Goal: Task Accomplishment & Management: Manage account settings

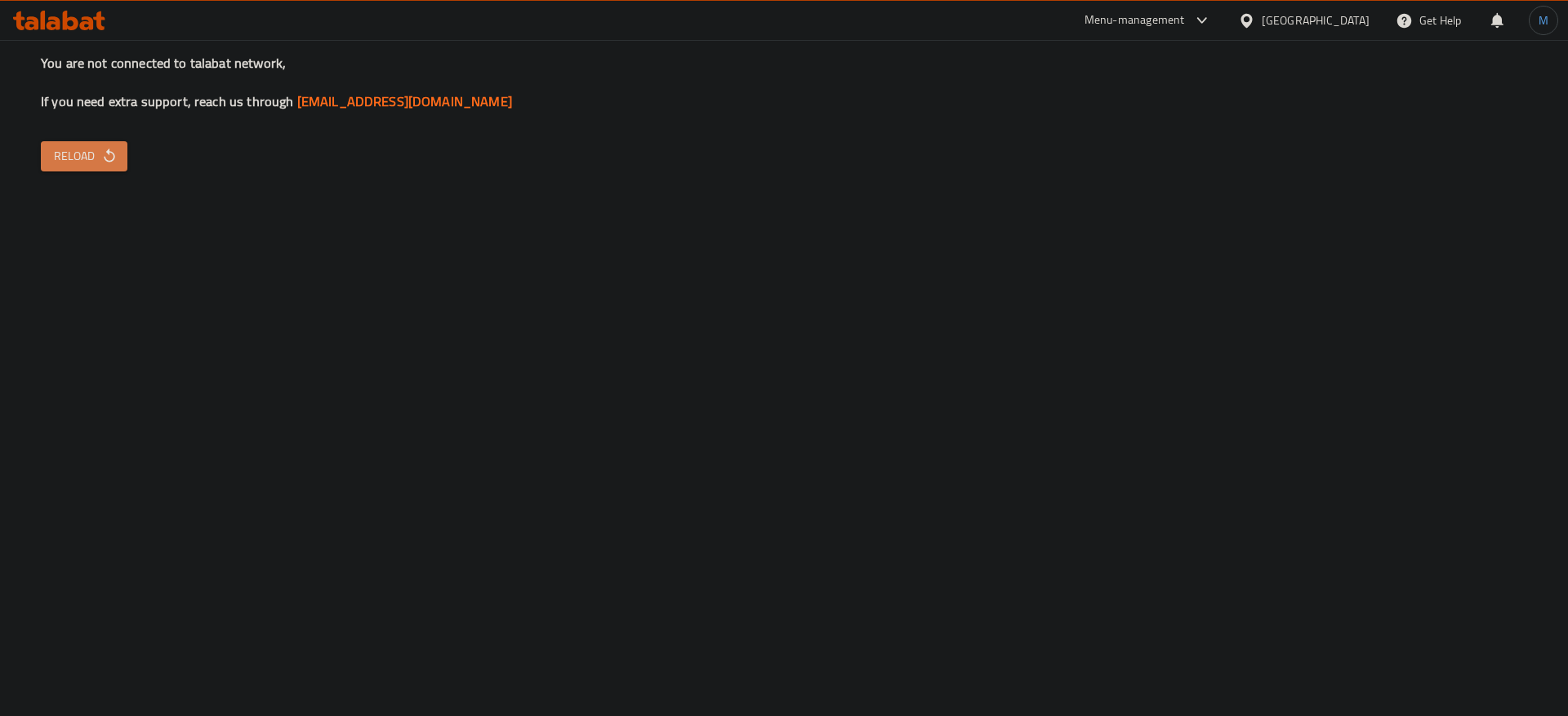
click at [83, 168] on button "Reload" at bounding box center [83, 156] width 86 height 30
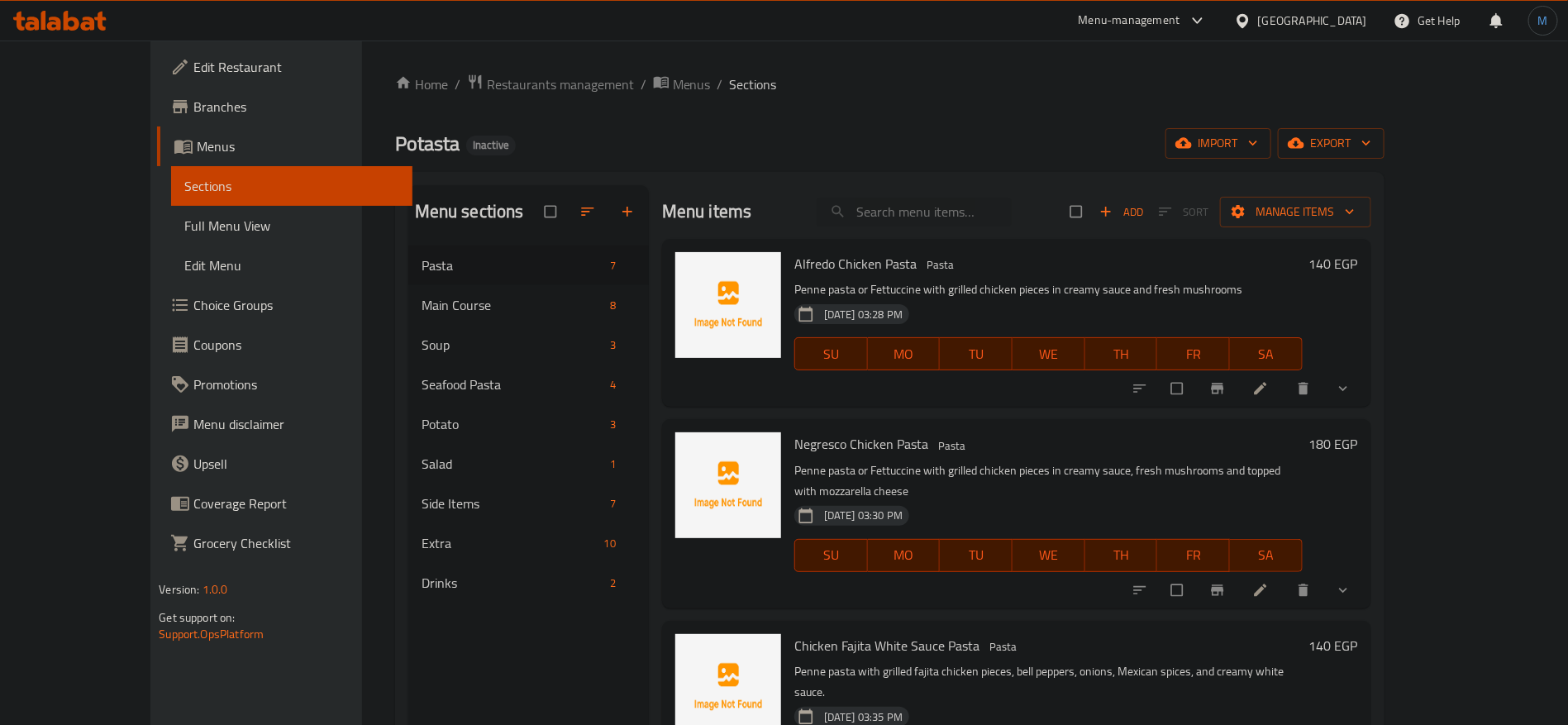
click at [1357, 22] on div "[GEOGRAPHIC_DATA]" at bounding box center [1313, 20] width 109 height 18
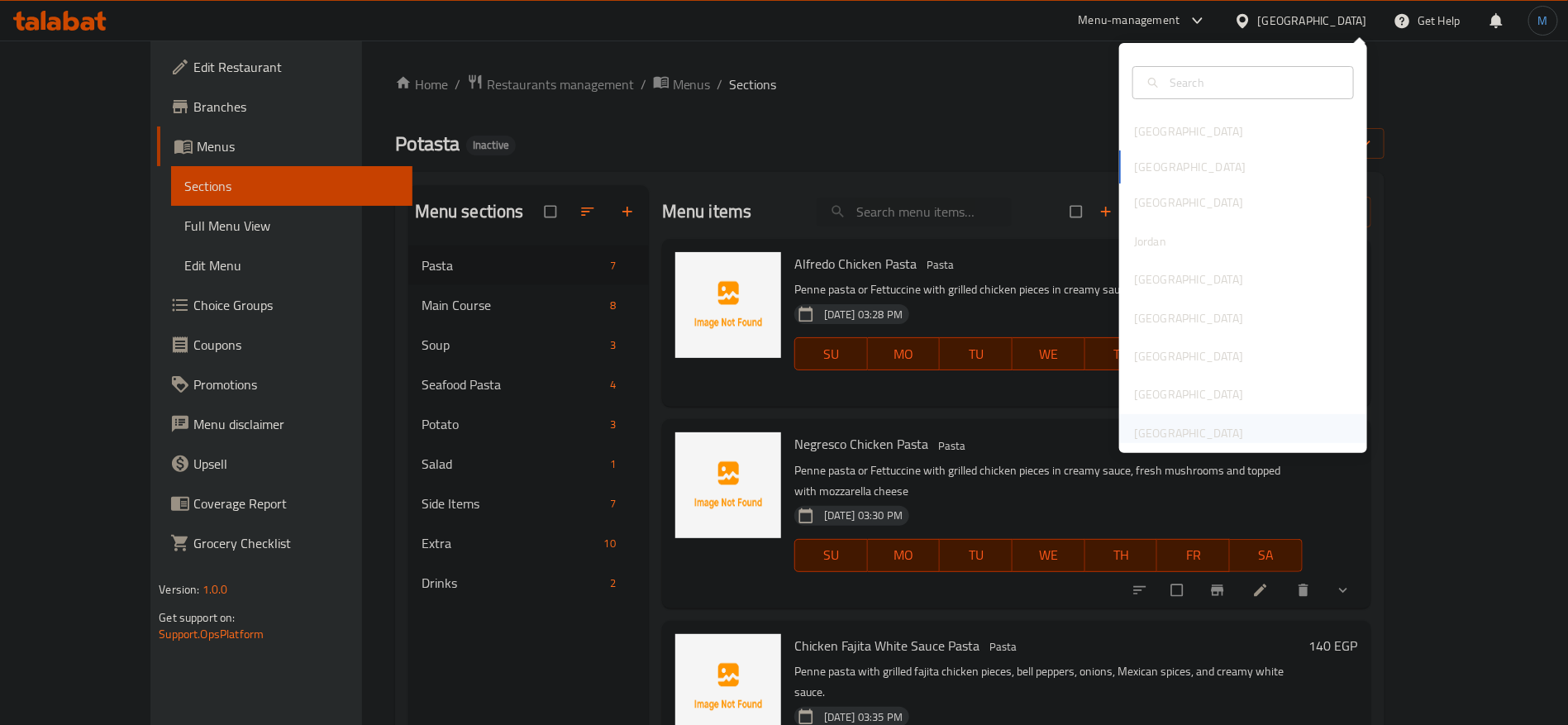
click at [1272, 426] on div "[GEOGRAPHIC_DATA]" at bounding box center [1243, 433] width 248 height 38
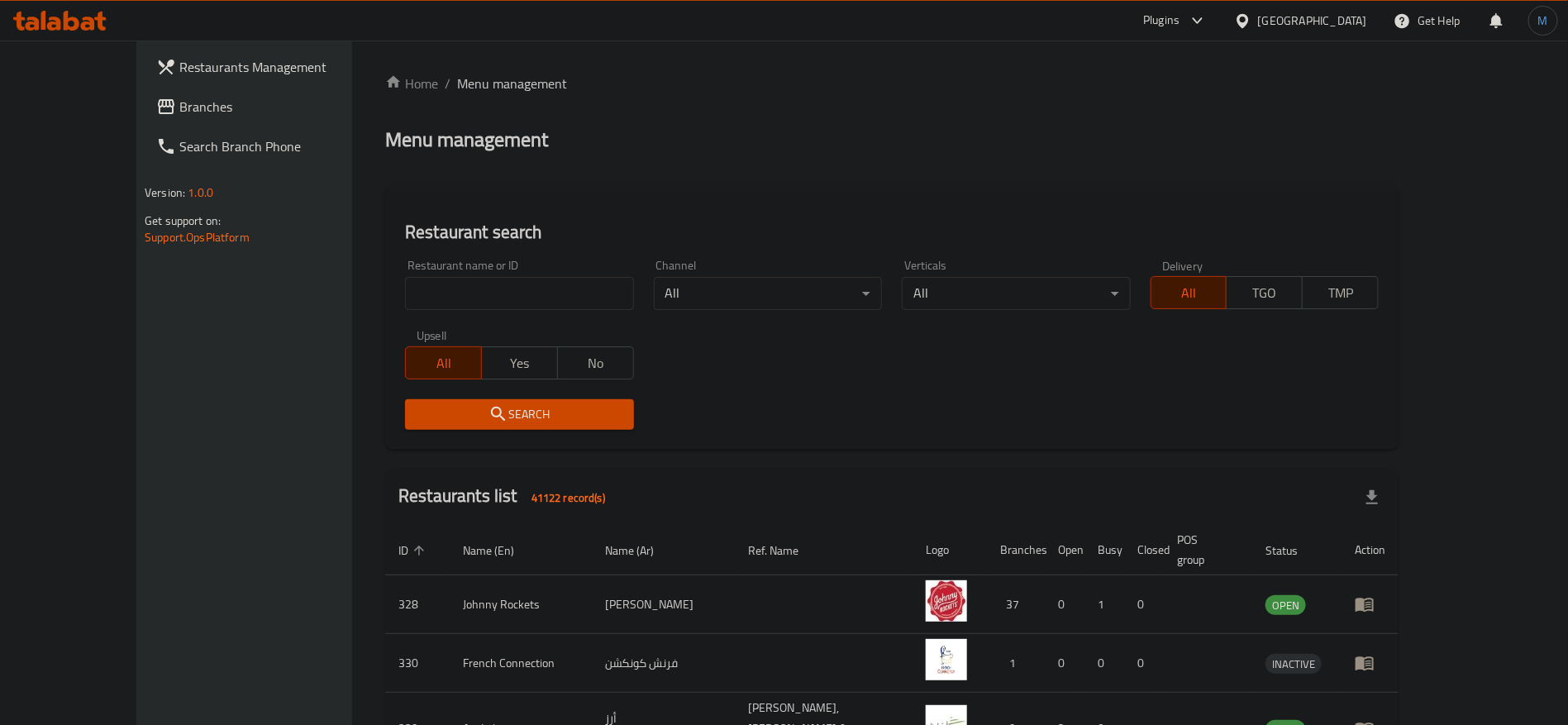
click at [179, 108] on span "Branches" at bounding box center [282, 107] width 205 height 20
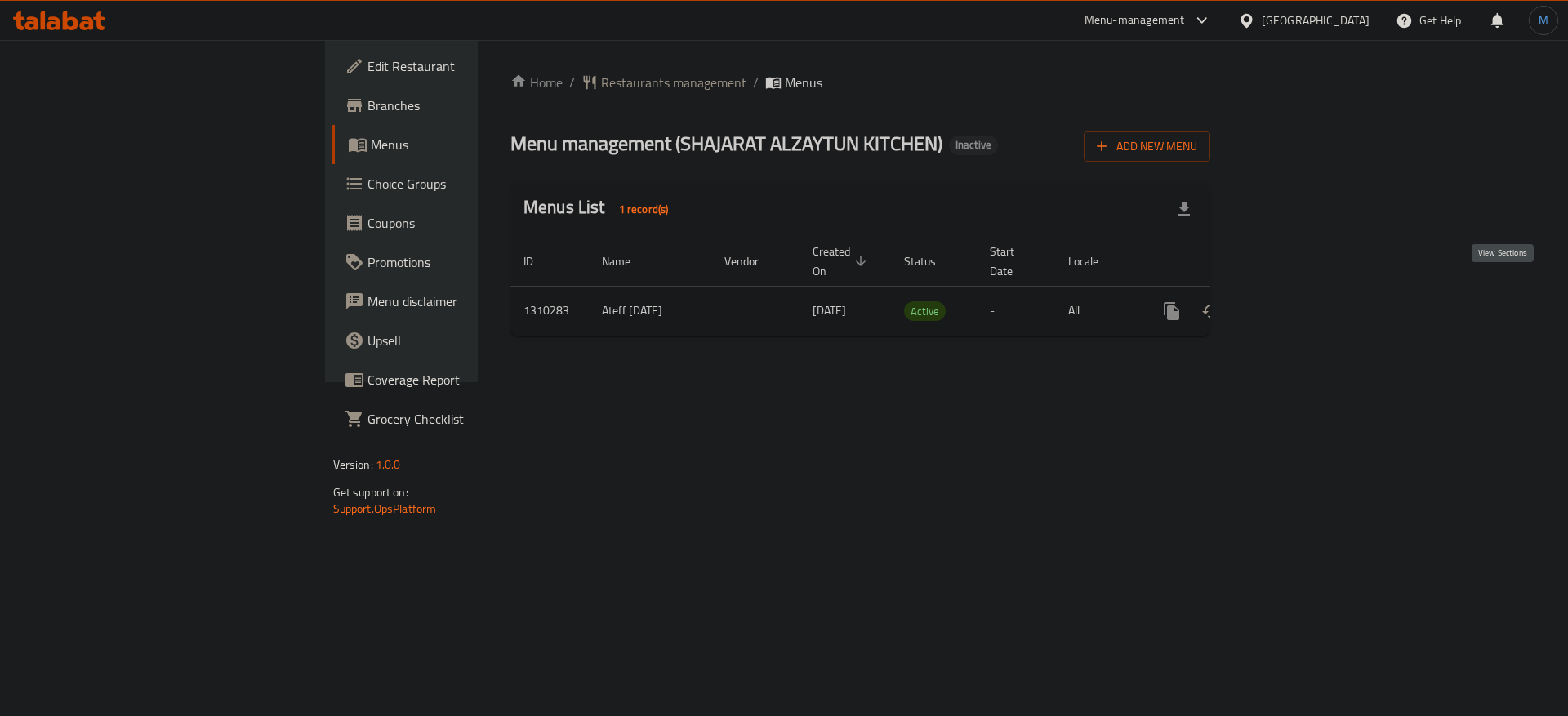
click at [1300, 302] on icon "enhanced table" at bounding box center [1289, 311] width 20 height 20
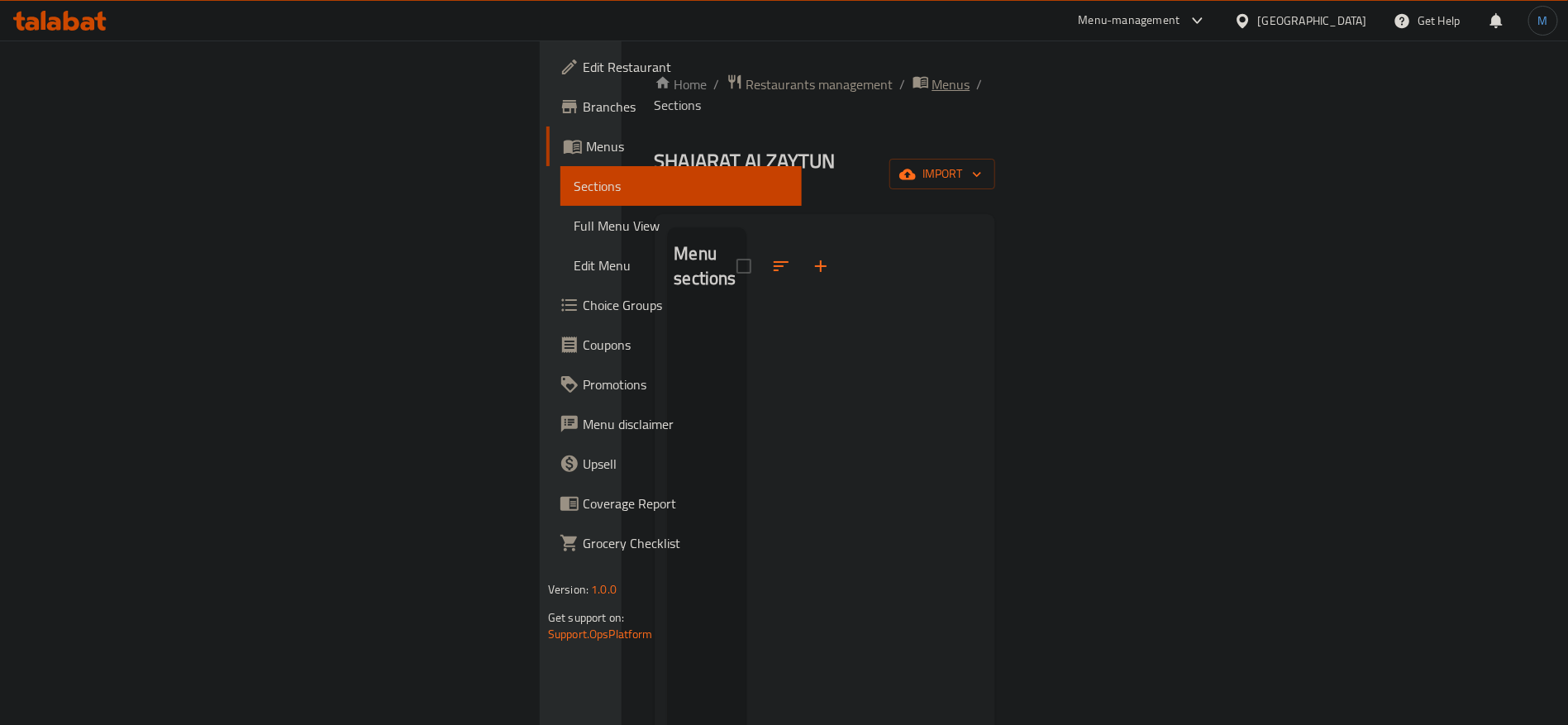
click at [932, 81] on span "Menus" at bounding box center [951, 85] width 38 height 20
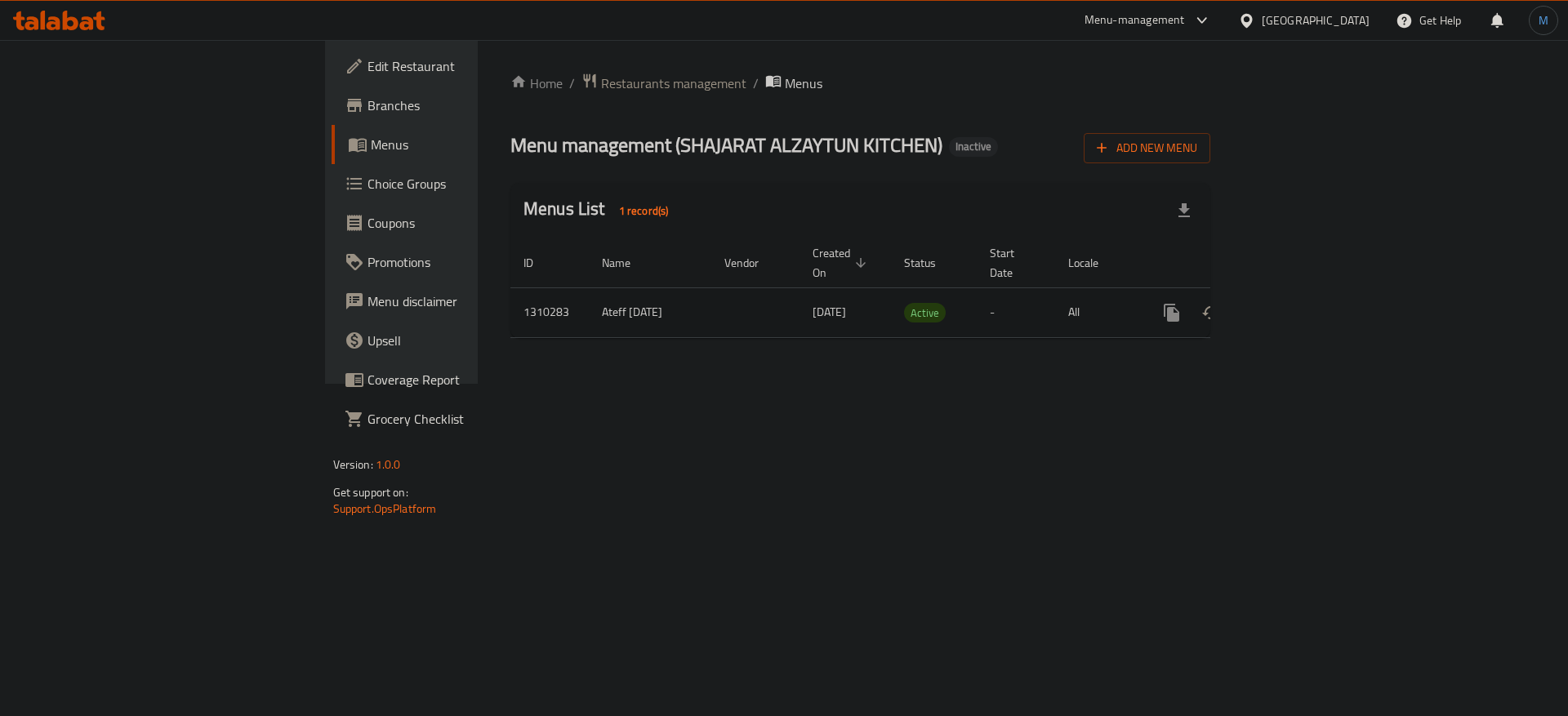
click at [1300, 303] on icon "enhanced table" at bounding box center [1289, 312] width 20 height 20
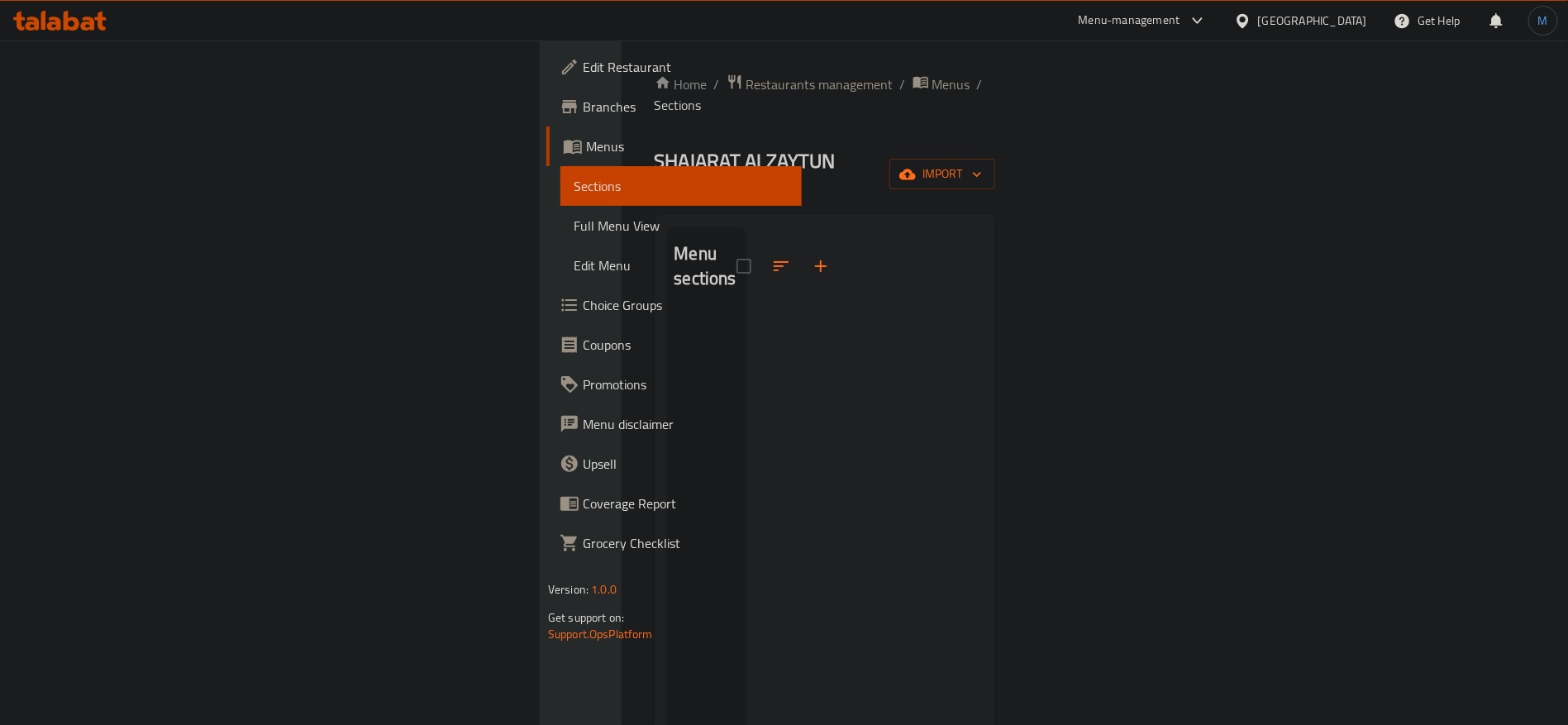
drag, startPoint x: 1567, startPoint y: 136, endPoint x: 1515, endPoint y: 150, distance: 53.9
click at [1028, 138] on div "Home / Restaurants management / Menus / Sections SHAJARAT ALZAYTUN KITCHEN Inac…" at bounding box center [825, 520] width 407 height 958
click at [985, 166] on icon "button" at bounding box center [976, 174] width 16 height 16
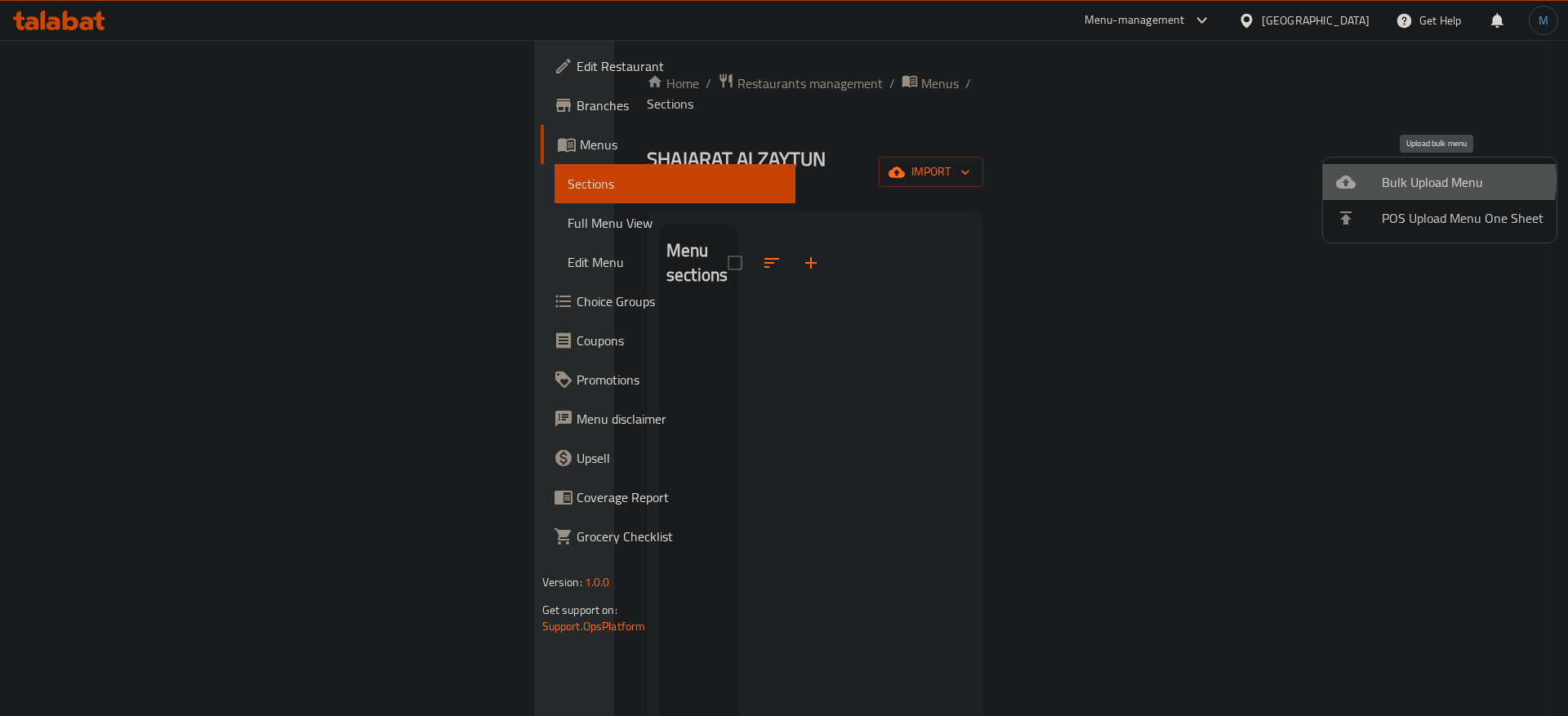
click at [1436, 180] on span "Bulk Upload Menu" at bounding box center [1463, 182] width 162 height 20
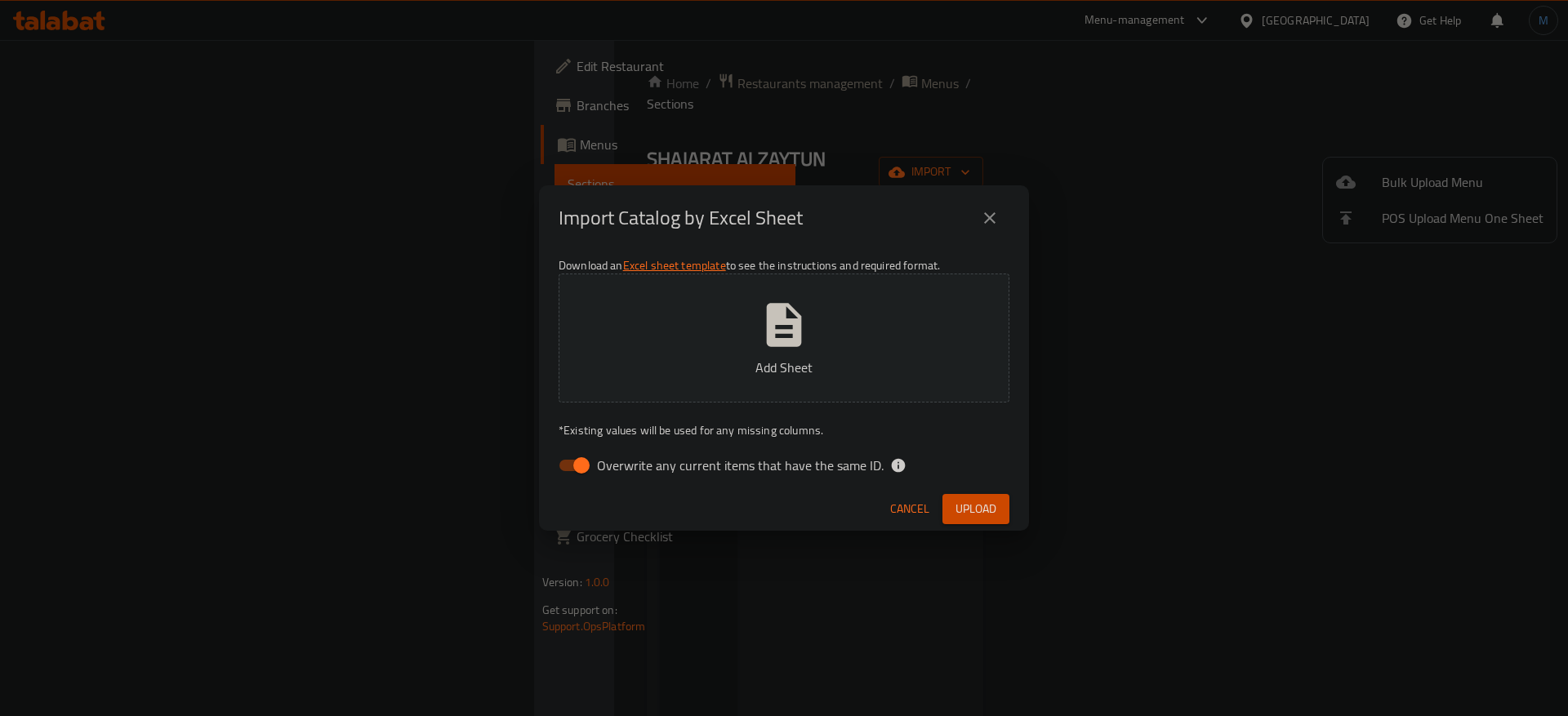
click at [714, 465] on span "Overwrite any current items that have the same ID." at bounding box center [740, 466] width 286 height 20
click at [628, 465] on input "Overwrite any current items that have the same ID." at bounding box center [581, 465] width 93 height 31
checkbox input "false"
click at [967, 499] on span "Upload" at bounding box center [976, 509] width 41 height 21
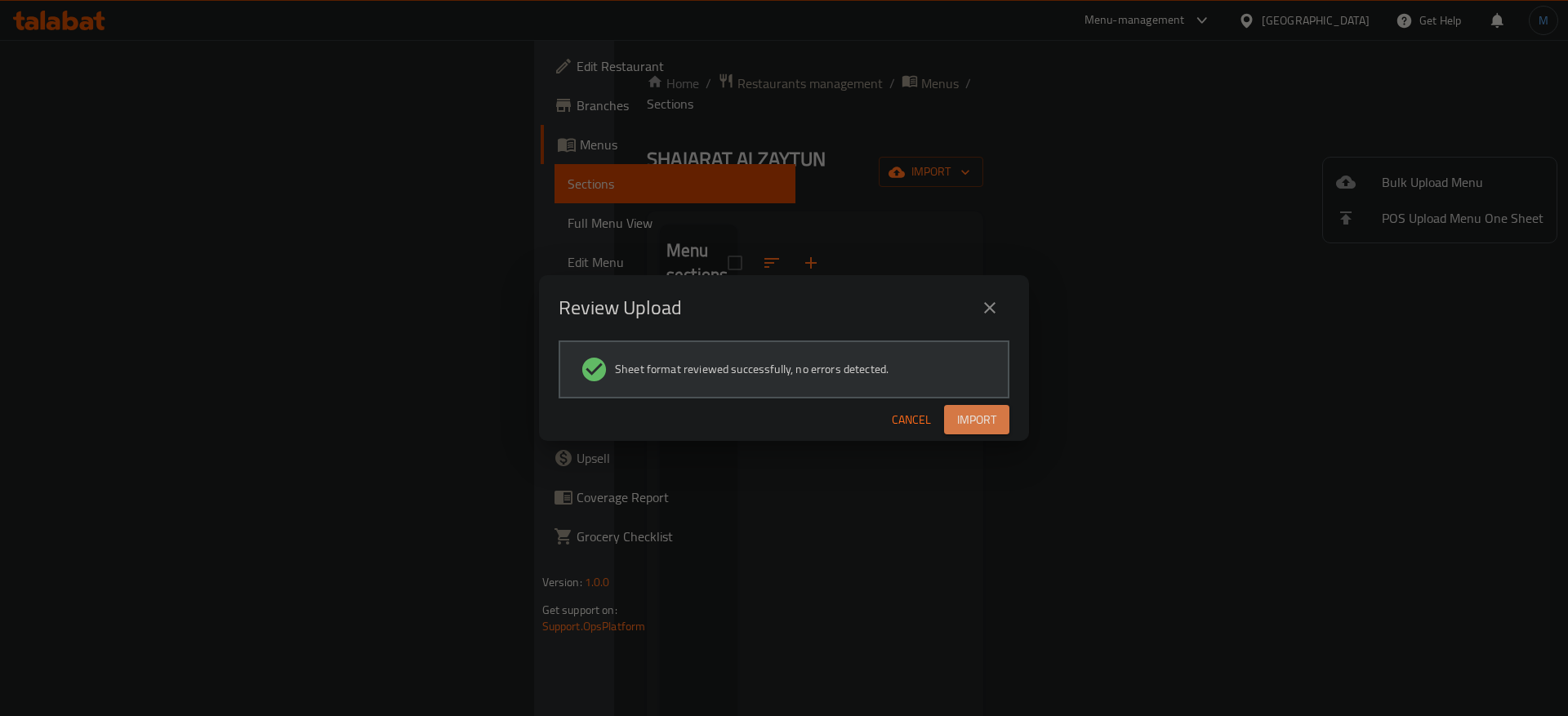
click at [973, 410] on span "Import" at bounding box center [976, 420] width 39 height 21
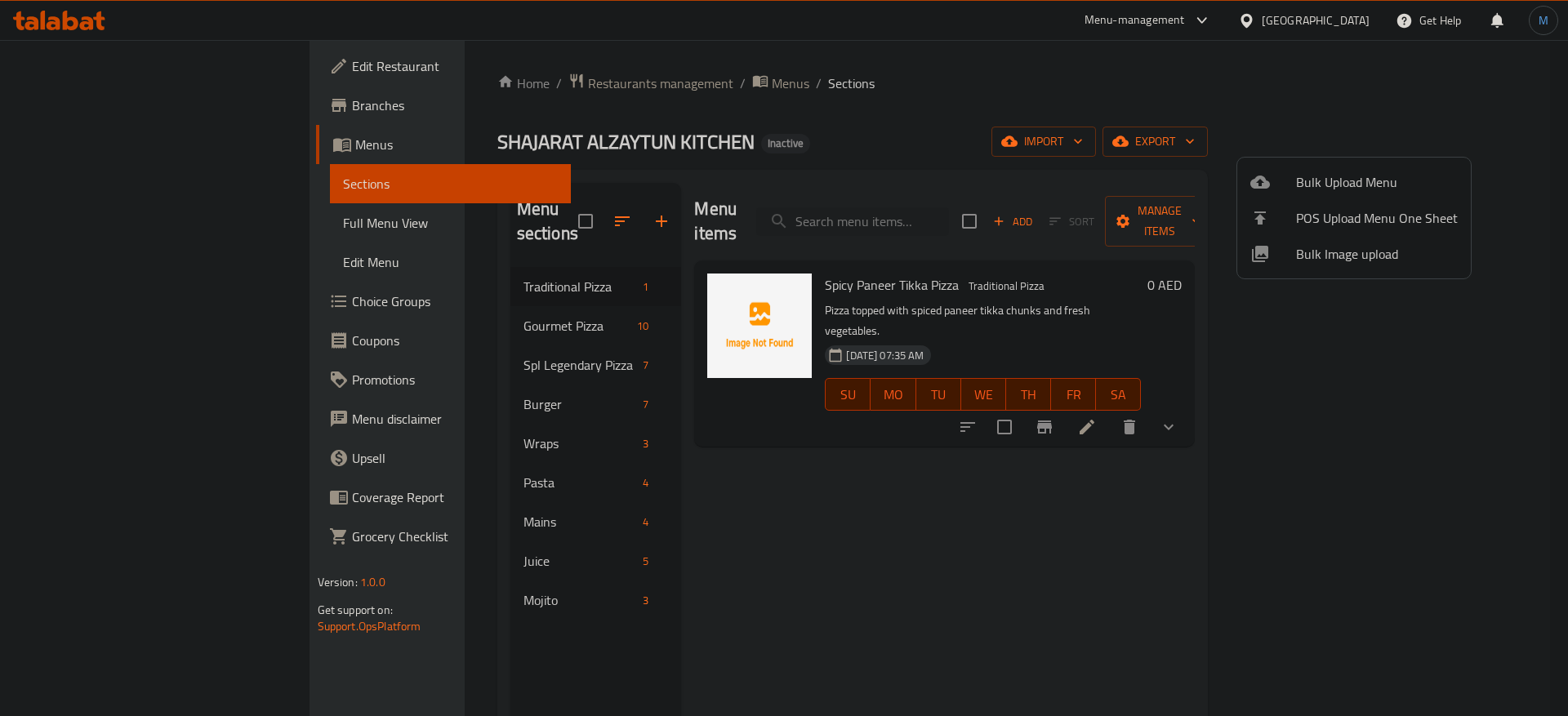
click at [1069, 413] on div at bounding box center [784, 358] width 1568 height 716
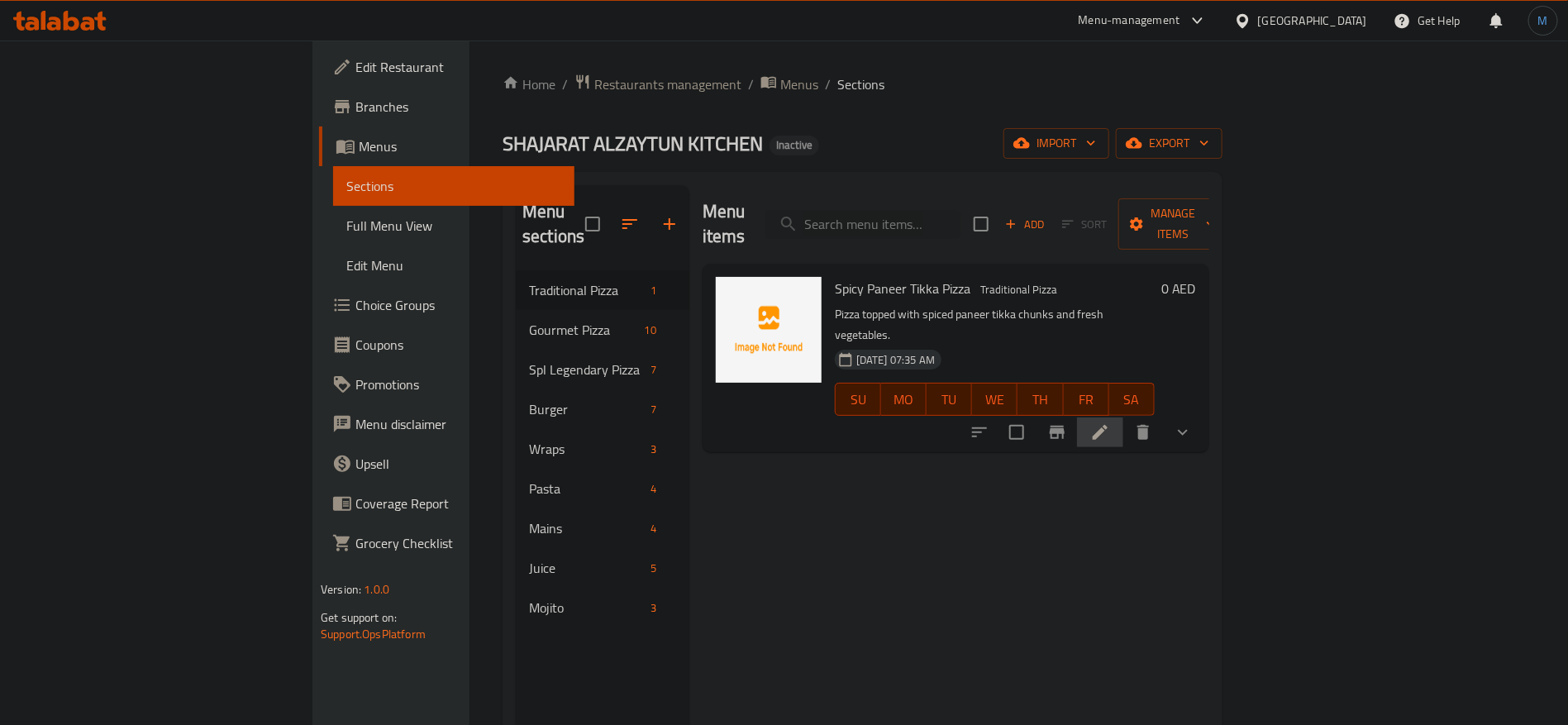
click at [1110, 423] on icon at bounding box center [1100, 432] width 20 height 20
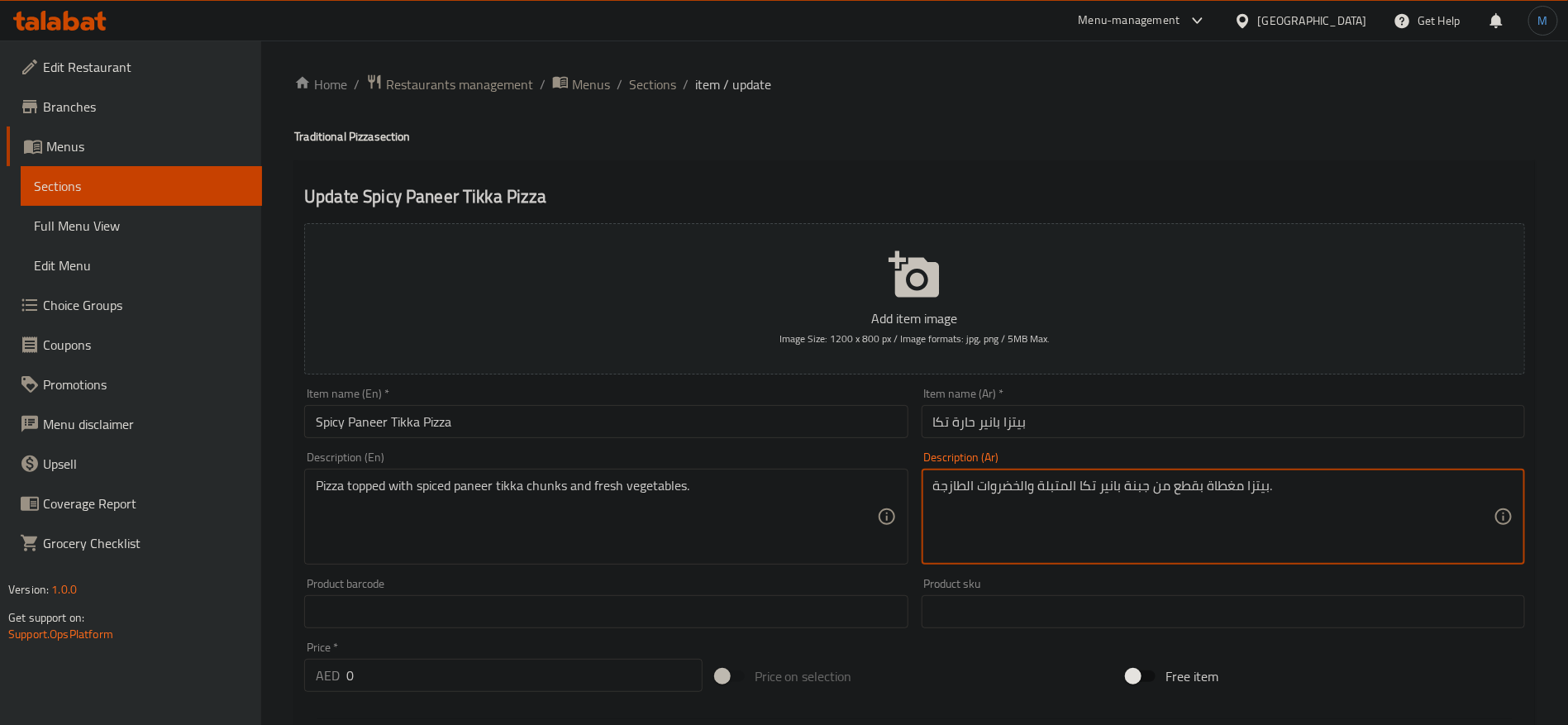
click at [724, 425] on input "Spicy Paneer Tikka Pizza" at bounding box center [606, 422] width 604 height 33
click at [1133, 485] on textarea "بيتزا مغطاة بقطع من جبنة بانير تكا المتبلة والخضروات الطازجة." at bounding box center [1213, 518] width 560 height 79
type textarea "بيتزا مغطاة بقطع من بانير تكا المتبلة والخضروات الطازجة."
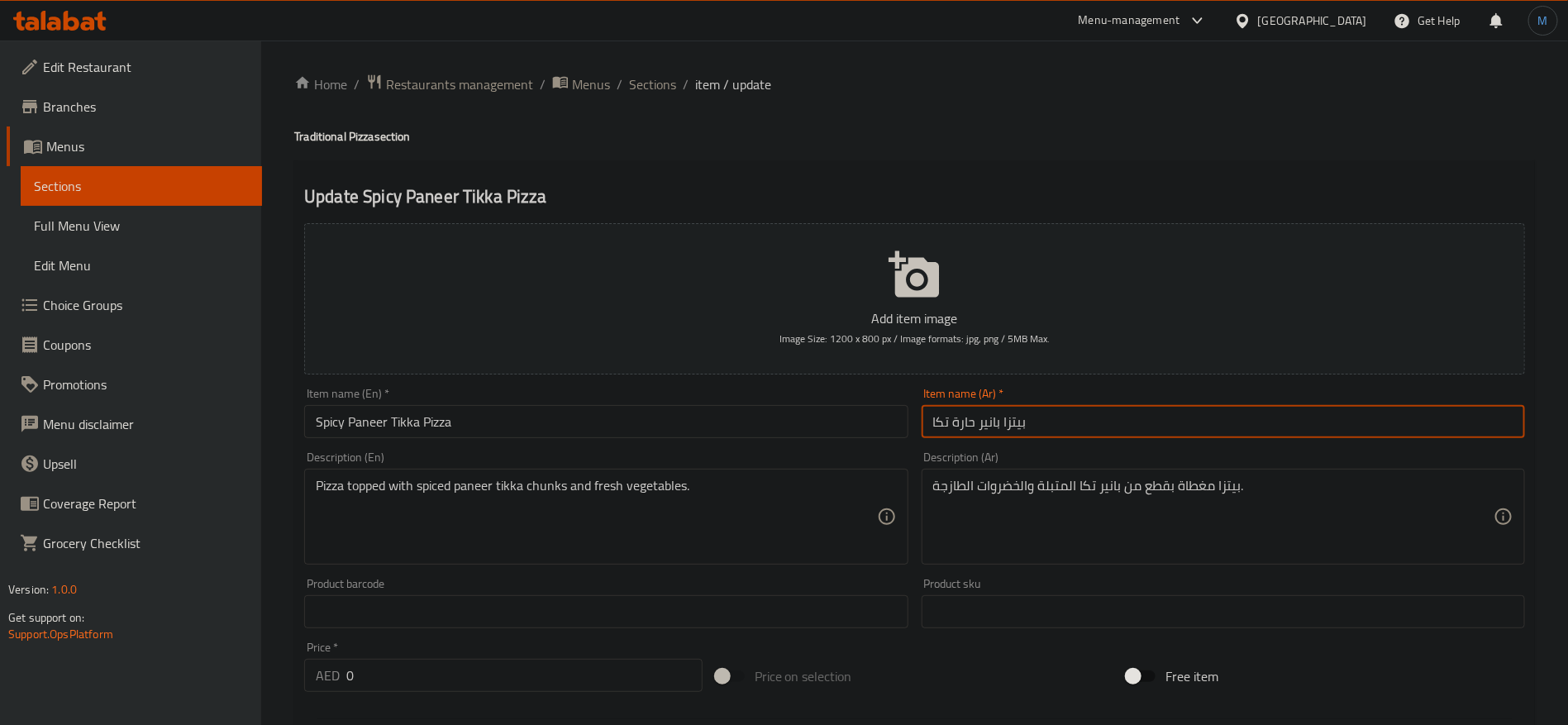
click at [1148, 421] on input "بيتزا بانير حارة تكا" at bounding box center [1223, 422] width 604 height 33
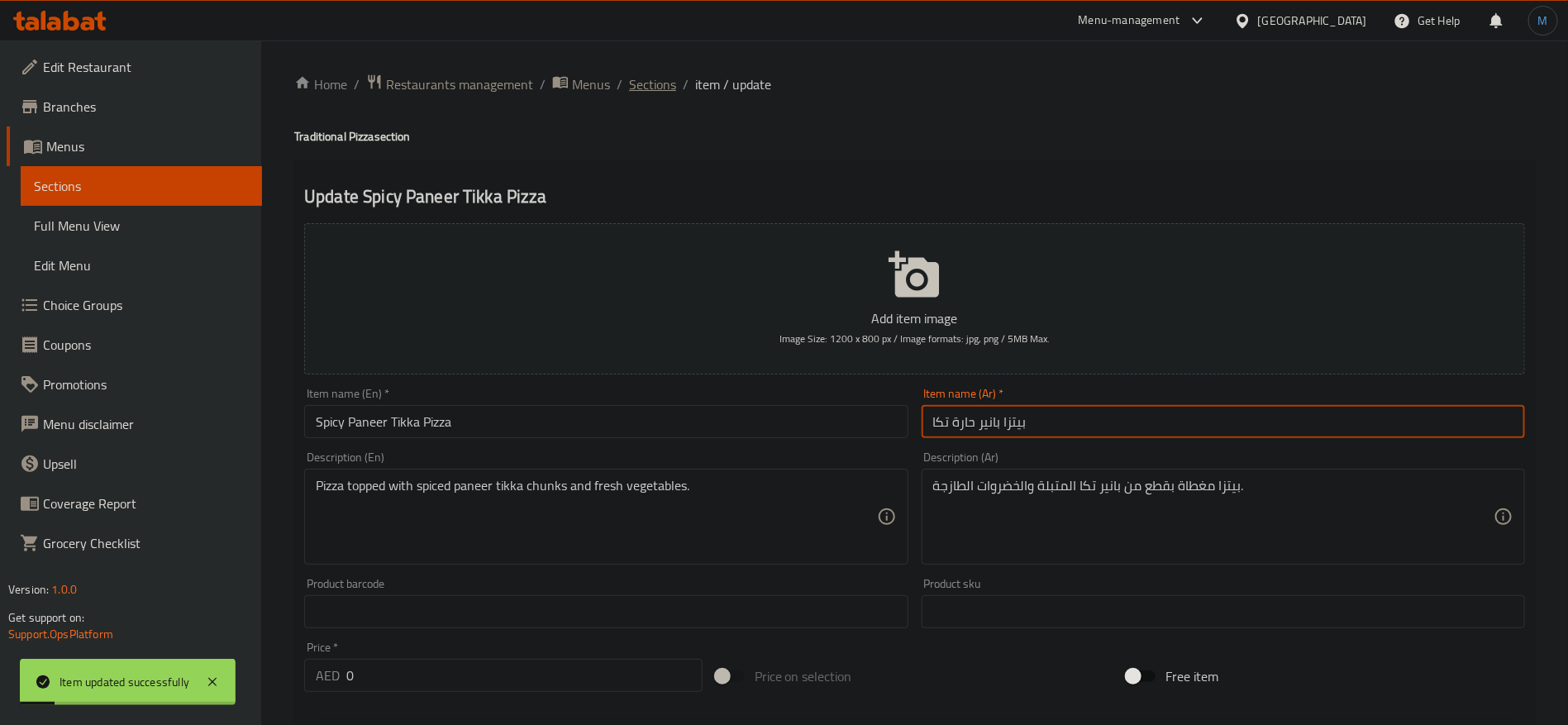
click at [640, 75] on span "Sections" at bounding box center [652, 85] width 47 height 20
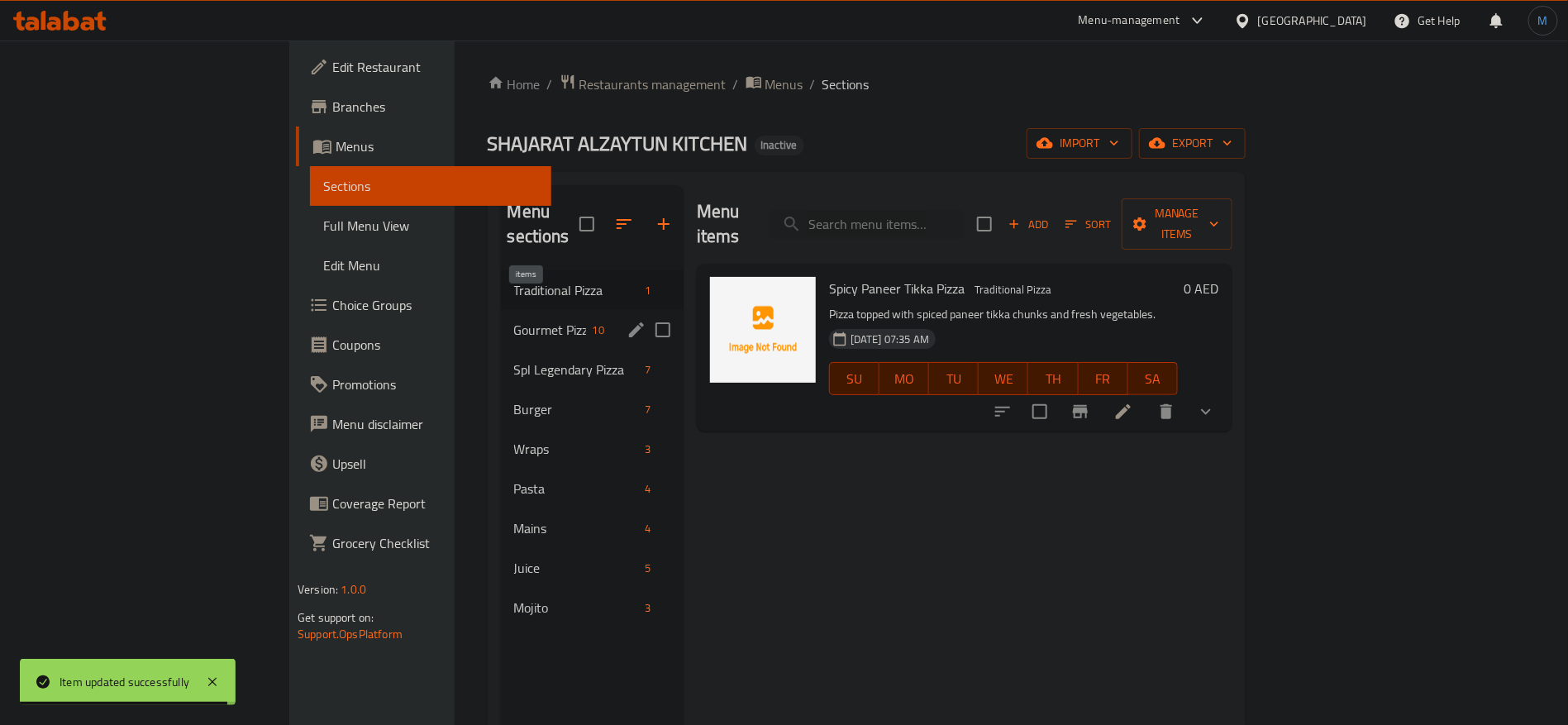
click at [586, 323] on span "10" at bounding box center [599, 330] width 25 height 15
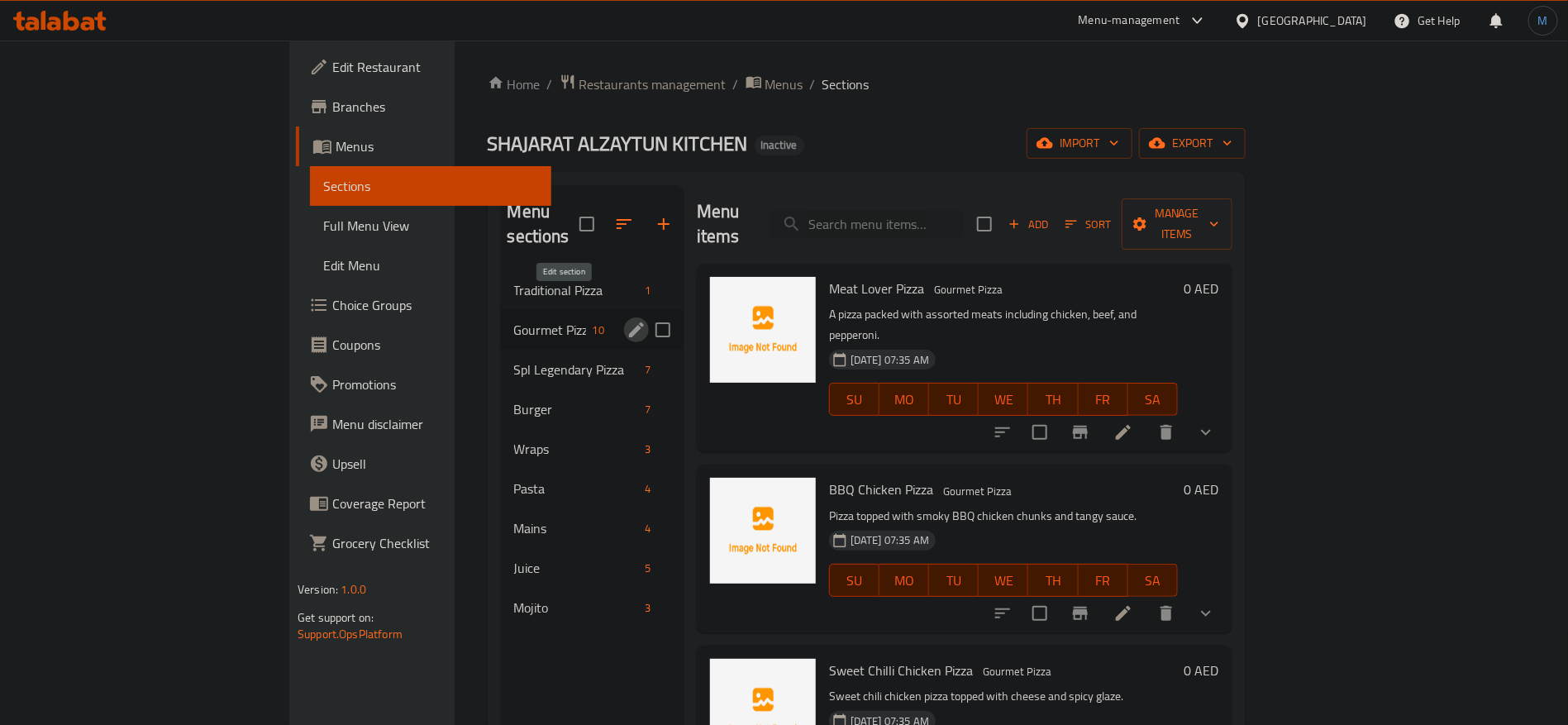
click at [627, 320] on icon "edit" at bounding box center [636, 329] width 20 height 20
click at [514, 320] on span "Gourmet Pizza" at bounding box center [550, 329] width 72 height 20
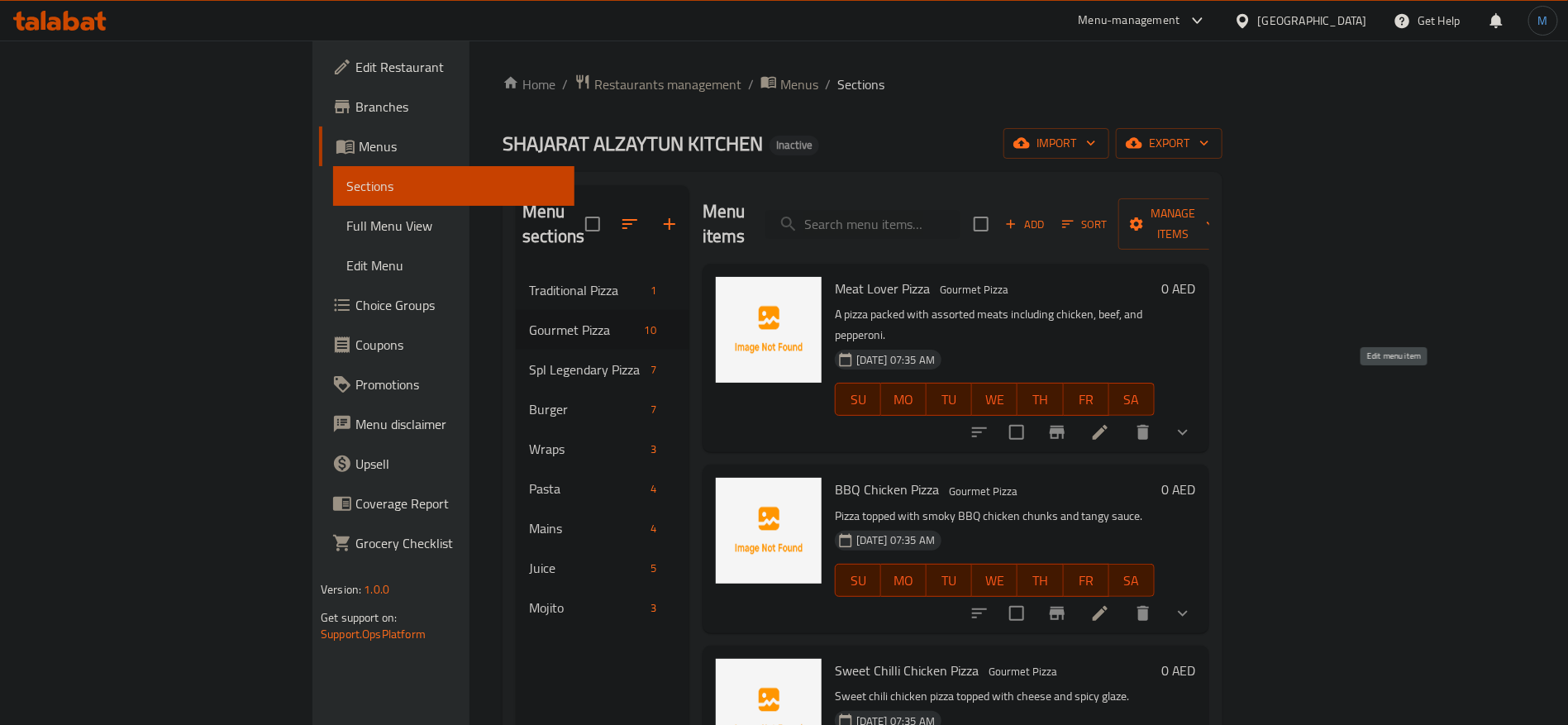
click at [1110, 423] on icon at bounding box center [1100, 432] width 20 height 20
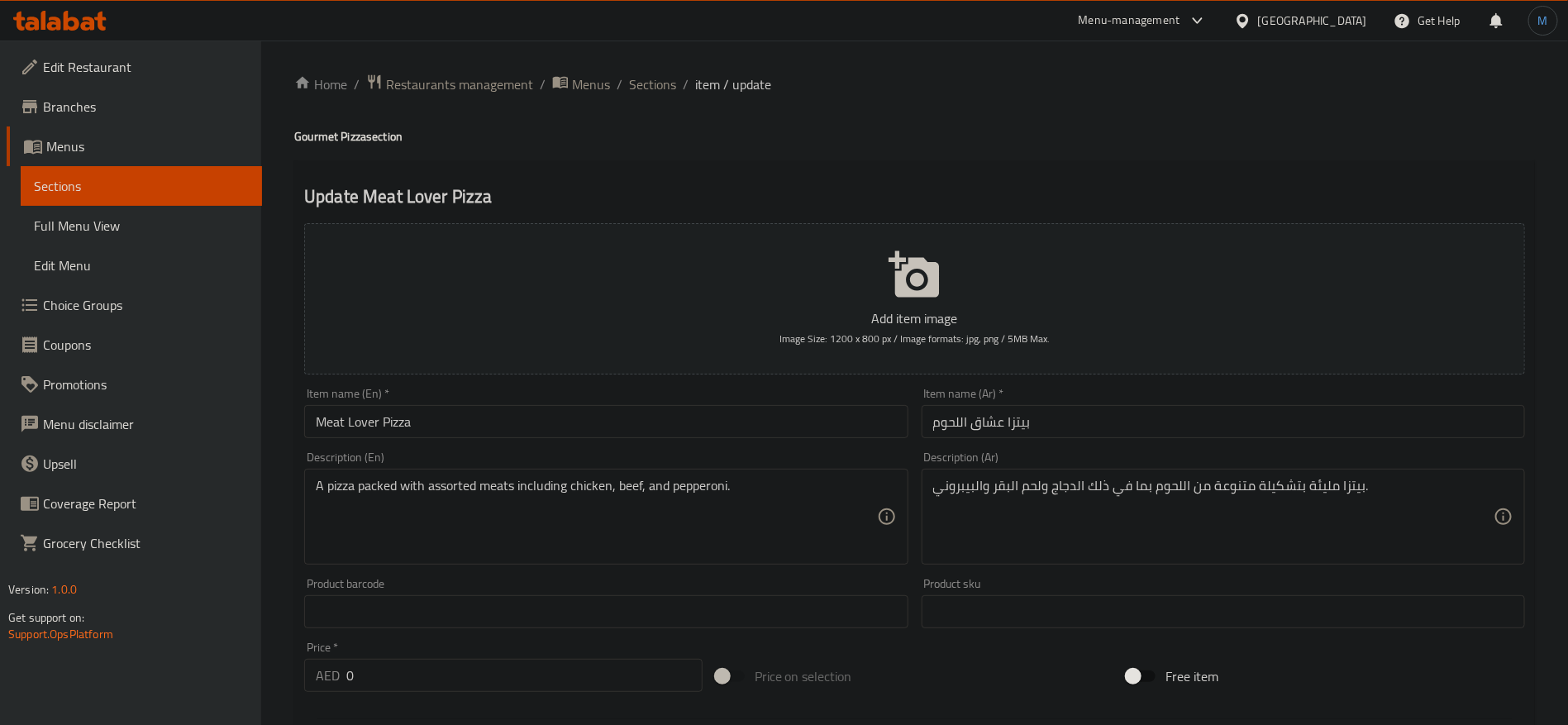
click at [754, 414] on input "Meat Lover Pizza" at bounding box center [606, 422] width 604 height 33
type textarea "بيتزا مليئة بتشكيلة متنوعة من اللحوم بما في ذلك الدجاج ولحم بقري والبيبروني."
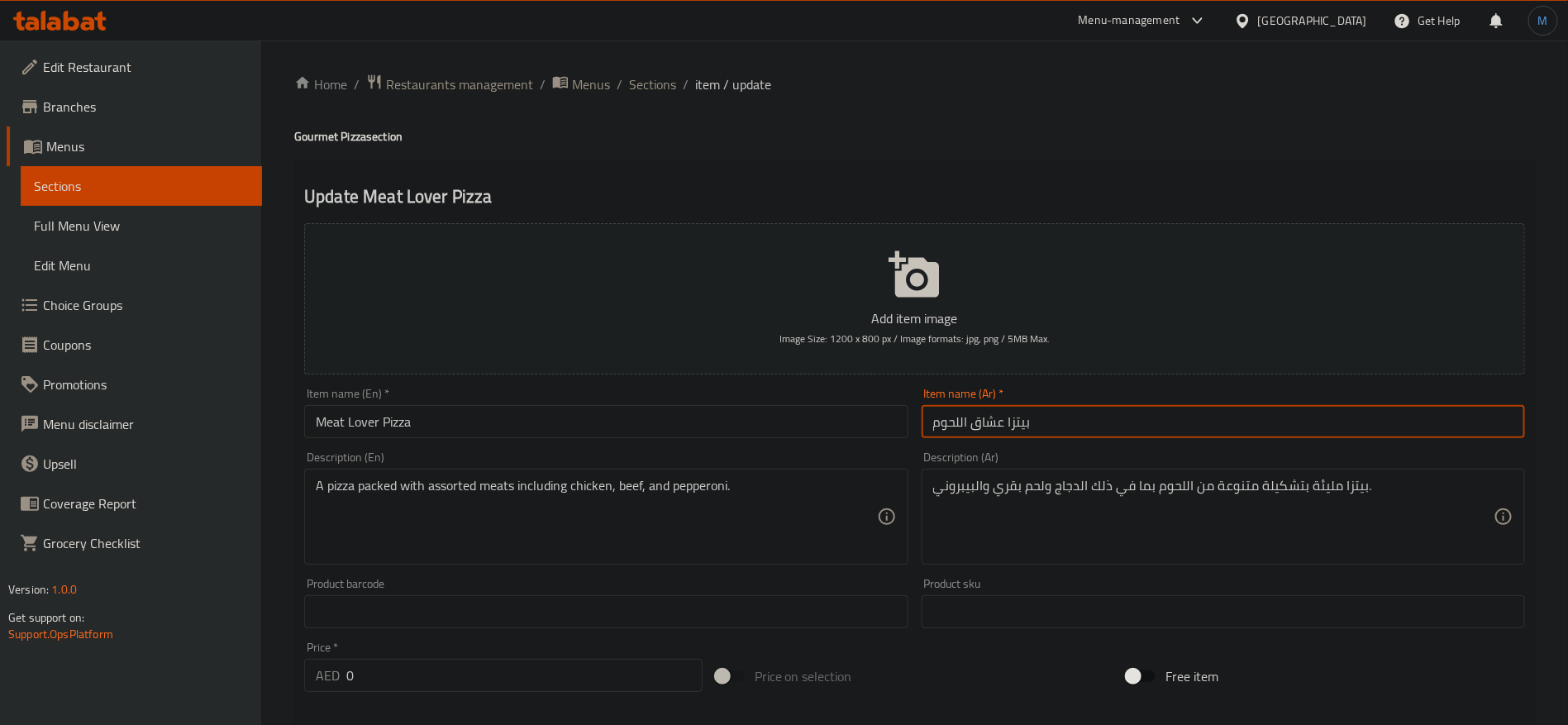
click at [1105, 408] on input "بيتزا عشاق اللحوم" at bounding box center [1223, 422] width 604 height 33
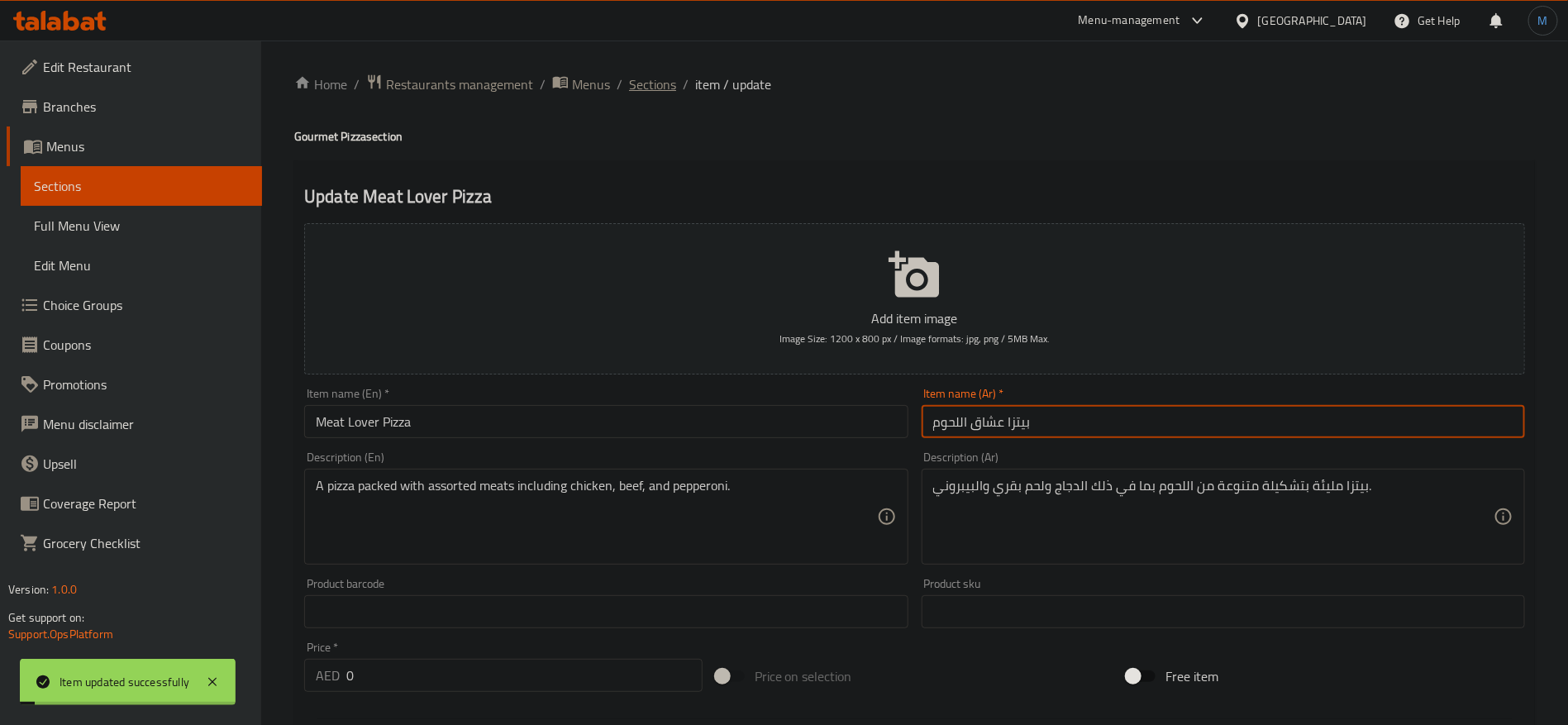
click at [656, 85] on span "Sections" at bounding box center [652, 85] width 47 height 20
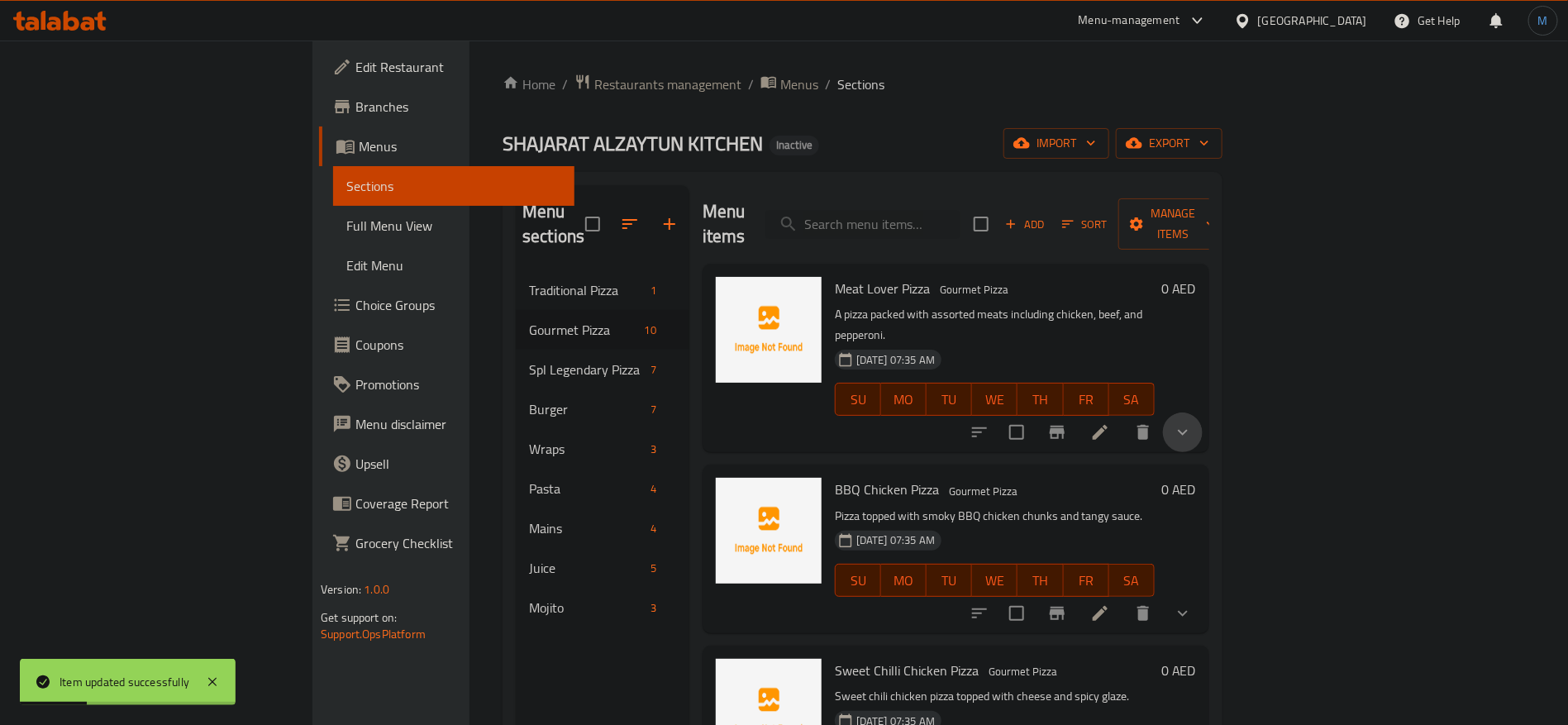
click at [1202, 413] on button "show more" at bounding box center [1182, 432] width 39 height 39
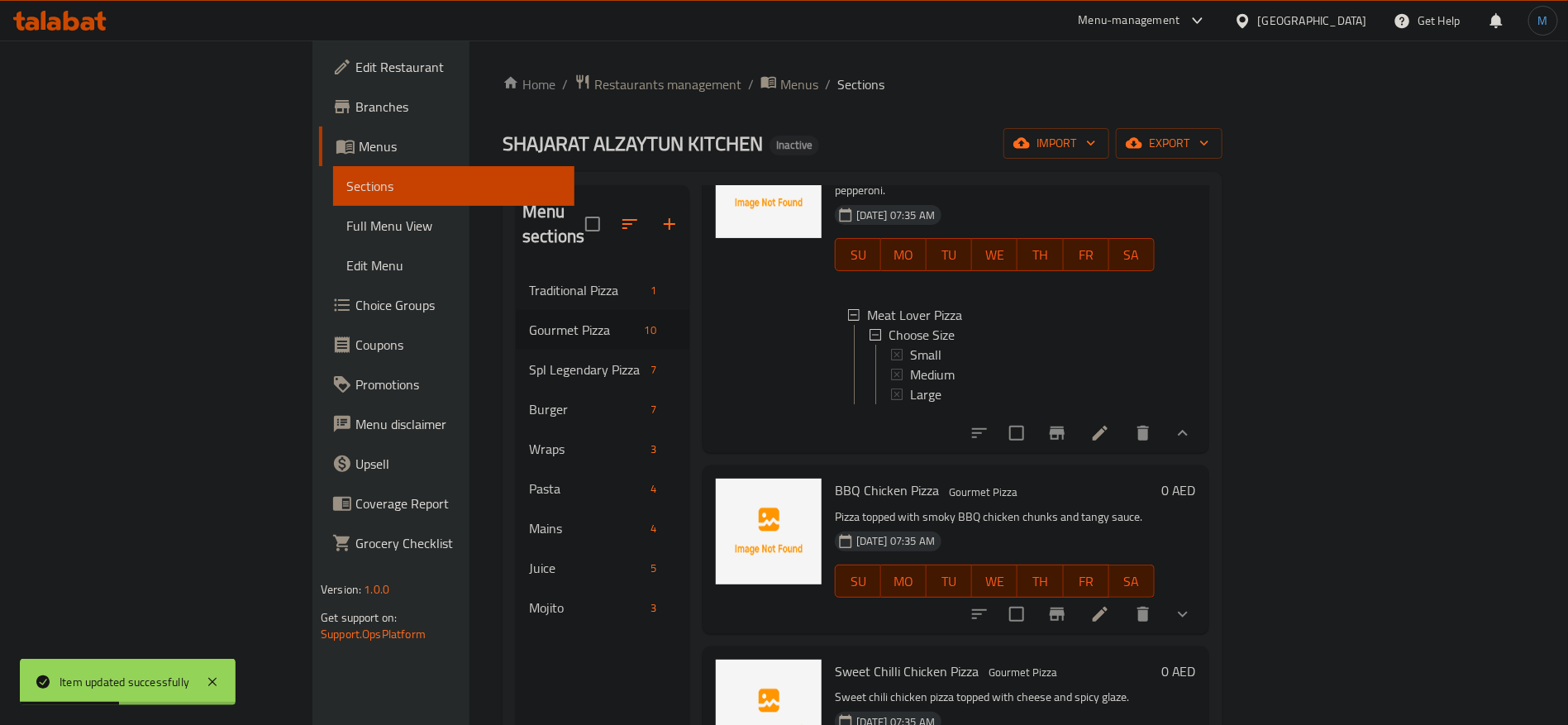
scroll to position [248, 0]
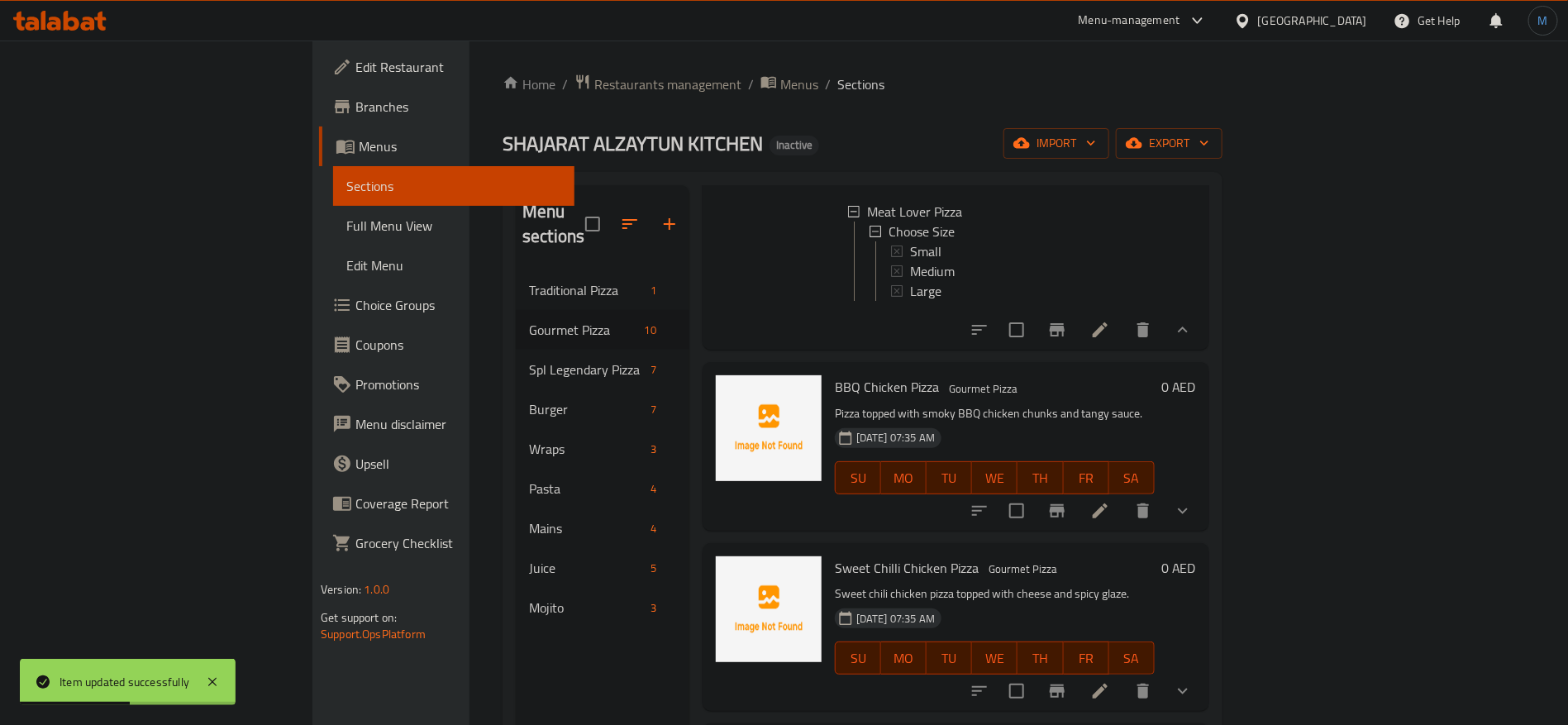
click at [1123, 496] on li at bounding box center [1100, 511] width 46 height 30
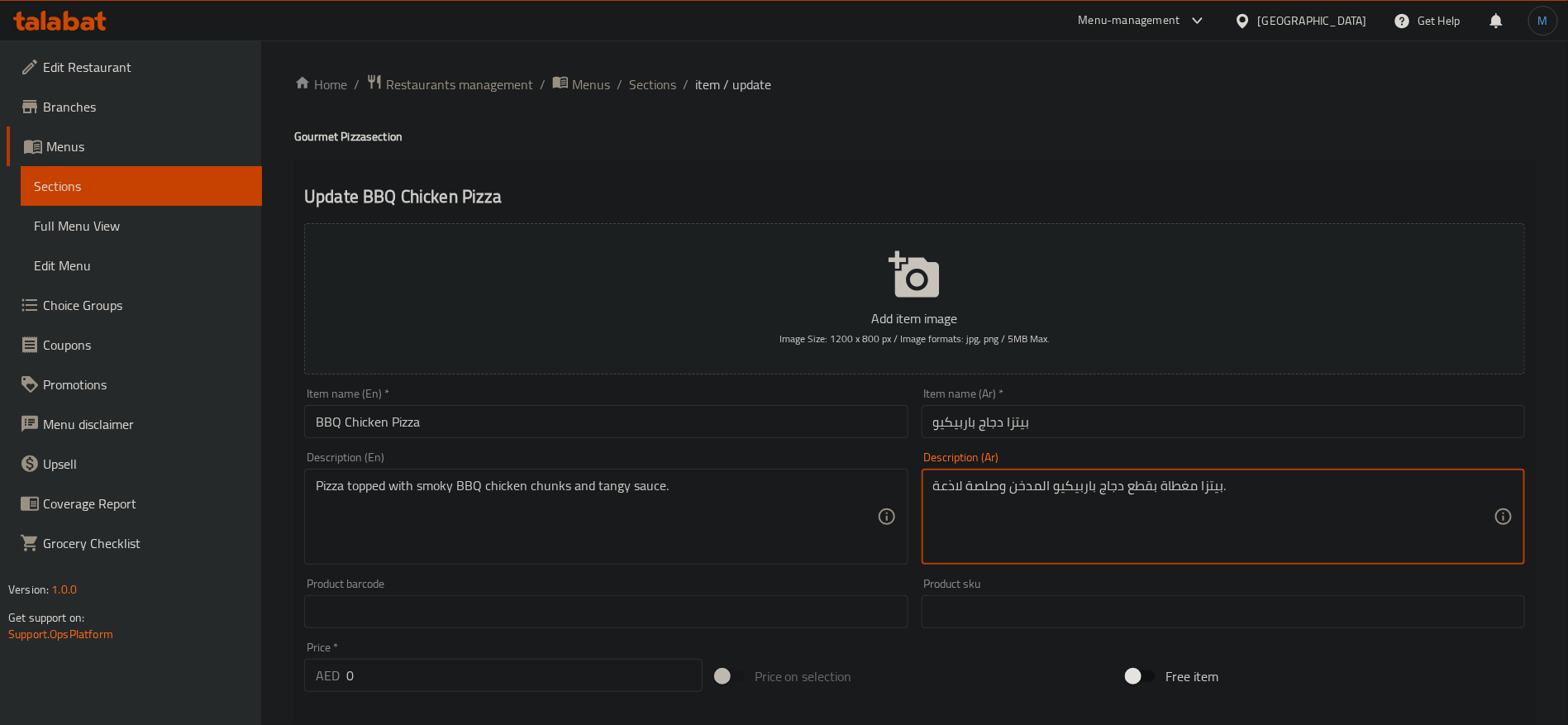
click at [964, 486] on textarea "بيتزا مغطاة بقطع دجاج باربيكيو المدخن وصلصة لاذعة." at bounding box center [1213, 518] width 560 height 79
click at [955, 485] on textarea "بيتزا مغطاة بقطع دجاج باربيكيو المدخن وصلصة لاذعة." at bounding box center [1213, 518] width 560 height 79
type textarea "بيتزا مغطاة بقطع دجاج باربيكيو المدخن وصلصة منعشة."
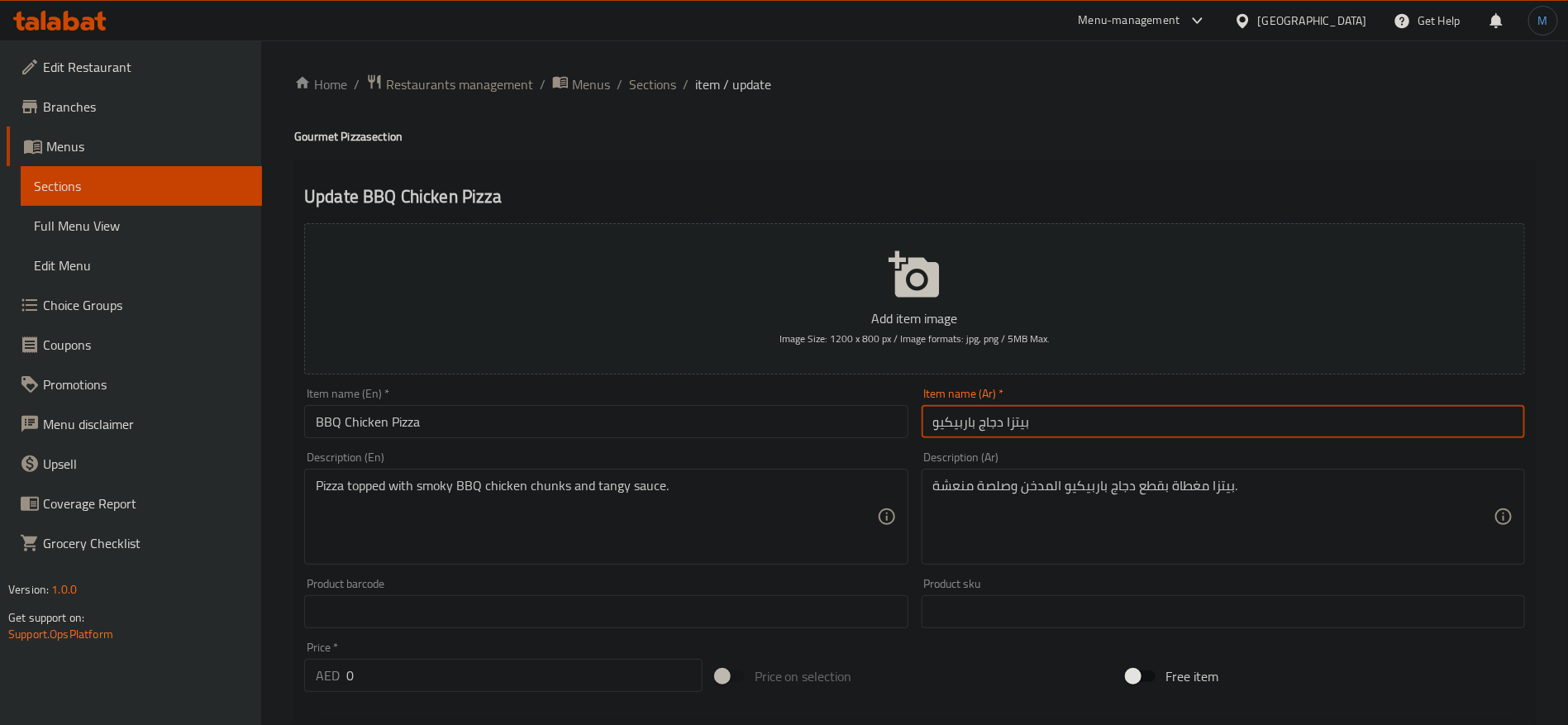
click at [1100, 416] on input "بيتزا دجاج باربيكيو" at bounding box center [1223, 422] width 604 height 33
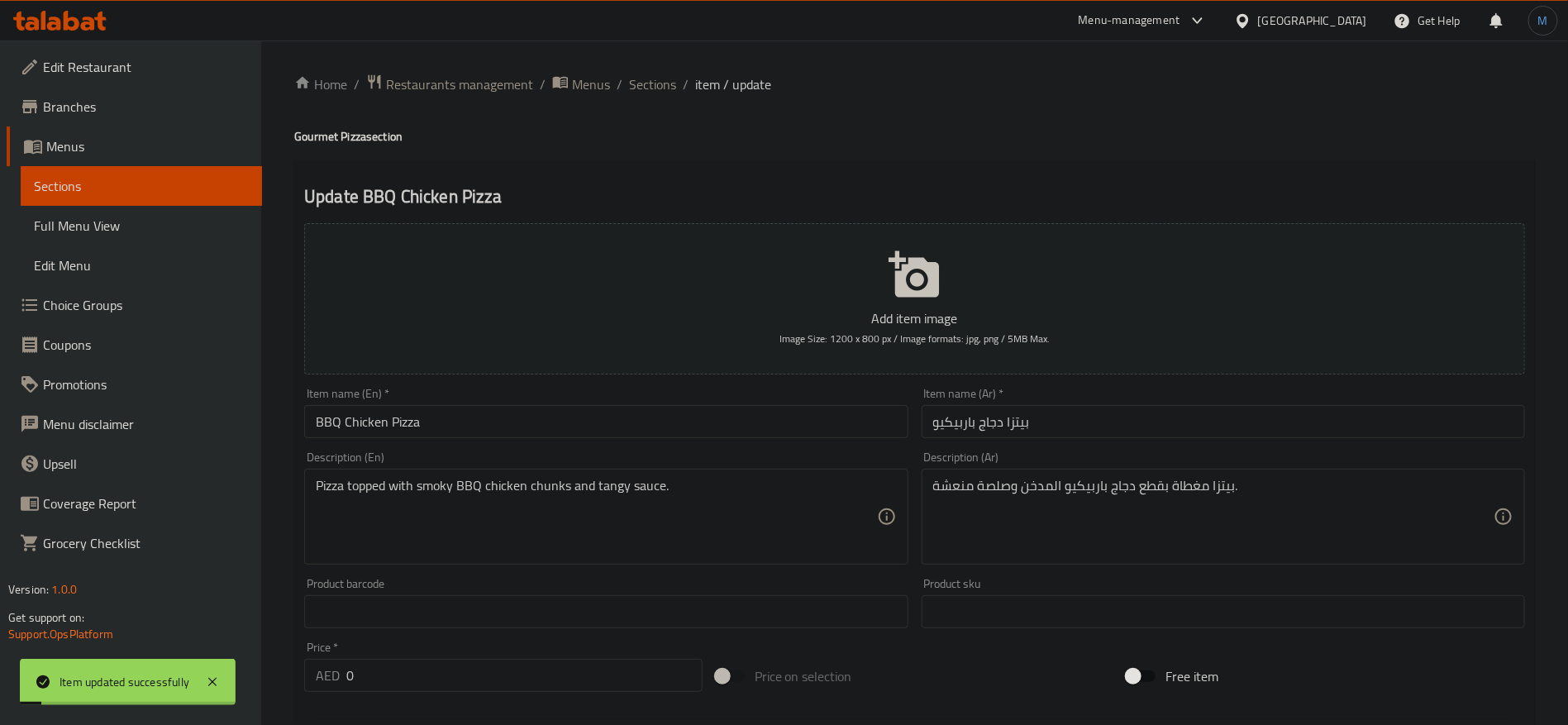
click at [628, 97] on div "Home / Restaurants management / Menus / Sections / item / update Gourmet Pizza …" at bounding box center [915, 647] width 1241 height 1147
click at [638, 85] on span "Sections" at bounding box center [652, 85] width 47 height 20
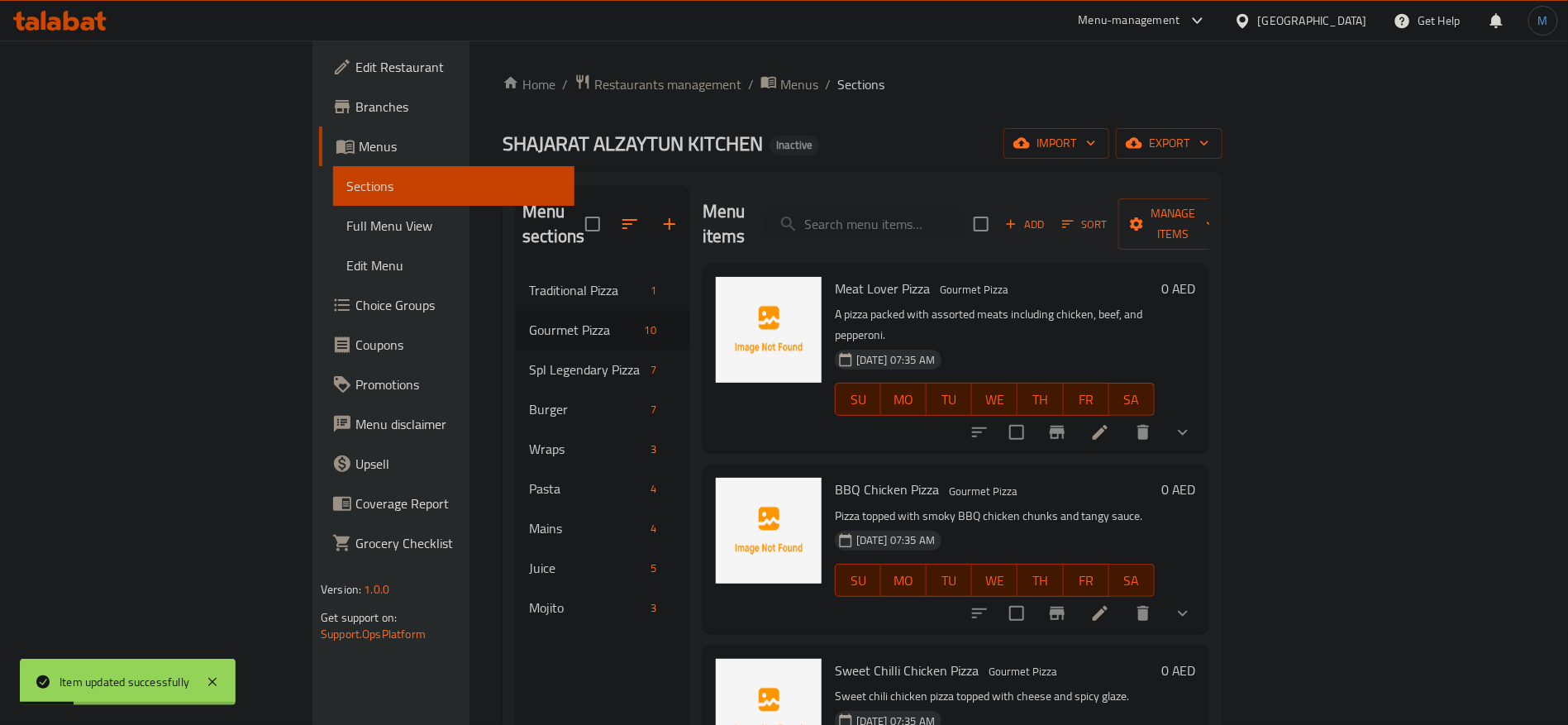
scroll to position [124, 0]
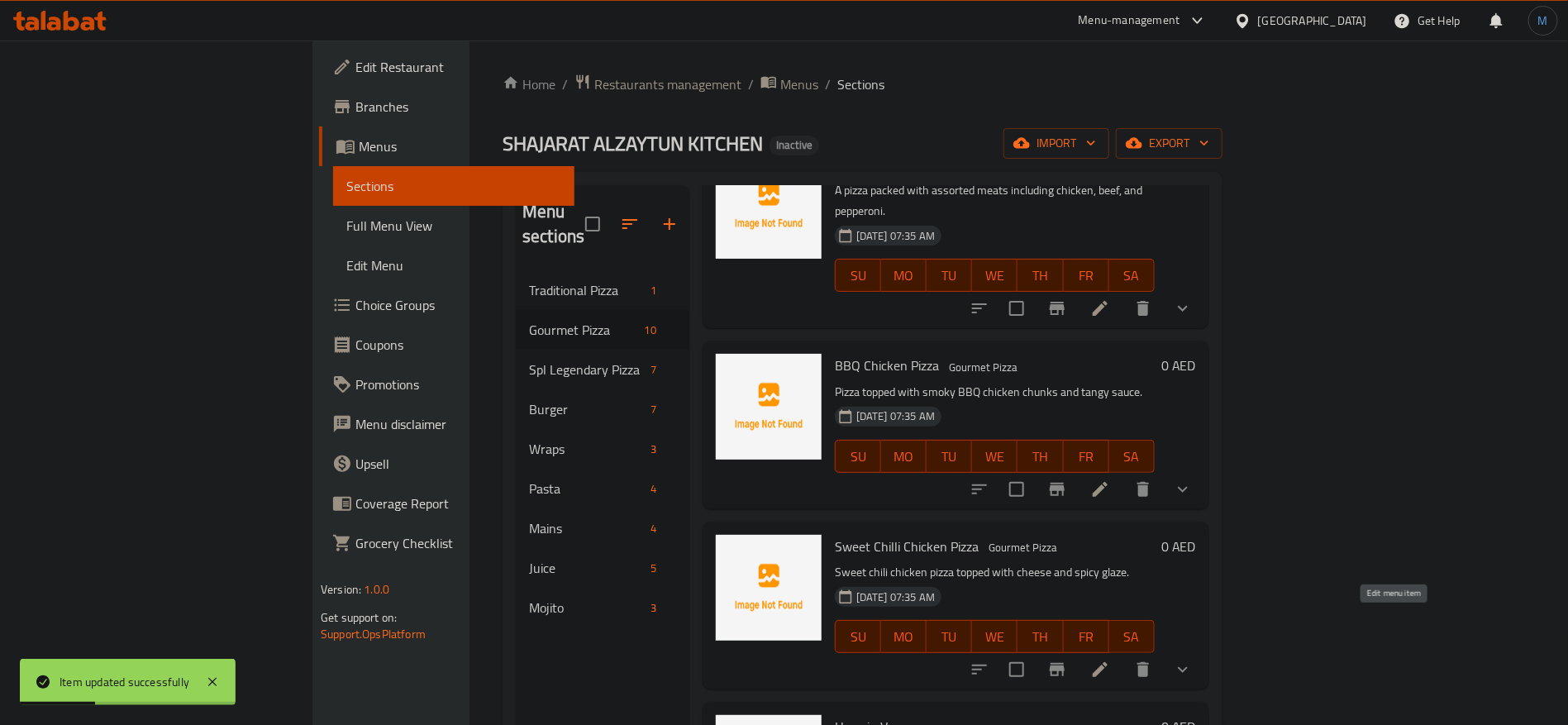
click at [1107, 663] on icon at bounding box center [1100, 670] width 15 height 15
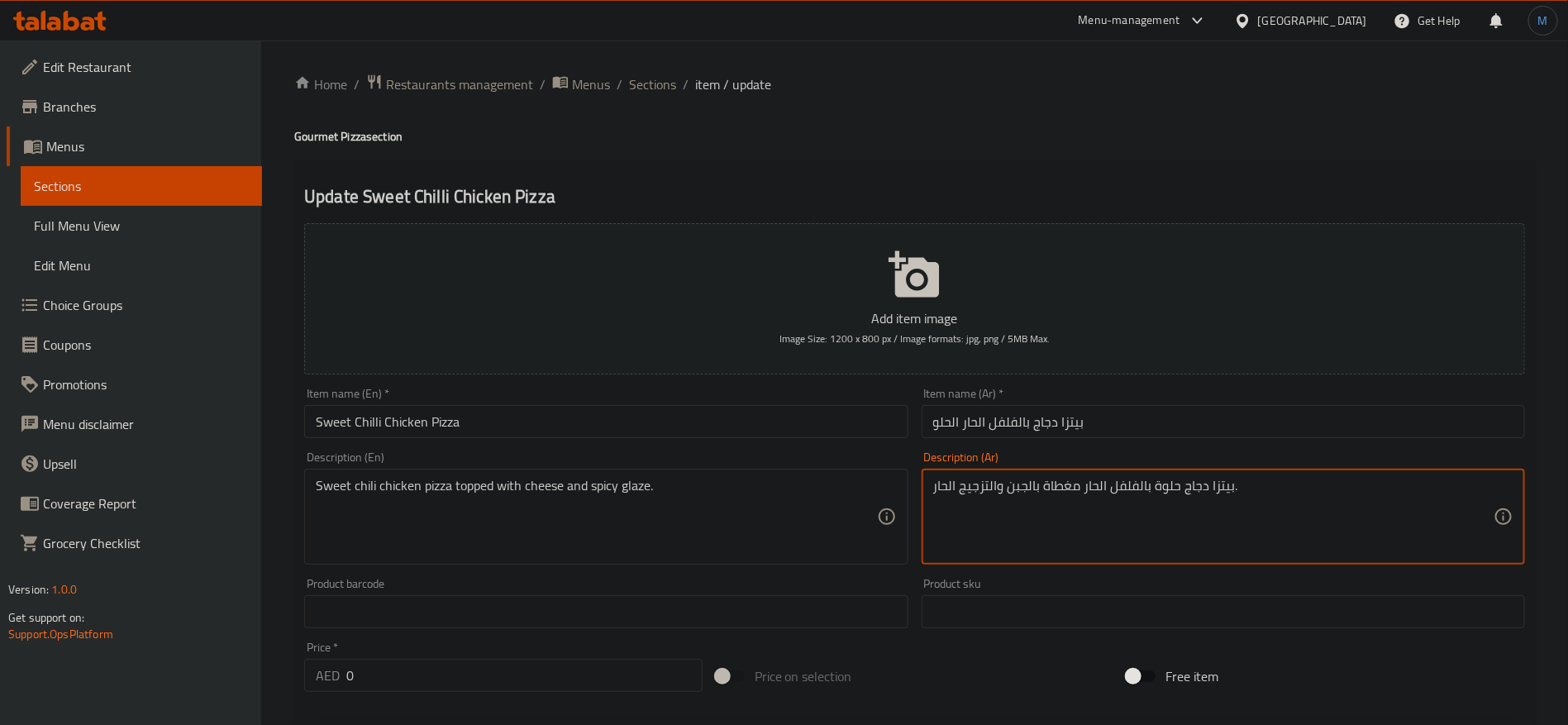
click at [1174, 492] on textarea "بيتزا دجاج حلوة بالفلفل الحار مغطاة بالجبن والتزجيج الحار." at bounding box center [1213, 518] width 560 height 79
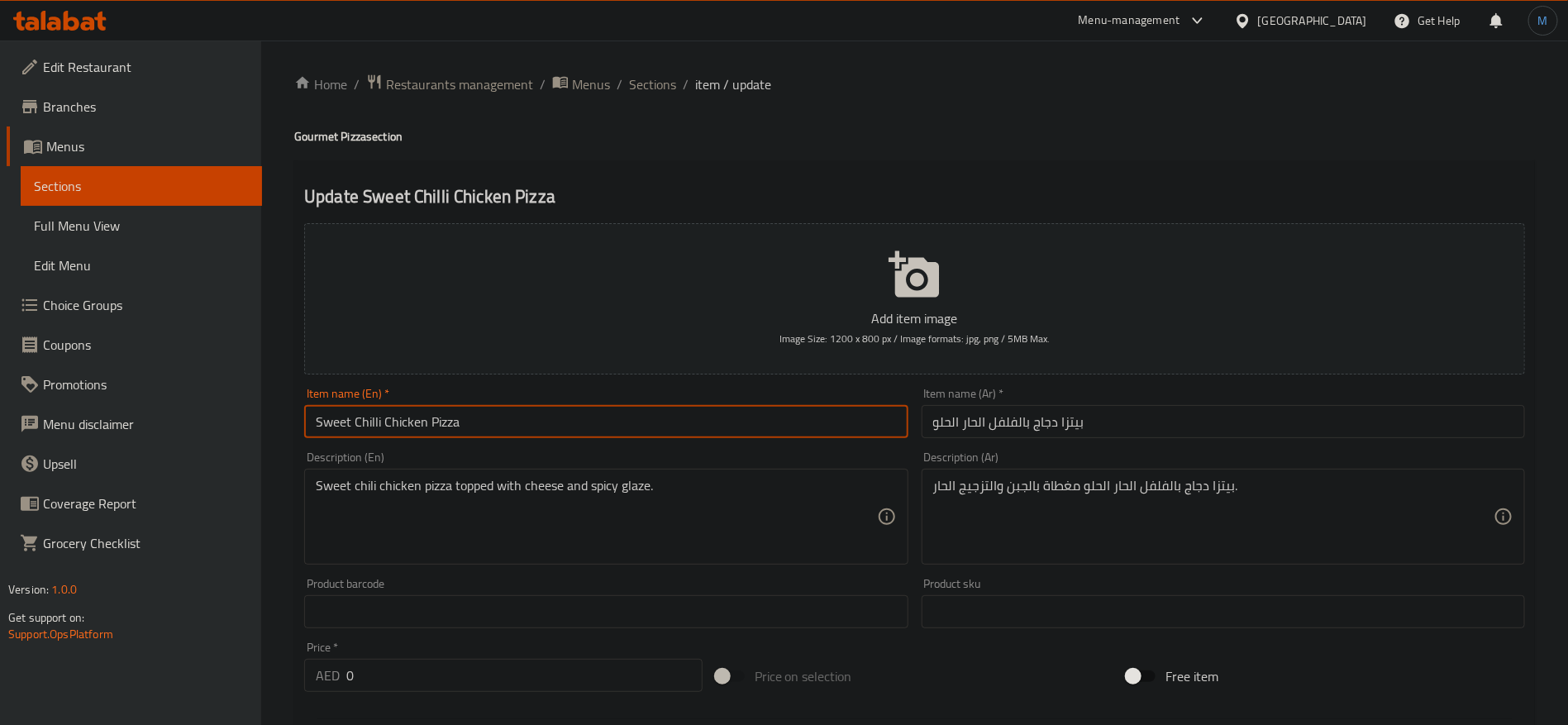
click at [764, 416] on input "Sweet Chilli Chicken Pizza" at bounding box center [606, 422] width 604 height 33
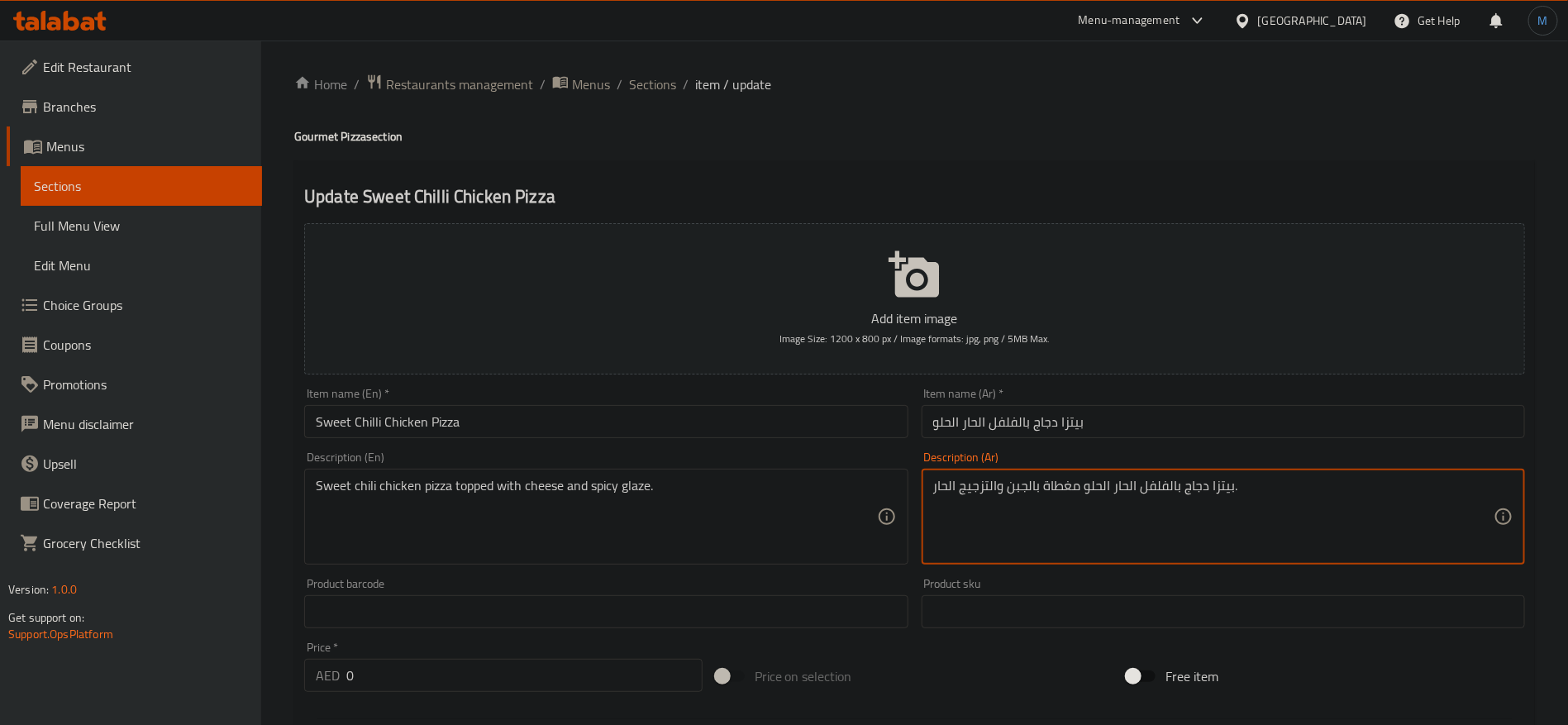
click at [977, 486] on textarea "بيتزا دجاج بالفلفل الحار الحلو مغطاة بالجبن والتزجيج الحار." at bounding box center [1213, 518] width 560 height 79
click at [574, 423] on input "Sweet Chilli Chicken Pizza" at bounding box center [606, 422] width 604 height 33
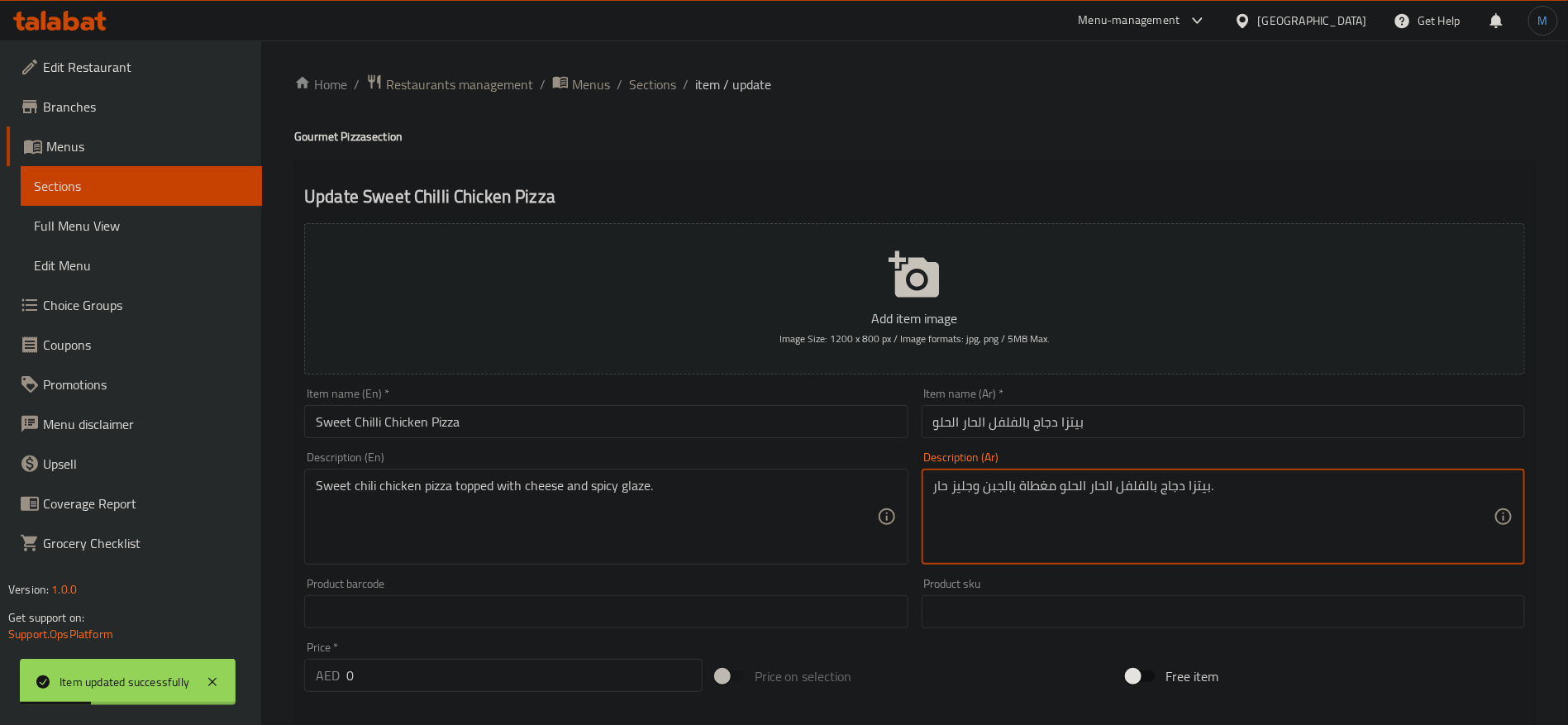
type textarea "بيتزا دجاج بالفلفل الحار الحلو مغطاة بالجبن وجليز حار."
click at [852, 386] on div "Item name (En)   * Sweet Chilli Chicken Pizza Item name (En) *" at bounding box center [606, 413] width 616 height 63
click at [844, 428] on input "Sweet Chilli Chicken Pizza" at bounding box center [606, 422] width 604 height 33
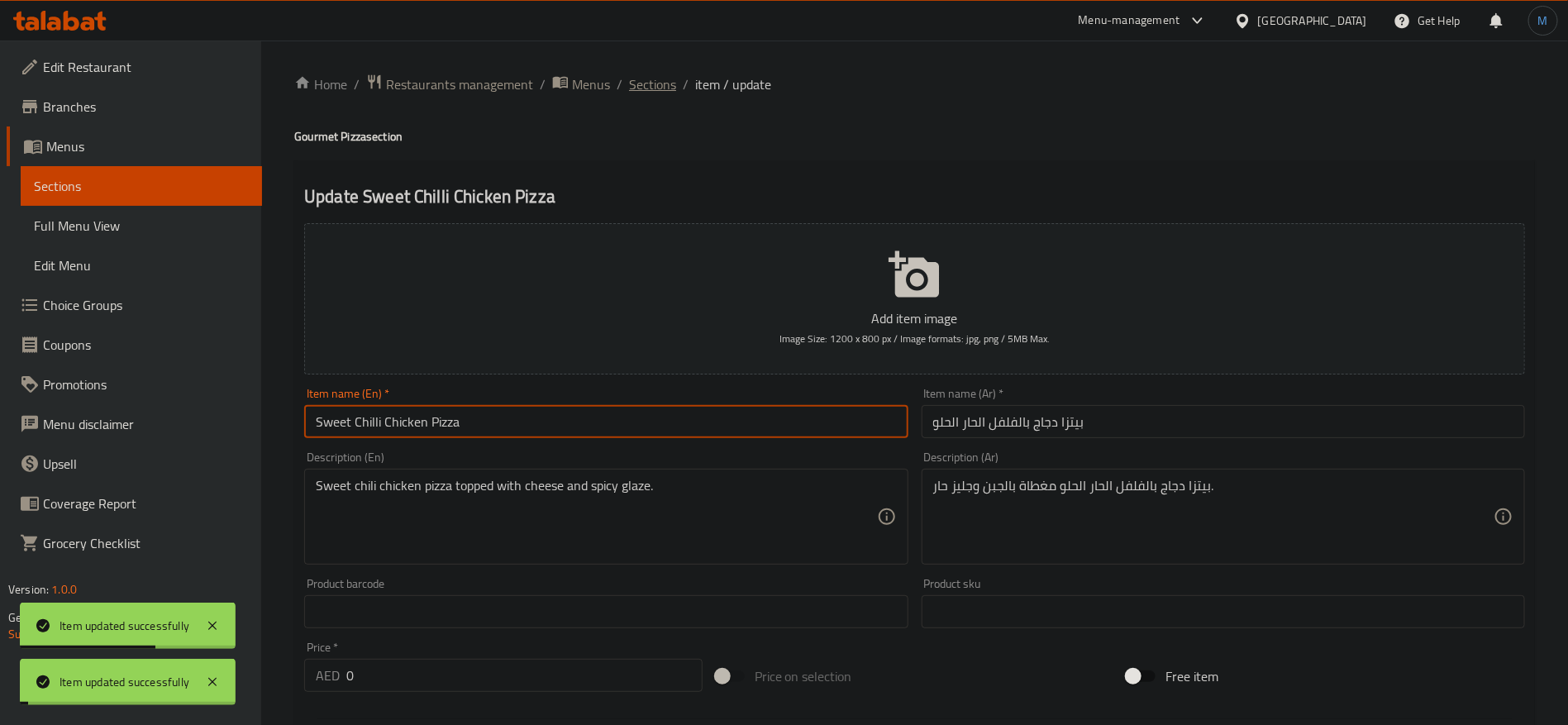
click at [655, 88] on span "Sections" at bounding box center [652, 85] width 47 height 20
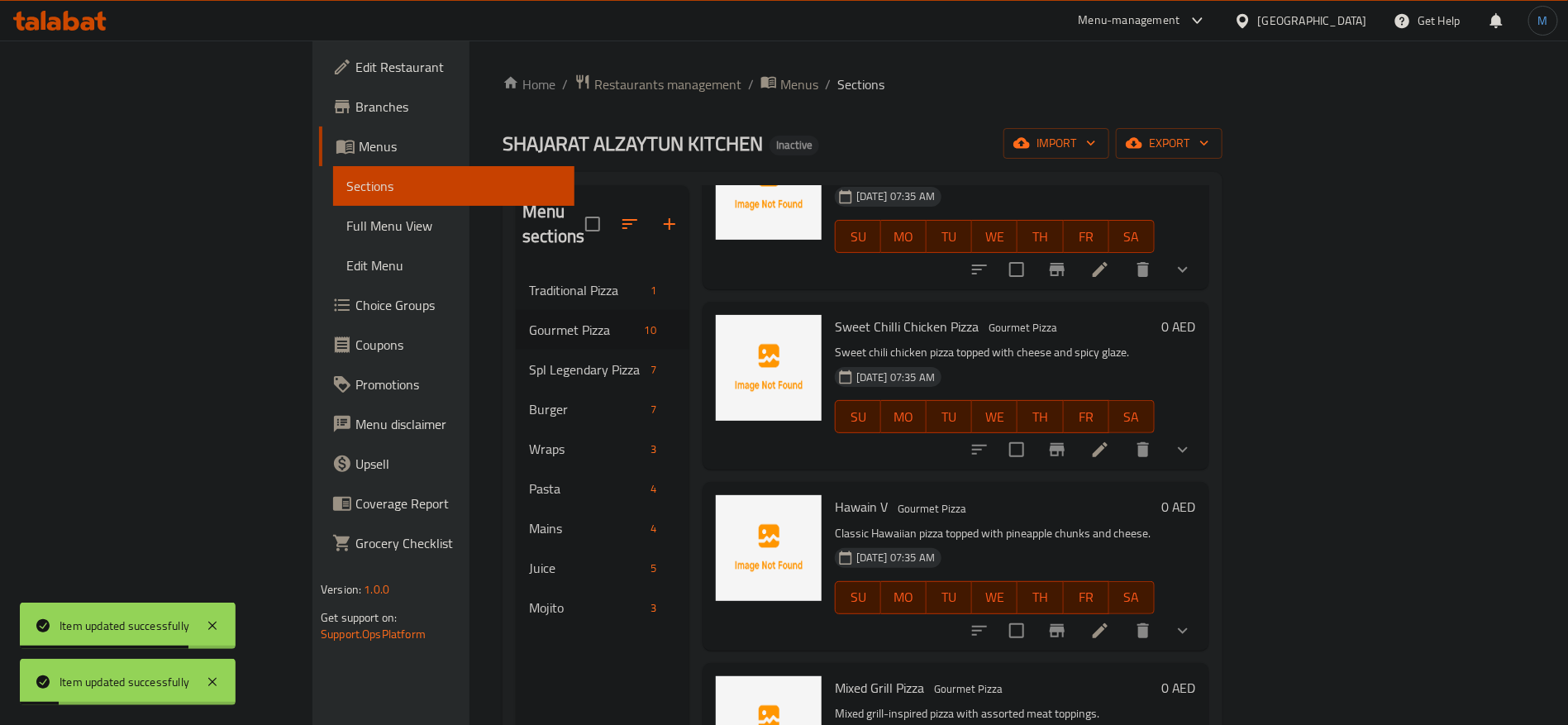
scroll to position [373, 0]
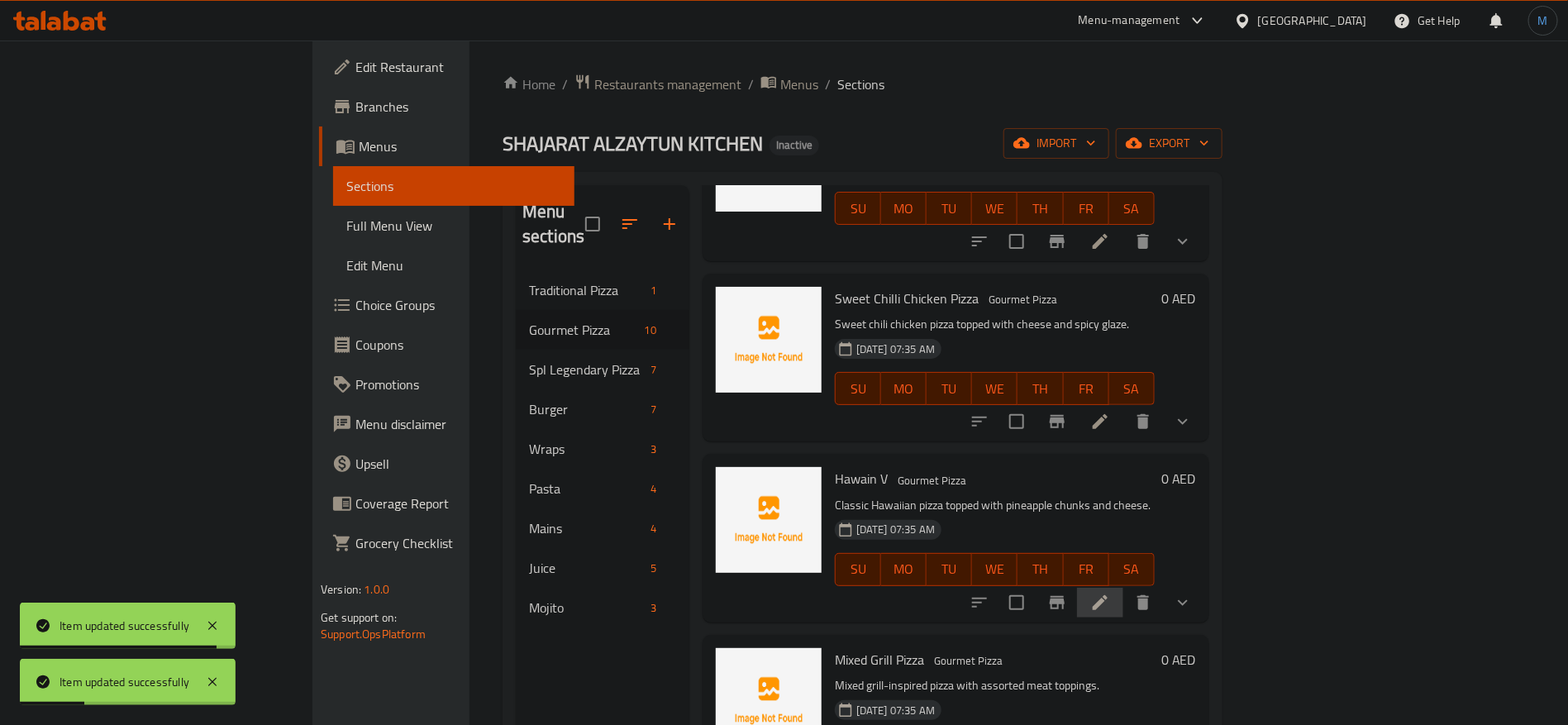
click at [1123, 588] on li at bounding box center [1100, 602] width 46 height 30
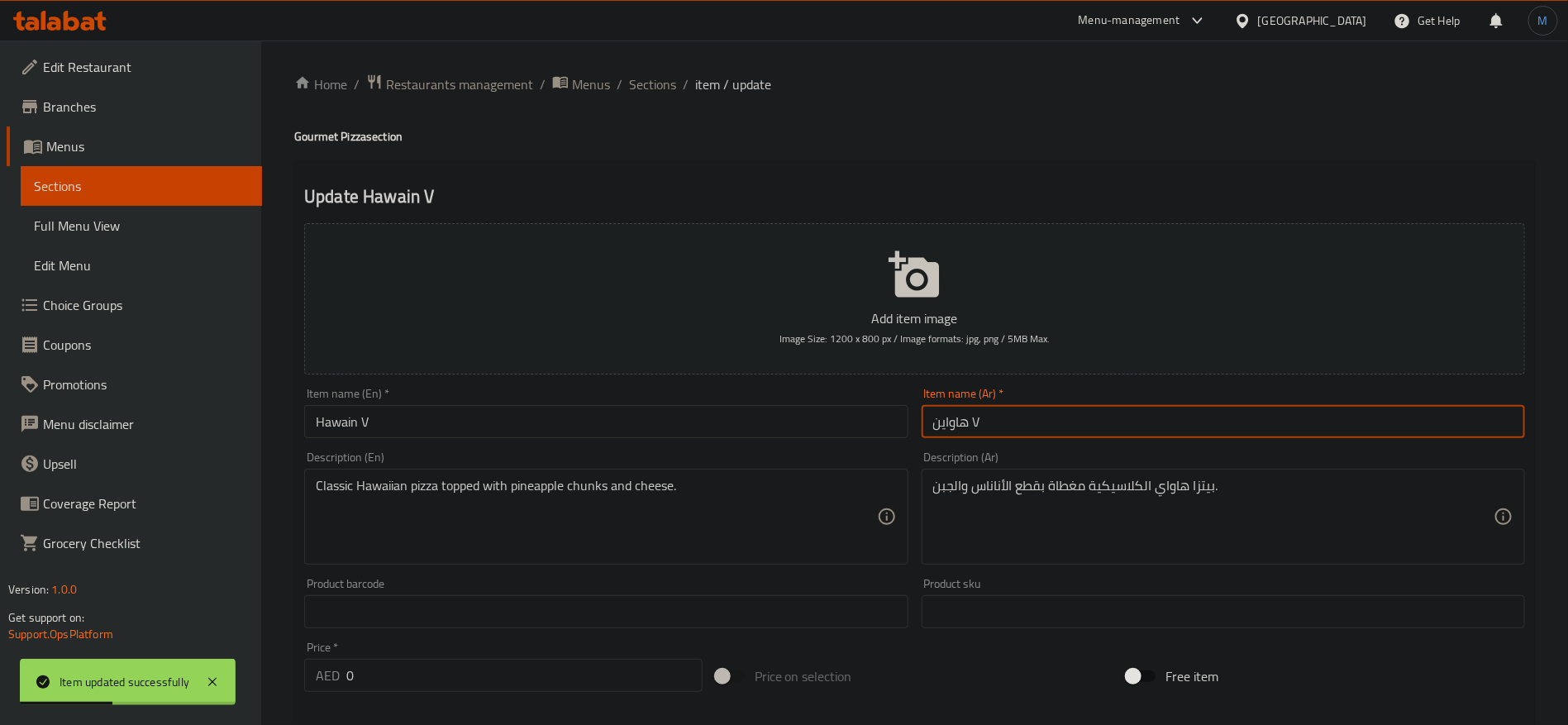
click at [1112, 422] on input "هاواين V" at bounding box center [1223, 422] width 604 height 33
type input "هاواين في"
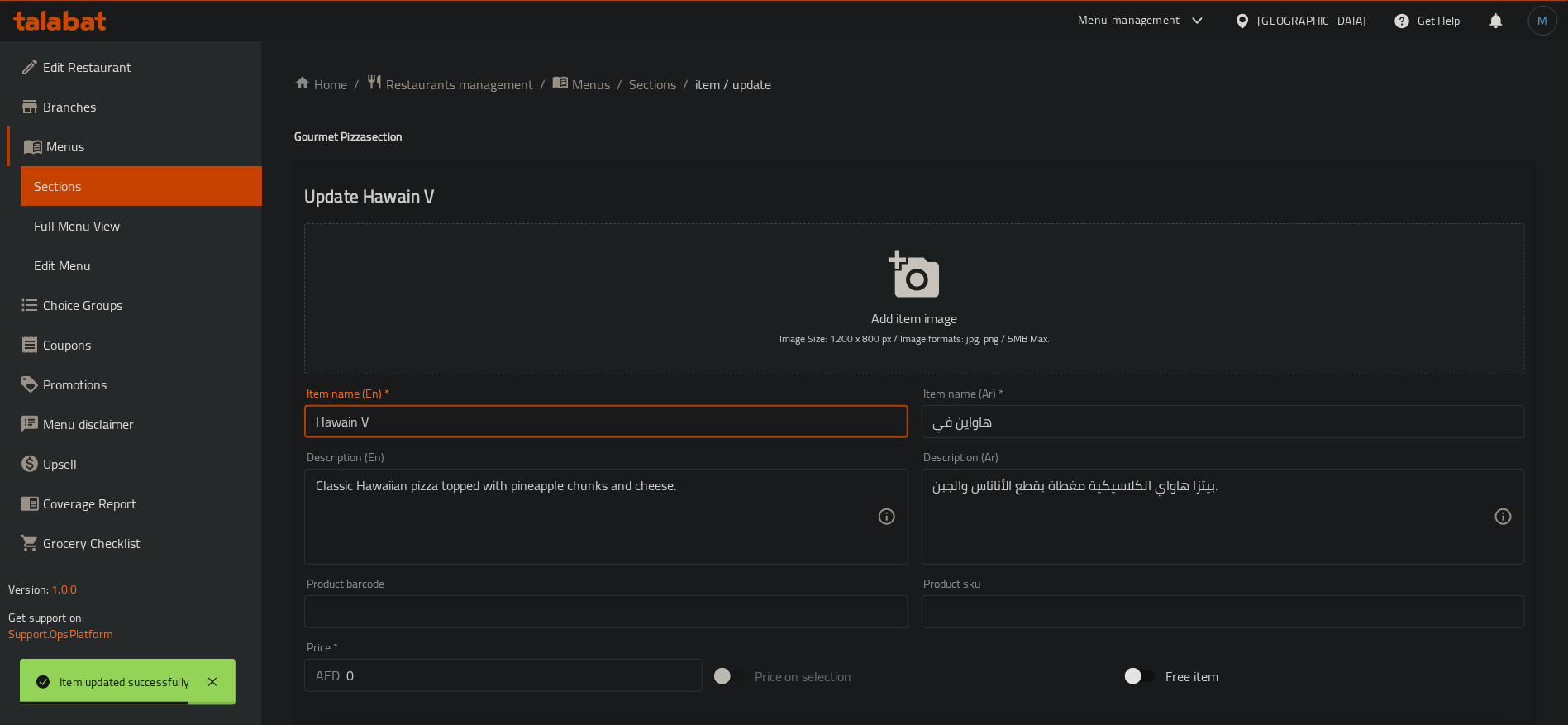
click at [800, 435] on input "Hawain V" at bounding box center [606, 422] width 604 height 33
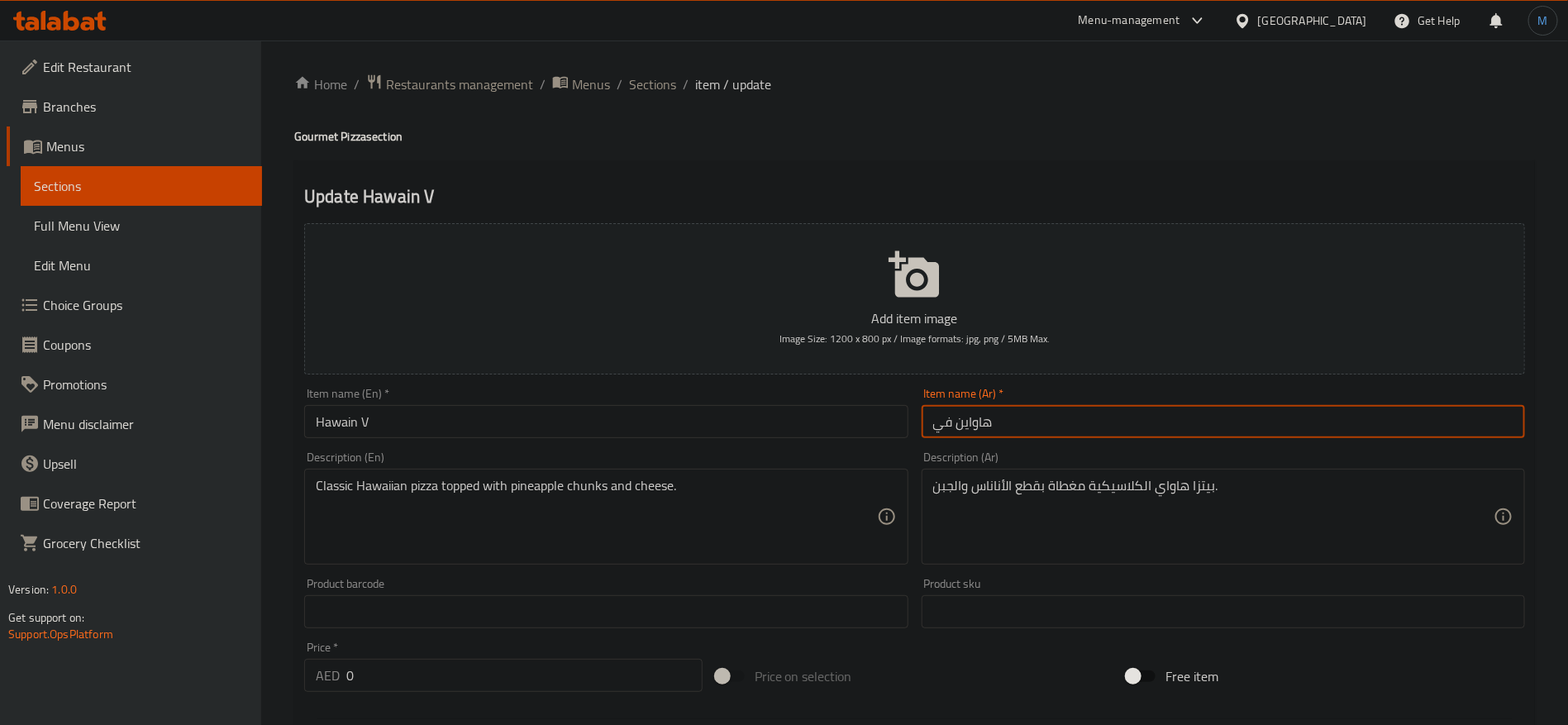
click at [1157, 409] on input "هاواين في" at bounding box center [1223, 422] width 604 height 33
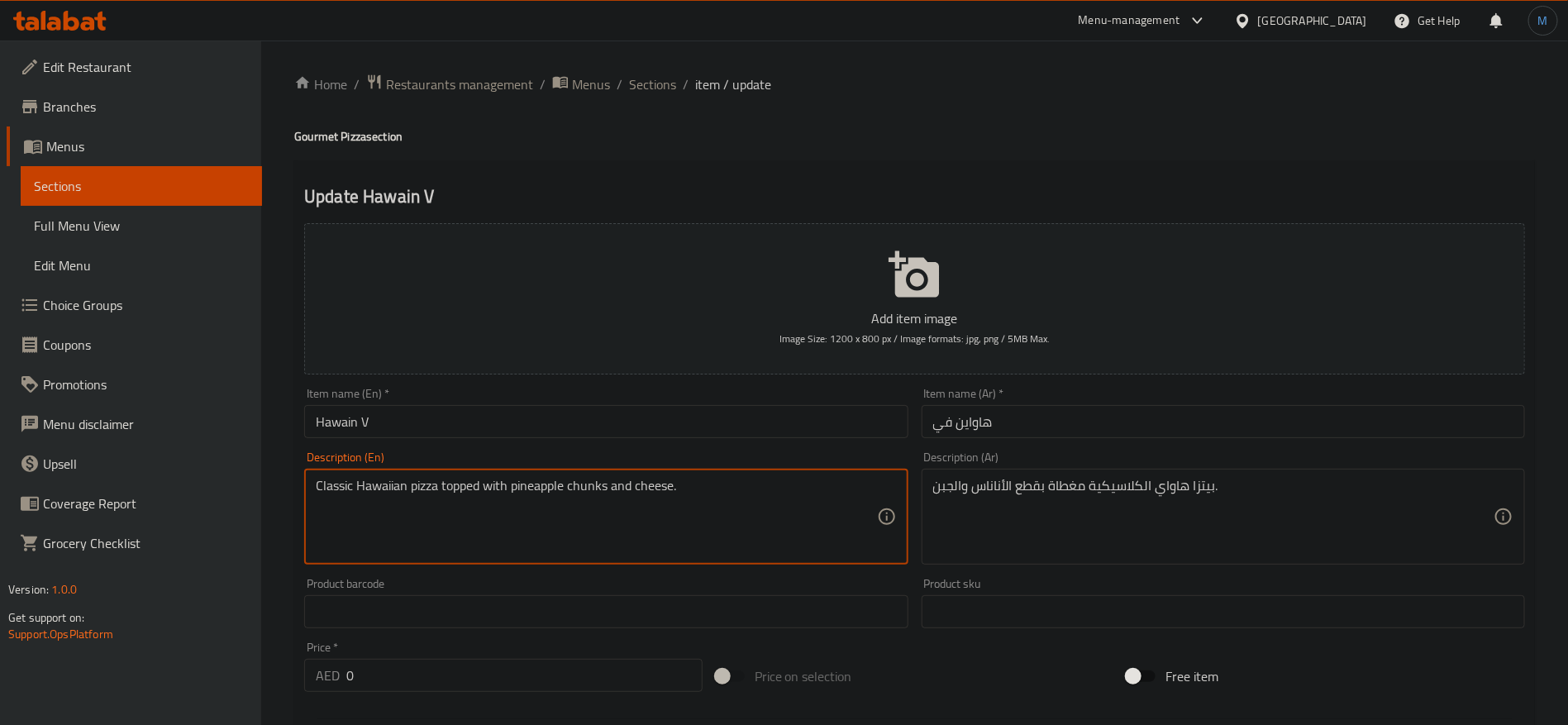
click at [399, 479] on textarea "Classic Hawaiian pizza topped with pineapple chunks and cheese." at bounding box center [596, 518] width 560 height 79
click at [834, 390] on div "Item name (En)   * Hawain V Item name (En) *" at bounding box center [606, 413] width 604 height 51
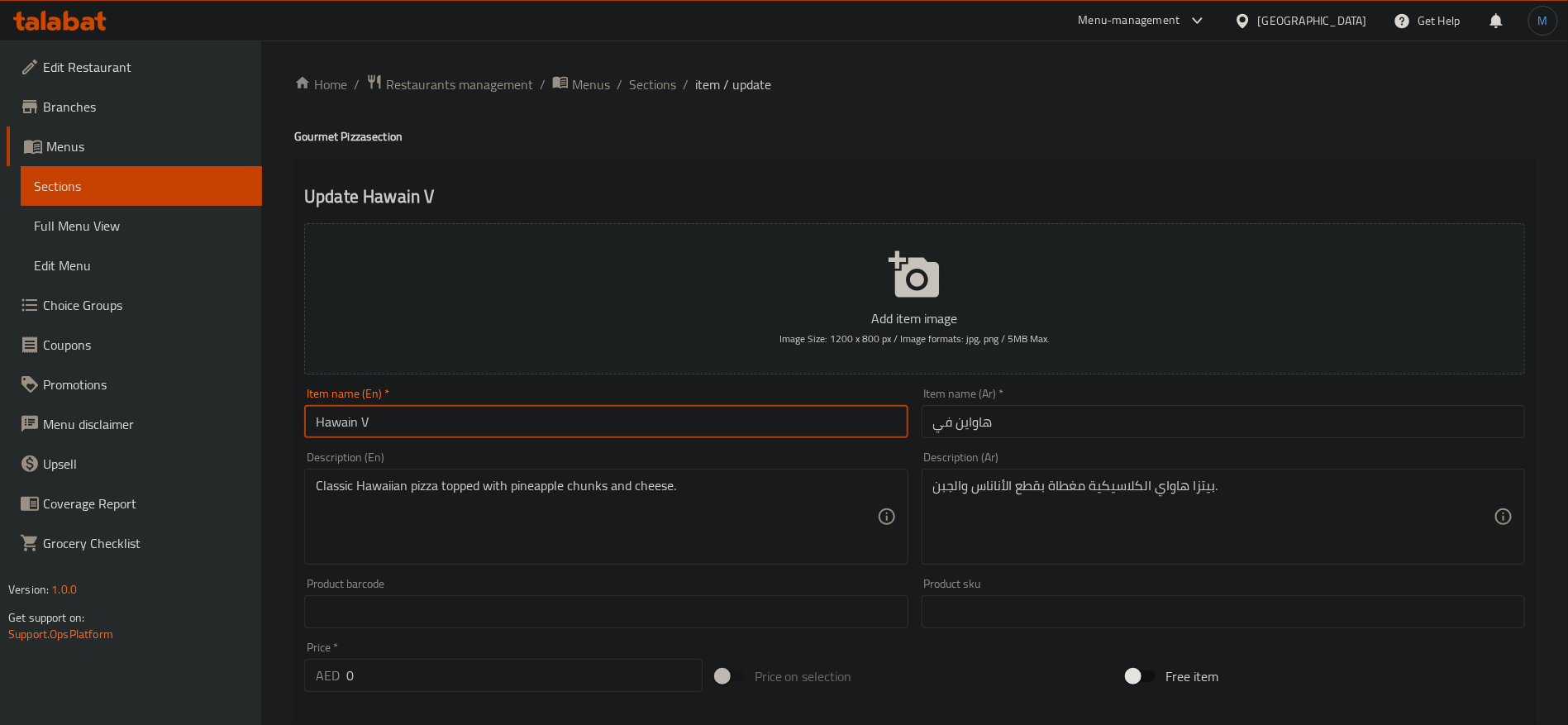
click at [771, 406] on input "Hawain V" at bounding box center [606, 422] width 604 height 33
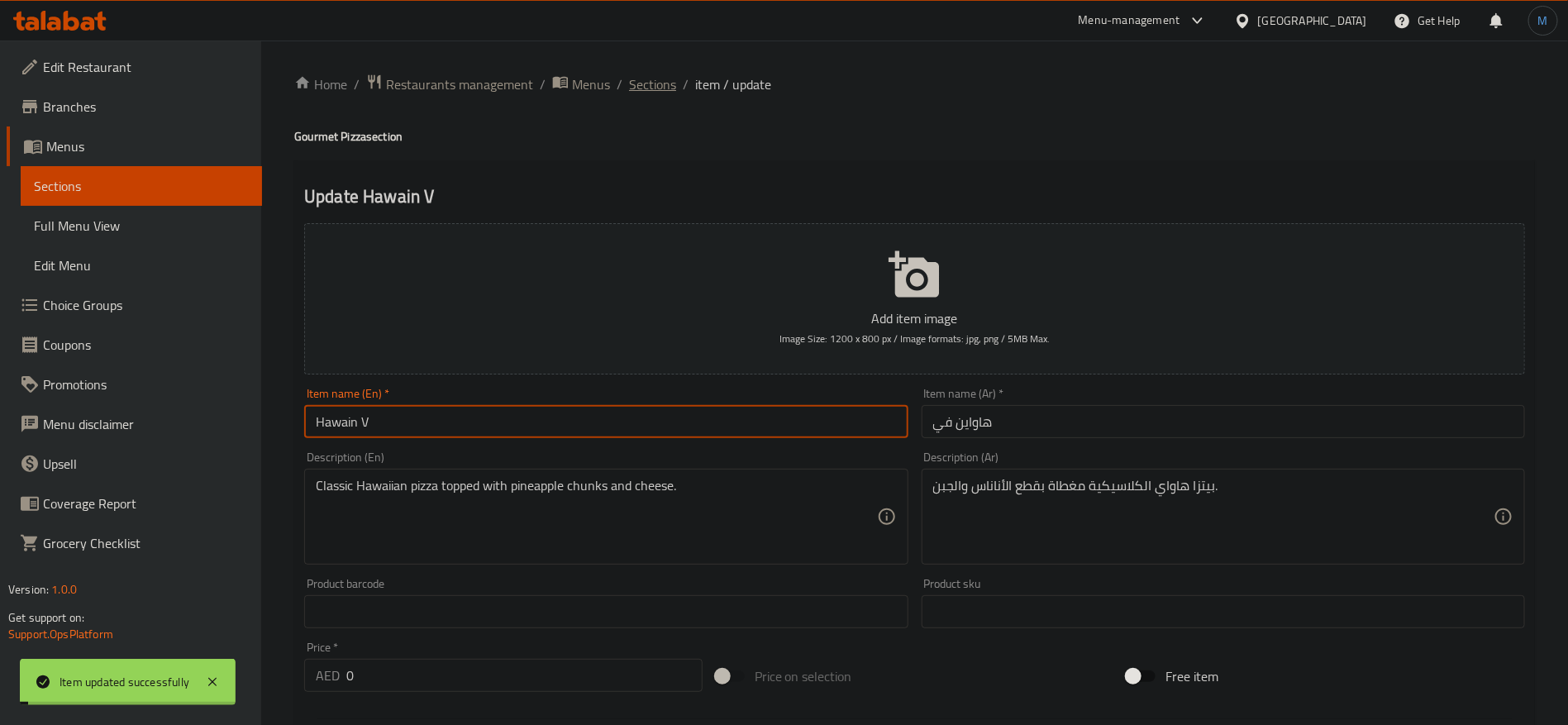
click at [663, 89] on span "Sections" at bounding box center [652, 85] width 47 height 20
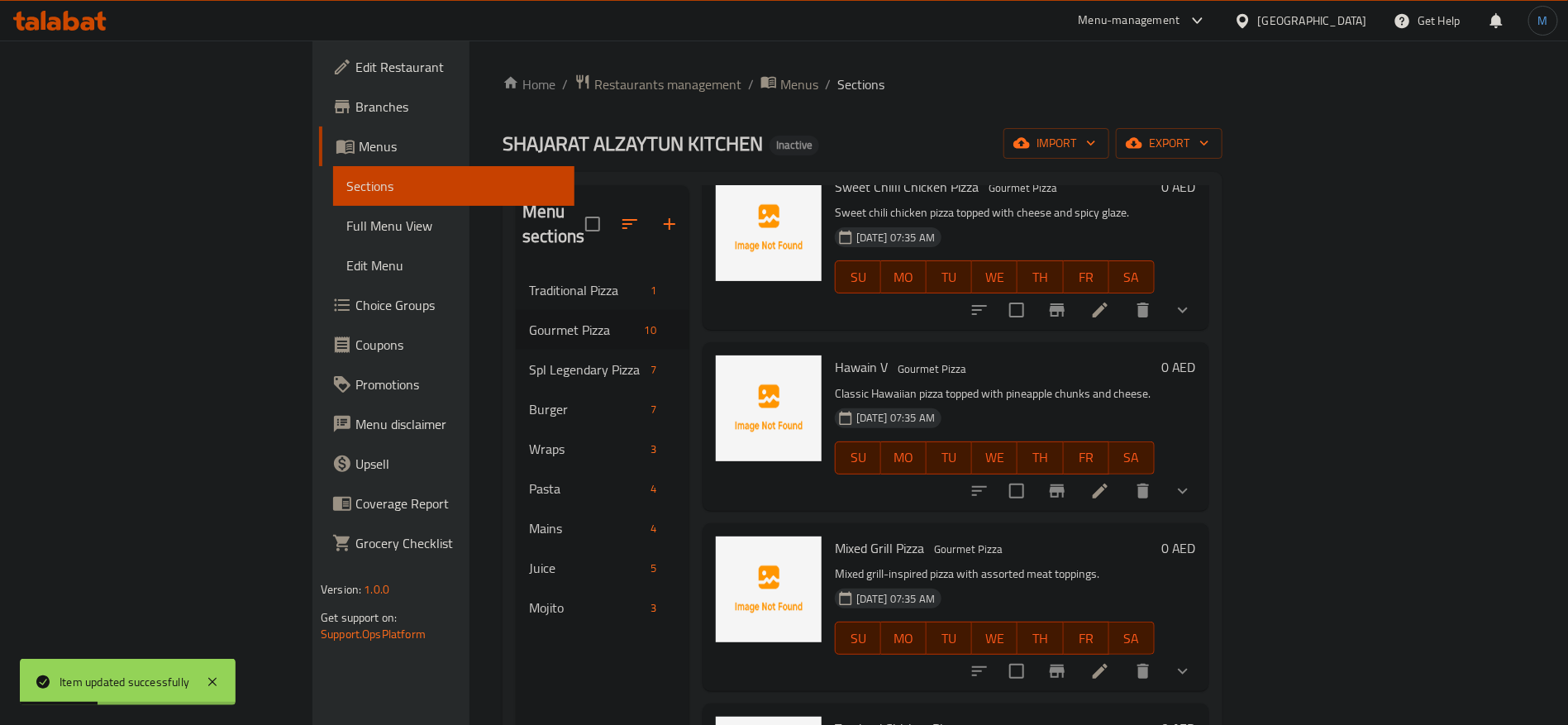
scroll to position [496, 0]
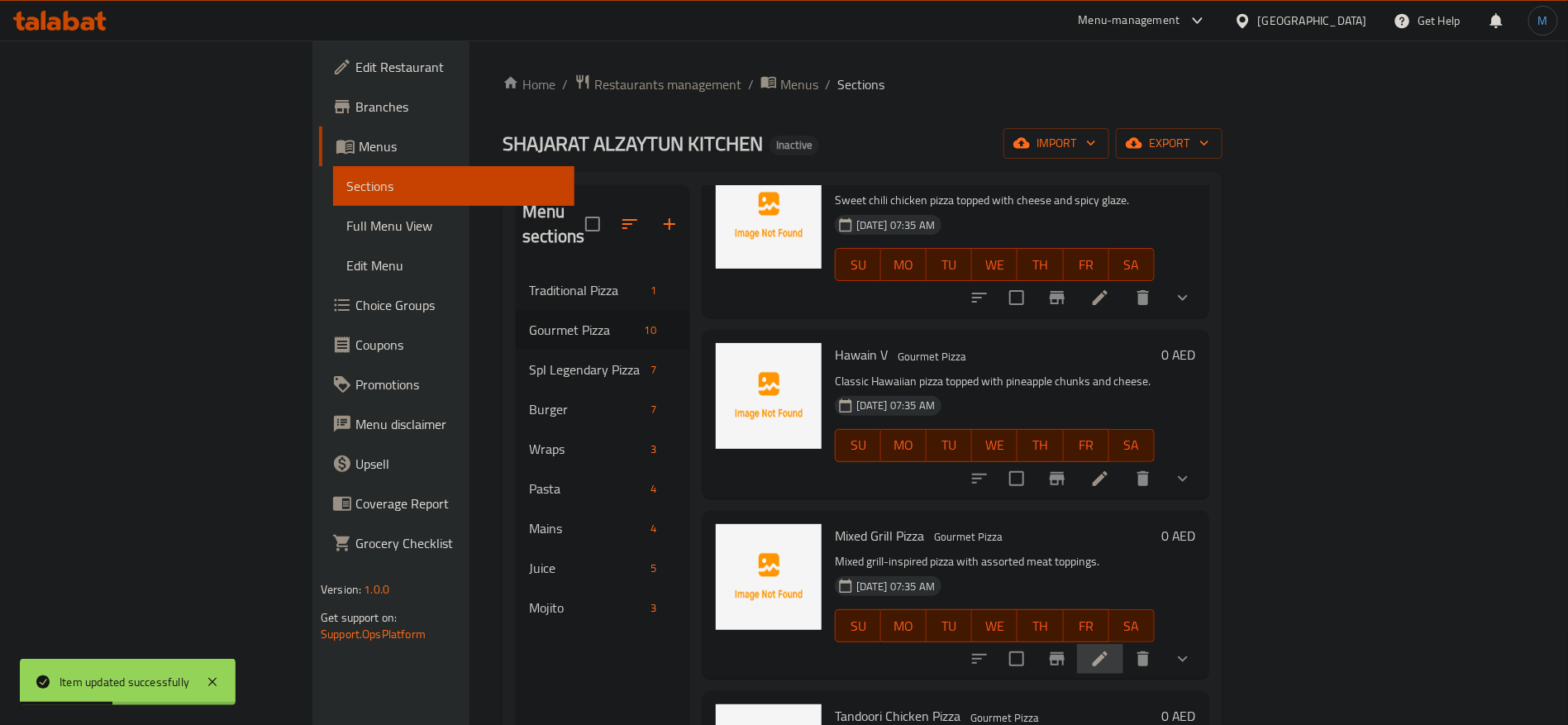
click at [1123, 644] on li at bounding box center [1100, 659] width 46 height 30
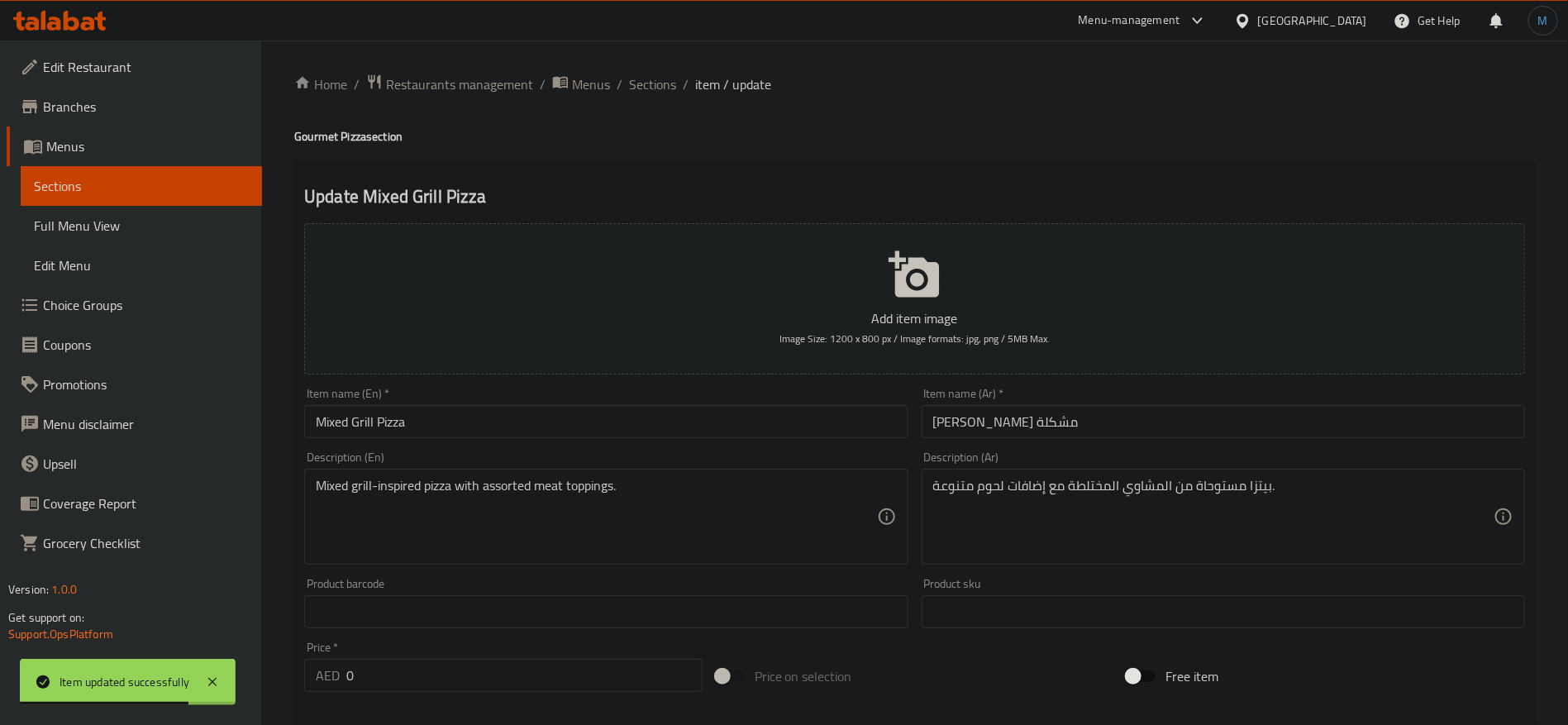
click at [1010, 415] on input "بيتزا مشاوي مشكلة" at bounding box center [1223, 422] width 604 height 33
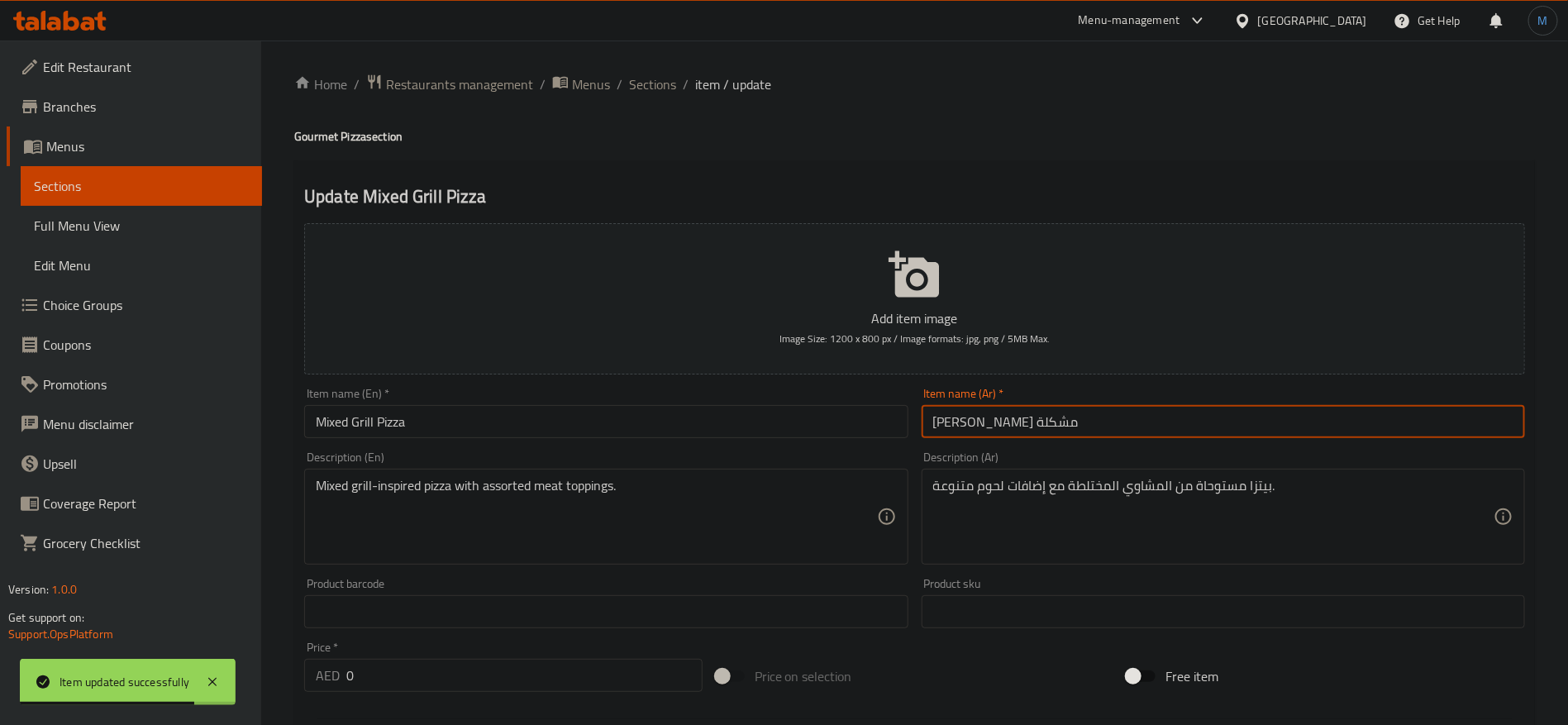
click at [1010, 415] on input "بيتزا مشاوي مشكلة" at bounding box center [1223, 422] width 604 height 33
click at [966, 418] on input "بيتزا مشاوي مشكلة" at bounding box center [1223, 422] width 604 height 33
type input "بيتزا ميكس جريل"
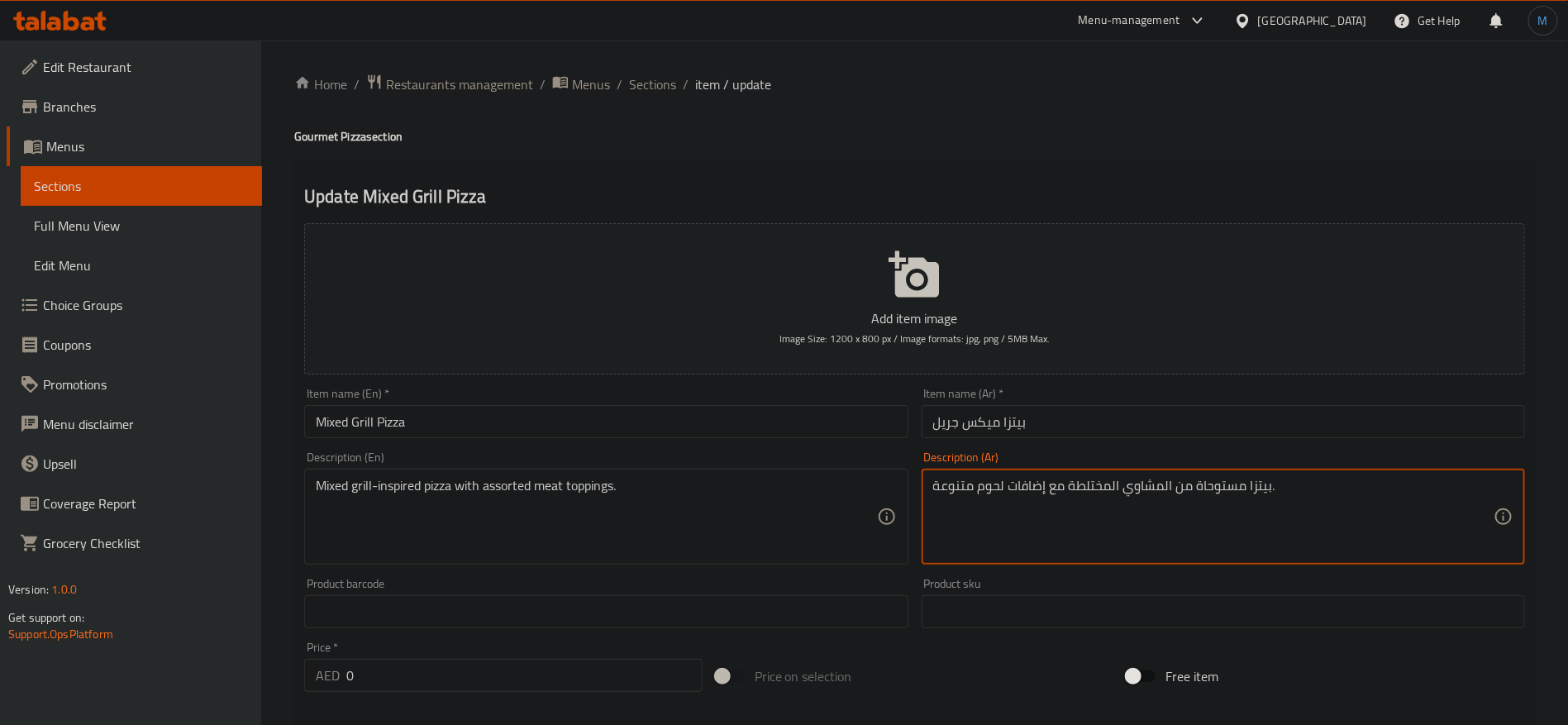
click at [1152, 488] on textarea "بيتزا مستوحاة من المشاوي المختلطة مع إضافات لحوم متنوعة." at bounding box center [1213, 518] width 560 height 79
click at [1094, 495] on textarea "بيتزا مستوحاة من المشاوي المختلطة مع إضافات لحوم متنوعة." at bounding box center [1213, 518] width 560 height 79
type textarea "بيتزا مستوحاة من الميكس جريل مع إضافات لحوم متنوعة."
click at [652, 437] on input "Mixed Grill Pizza" at bounding box center [606, 422] width 604 height 33
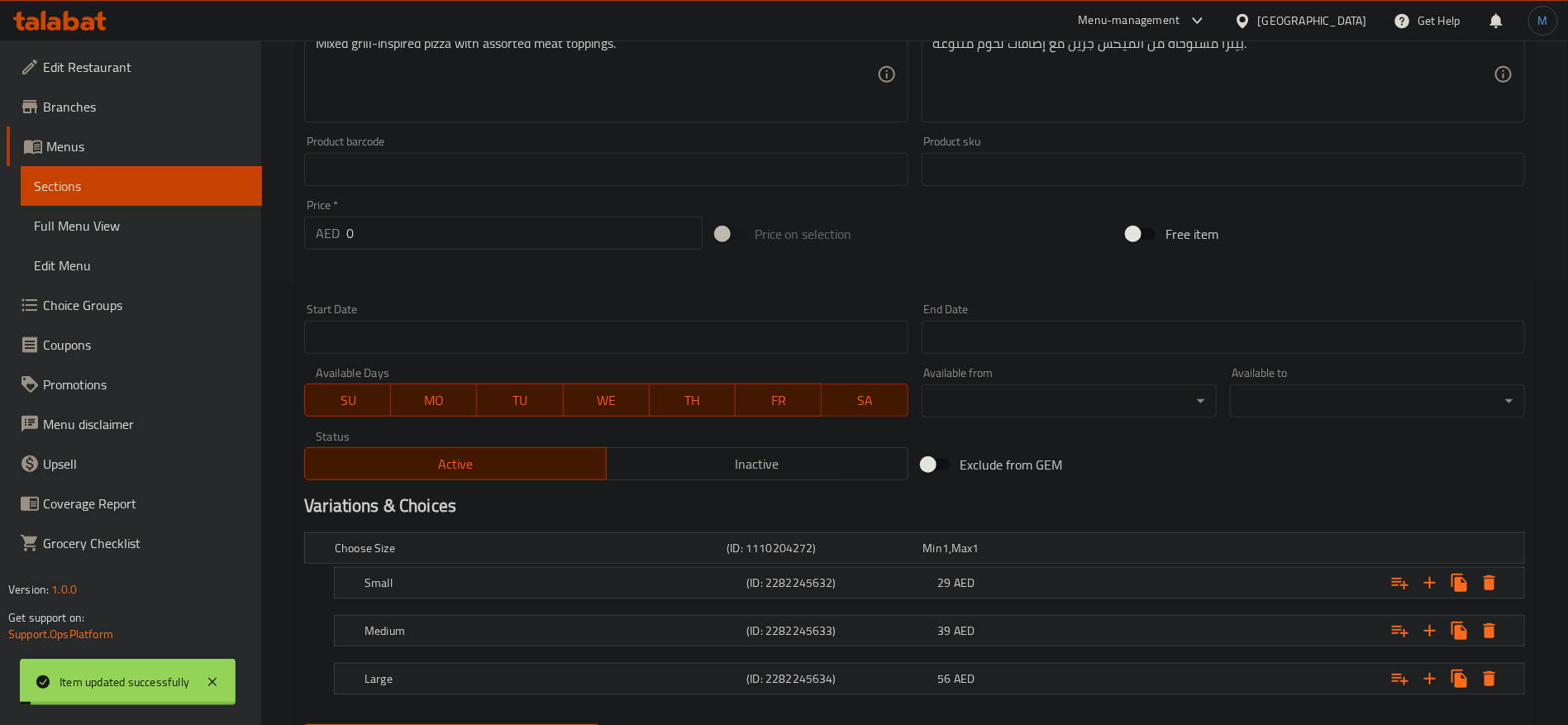
scroll to position [527, 0]
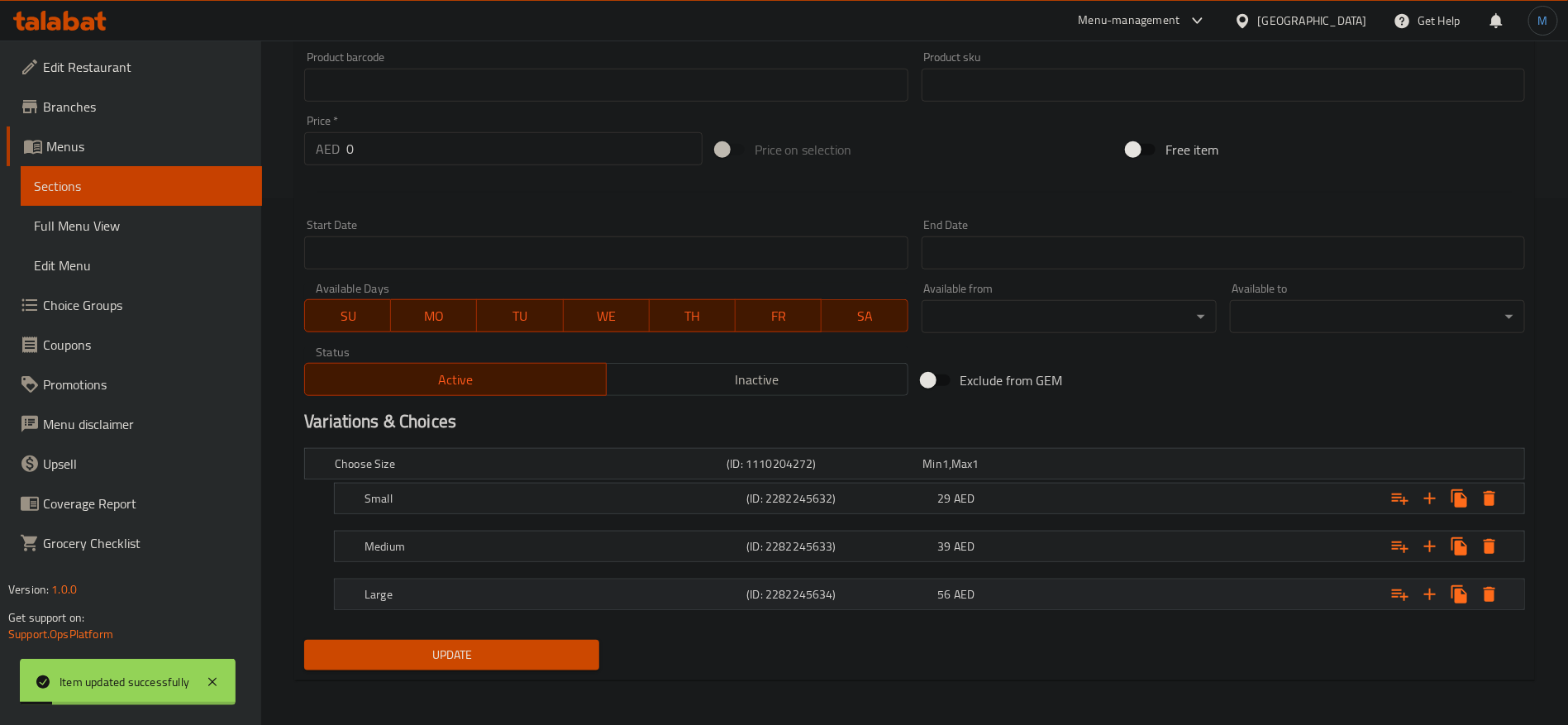
click at [1019, 604] on div "56 AED" at bounding box center [1030, 594] width 191 height 23
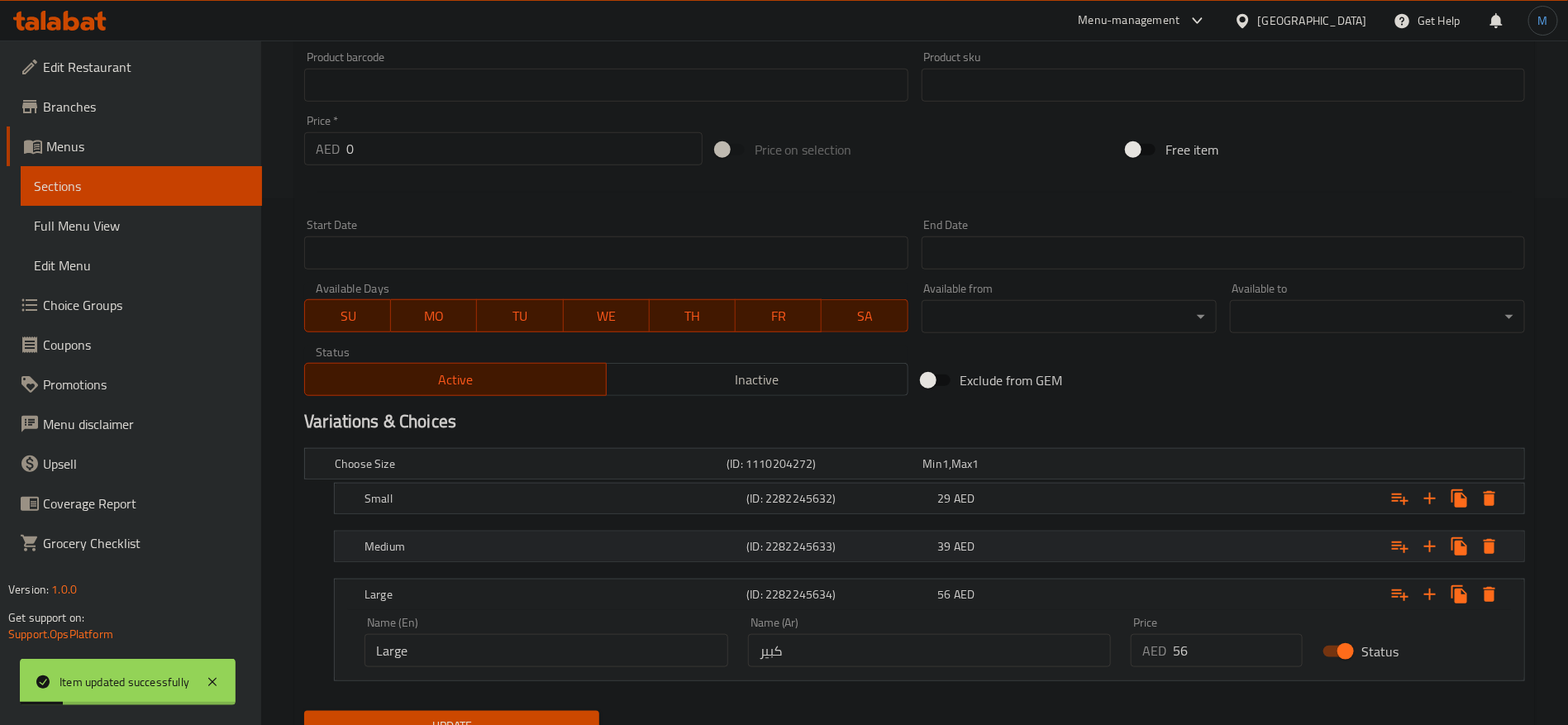
click at [1015, 539] on div "39 AED" at bounding box center [1030, 546] width 184 height 16
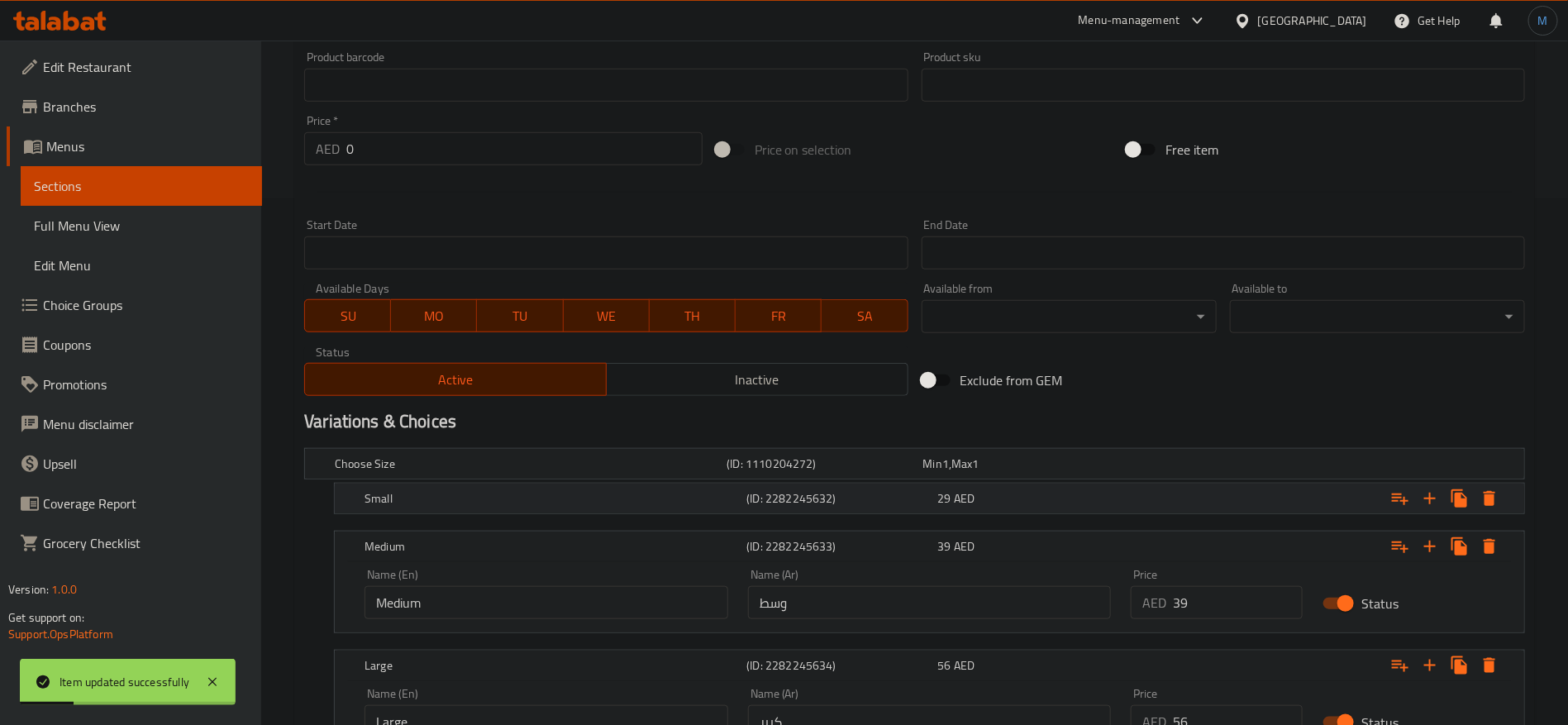
click at [1005, 487] on div "29 AED" at bounding box center [1030, 498] width 191 height 23
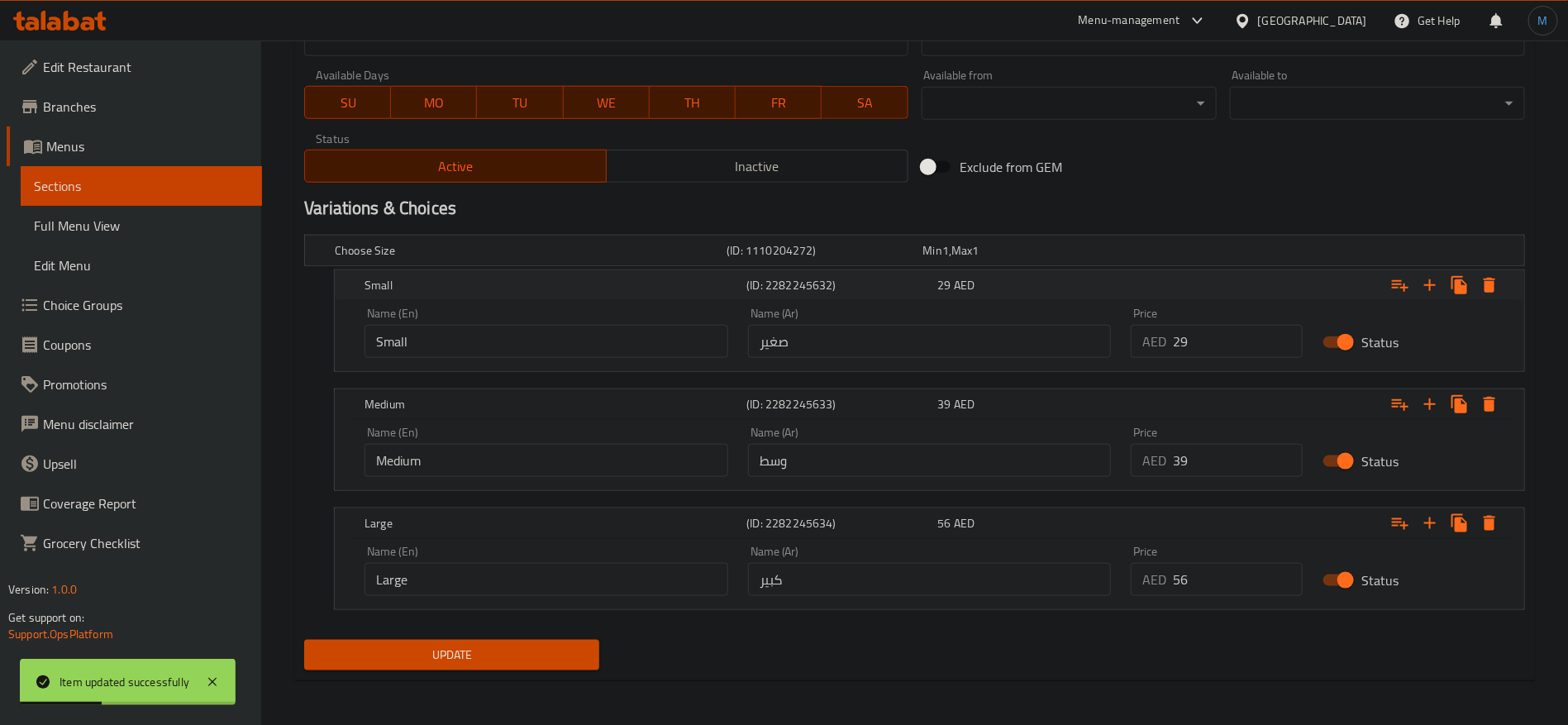
scroll to position [0, 0]
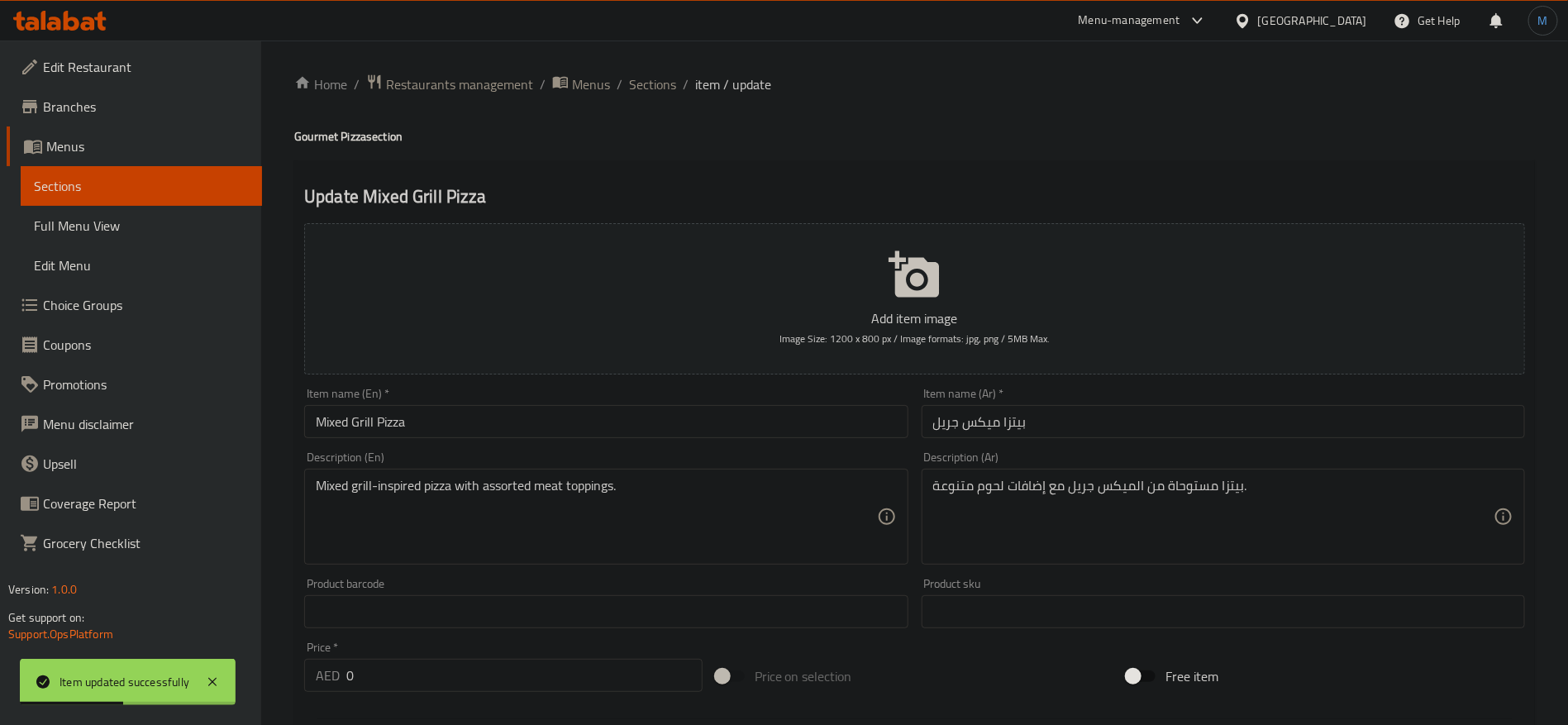
click at [633, 432] on input "Mixed Grill Pizza" at bounding box center [606, 422] width 604 height 33
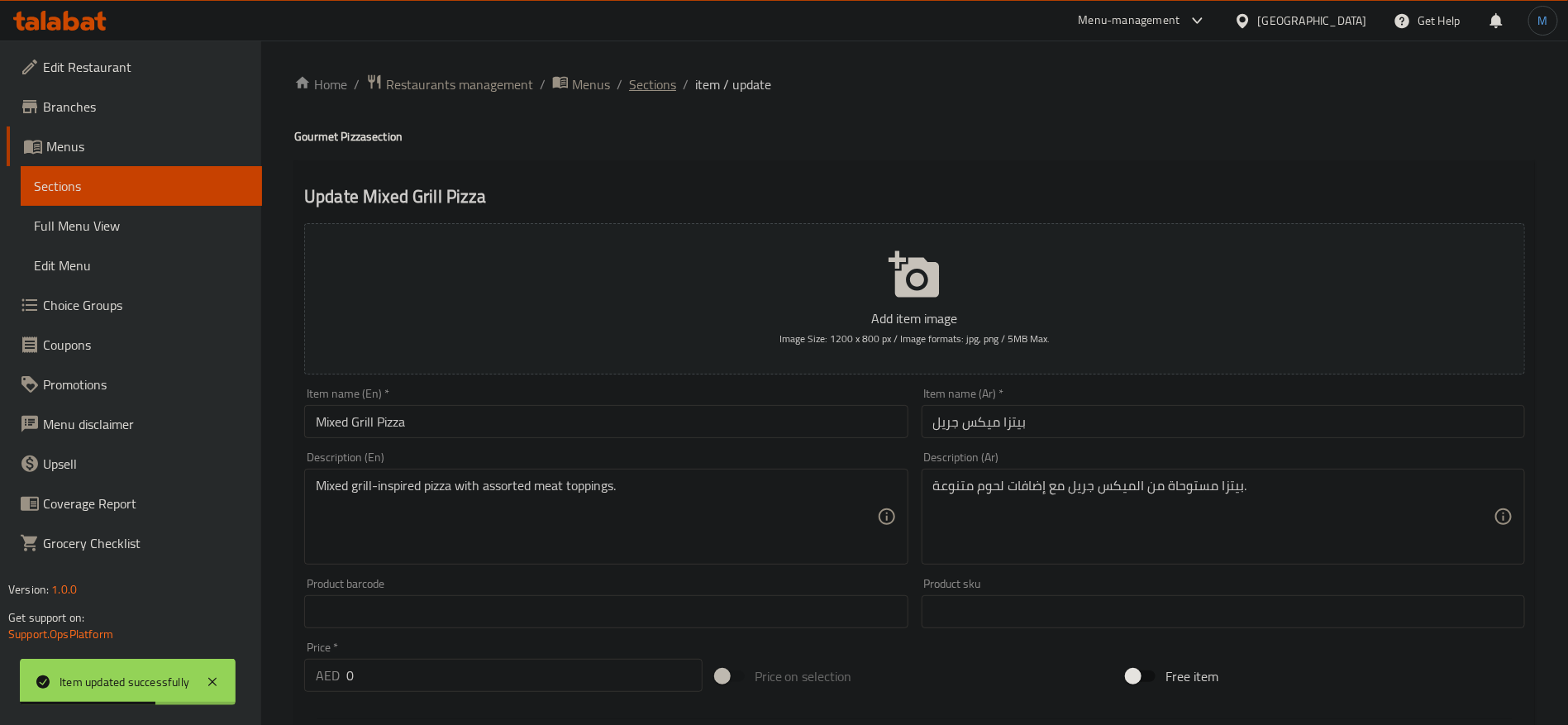
click at [658, 85] on span "Sections" at bounding box center [652, 85] width 47 height 20
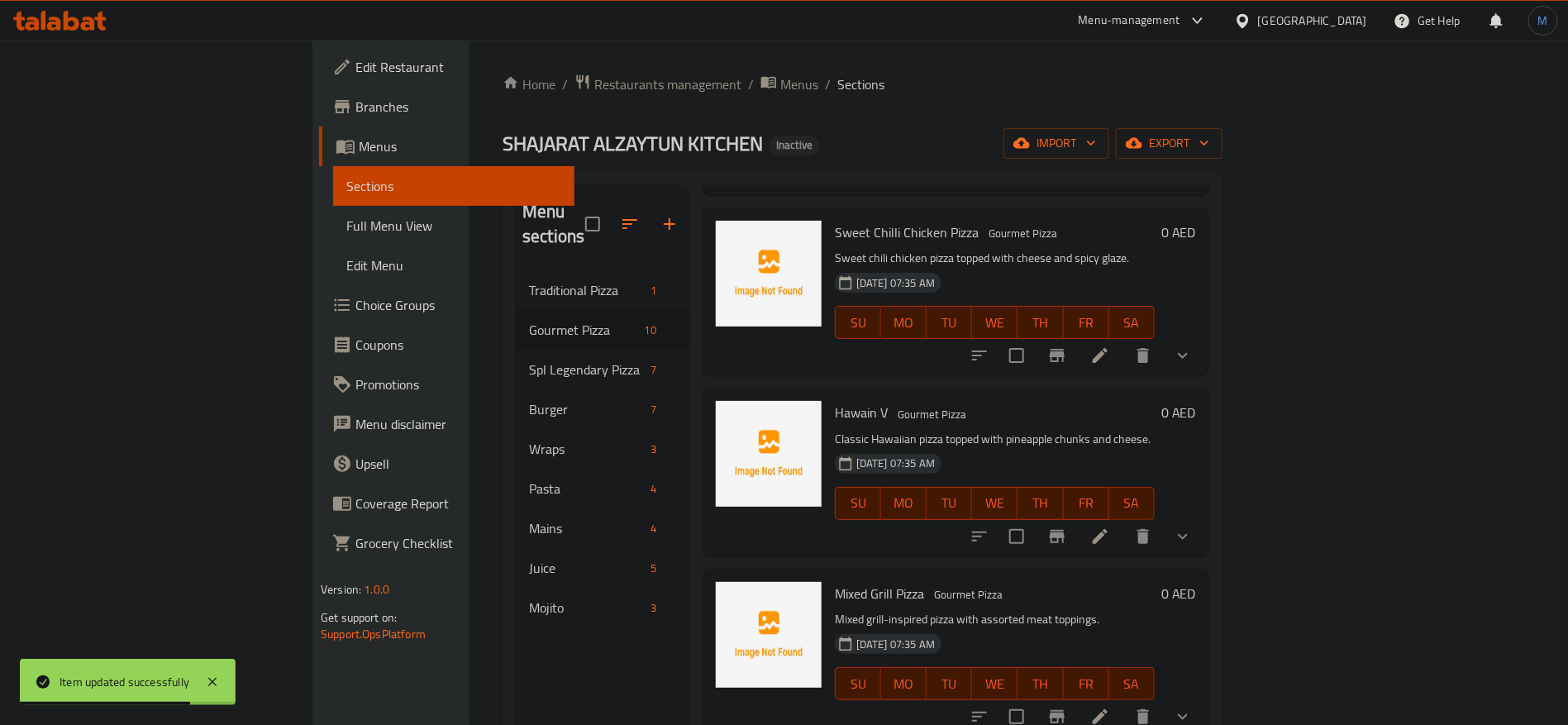
scroll to position [687, 0]
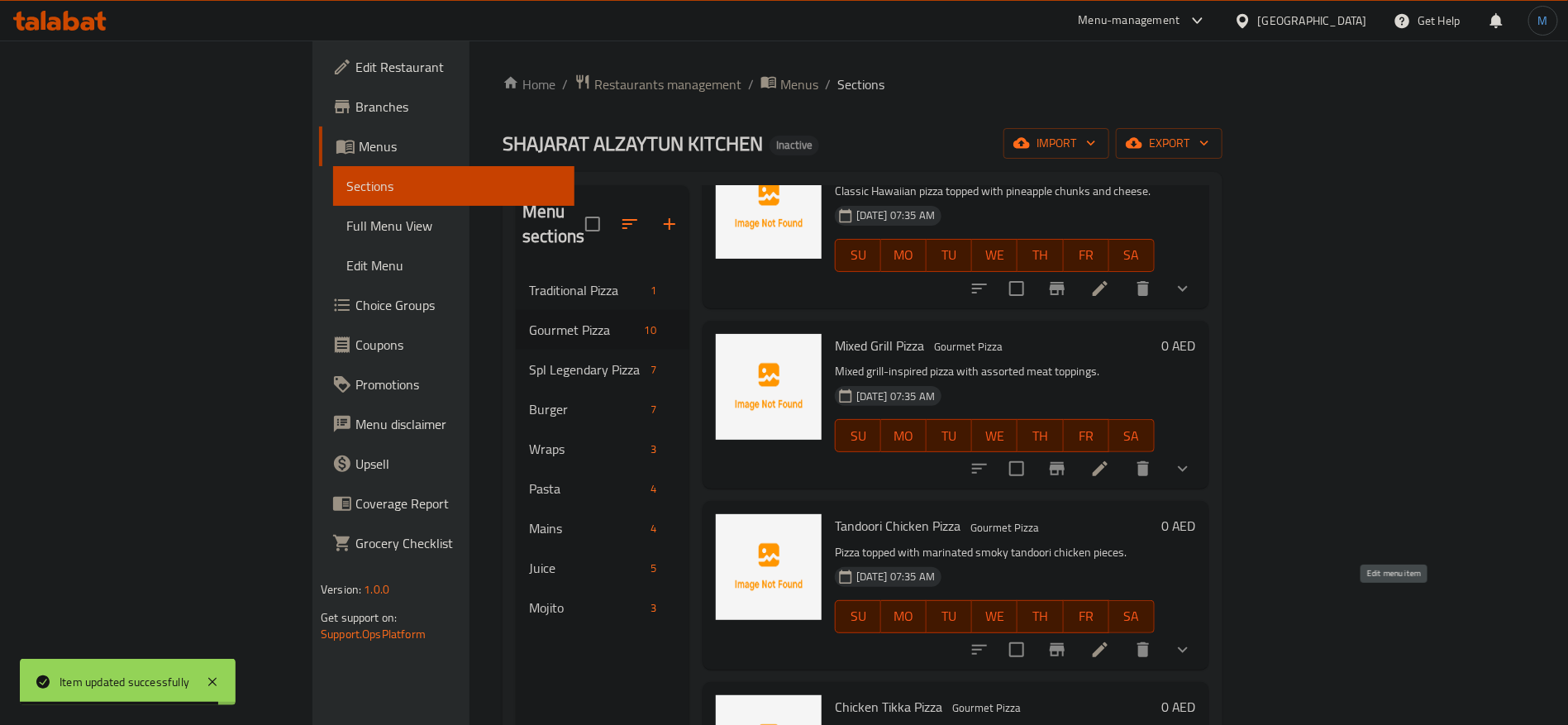
click at [1110, 640] on icon at bounding box center [1100, 650] width 20 height 20
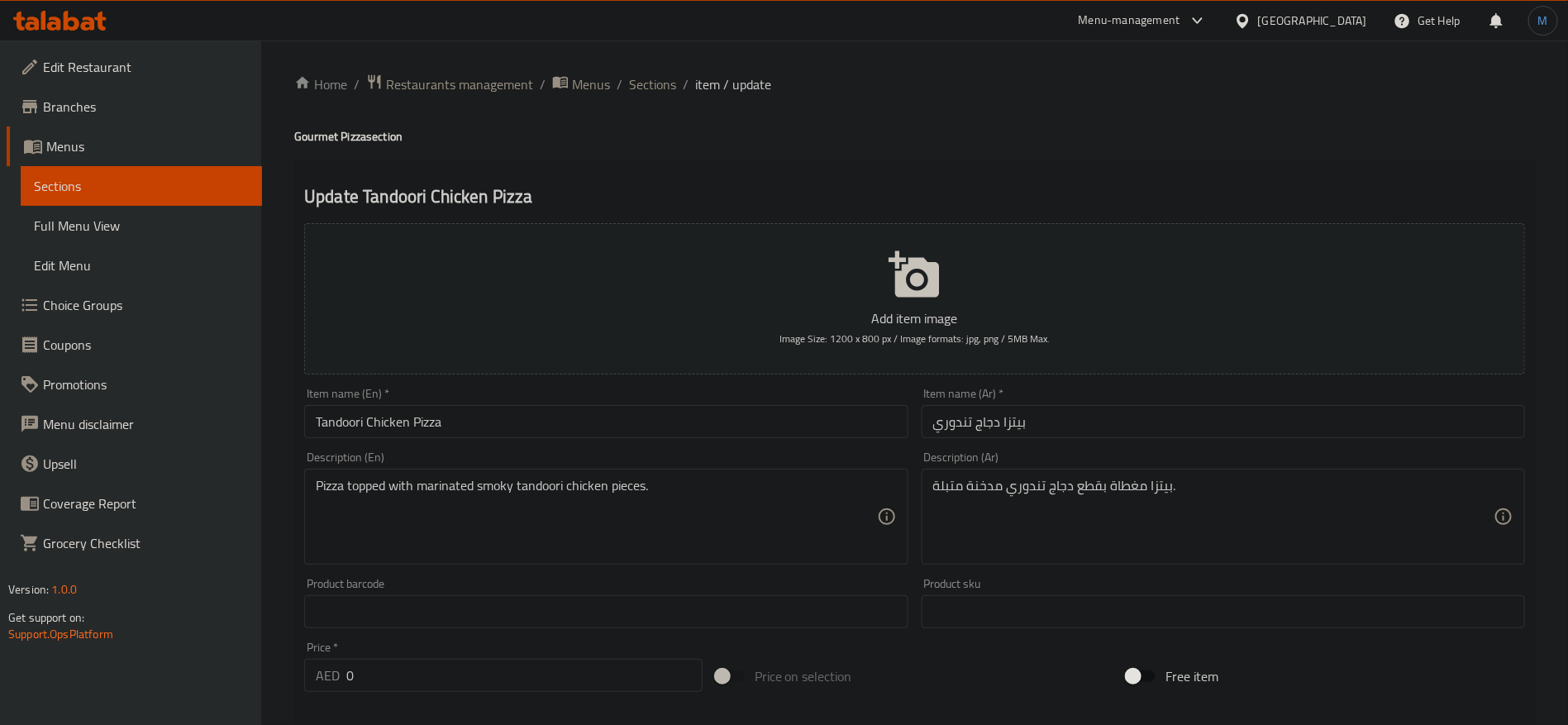
click at [655, 402] on div "Item name (En)   * Tandoori Chicken Pizza Item name (En) *" at bounding box center [606, 413] width 604 height 51
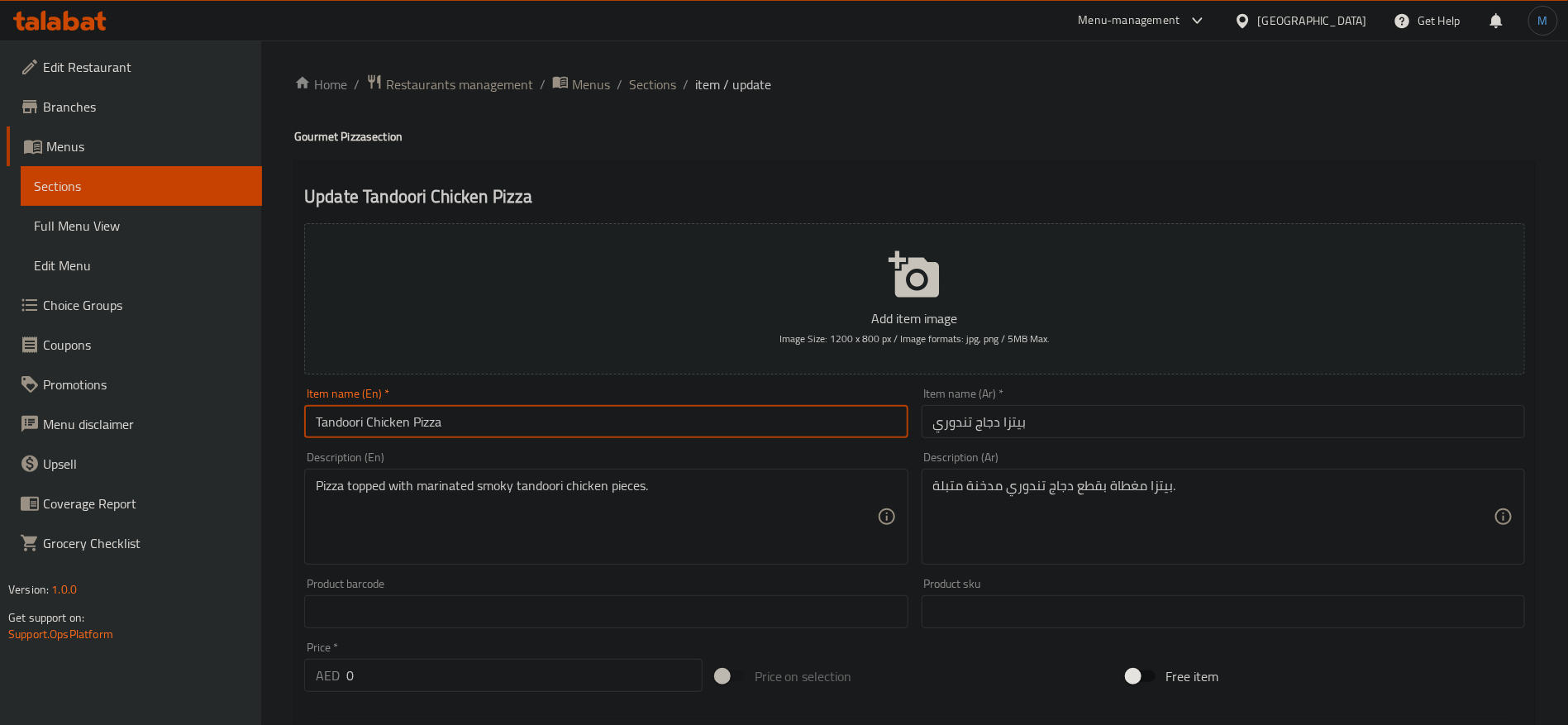
click at [643, 423] on input "Tandoori Chicken Pizza" at bounding box center [606, 422] width 604 height 33
click at [651, 90] on span "Sections" at bounding box center [652, 85] width 47 height 20
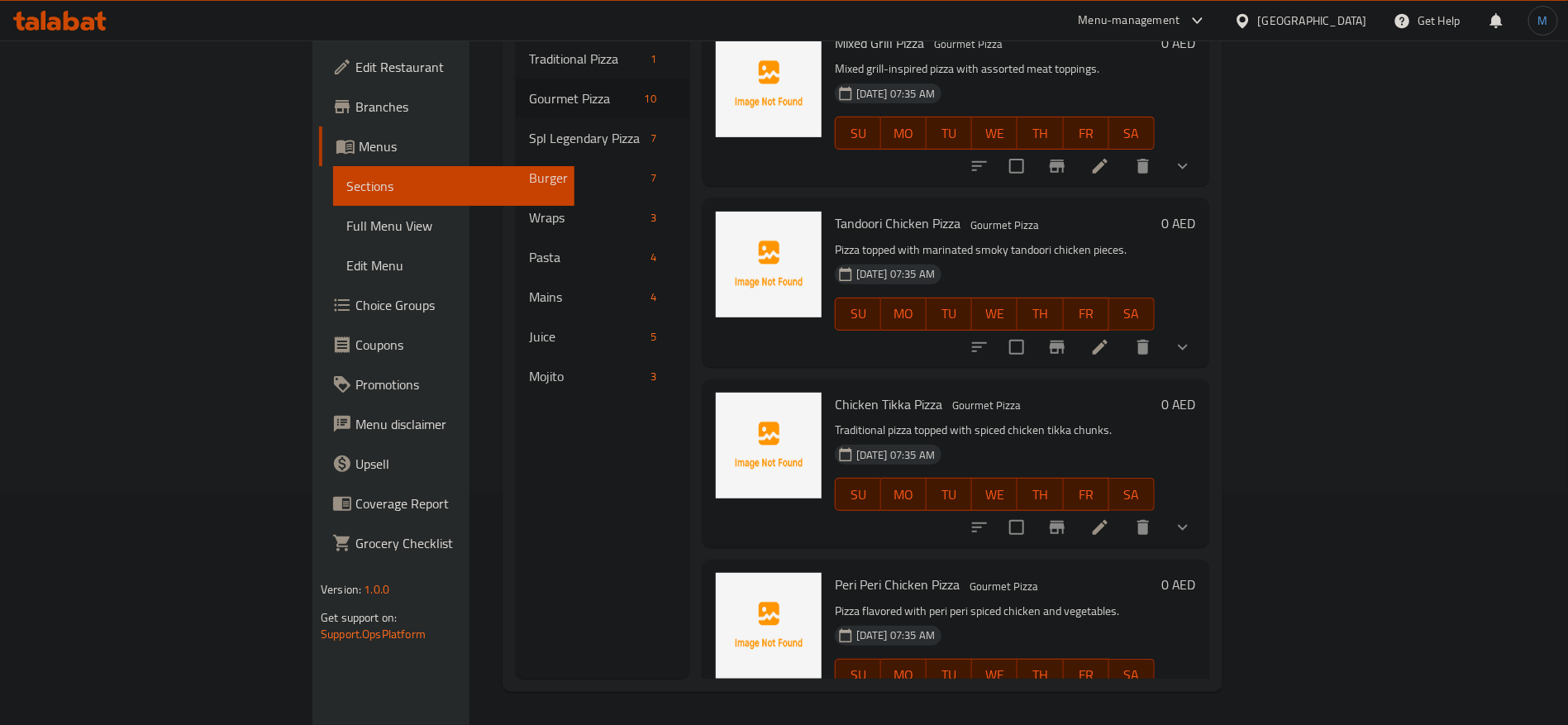
scroll to position [750, 0]
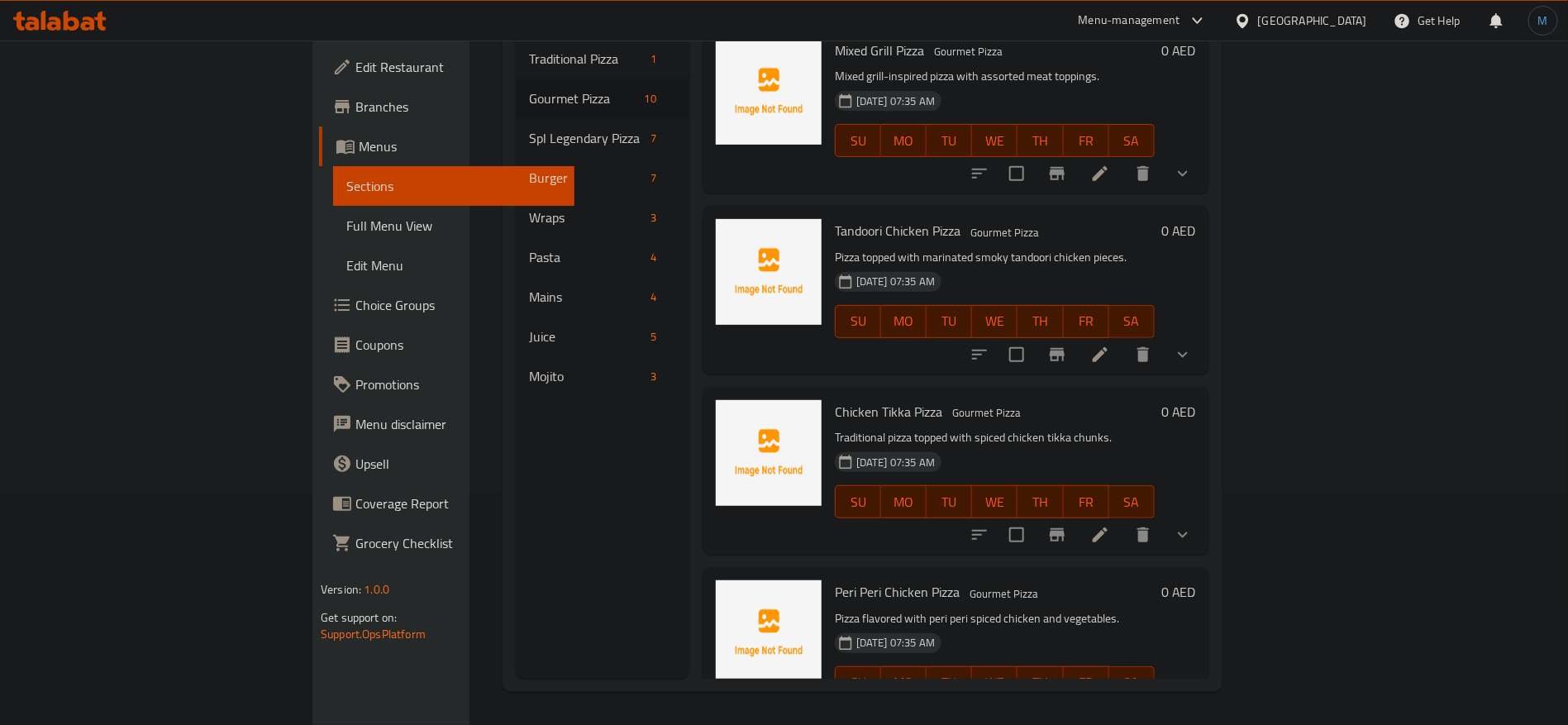
click at [1123, 520] on li at bounding box center [1100, 535] width 46 height 30
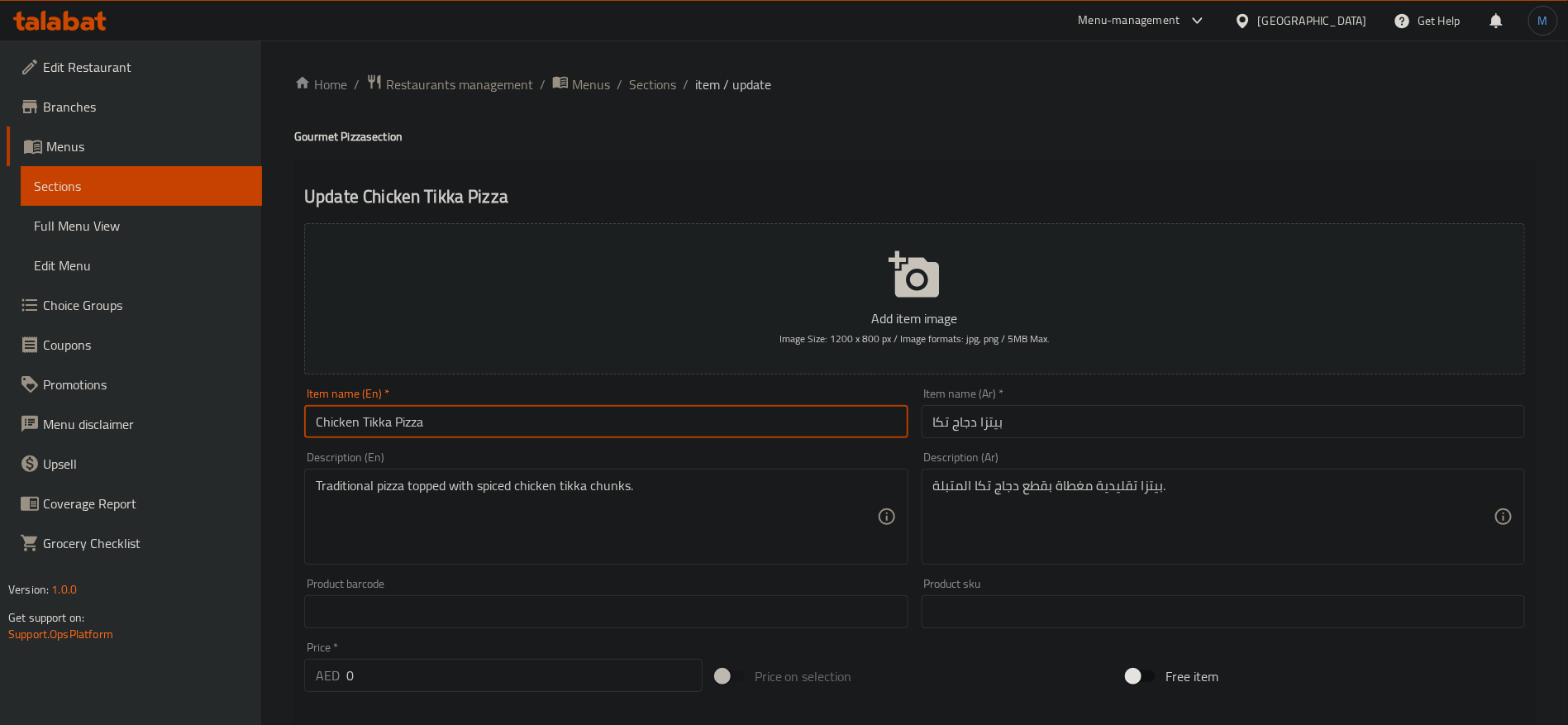
click at [751, 424] on input "Chicken Tikka Pizza" at bounding box center [606, 422] width 604 height 33
click at [623, 83] on ol "Home / Restaurants management / Menus / Sections / item / update" at bounding box center [915, 85] width 1241 height 21
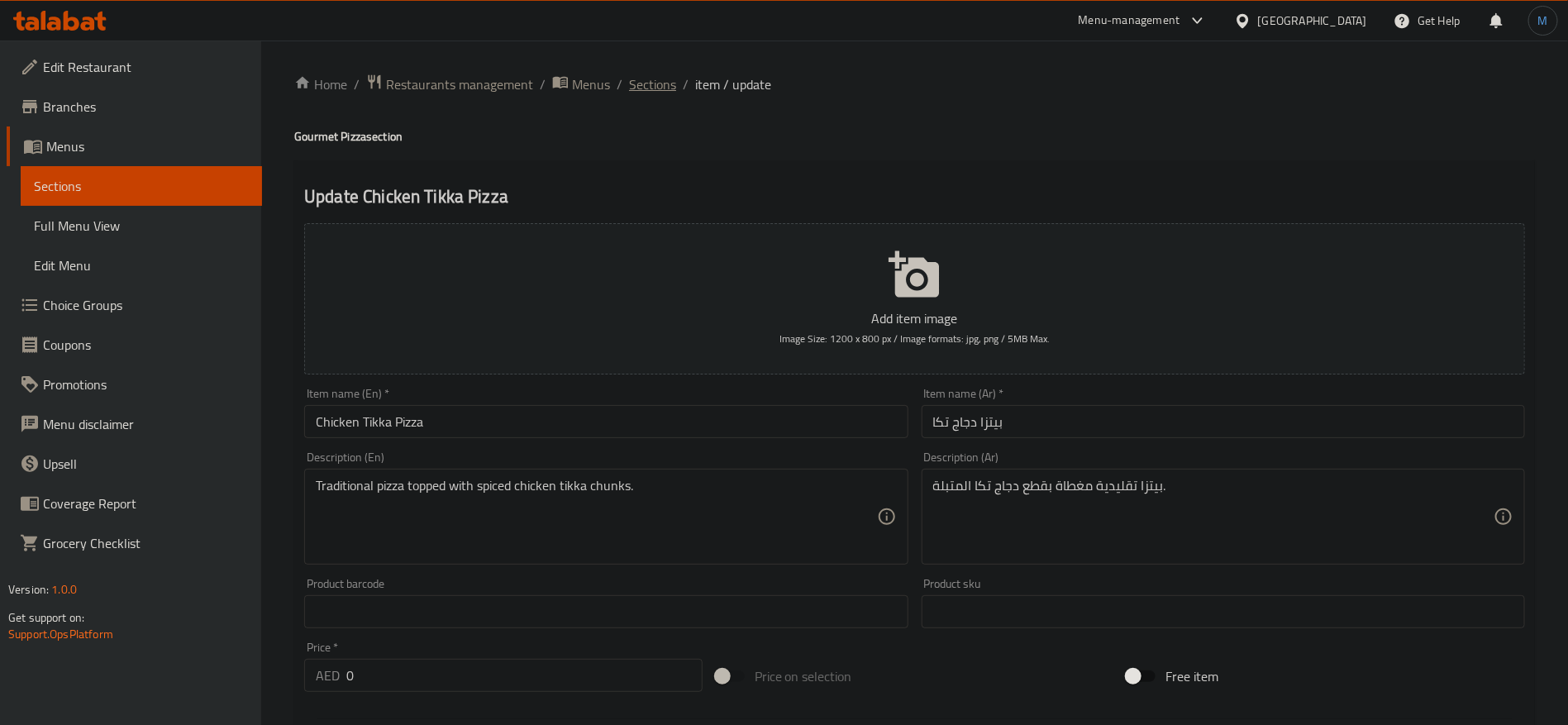
click at [664, 94] on span "Sections" at bounding box center [652, 85] width 47 height 20
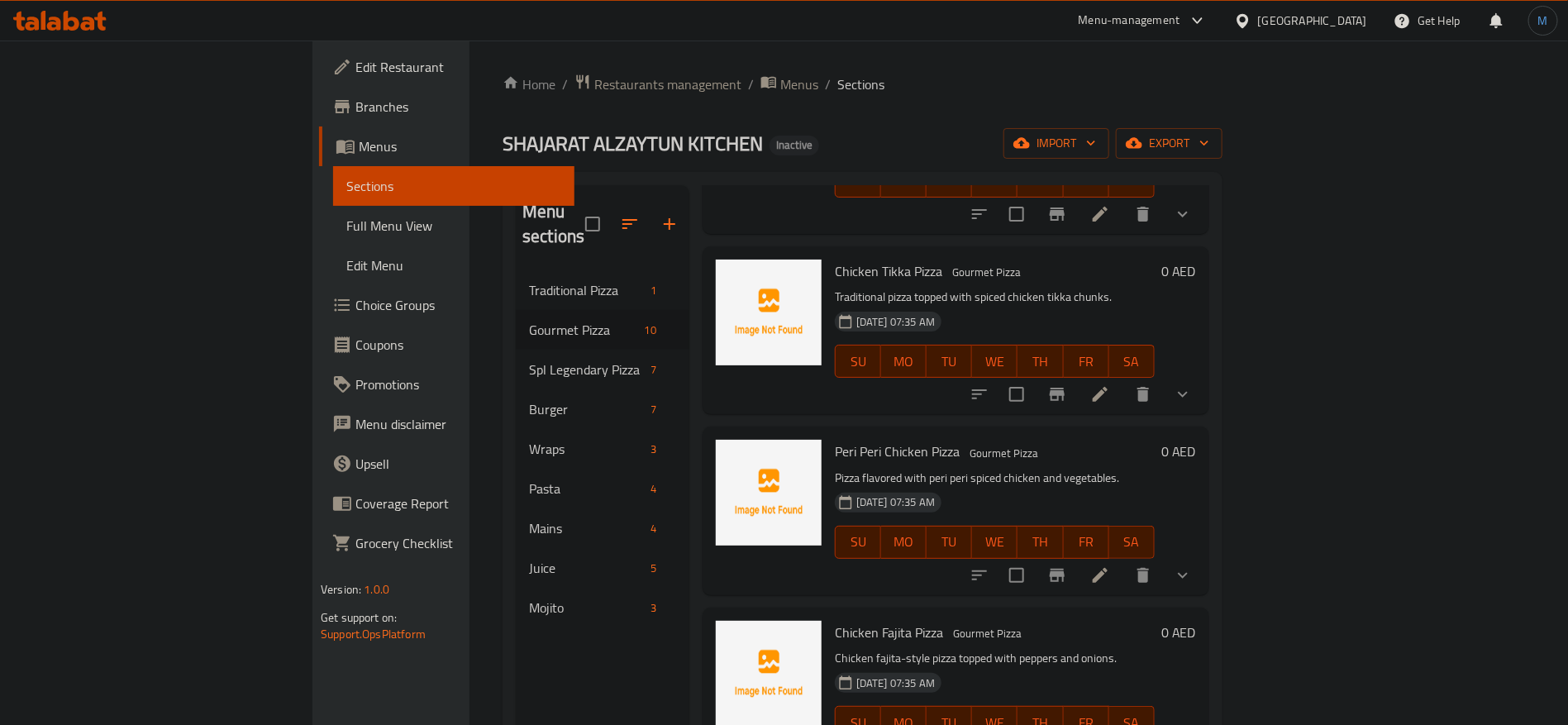
scroll to position [231, 0]
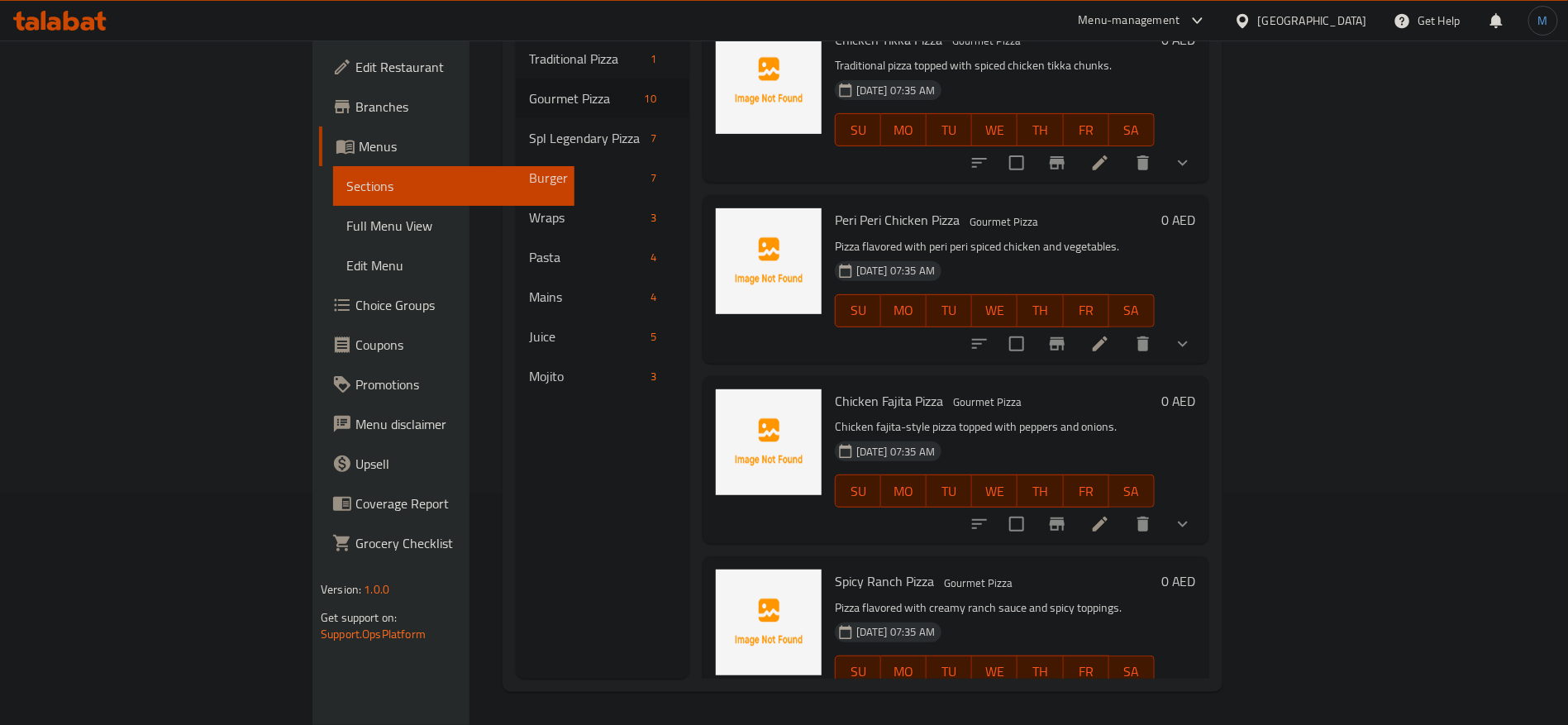
click at [1123, 329] on li at bounding box center [1100, 344] width 46 height 30
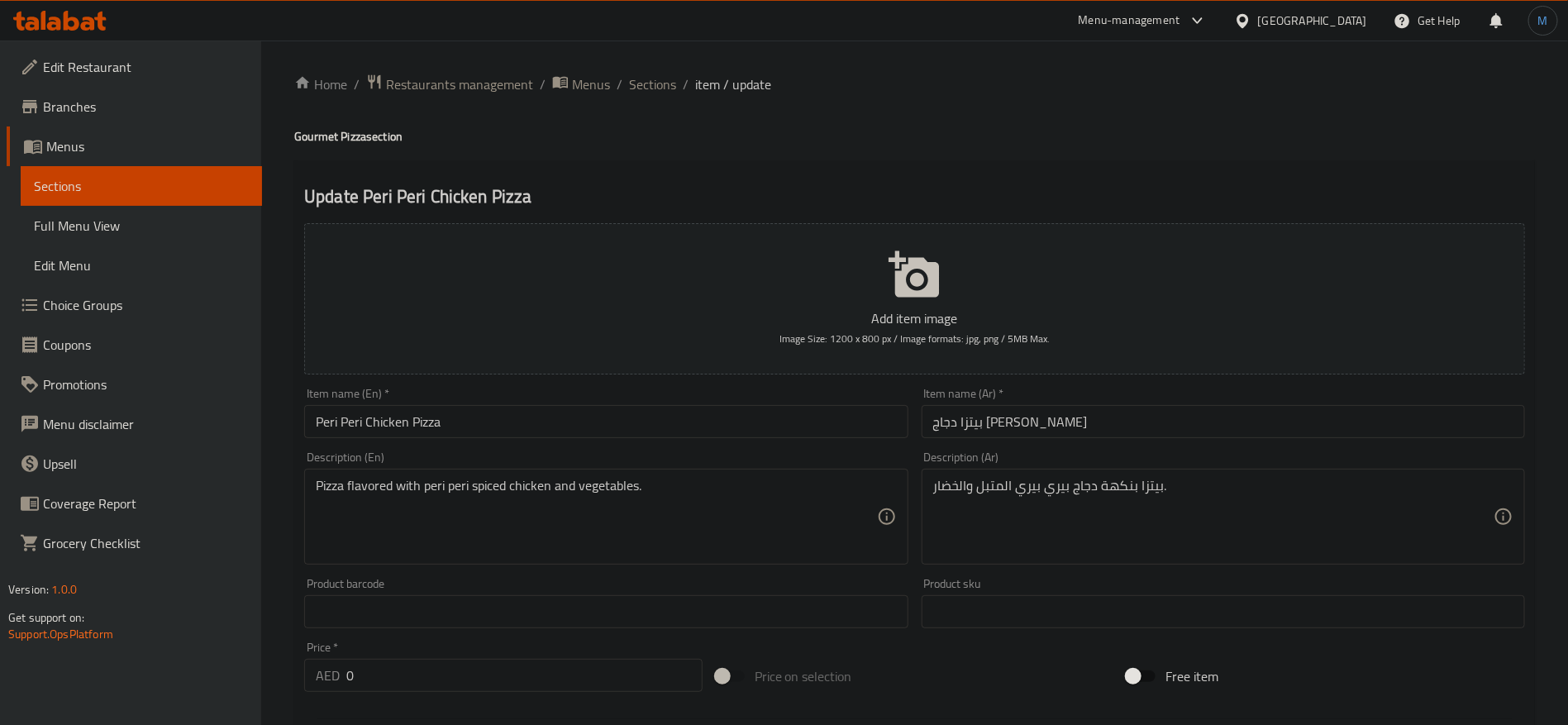
click at [550, 437] on input "Peri Peri Chicken Pizza" at bounding box center [606, 422] width 604 height 33
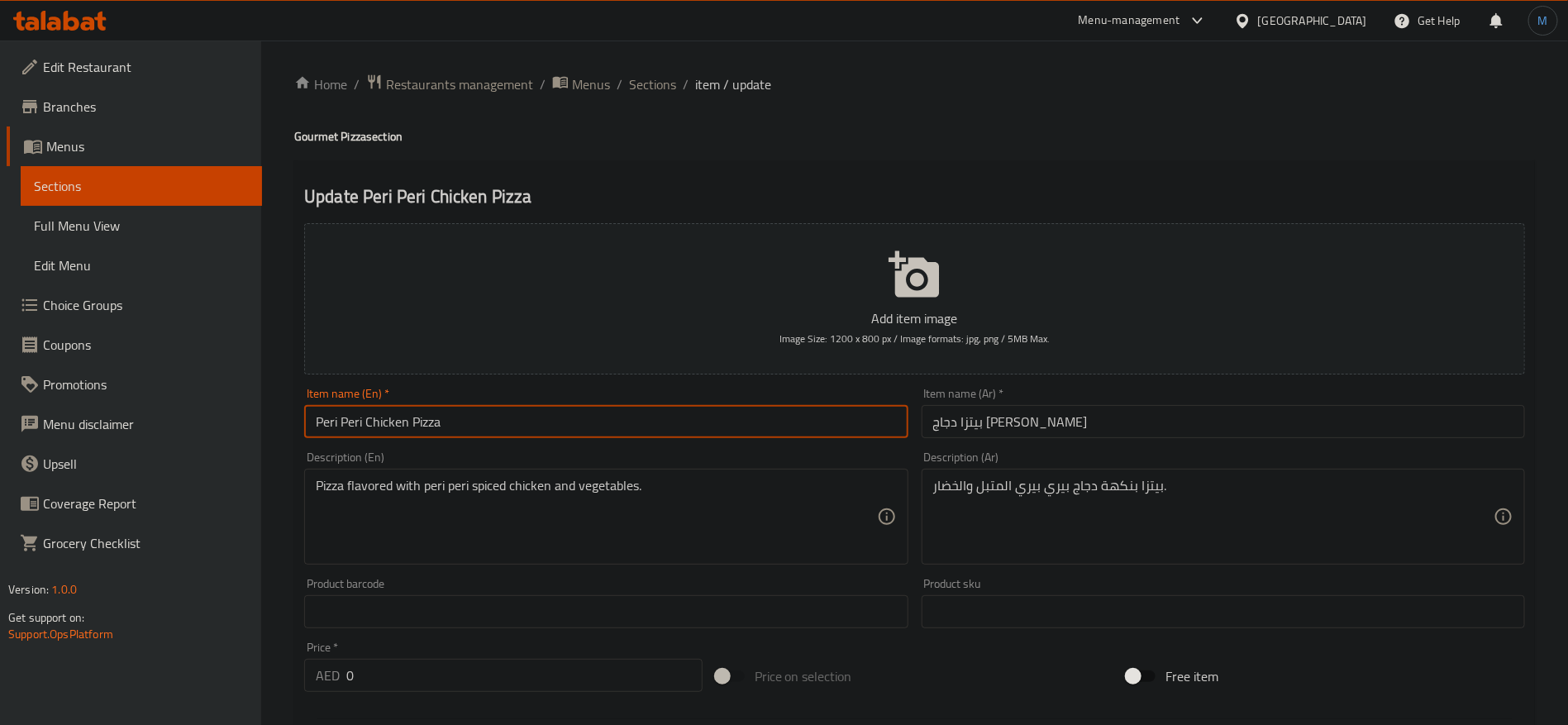
click at [620, 86] on li "/" at bounding box center [619, 85] width 6 height 20
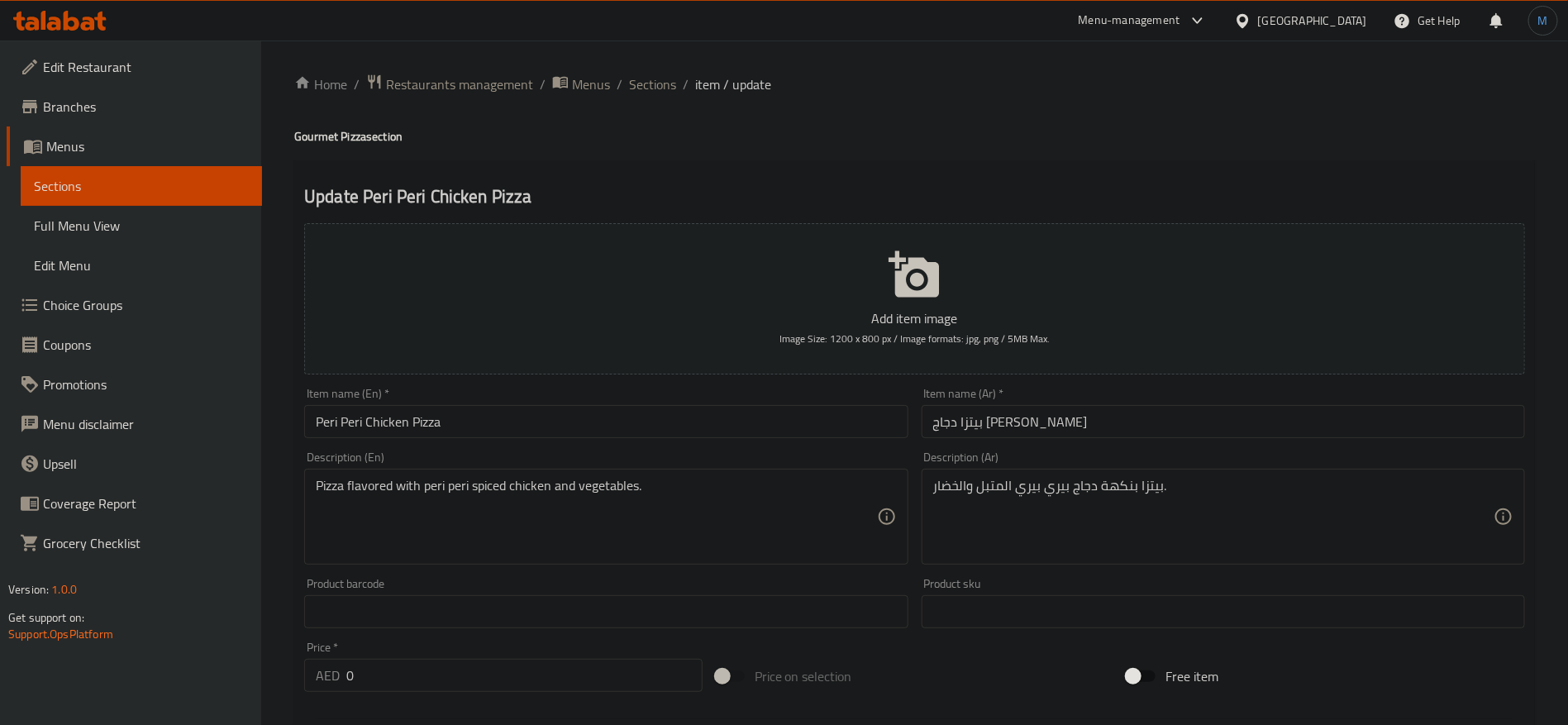
click at [629, 84] on span "Sections" at bounding box center [652, 85] width 47 height 20
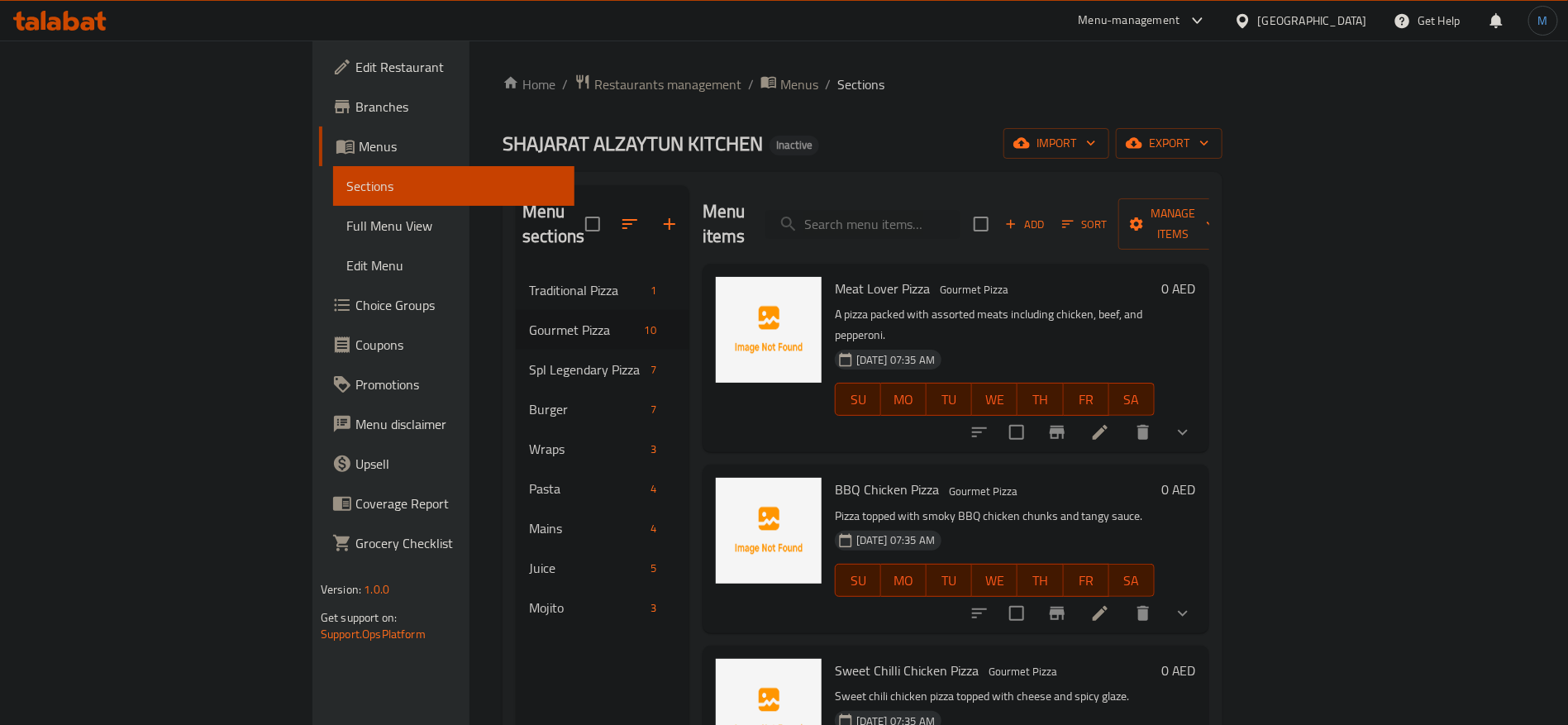
click at [837, 84] on span "Sections" at bounding box center [860, 85] width 47 height 20
click at [1107, 425] on icon at bounding box center [1100, 433] width 15 height 15
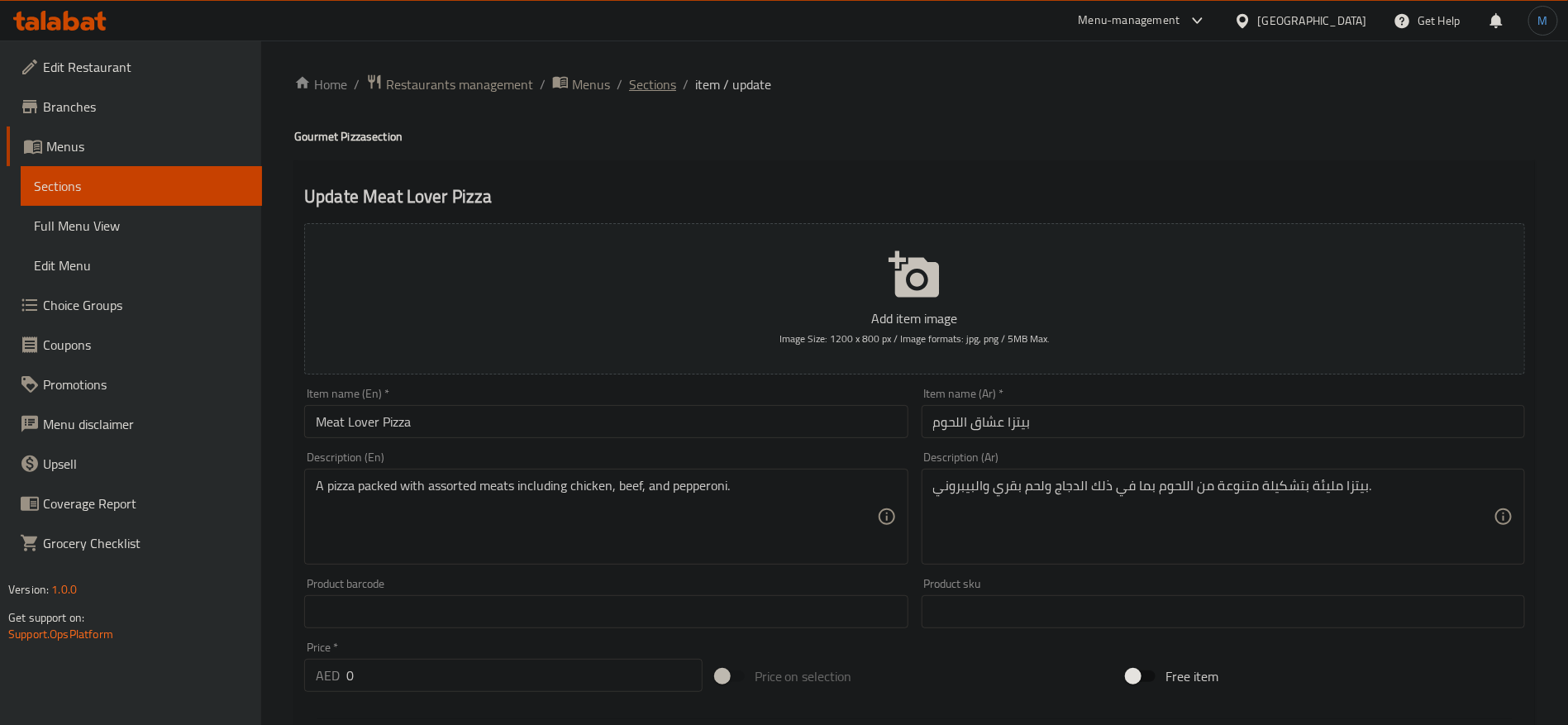
click at [651, 78] on span "Sections" at bounding box center [652, 85] width 47 height 20
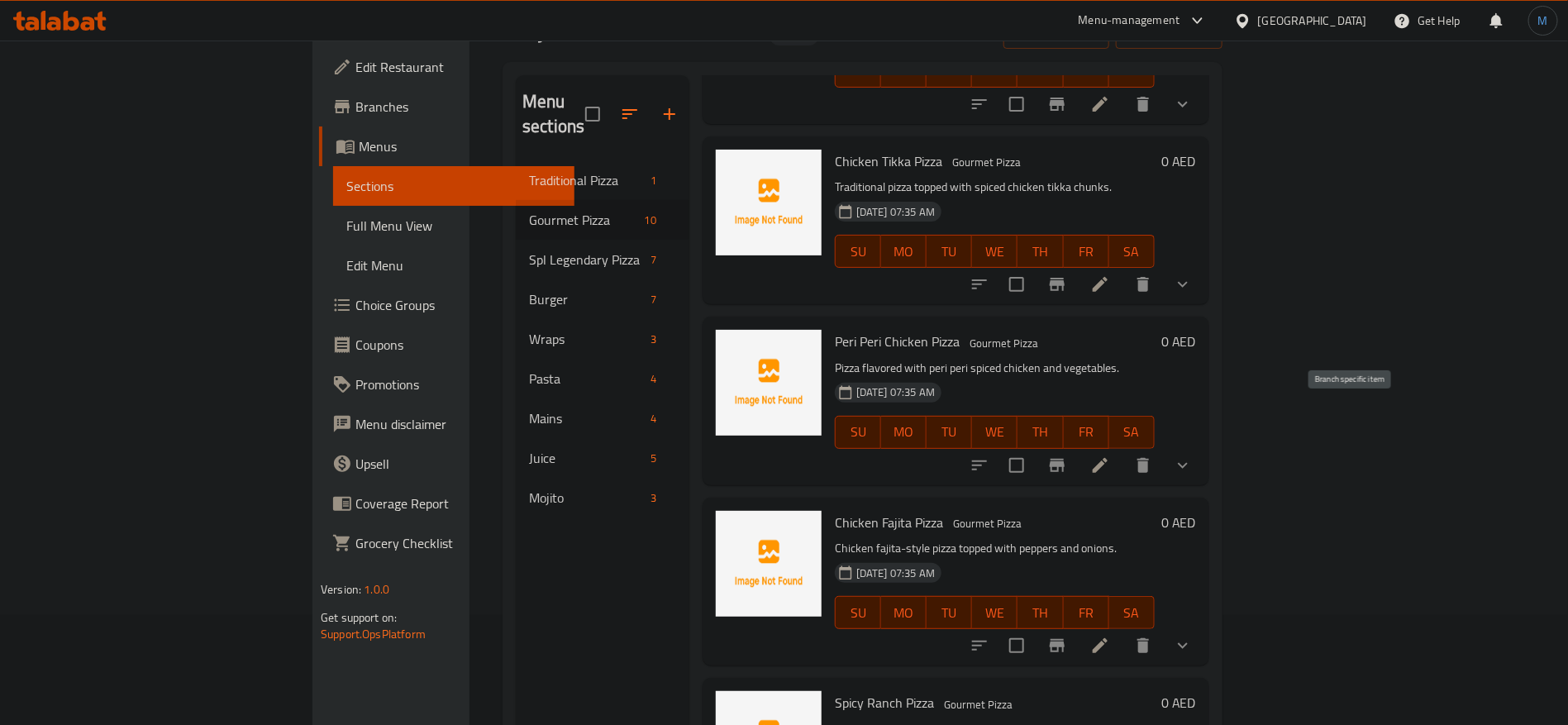
scroll to position [231, 0]
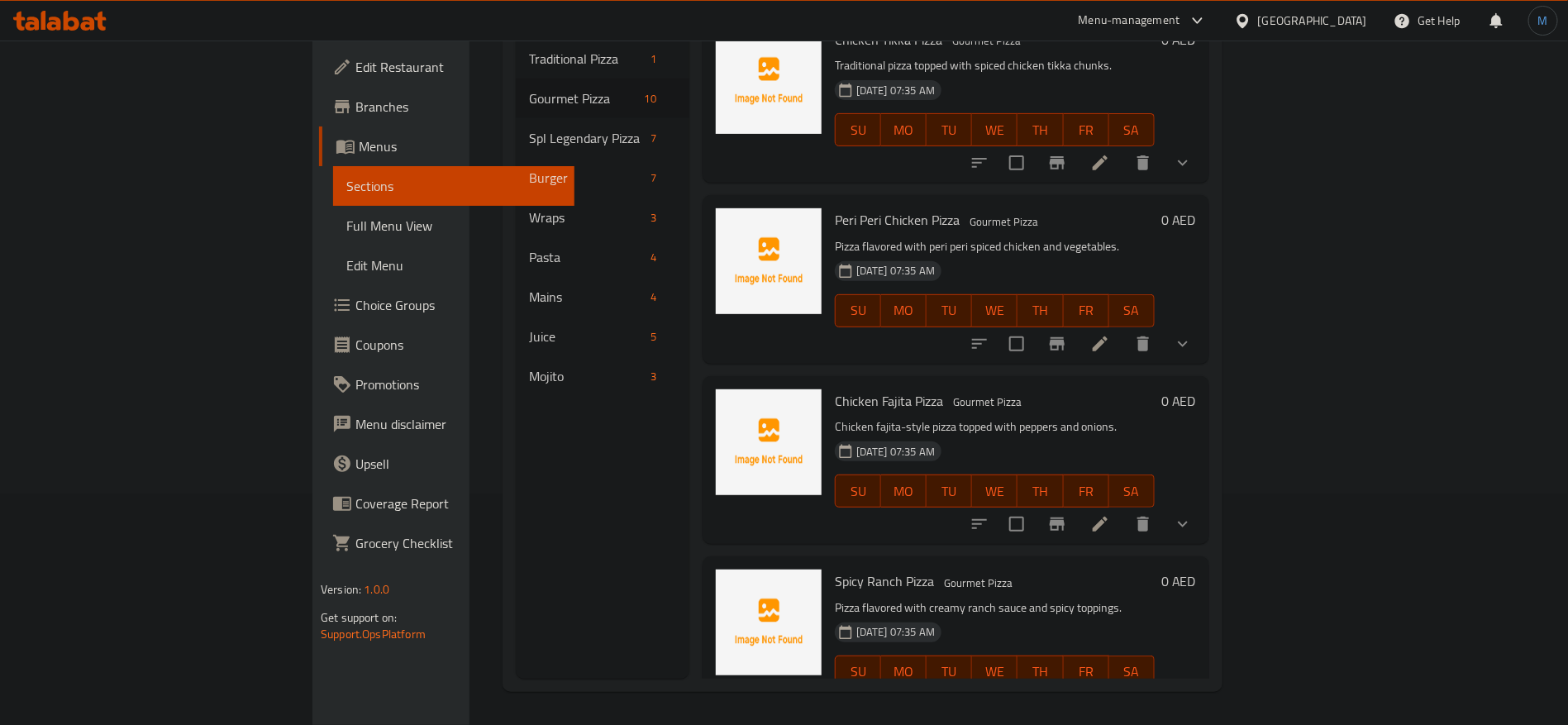
click at [1202, 504] on div at bounding box center [1081, 523] width 243 height 39
click at [1107, 517] on icon at bounding box center [1100, 524] width 15 height 15
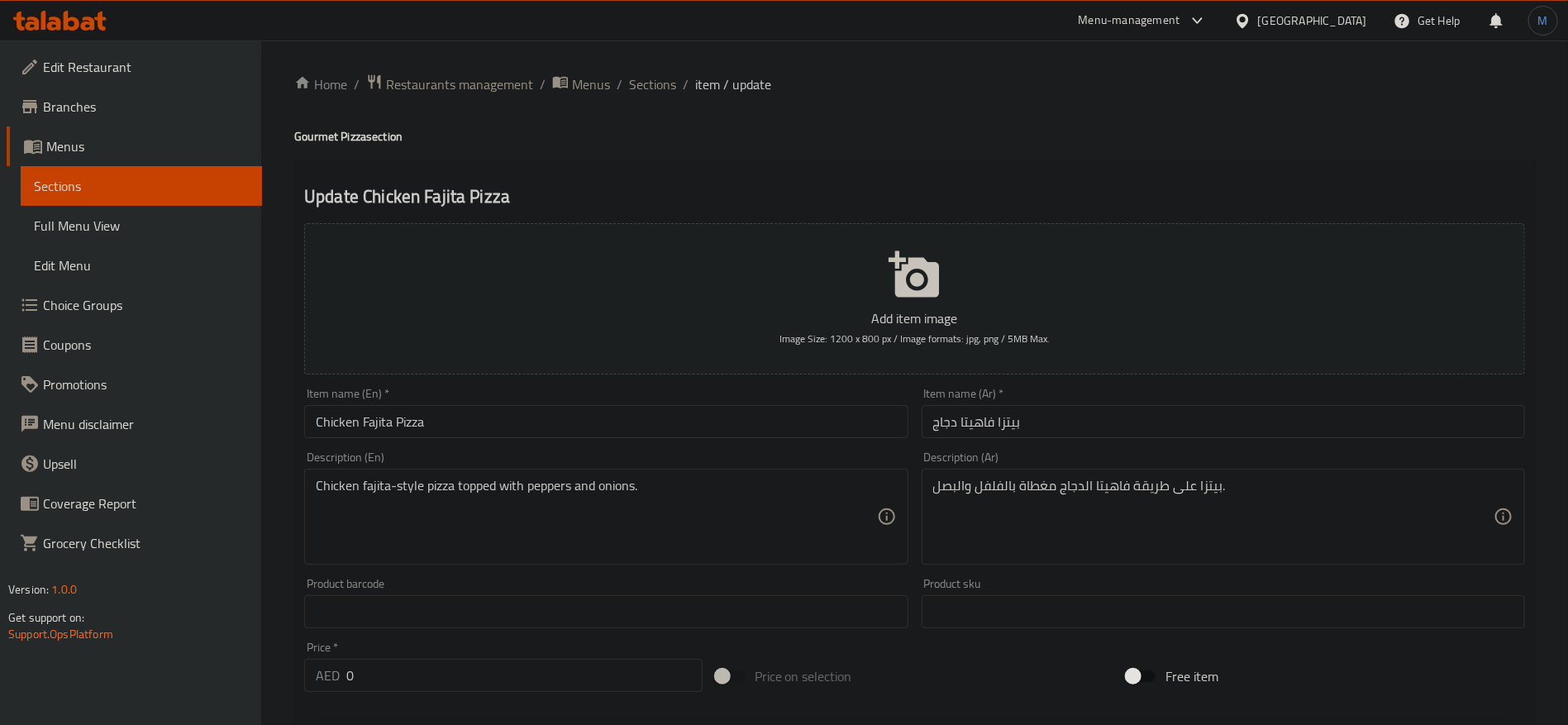
click at [1227, 427] on input "بيتزا فاهيتا دجاج" at bounding box center [1223, 422] width 604 height 33
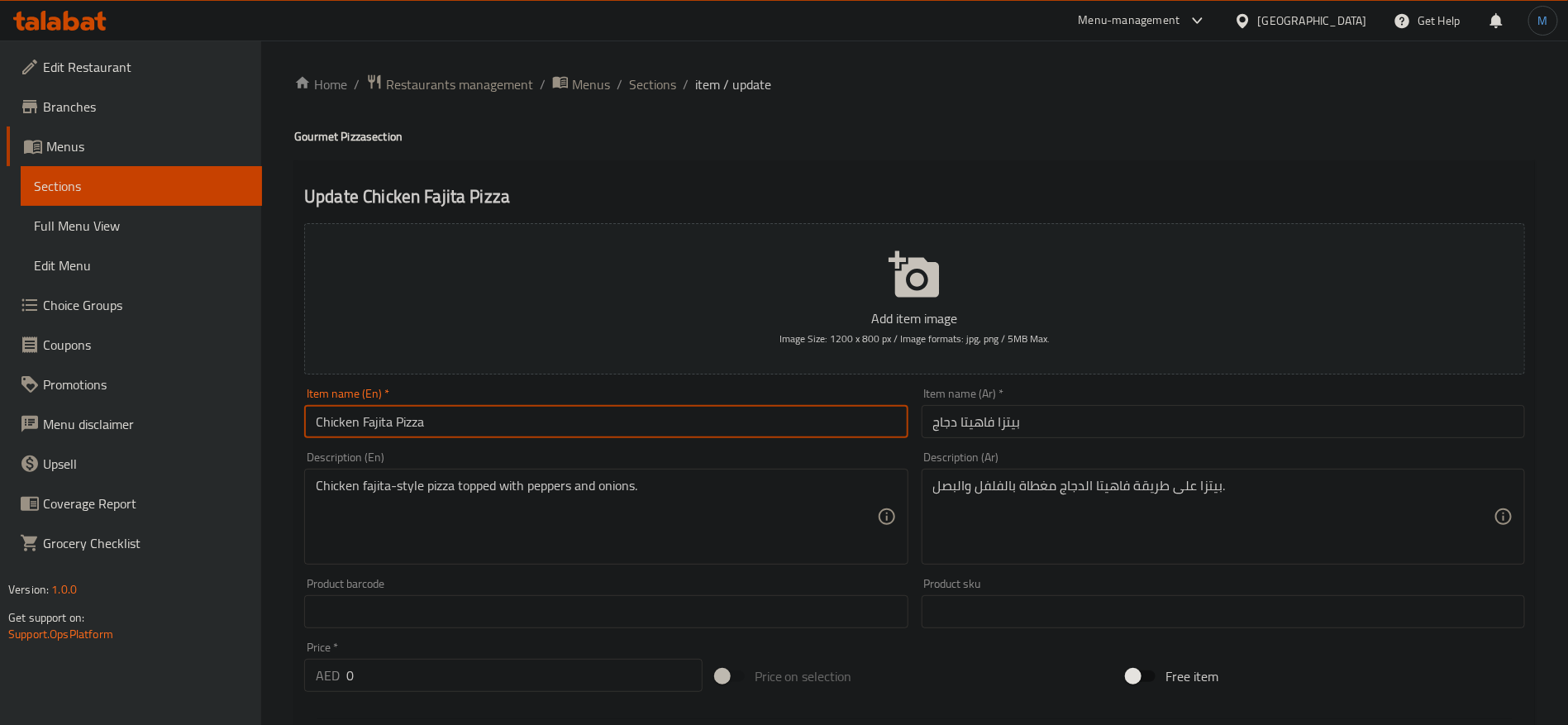
click at [726, 410] on input "Chicken Fajita Pizza" at bounding box center [606, 422] width 604 height 33
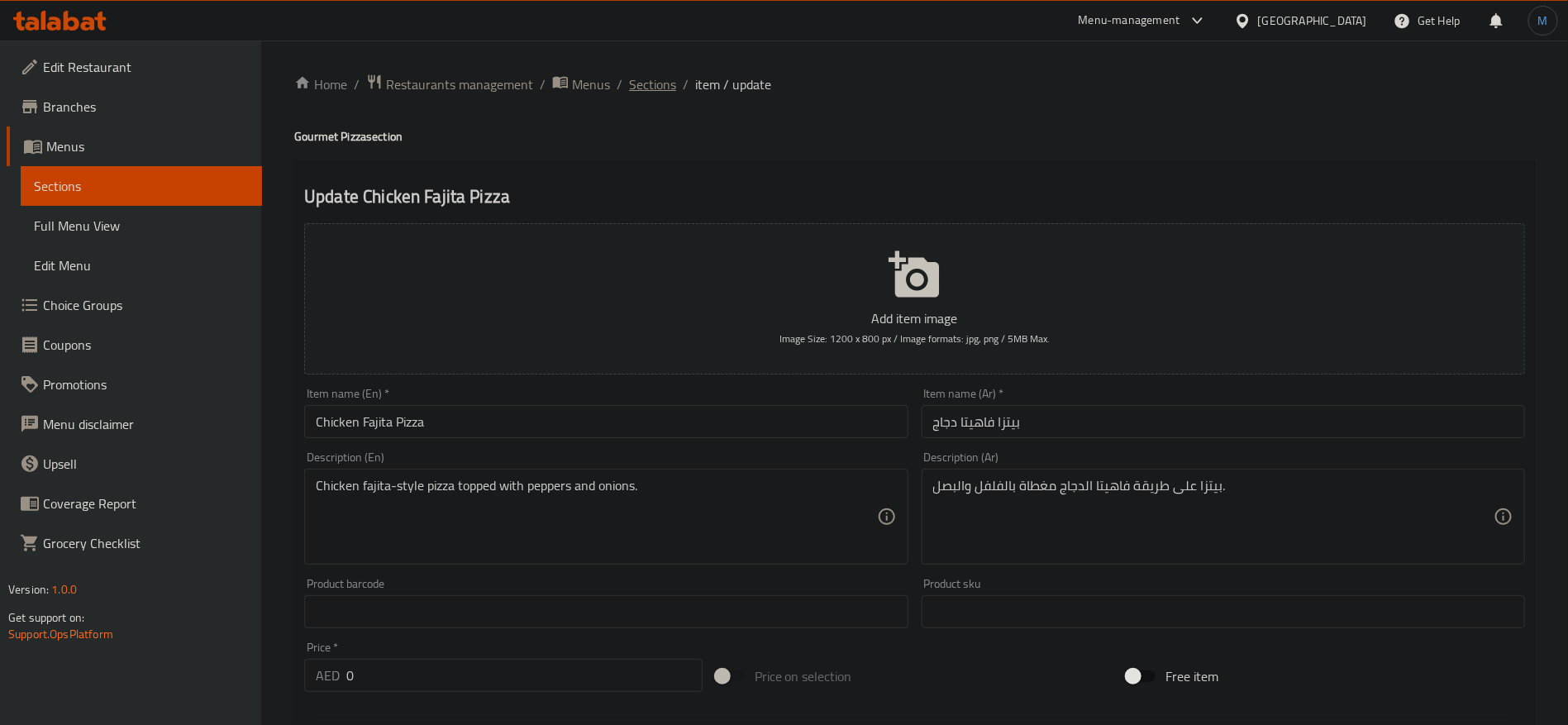
click at [638, 83] on span "Sections" at bounding box center [652, 85] width 47 height 20
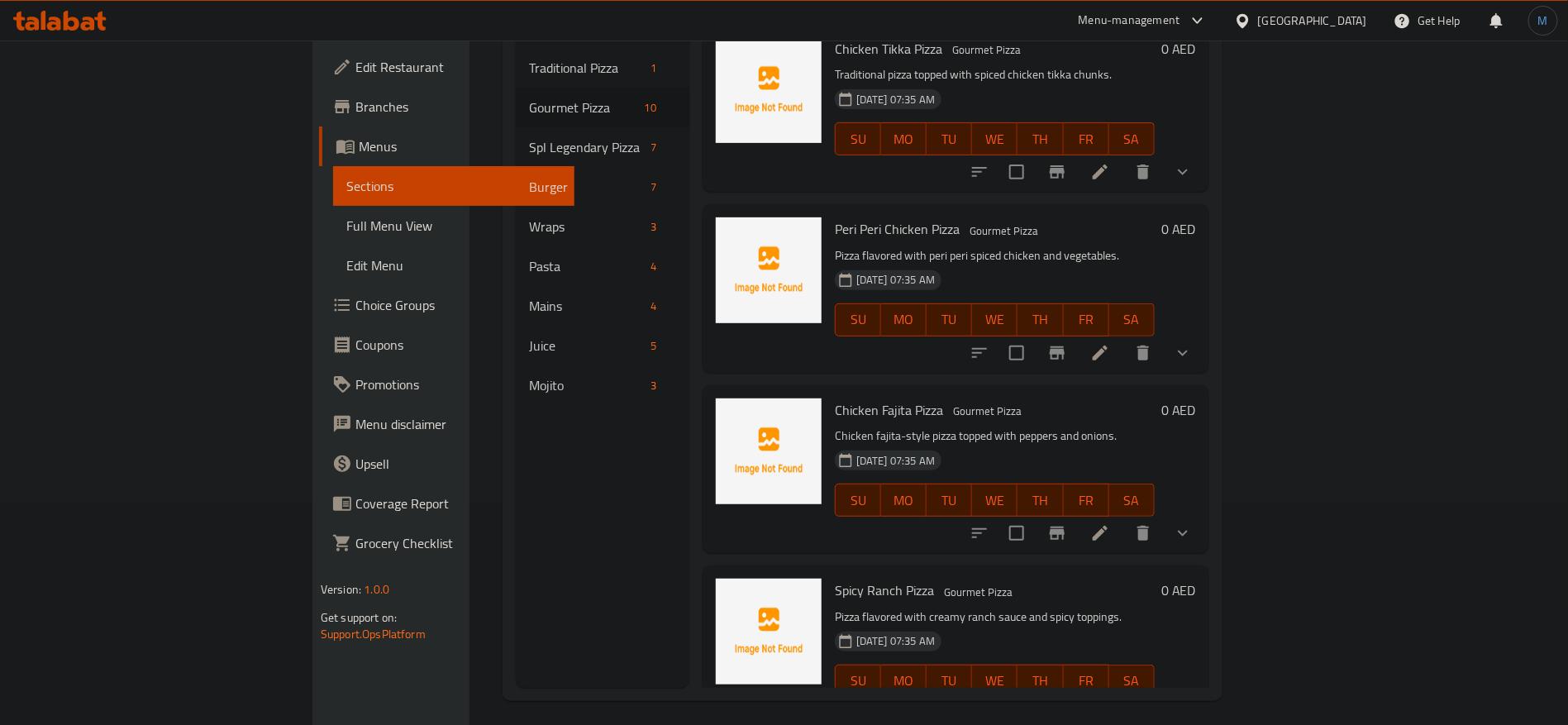
scroll to position [231, 0]
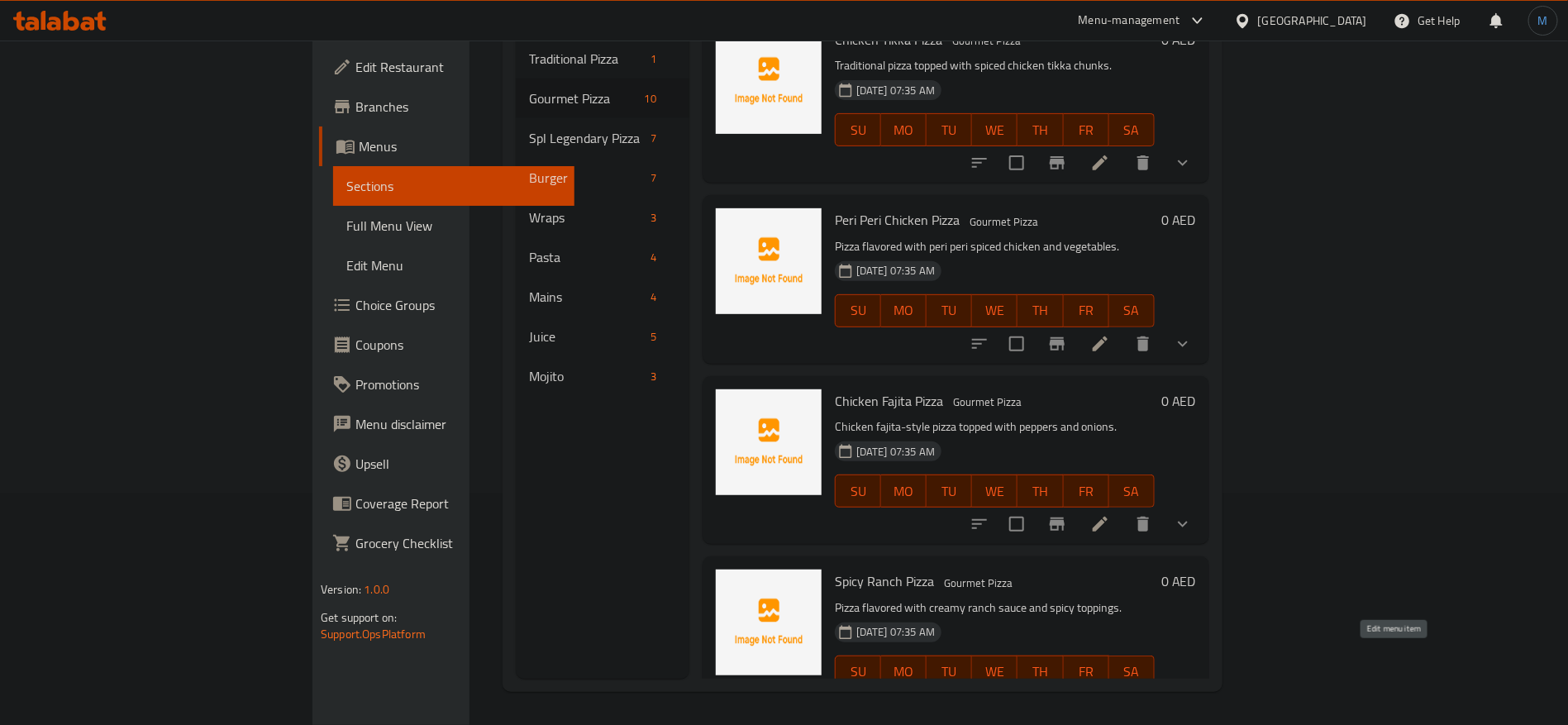
click at [1110, 695] on icon at bounding box center [1100, 705] width 20 height 20
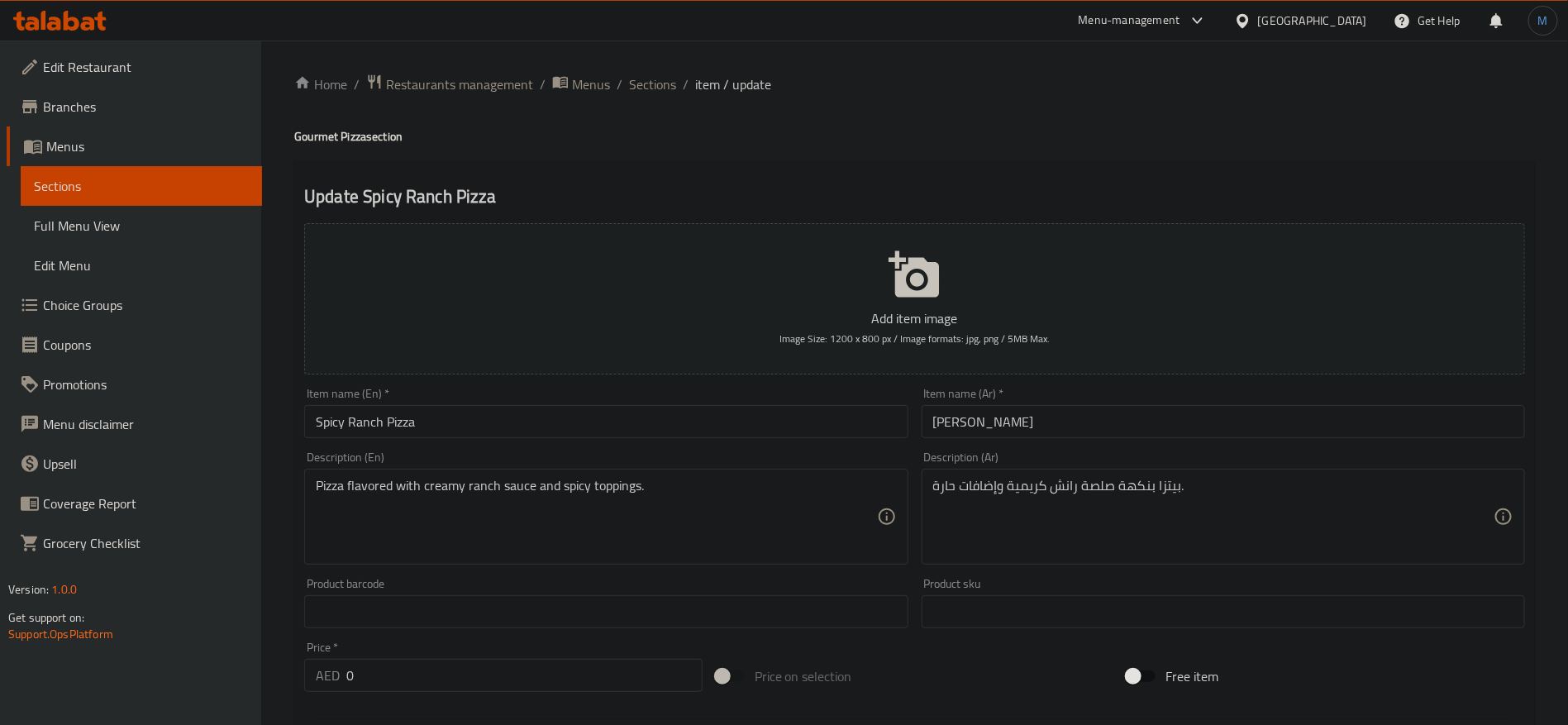
click at [728, 432] on input "Spicy Ranch Pizza" at bounding box center [606, 422] width 604 height 33
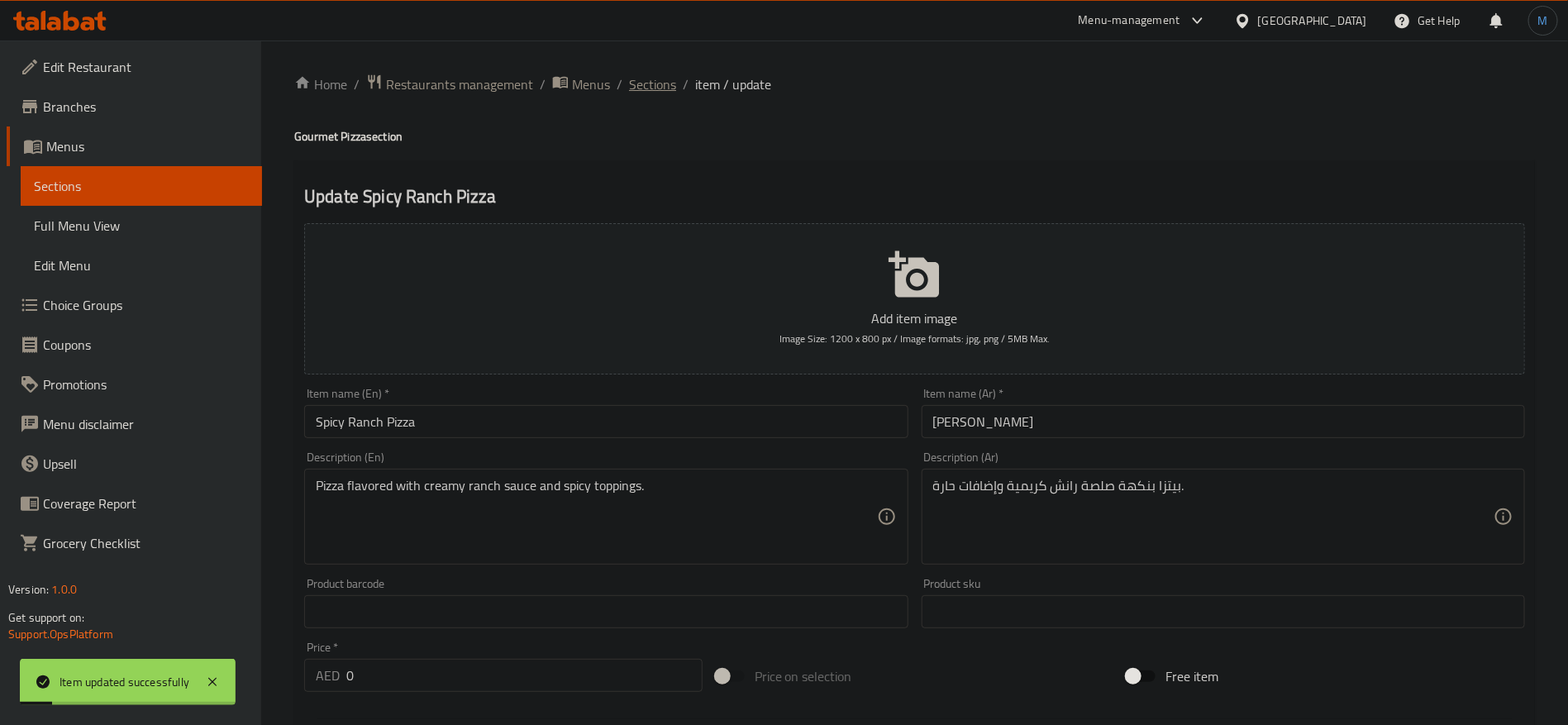
click at [636, 75] on span "Sections" at bounding box center [652, 85] width 47 height 20
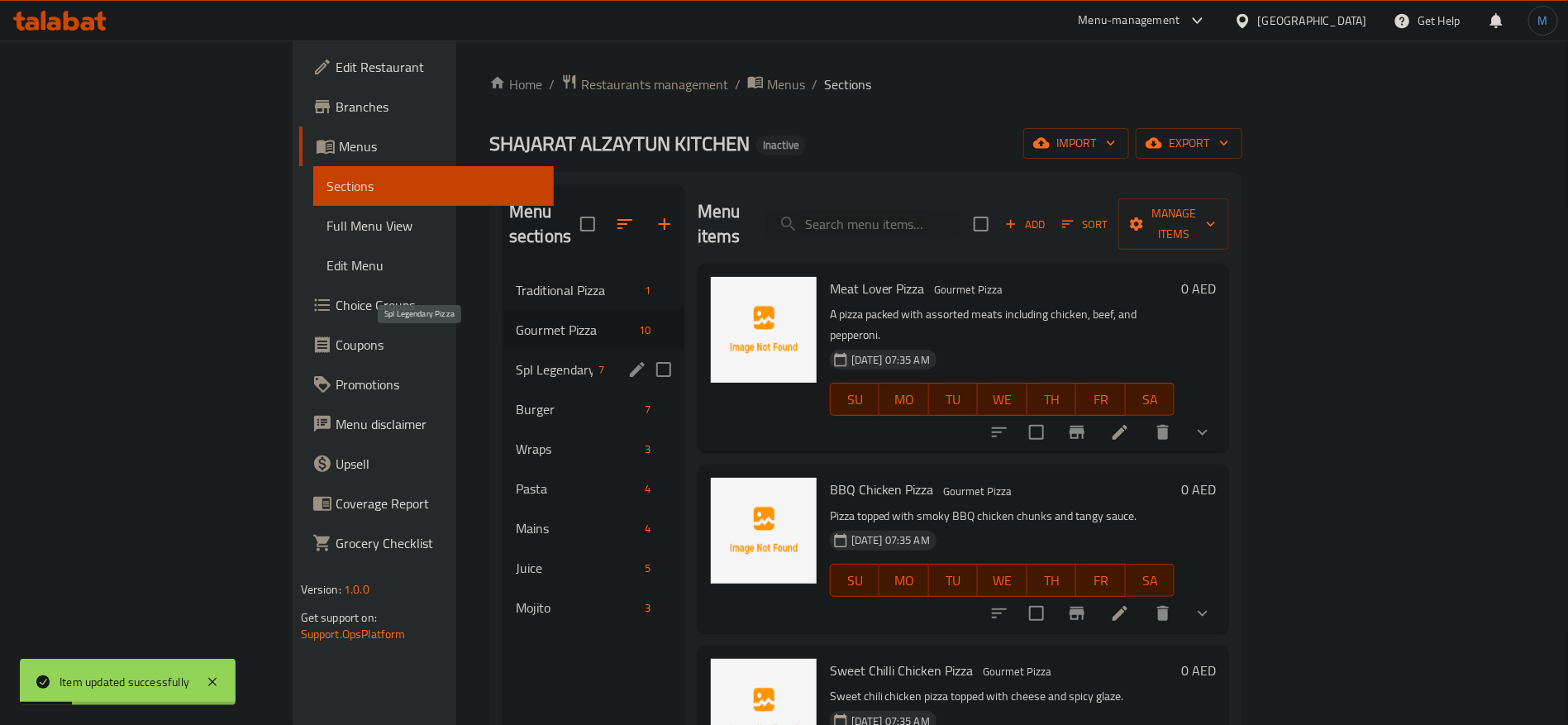
click at [515, 360] on span "Spl Legendary Pizza" at bounding box center [554, 370] width 77 height 20
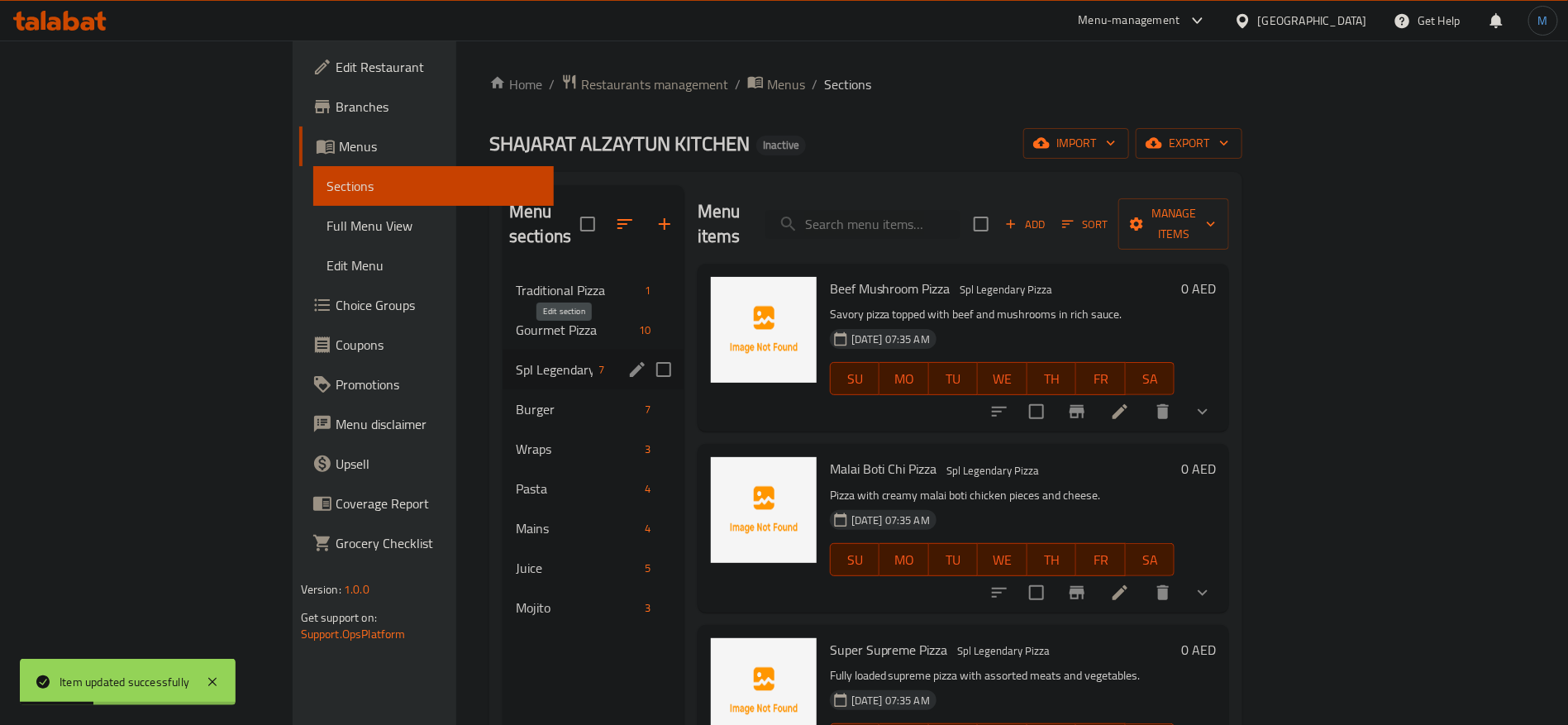
click at [628, 360] on icon "edit" at bounding box center [637, 370] width 20 height 20
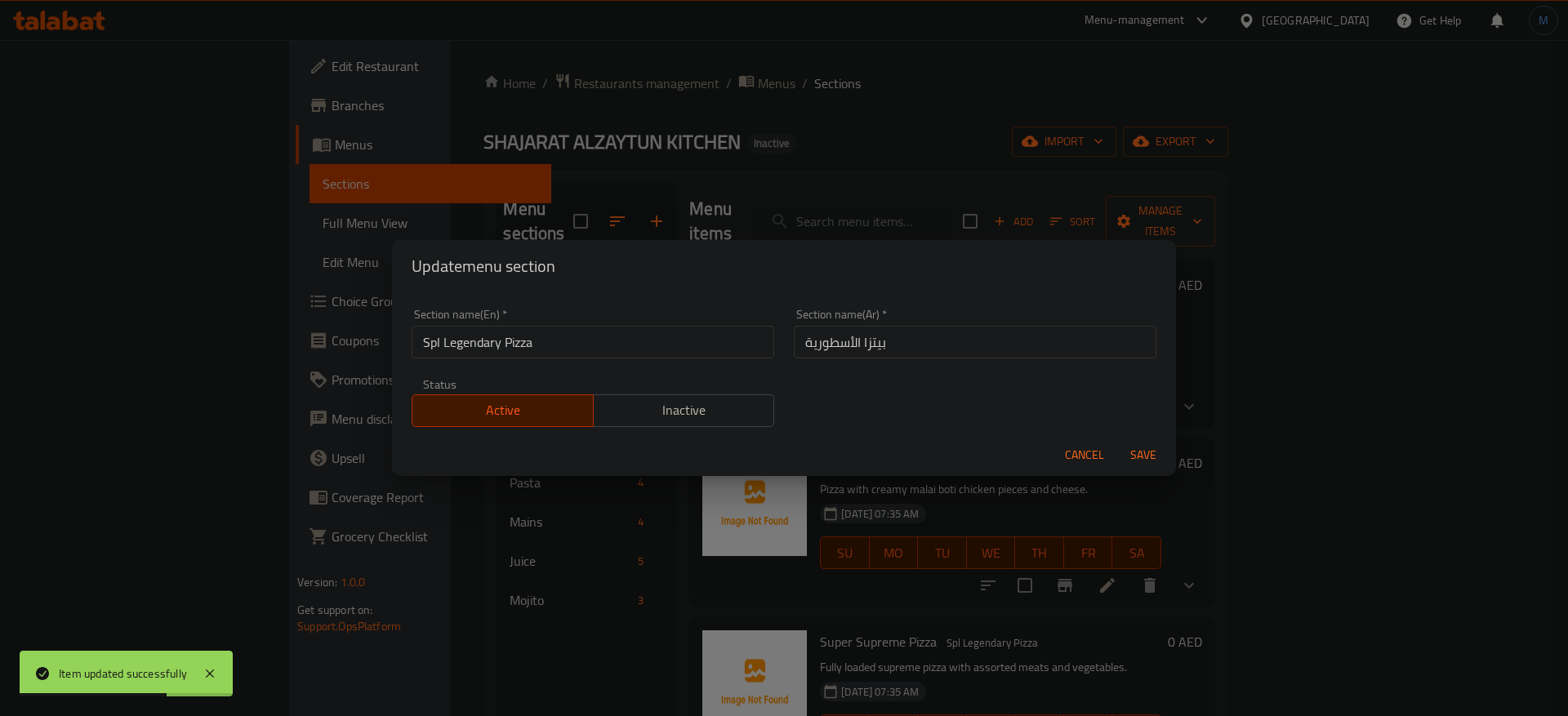
click at [958, 344] on input "بيتزا الأسطورية" at bounding box center [975, 342] width 362 height 32
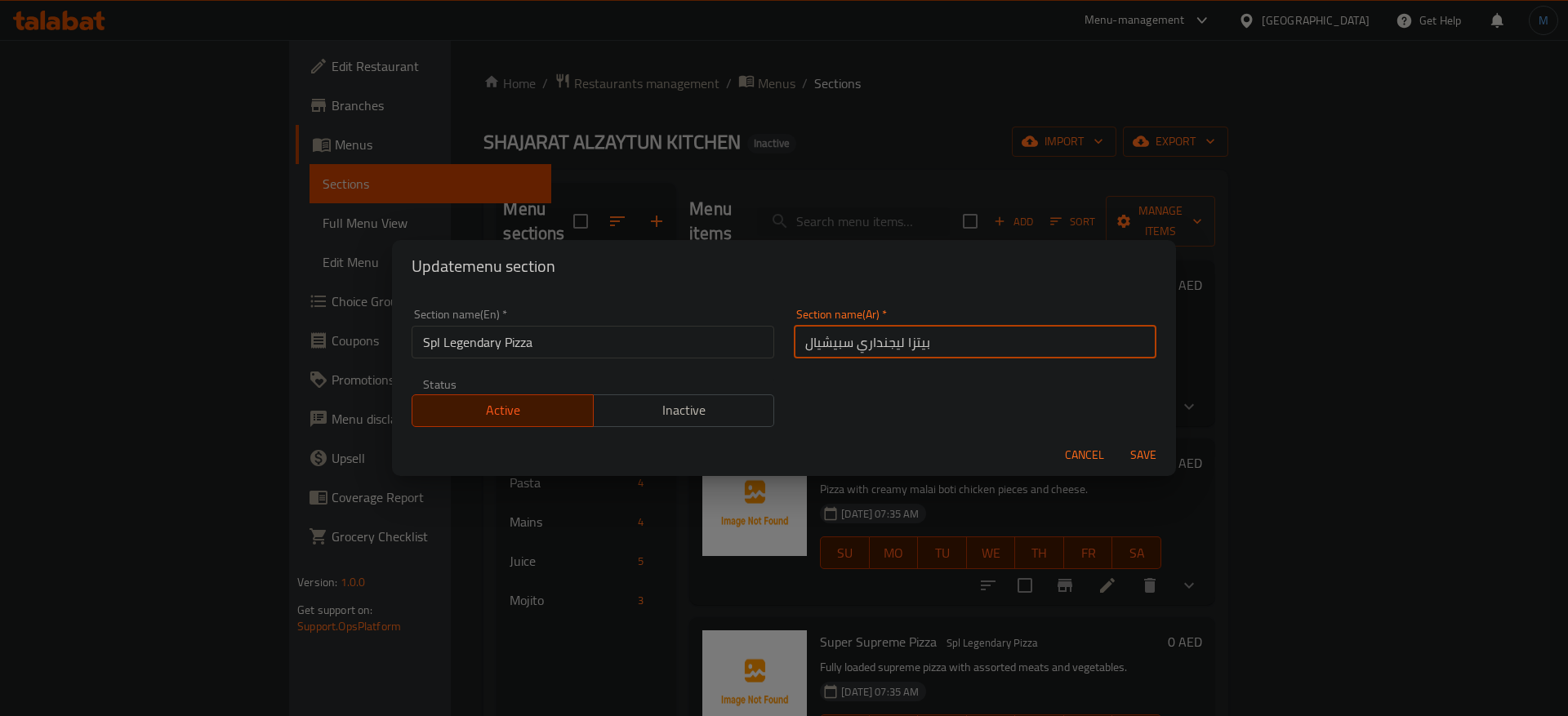
type input "بيتزا ليجنداري سبيشيال"
click at [432, 341] on input "Spl Legendary Pizza" at bounding box center [593, 342] width 362 height 32
click at [432, 343] on input "Spl Legendary Pizza" at bounding box center [593, 342] width 362 height 32
click at [439, 343] on input "Spl Legendary Pizza" at bounding box center [593, 342] width 362 height 32
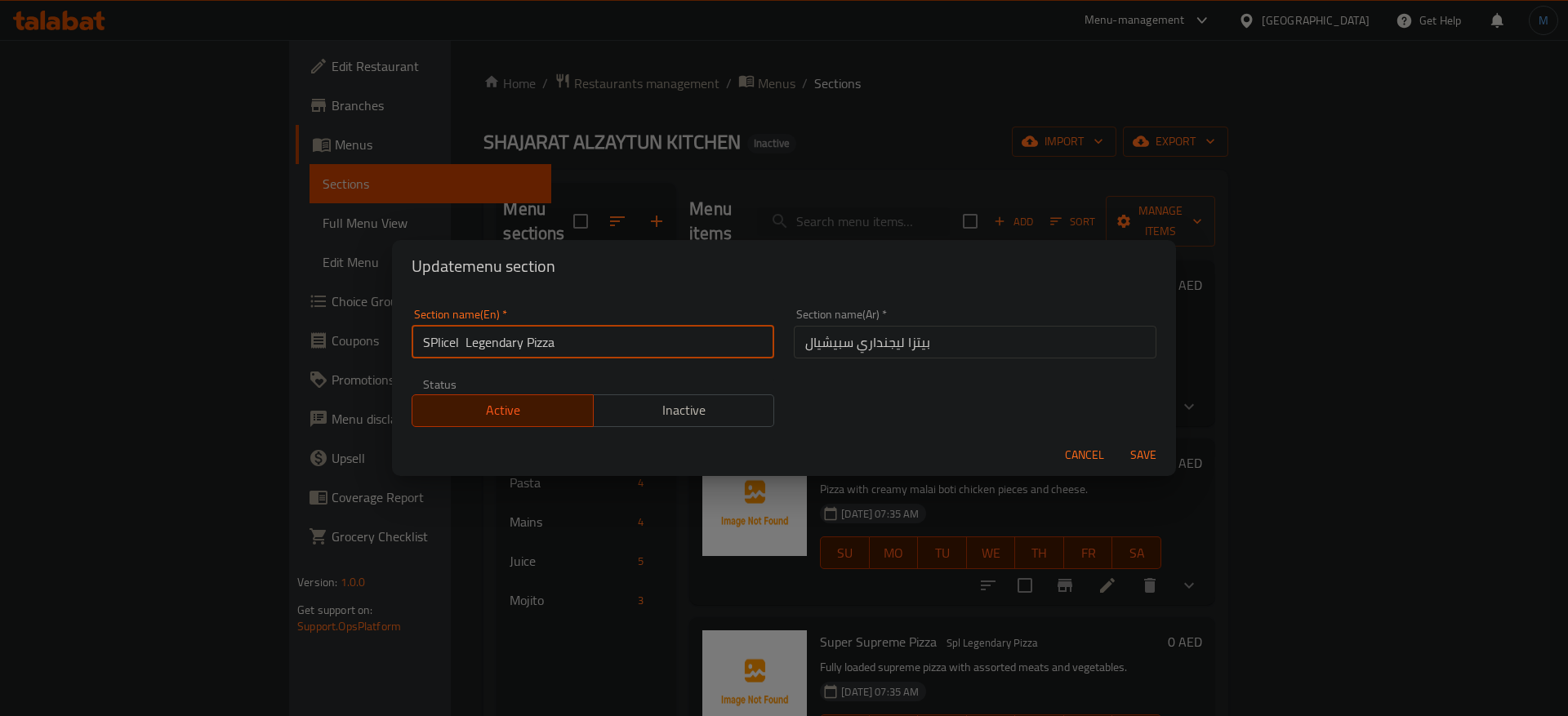
type input "SPlicel Legendary Pizza"
drag, startPoint x: 436, startPoint y: 334, endPoint x: 889, endPoint y: 336, distance: 453.0
click at [897, 336] on input "بيتزا ليجنداري سبيشيال" at bounding box center [975, 342] width 362 height 32
click at [555, 350] on input "SPlicel Legendary Pizza" at bounding box center [593, 342] width 362 height 32
click at [897, 337] on input "بيتزا ليجنداري سبيشيال" at bounding box center [975, 342] width 362 height 32
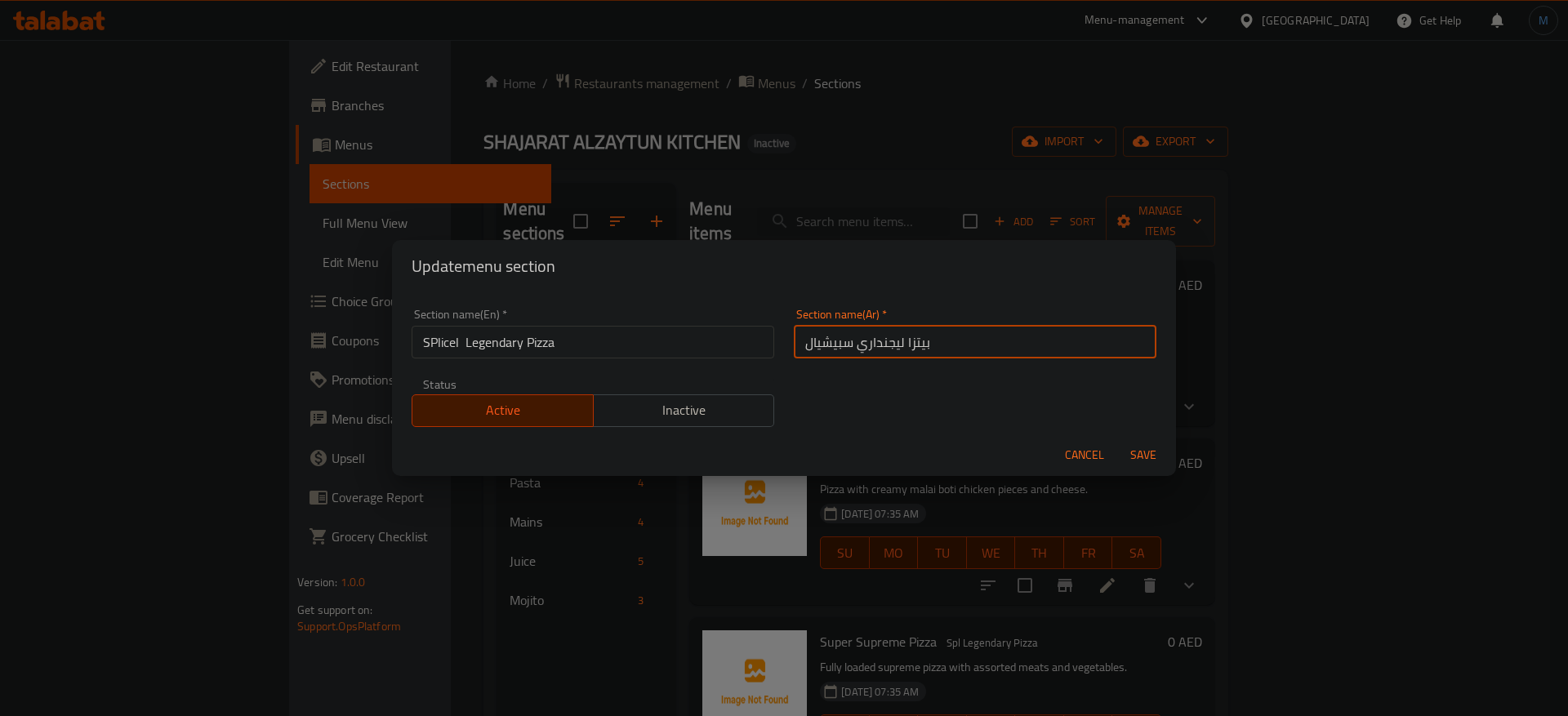
click at [1117, 440] on button "Save" at bounding box center [1143, 455] width 52 height 30
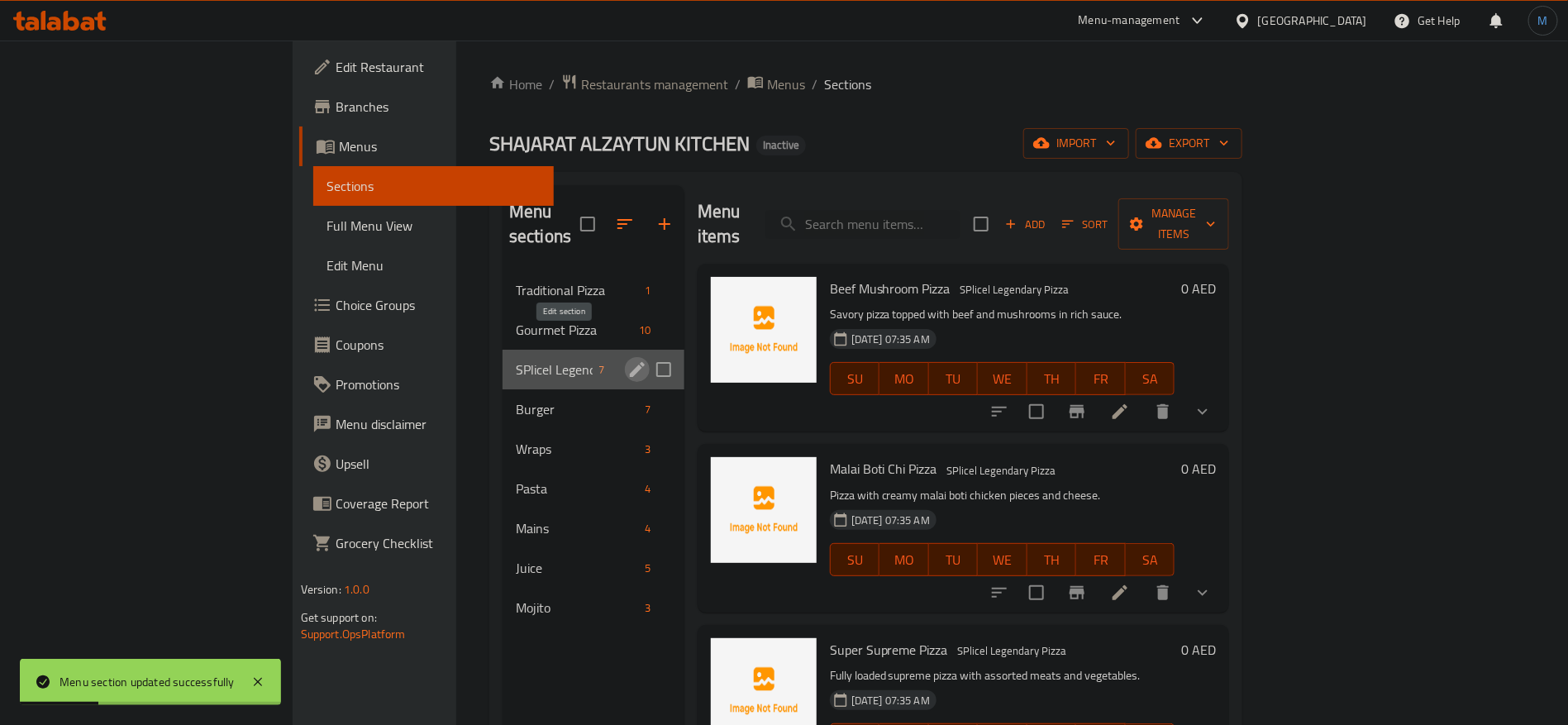
click at [628, 360] on icon "edit" at bounding box center [637, 370] width 20 height 20
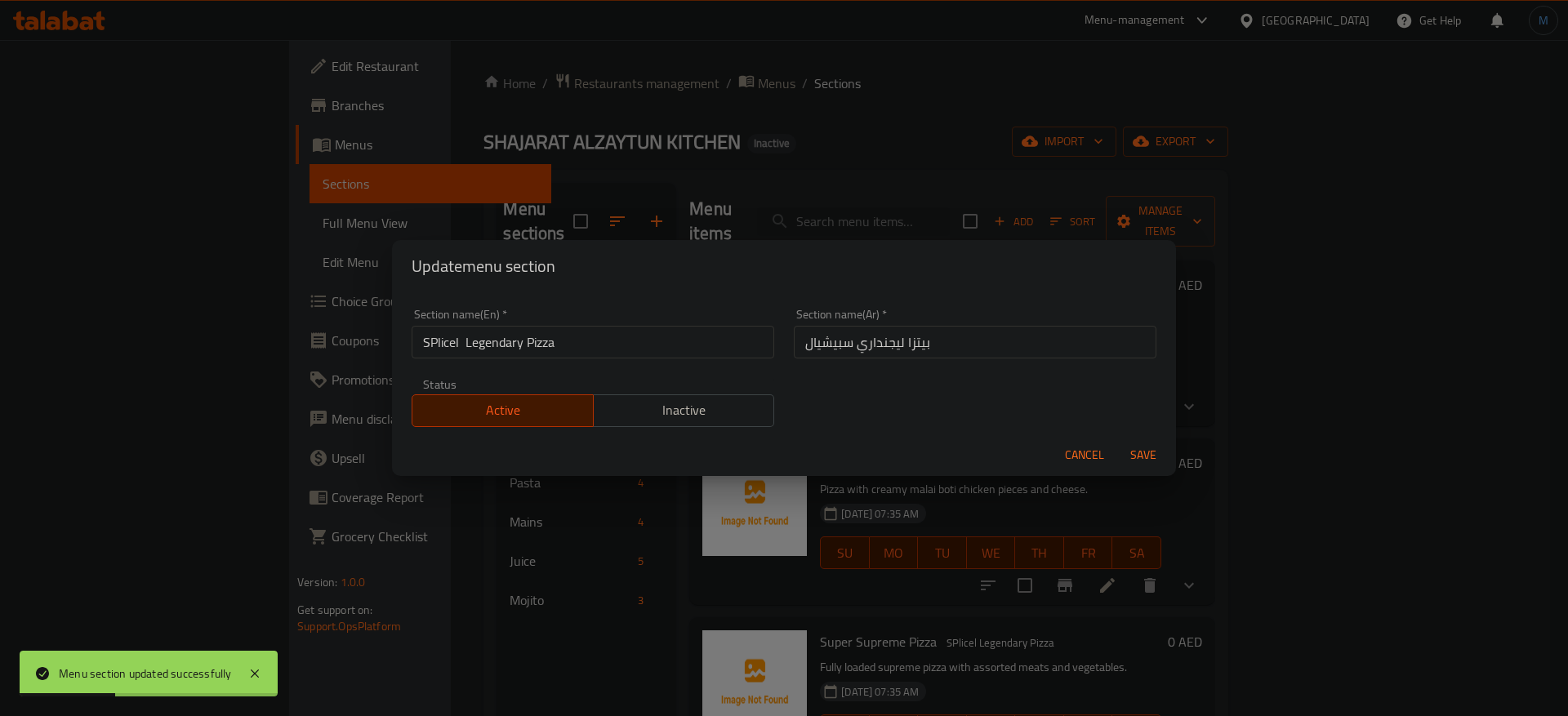
click at [1023, 332] on input "بيتزا ليجنداري سبيشيال" at bounding box center [975, 342] width 362 height 32
paste input "text"
type input "بيتزا ليجندري سبيشيال"
click at [1117, 440] on button "Save" at bounding box center [1143, 455] width 52 height 30
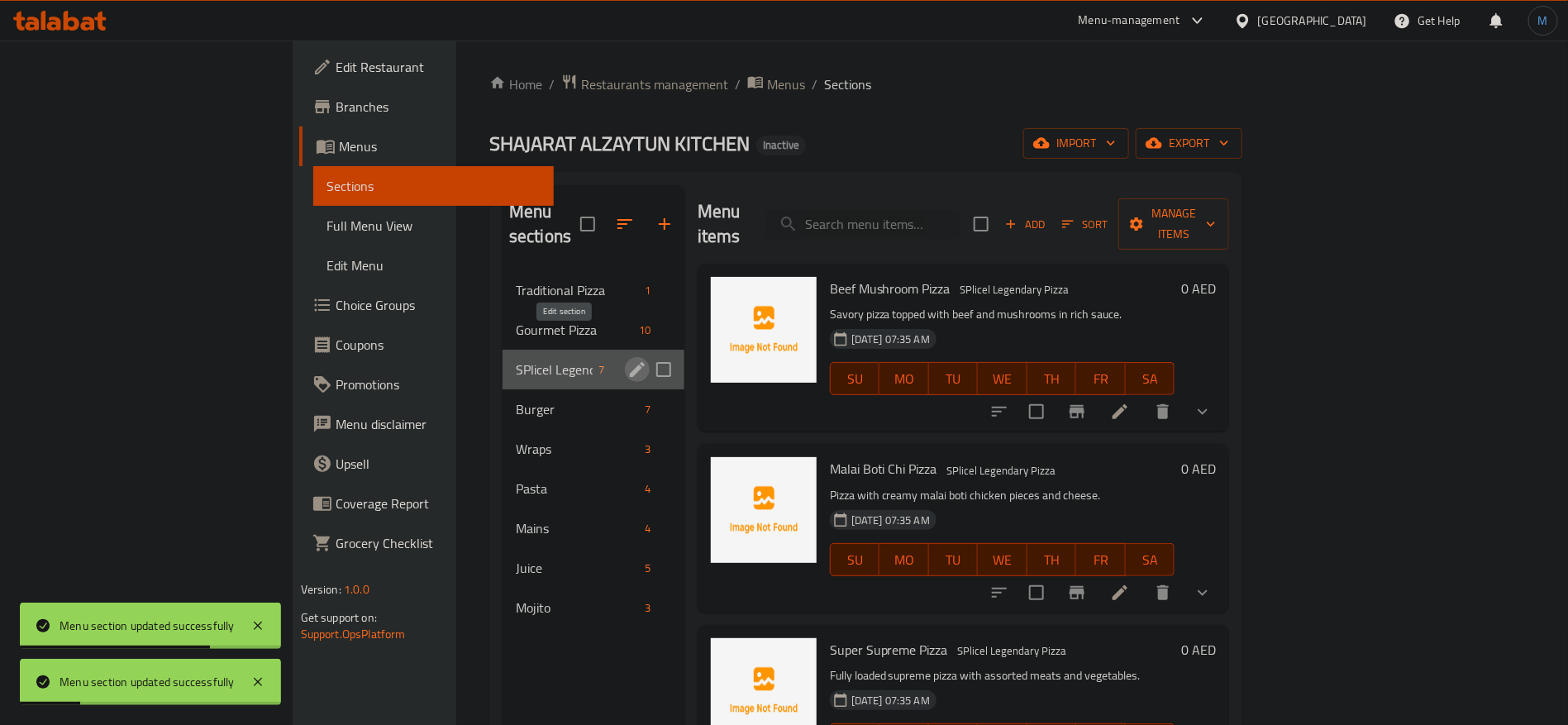
click at [628, 360] on icon "edit" at bounding box center [637, 370] width 20 height 20
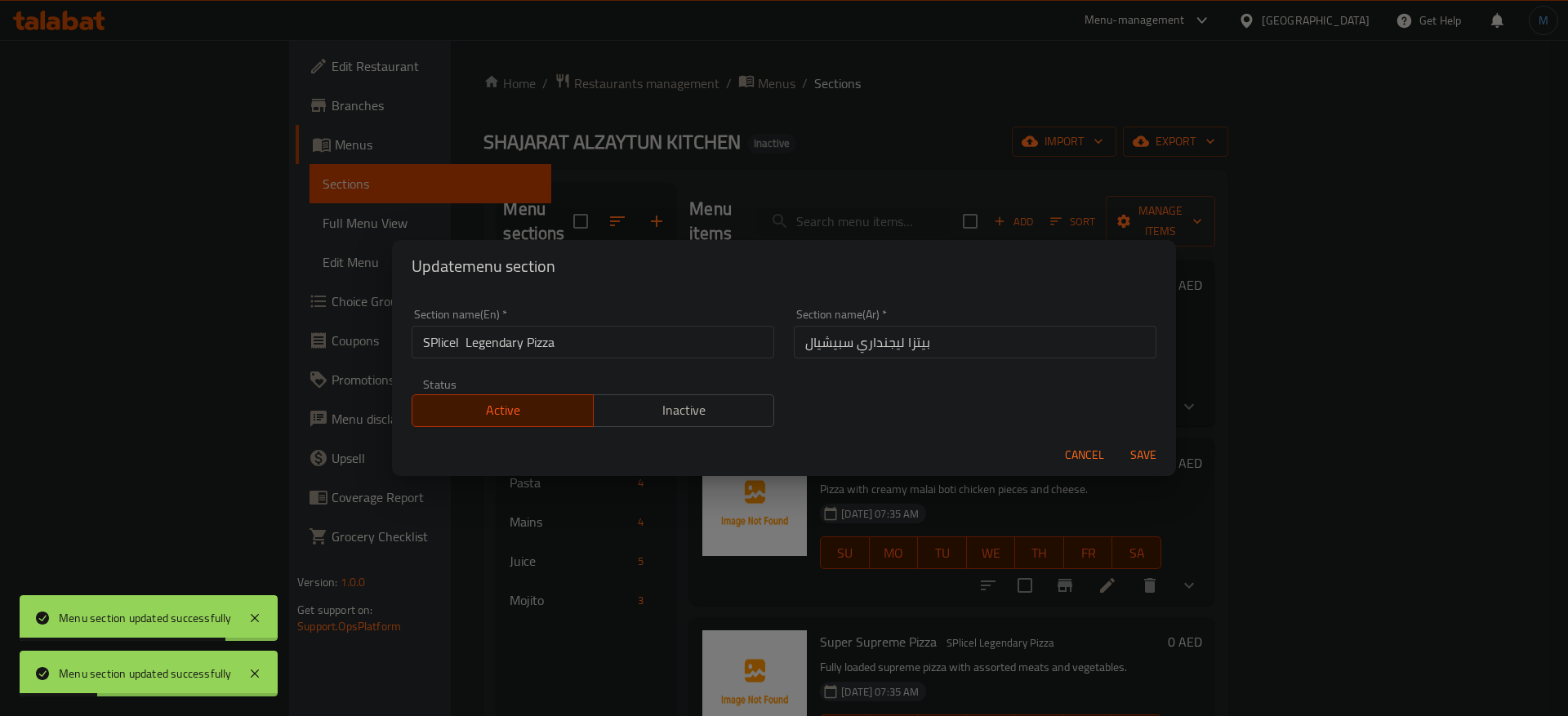
click at [444, 338] on input "SPlicel Legendary Pizza" at bounding box center [593, 342] width 362 height 32
paste input "pecial"
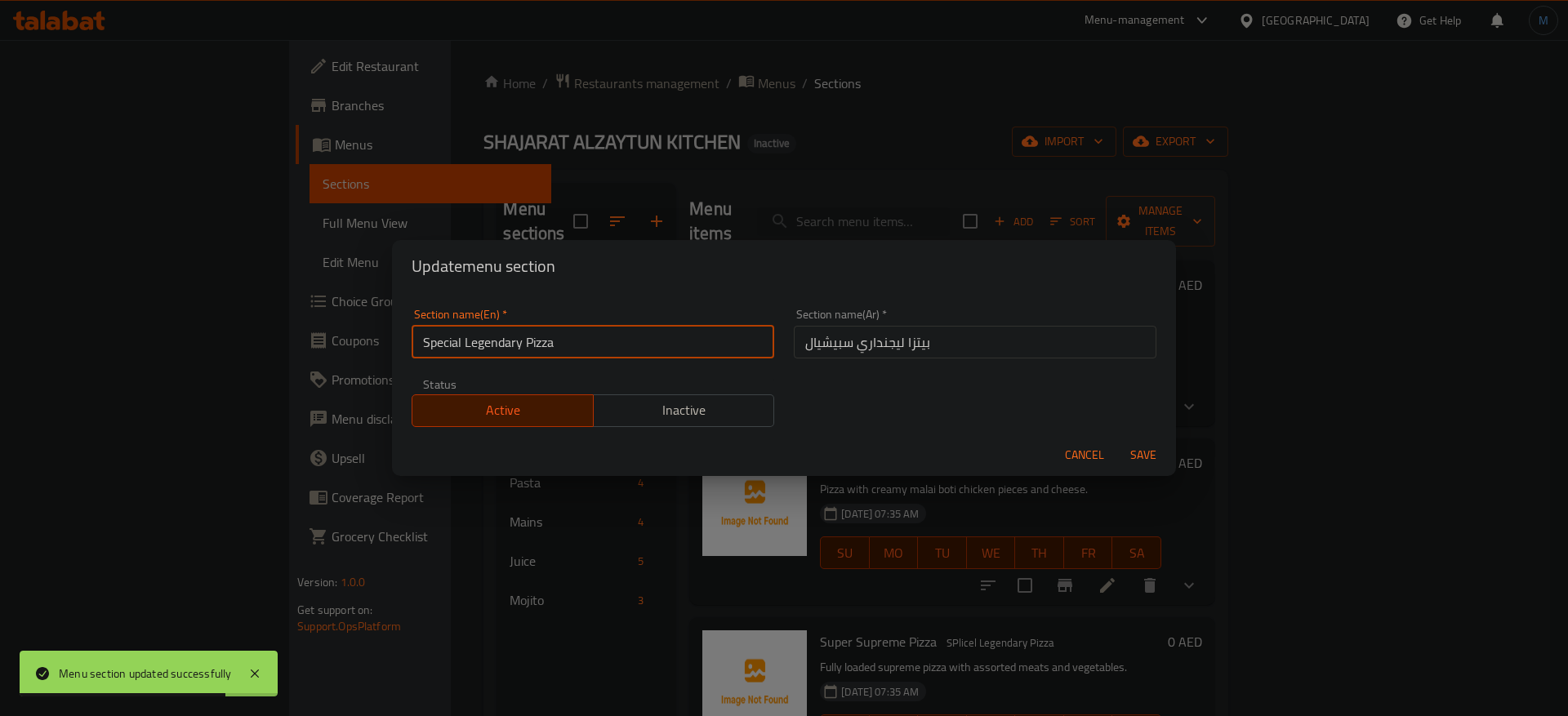
type input "Special Legendary Pizza"
click at [1117, 440] on button "Save" at bounding box center [1143, 455] width 52 height 30
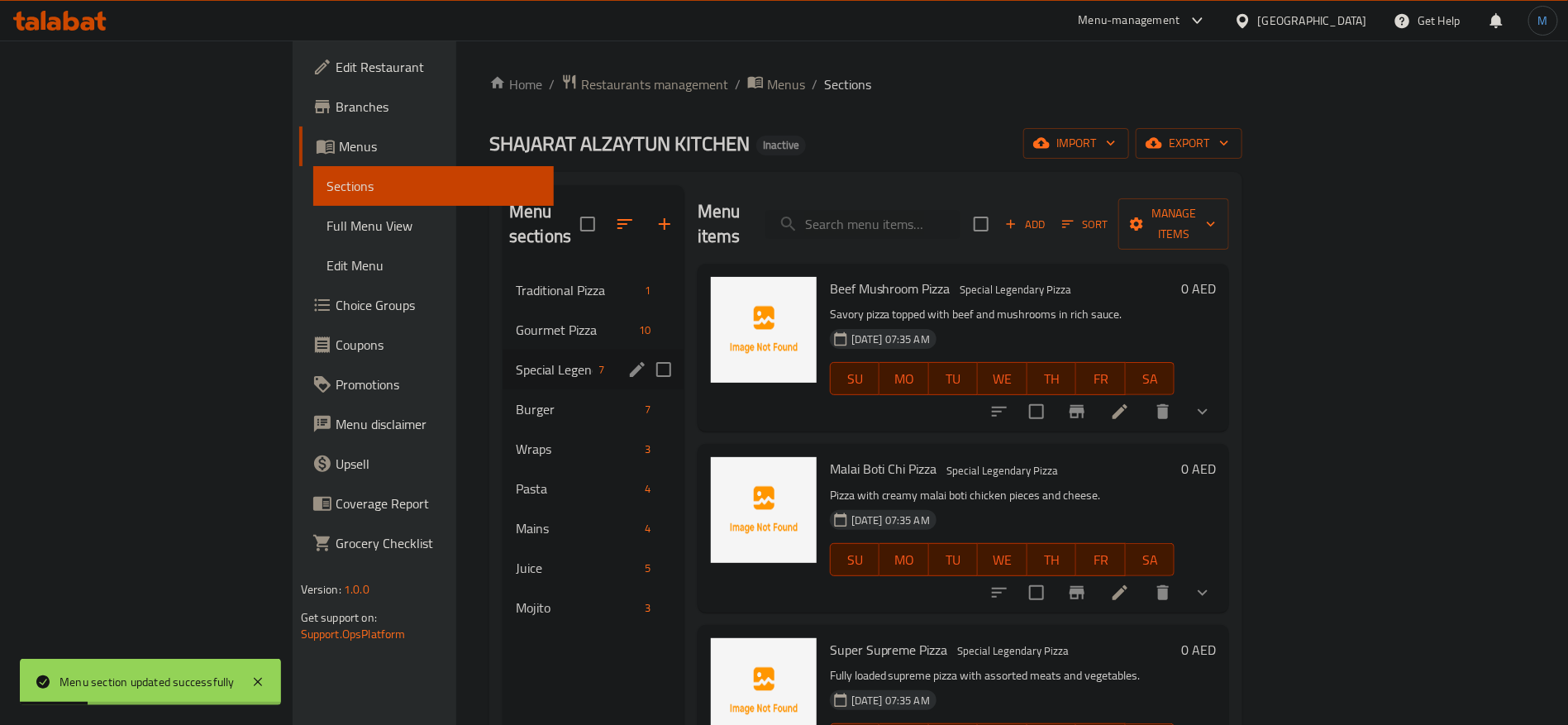
click at [1129, 402] on icon at bounding box center [1120, 412] width 20 height 20
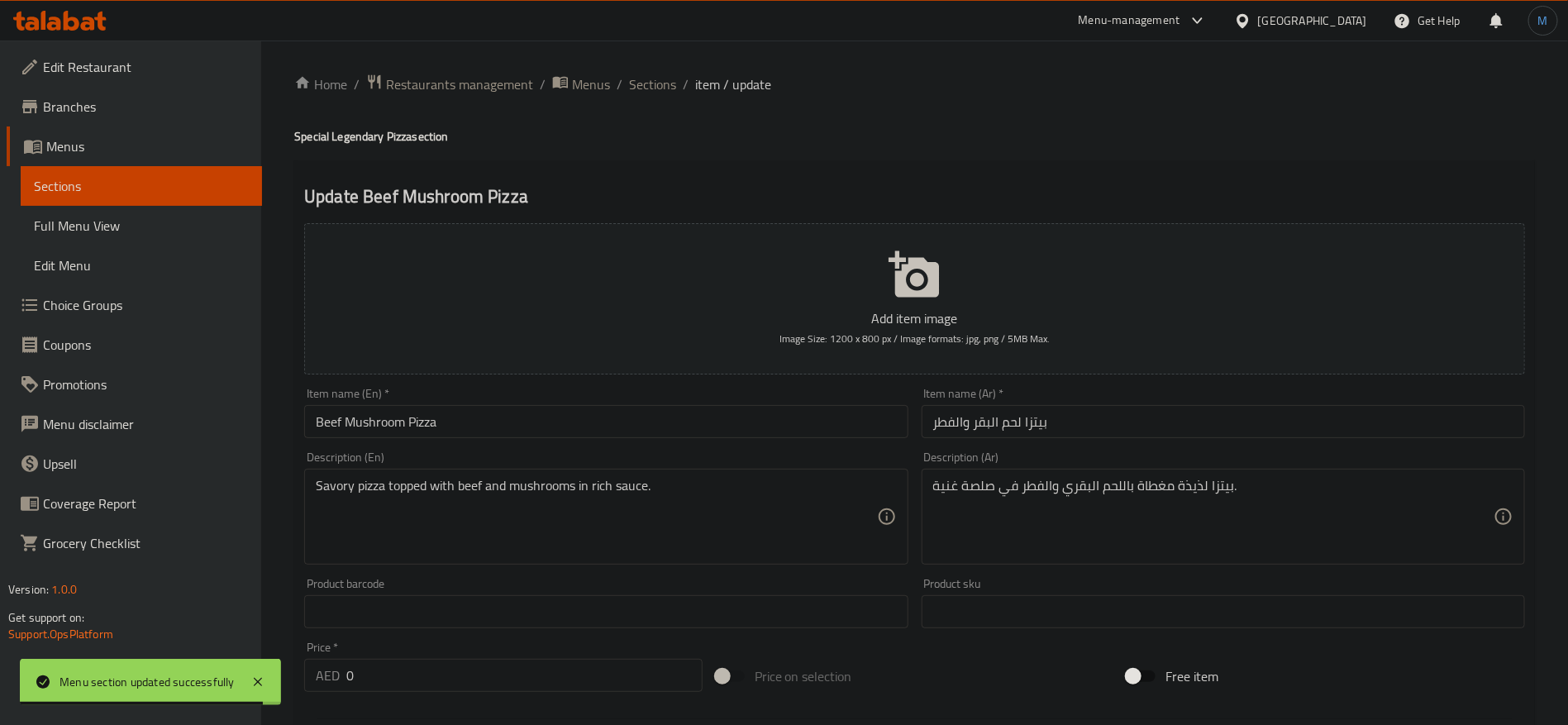
click at [1136, 424] on input "بيتزا لحم البقر والفطر" at bounding box center [1223, 422] width 604 height 33
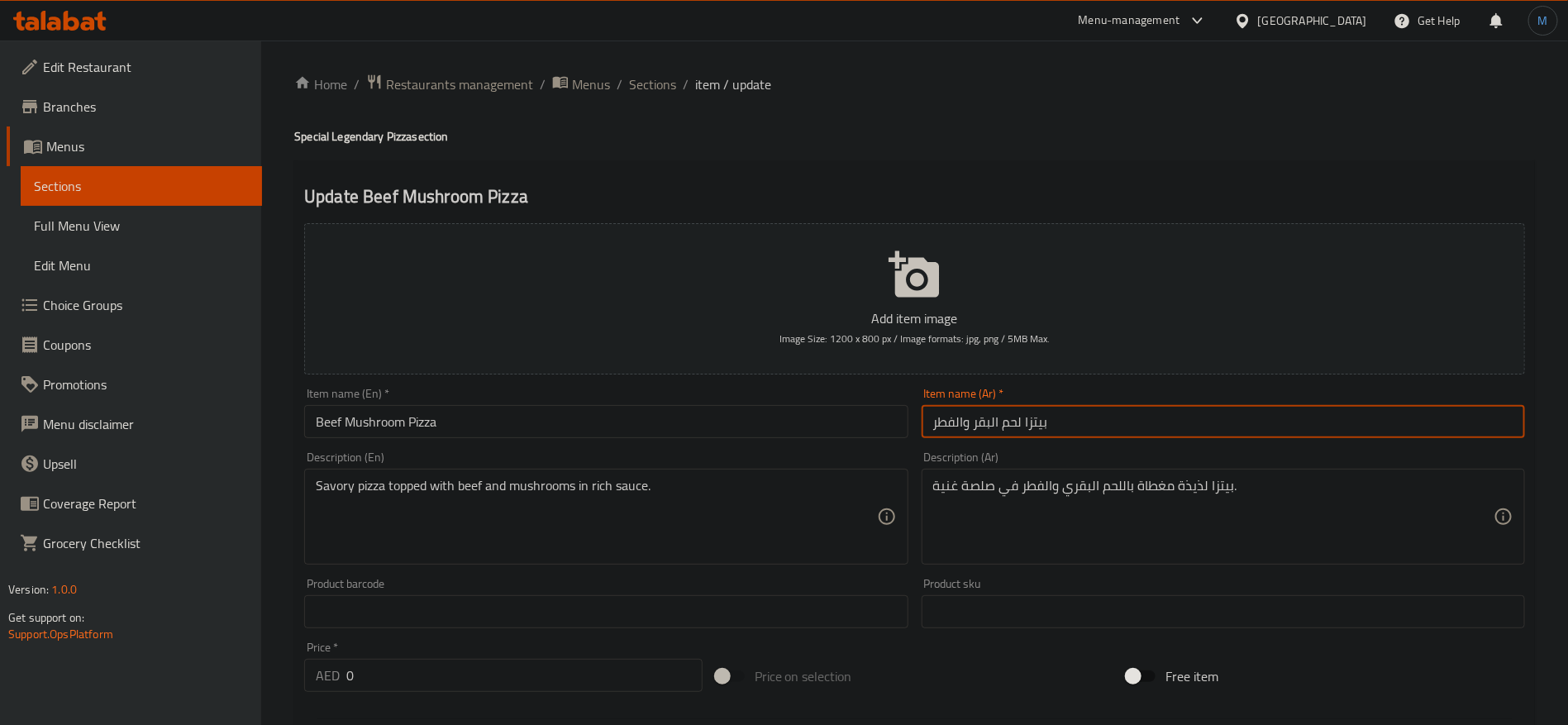
click at [991, 423] on input "بيتزا لحم البقر والفطر" at bounding box center [1223, 422] width 604 height 33
type input "بيتزا لحم بقري ومشروم"
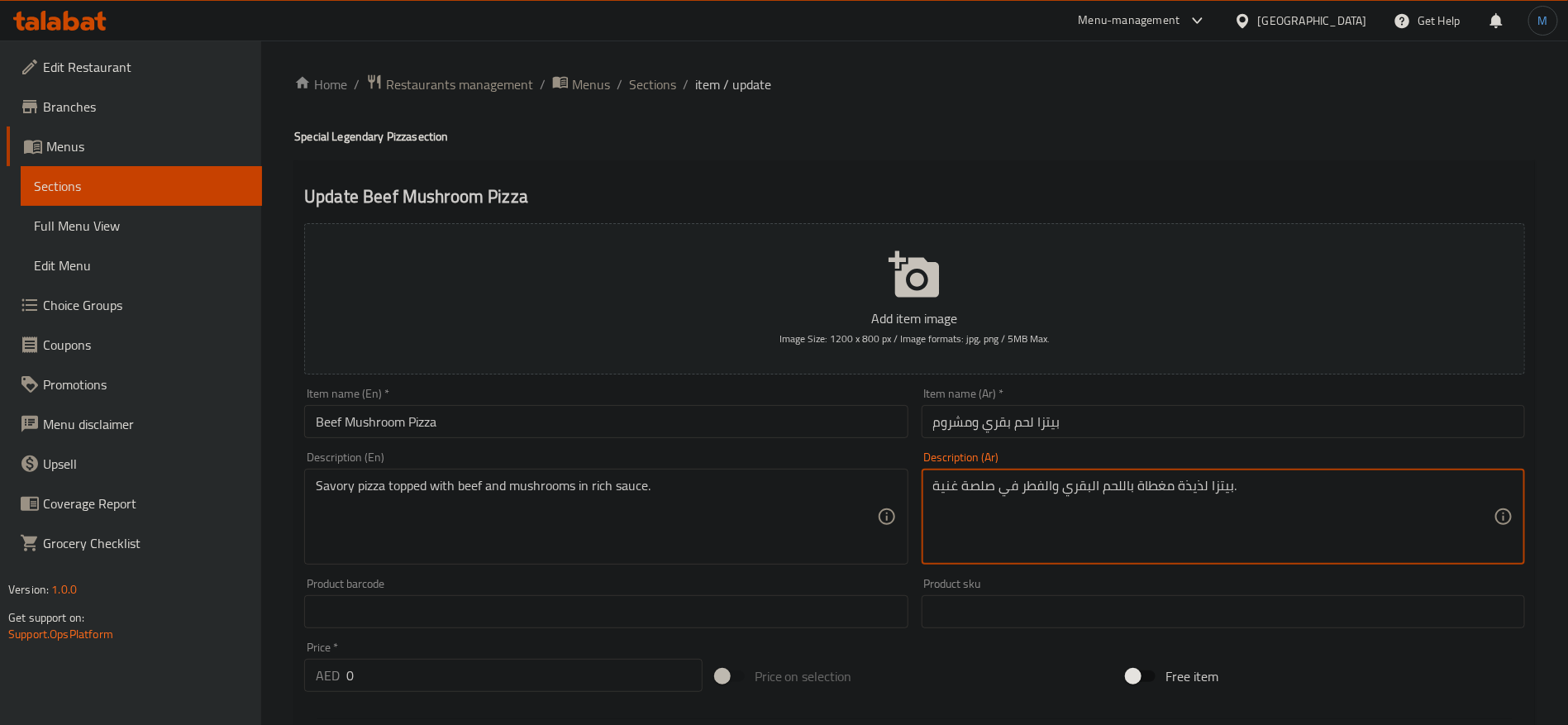
click at [1191, 480] on textarea "بيتزا لذيذة مغطاة باللحم البقري والفطر في صلصة غنية." at bounding box center [1213, 518] width 560 height 79
type textarea "بيتزا مالحة مغطاة باللحم البقري والمشروم في صلصة غنية."
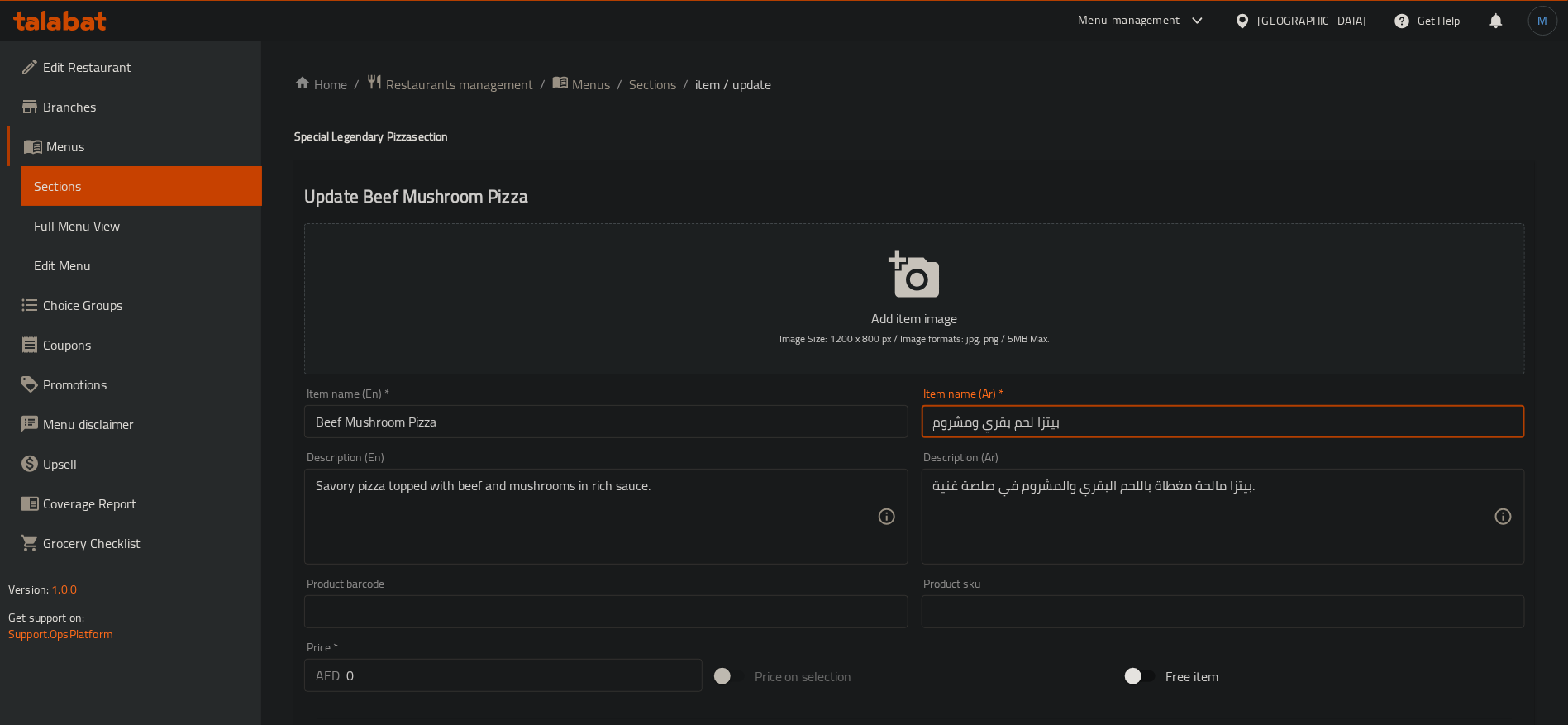
click at [1152, 438] on input "بيتزا لحم بقري ومشروم" at bounding box center [1223, 422] width 604 height 33
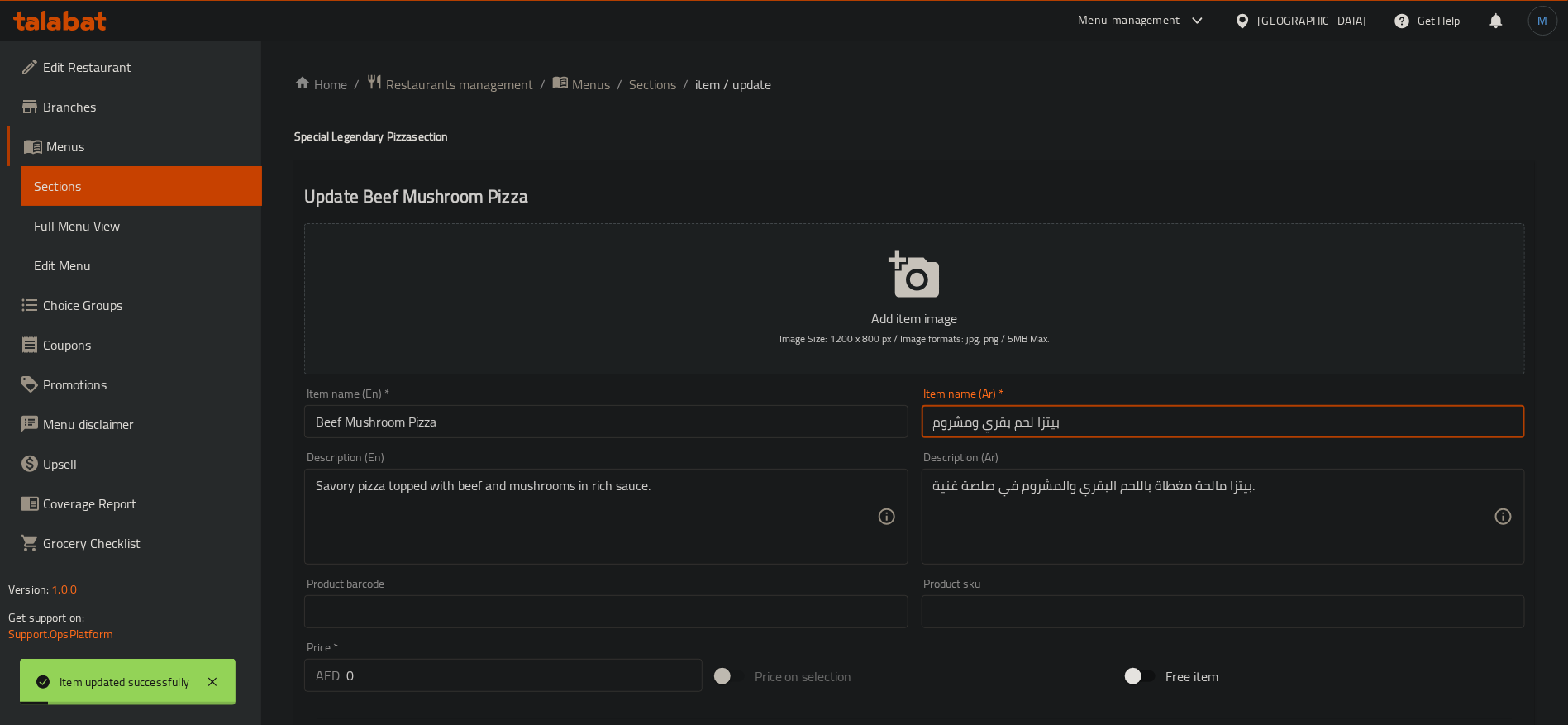
click at [495, 424] on input "Beef Mushroom Pizza" at bounding box center [606, 422] width 604 height 33
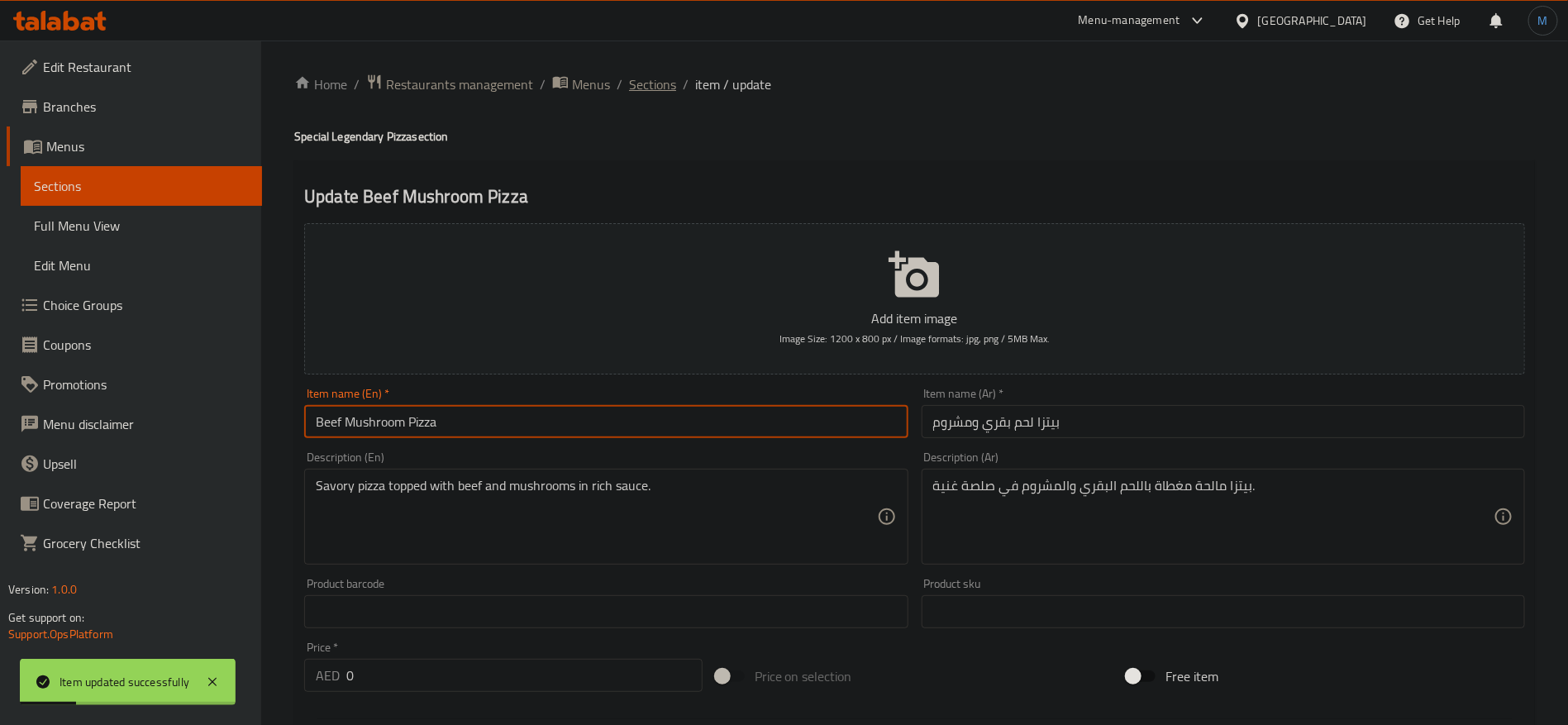
click at [664, 91] on span "Sections" at bounding box center [652, 85] width 47 height 20
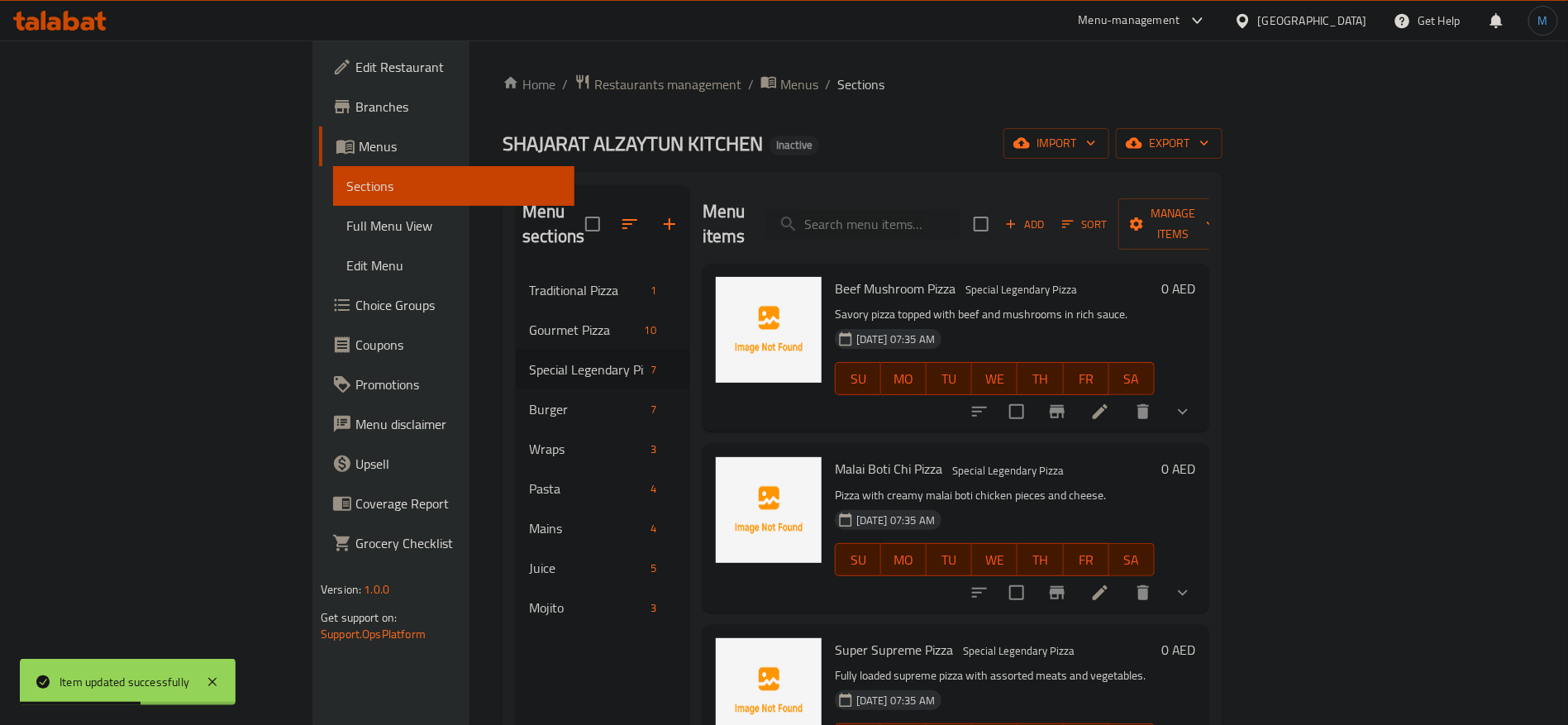
click at [1123, 578] on li at bounding box center [1100, 592] width 46 height 30
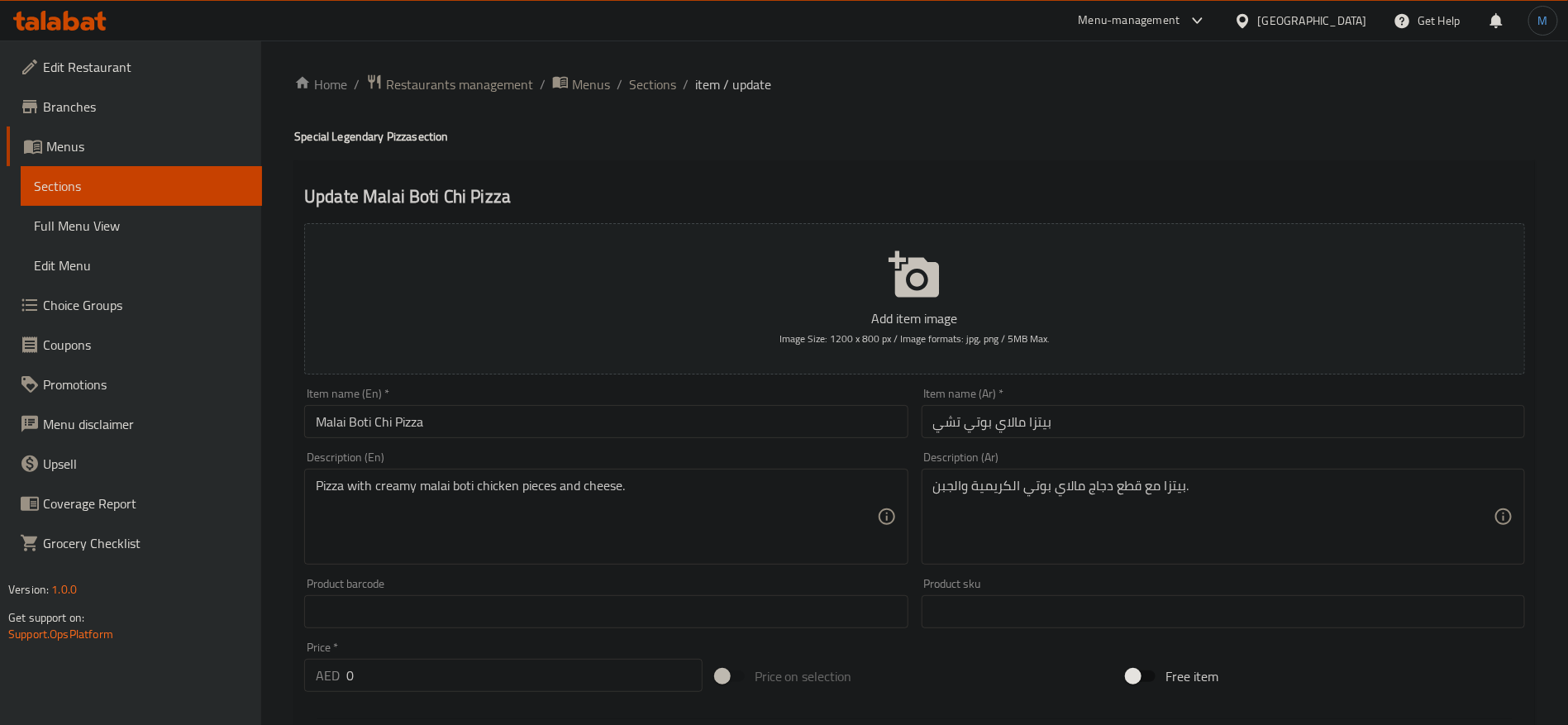
click at [1134, 414] on input "بيتزا مالاي بوتي تشي" at bounding box center [1223, 422] width 604 height 33
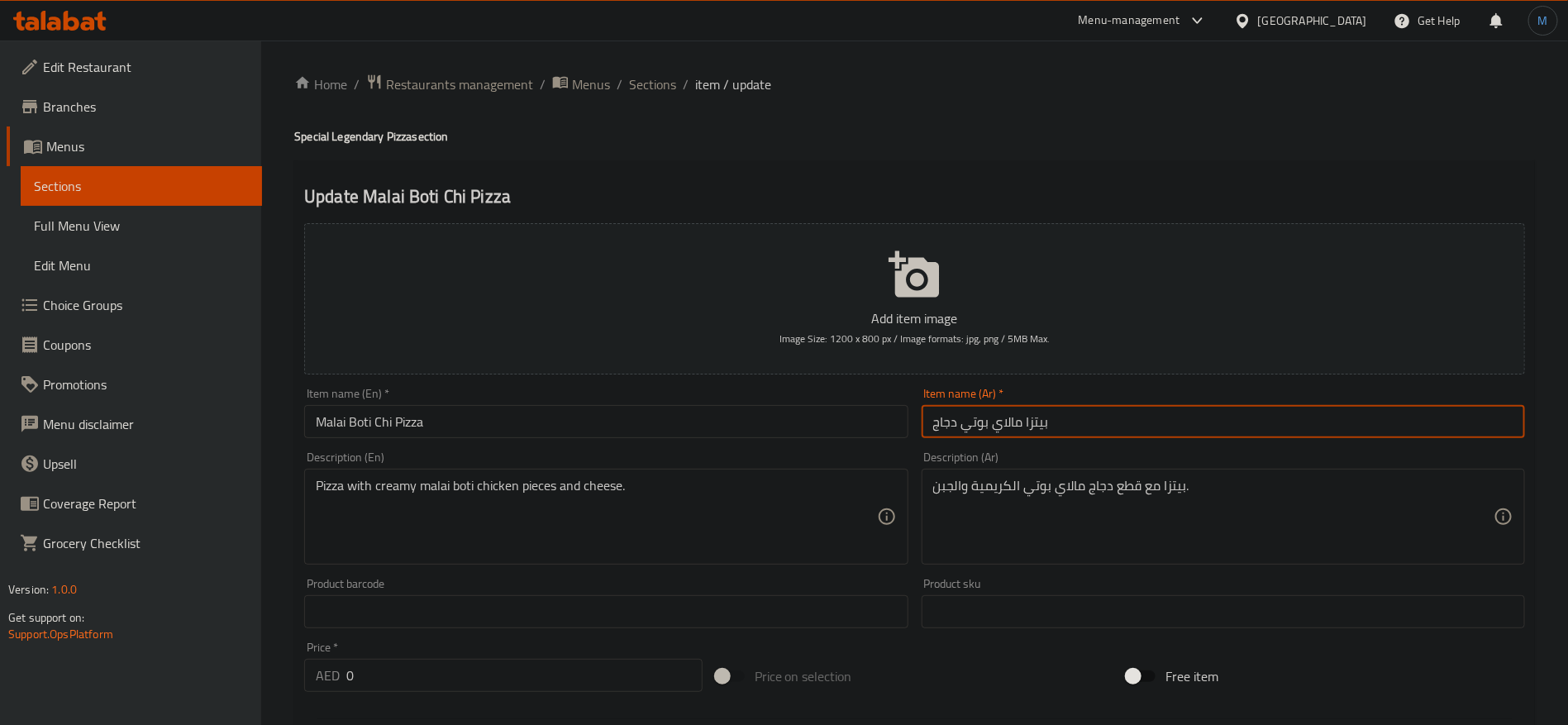
type input "بيتزا مالاي بوتي دجاج"
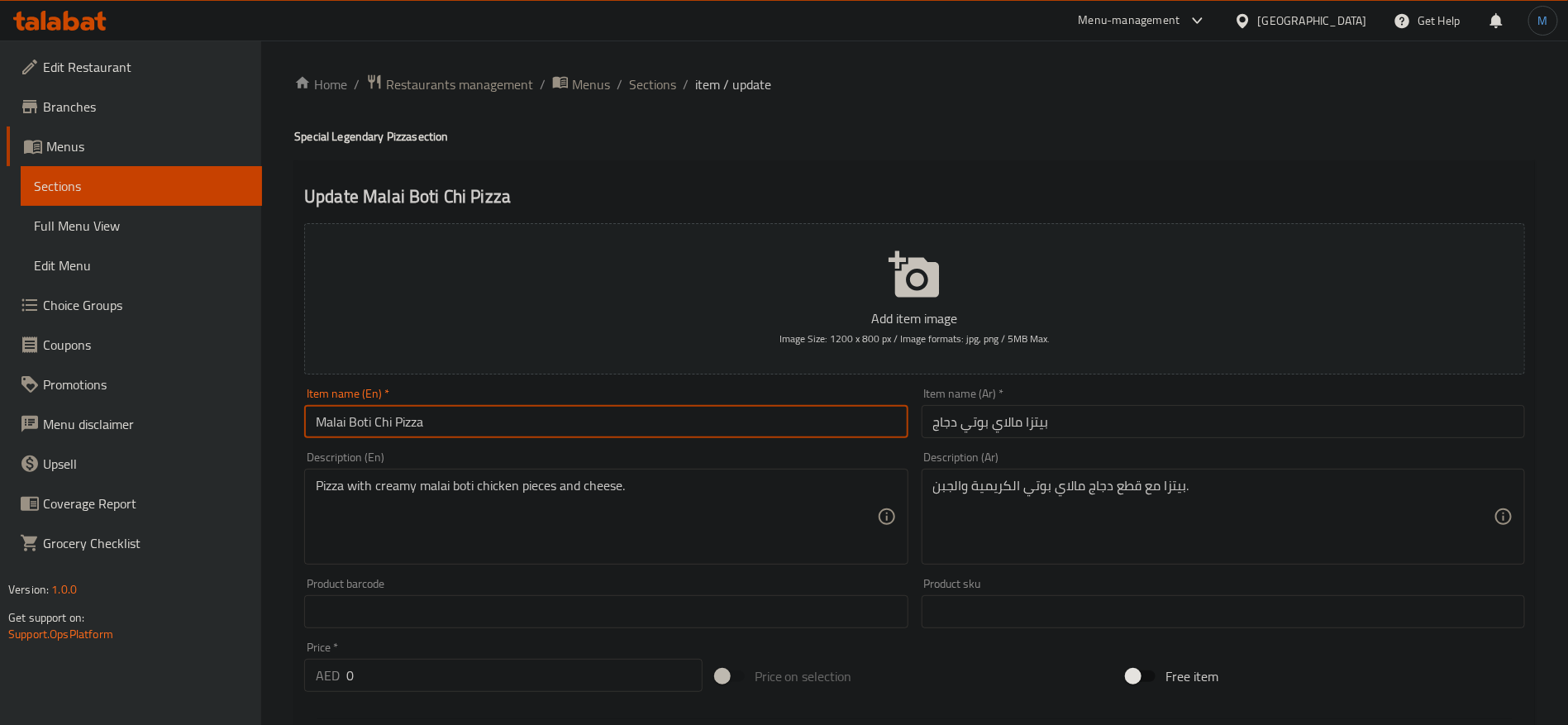
click at [474, 424] on input "Malai Boti Chi Pizza" at bounding box center [606, 422] width 604 height 33
click at [574, 407] on input "Malai Boti Chicken Pizza" at bounding box center [606, 422] width 604 height 33
type input "Malai Boti Chicken Pizza"
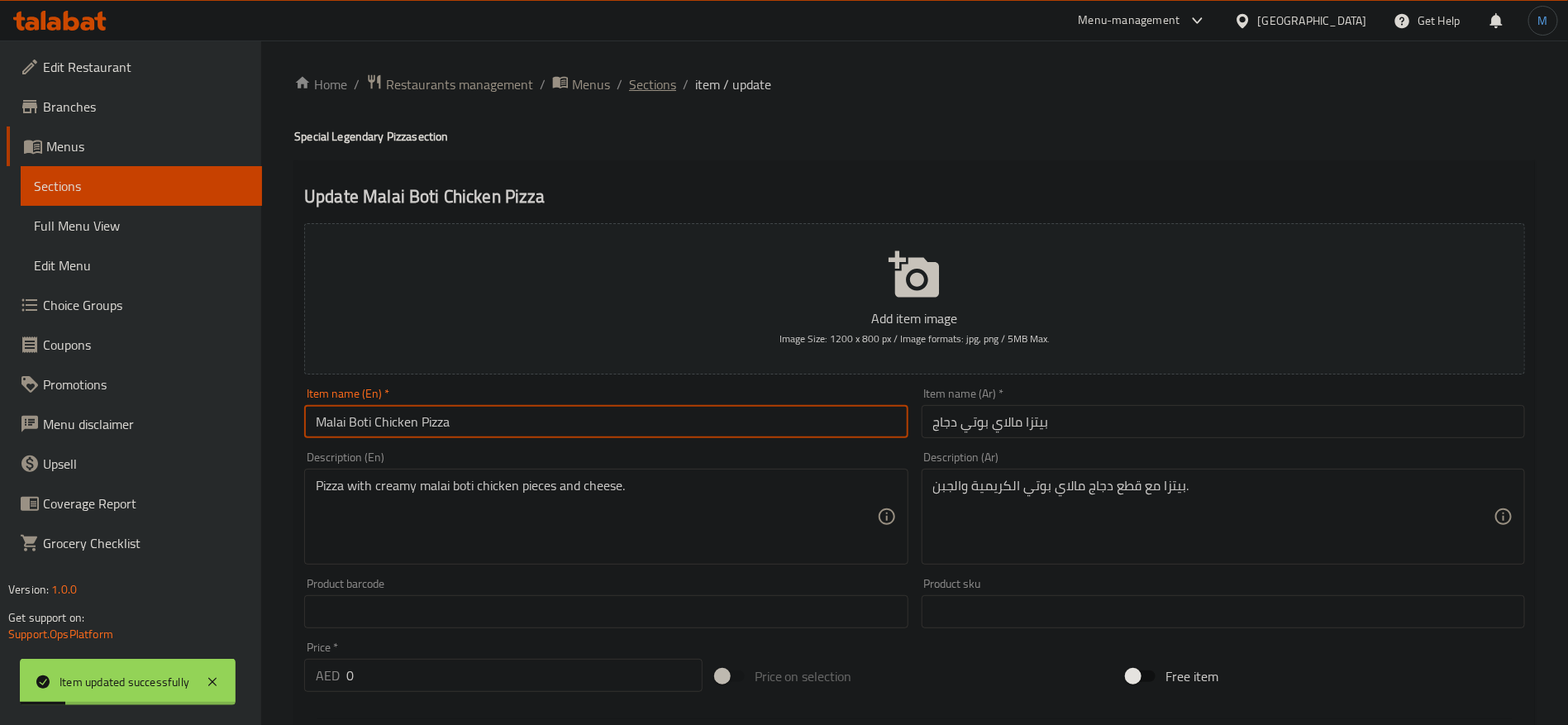
drag, startPoint x: 673, startPoint y: 64, endPoint x: 668, endPoint y: 88, distance: 24.5
click at [669, 83] on div "Home / Restaurants management / Menus / Sections / item / update Special Legend…" at bounding box center [914, 646] width 1306 height 1213
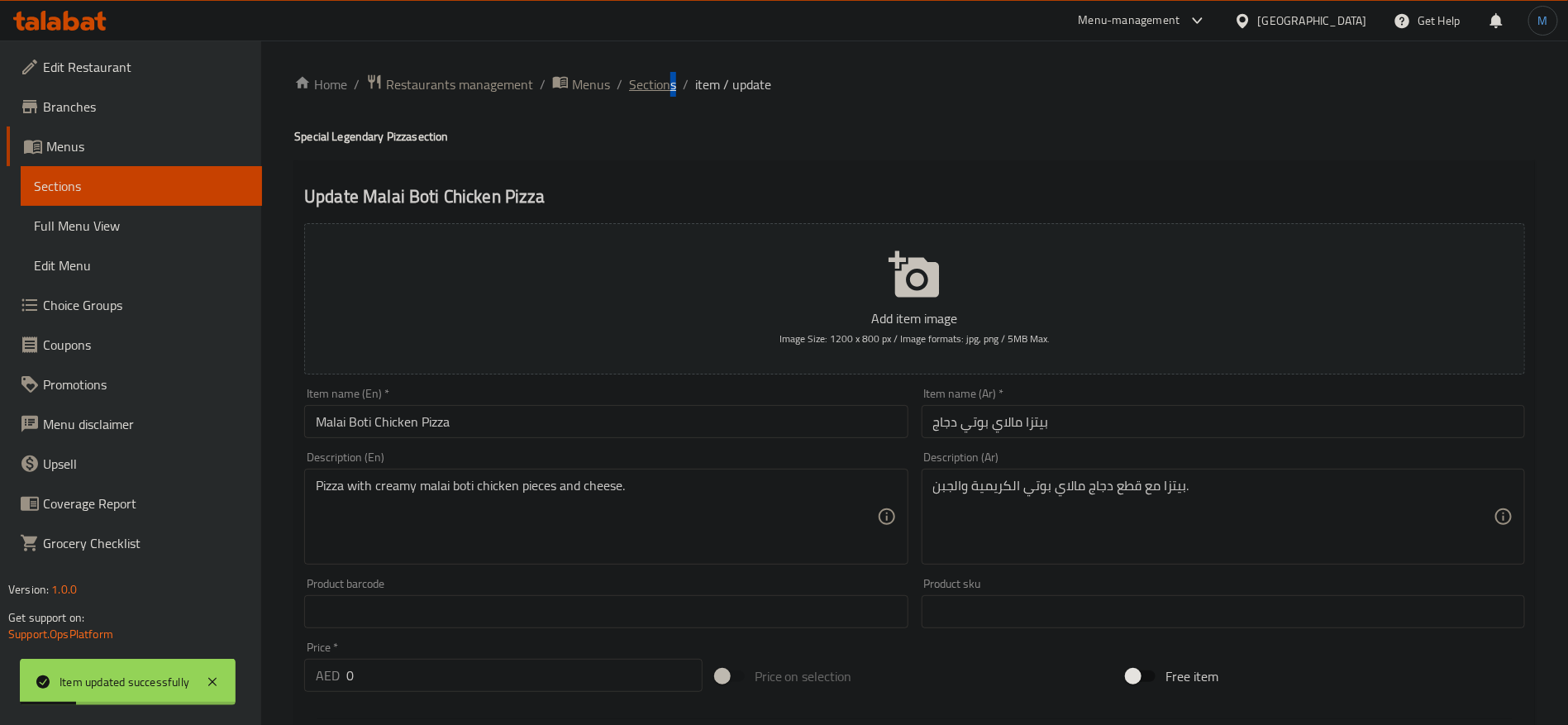
click at [667, 94] on span "Sections" at bounding box center [652, 85] width 47 height 20
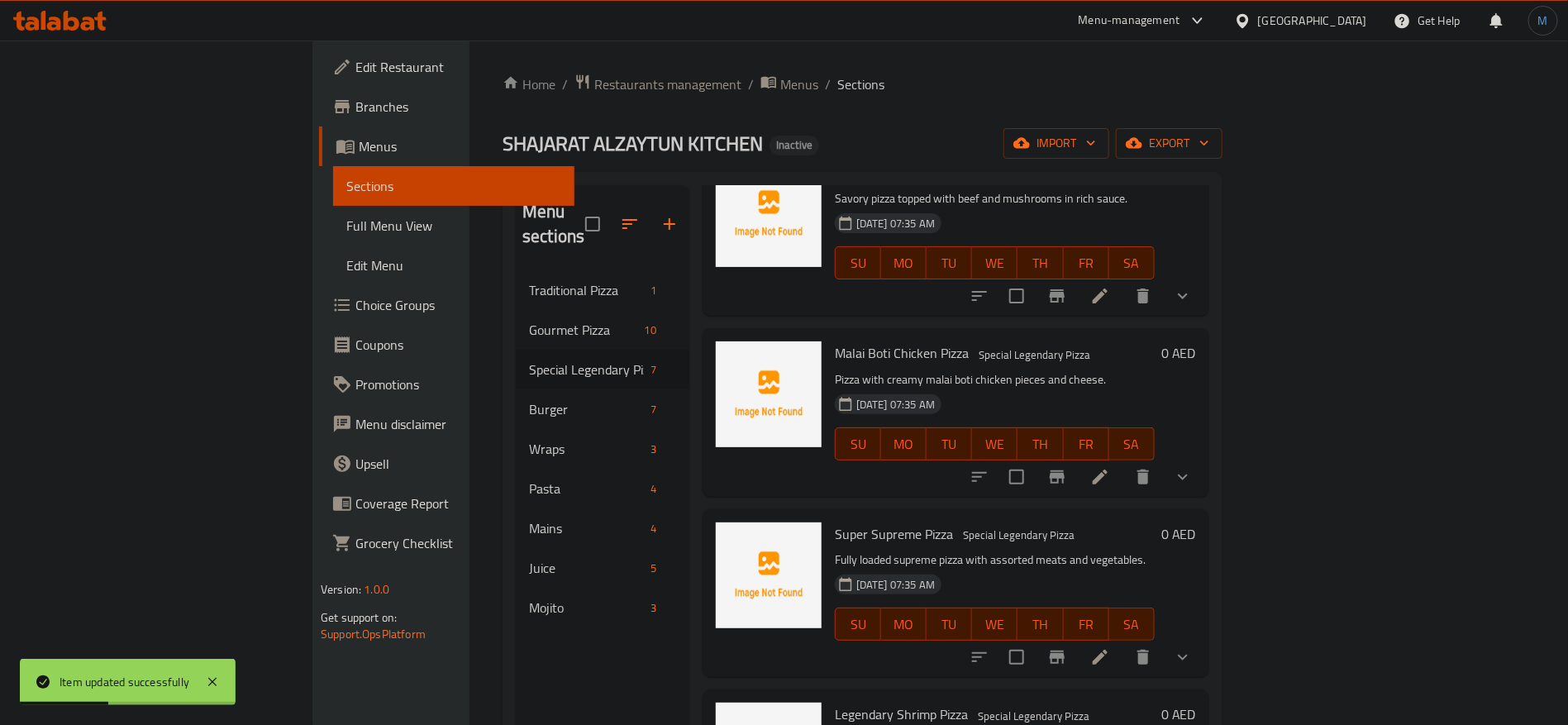
scroll to position [124, 0]
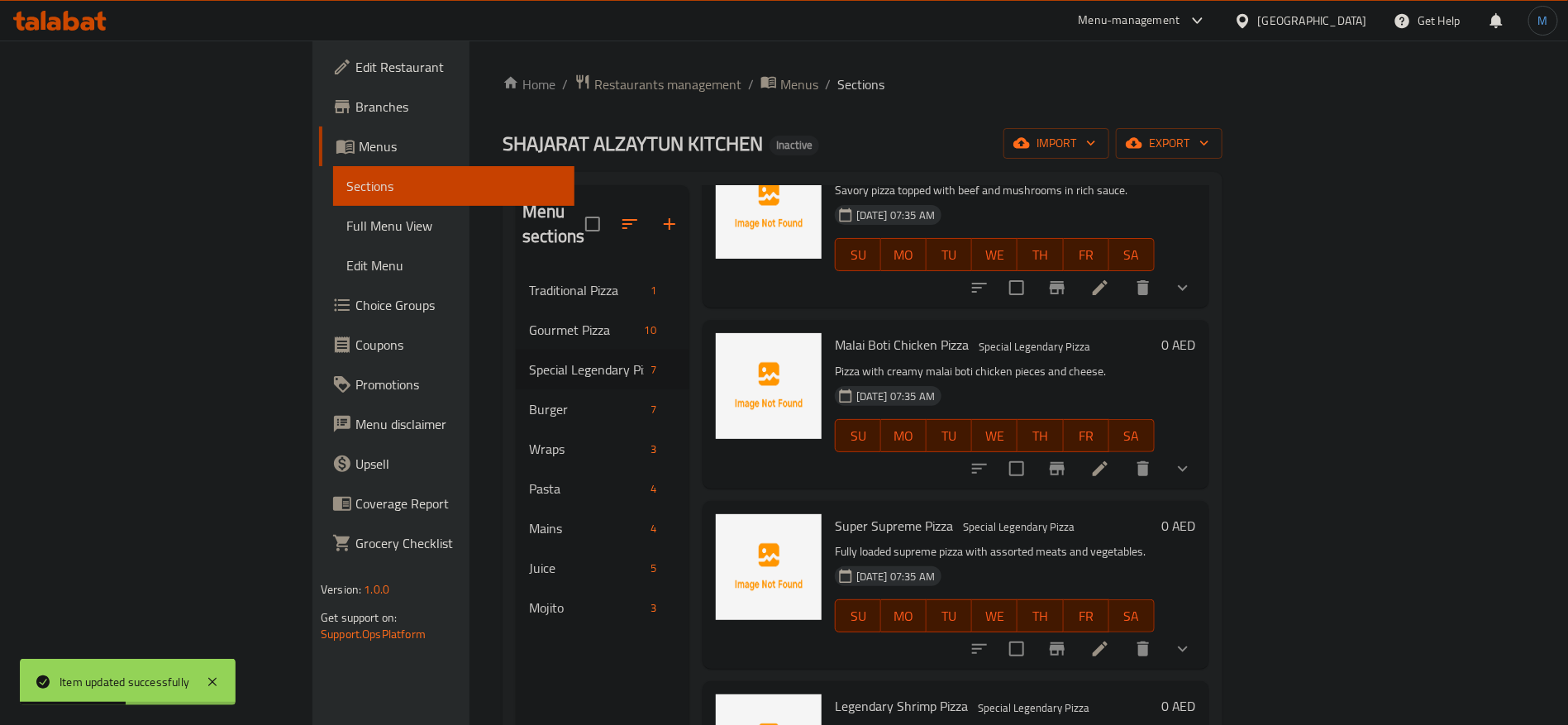
click at [1110, 640] on icon at bounding box center [1100, 649] width 20 height 20
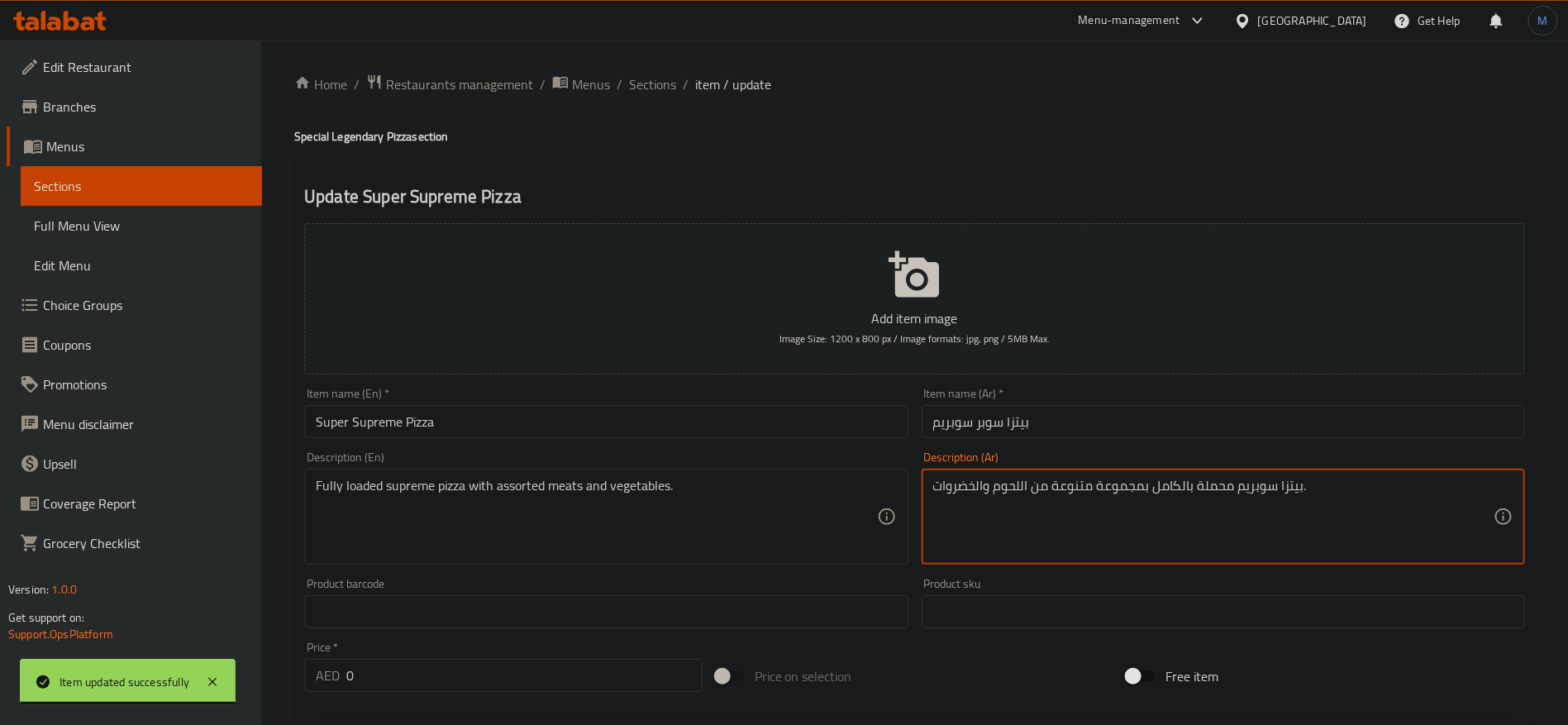
click at [1215, 490] on textarea "بيتزا سوبريم محملة بالكامل بمجموعة متنوعة من اللحوم والخضروات." at bounding box center [1213, 518] width 560 height 79
type textarea "بيتزا سوبريم لوديد بالكامل بمجموعة متنوعة من اللحوم والخضروات."
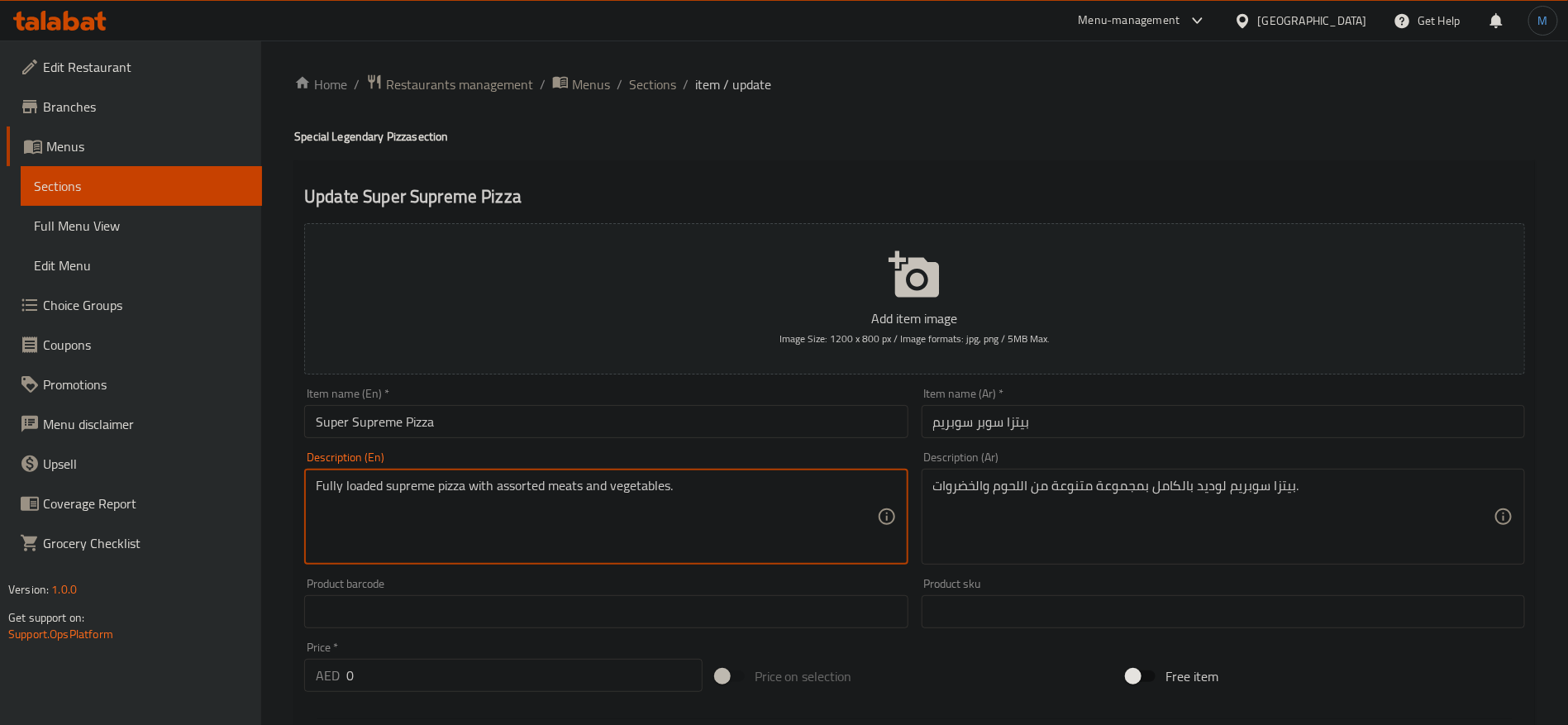
click at [660, 486] on textarea "Fully loaded supreme pizza with assorted meats and vegetables." at bounding box center [596, 518] width 560 height 79
click at [697, 436] on input "Super Supreme Pizza" at bounding box center [606, 422] width 604 height 33
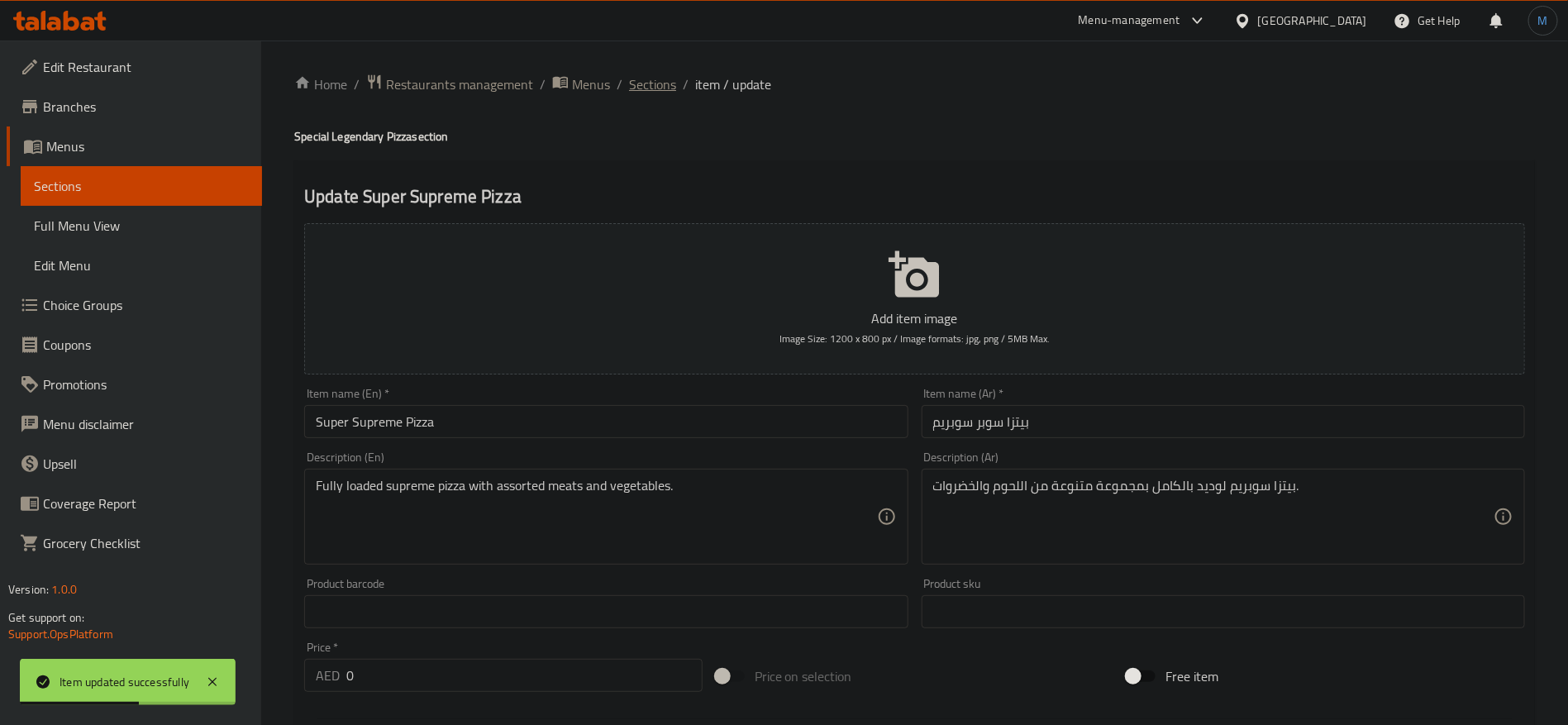
click at [640, 86] on span "Sections" at bounding box center [652, 85] width 47 height 20
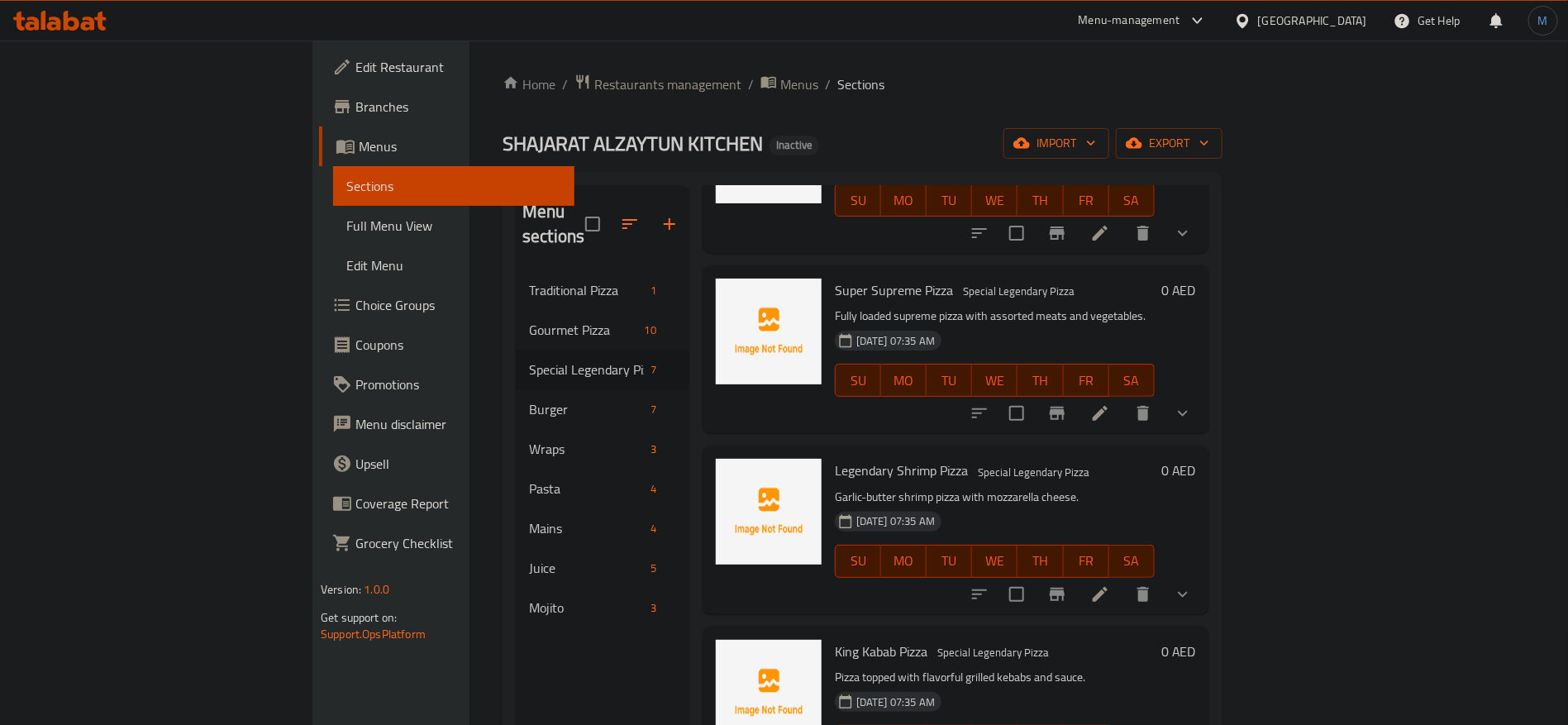
scroll to position [373, 0]
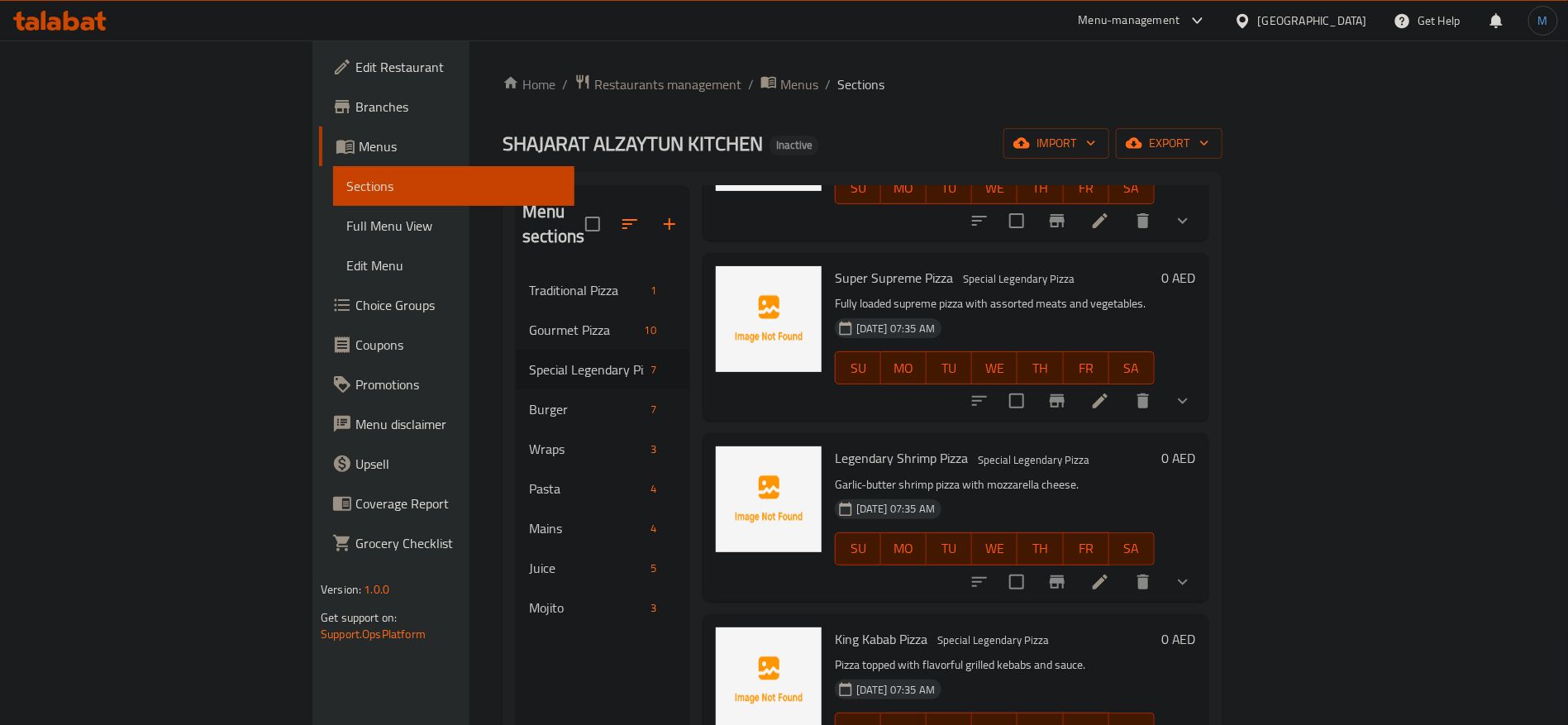
click at [1107, 574] on icon at bounding box center [1100, 582] width 15 height 15
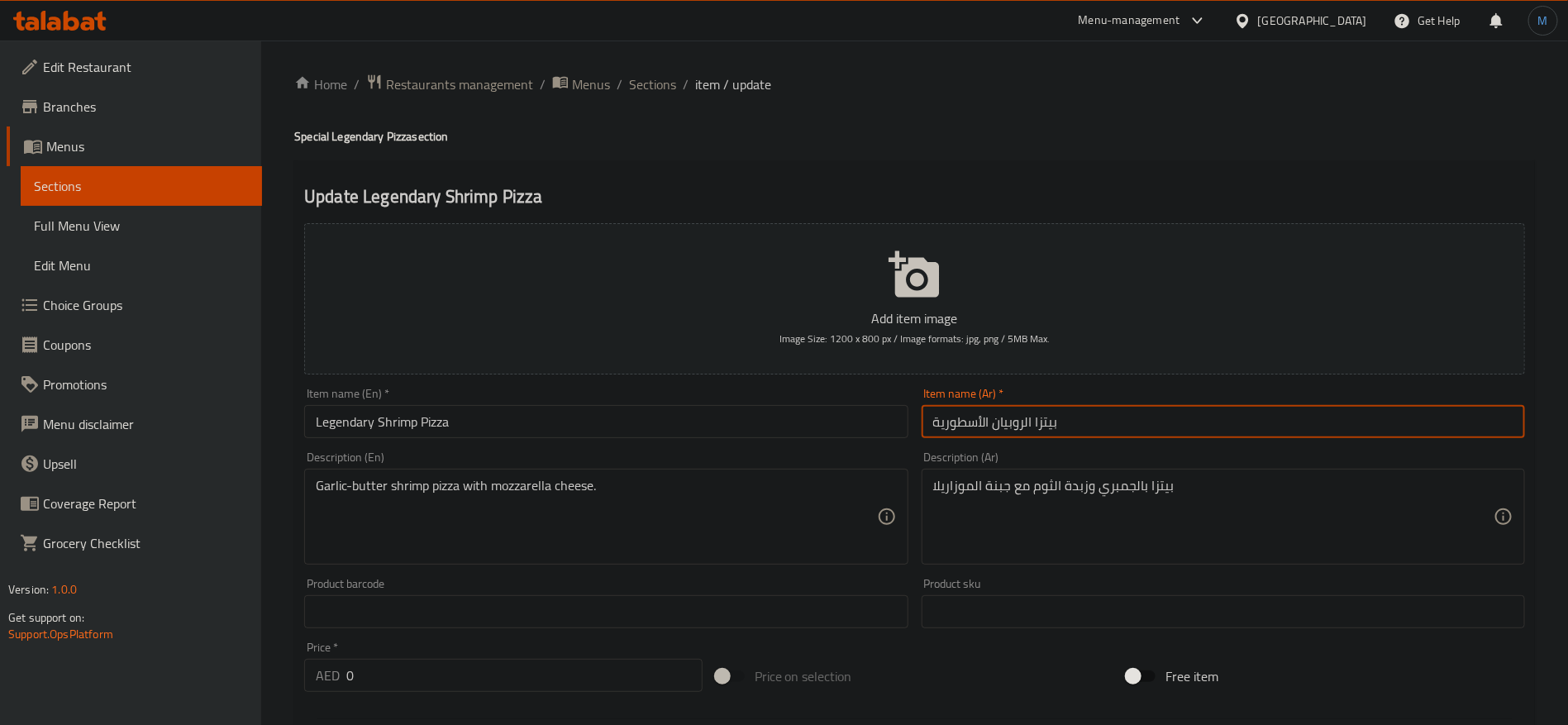
click at [1205, 426] on input "بيتزا الروبيان الأسطورية" at bounding box center [1223, 422] width 604 height 33
paste input "text"
click at [1001, 420] on input "بيتزا روبيان ليجندري" at bounding box center [1223, 422] width 604 height 33
type input "بيتزا روبيان ليجندري"
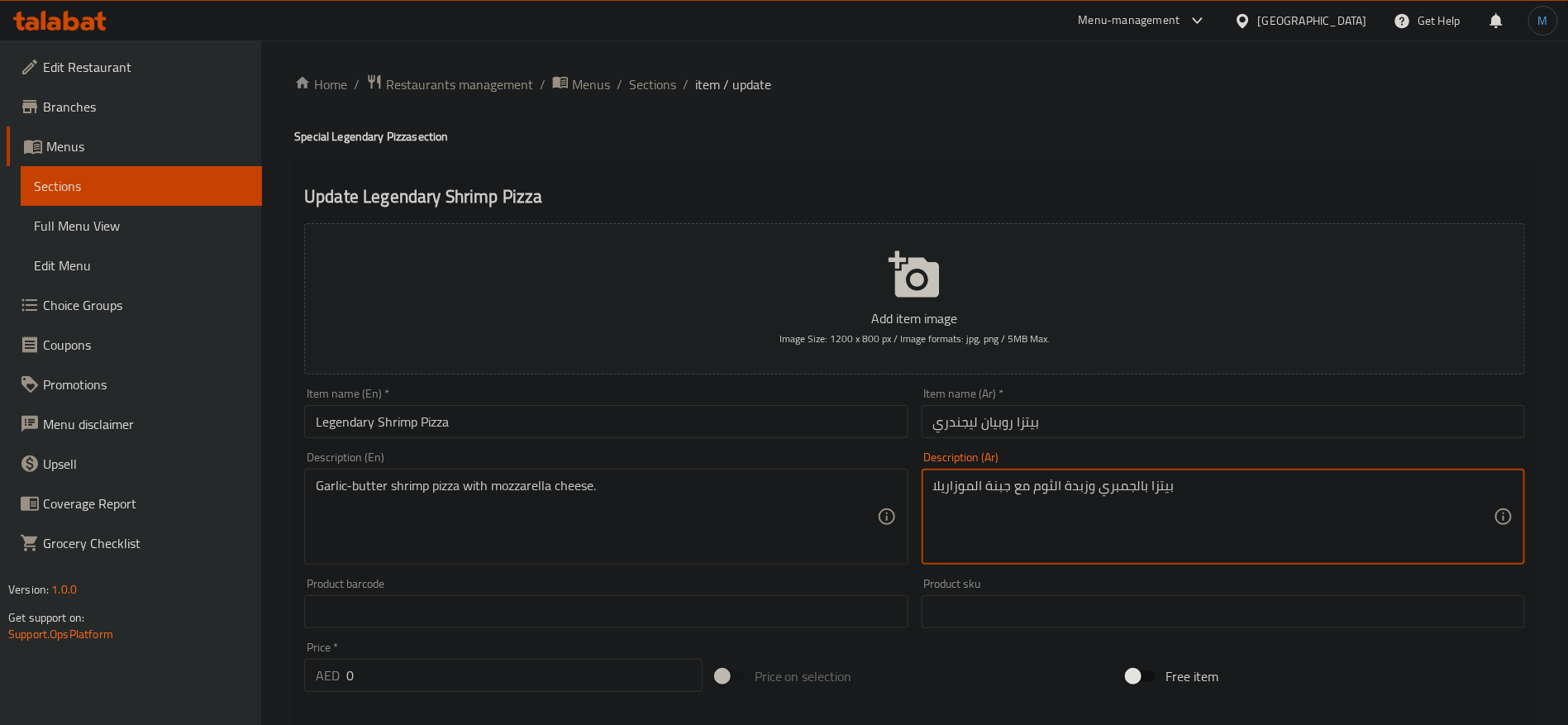
click at [1130, 492] on textarea "بيتزا بالجمبري وزبدة الثوم مع جبنة الموزاريلا" at bounding box center [1213, 518] width 560 height 79
paste textarea "وبيان"
type textarea "بيتزا روبيان وزبدة الثوم مع جبنة الموزاريلا"
click at [820, 408] on input "Legendary Shrimp Pizza" at bounding box center [606, 422] width 604 height 33
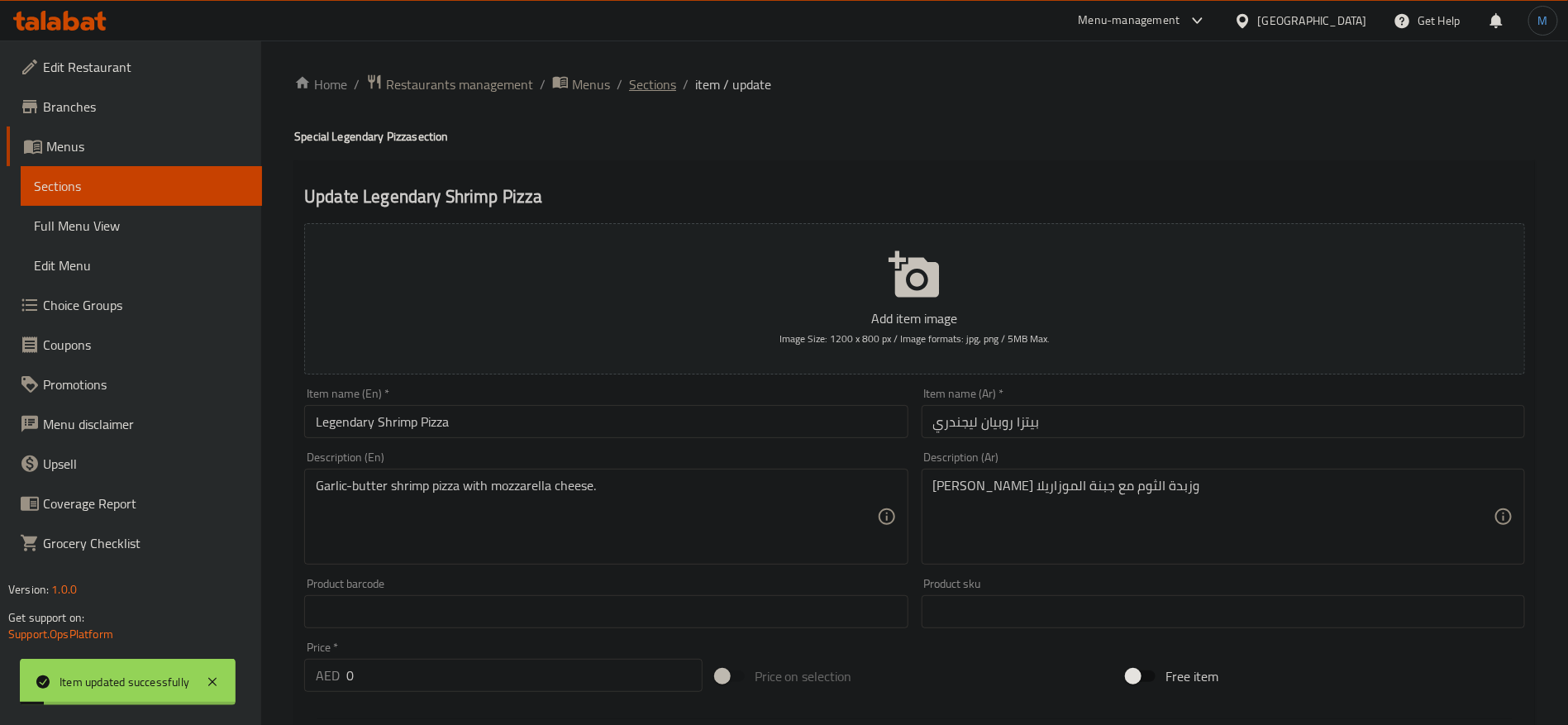
click at [657, 85] on span "Sections" at bounding box center [652, 85] width 47 height 20
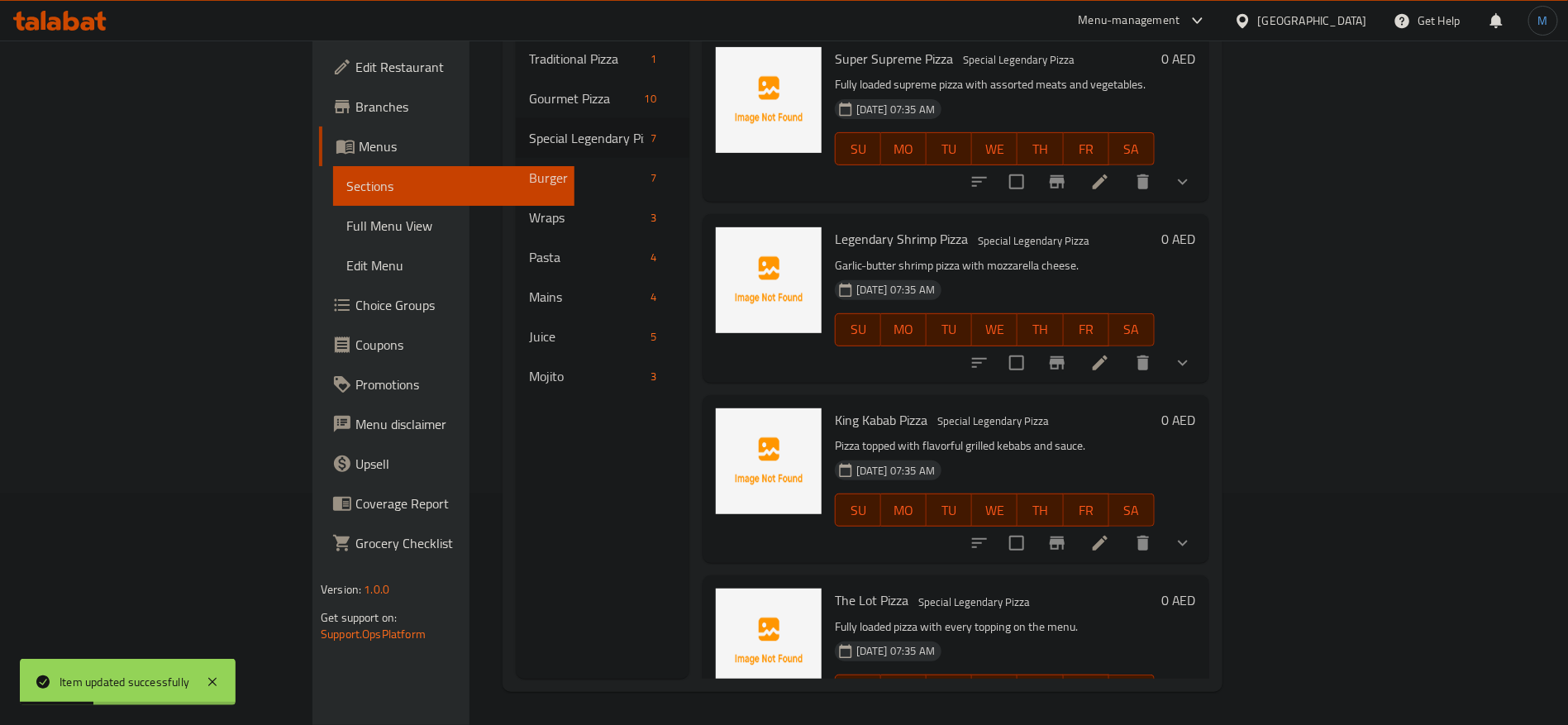
scroll to position [373, 0]
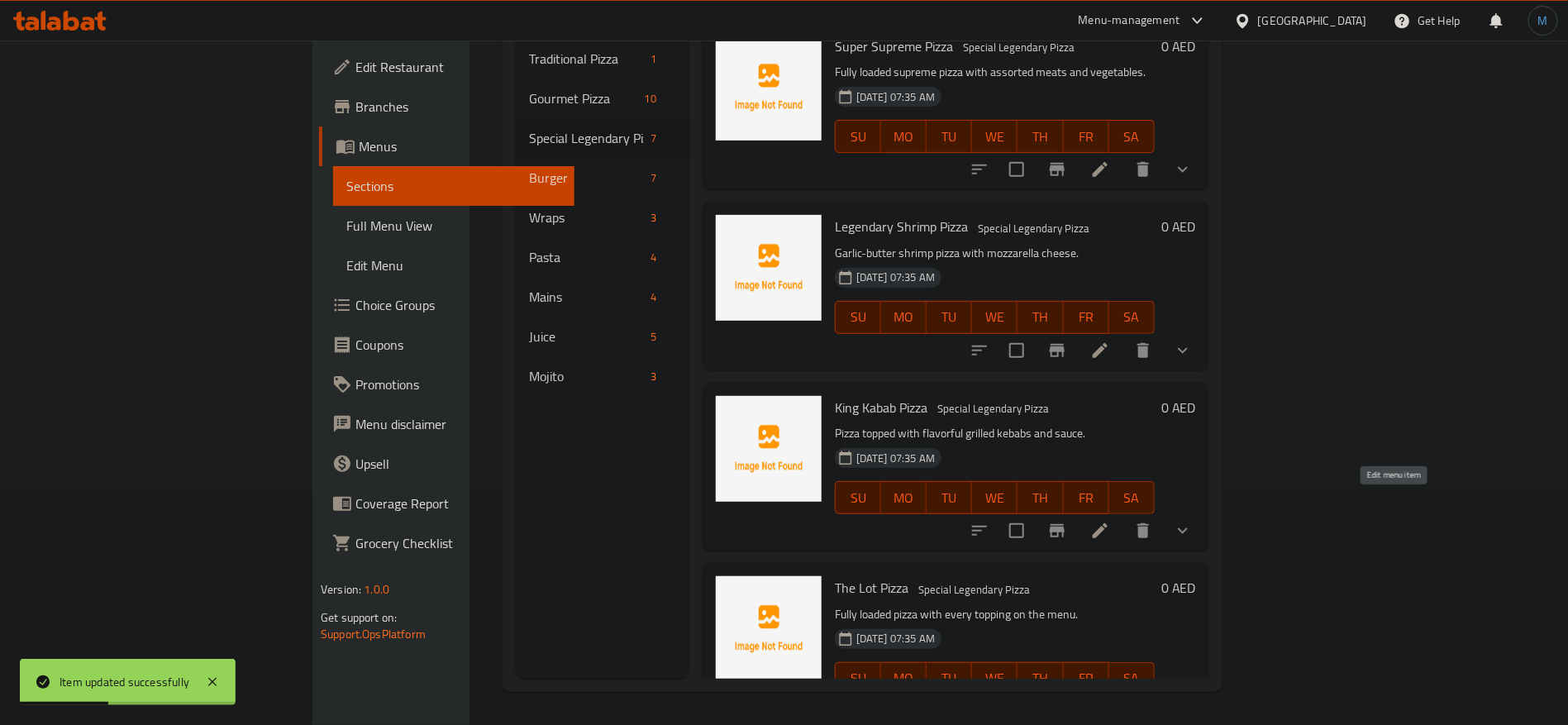
click at [1107, 523] on icon at bounding box center [1100, 531] width 15 height 15
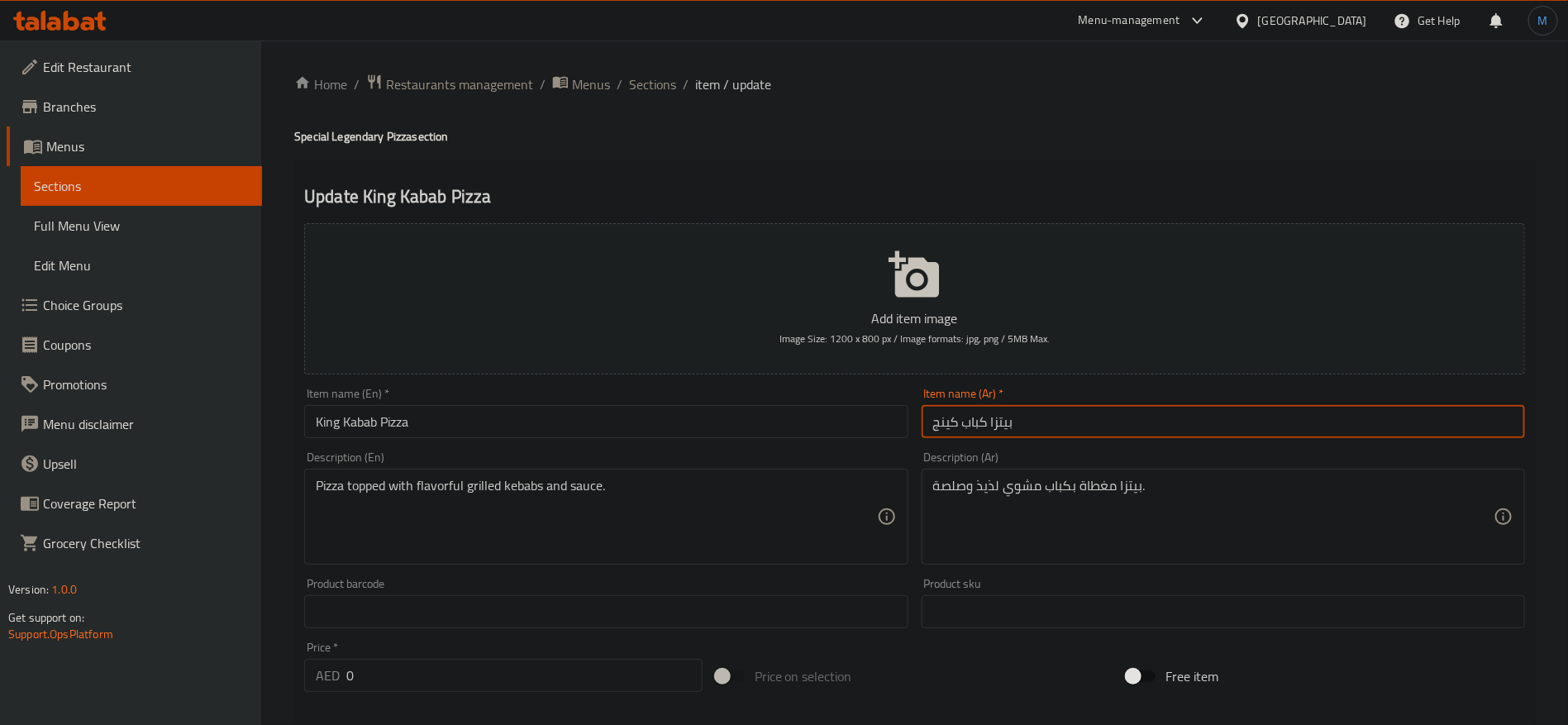
click at [1133, 410] on input "بيتزا كباب كينج" at bounding box center [1223, 422] width 604 height 33
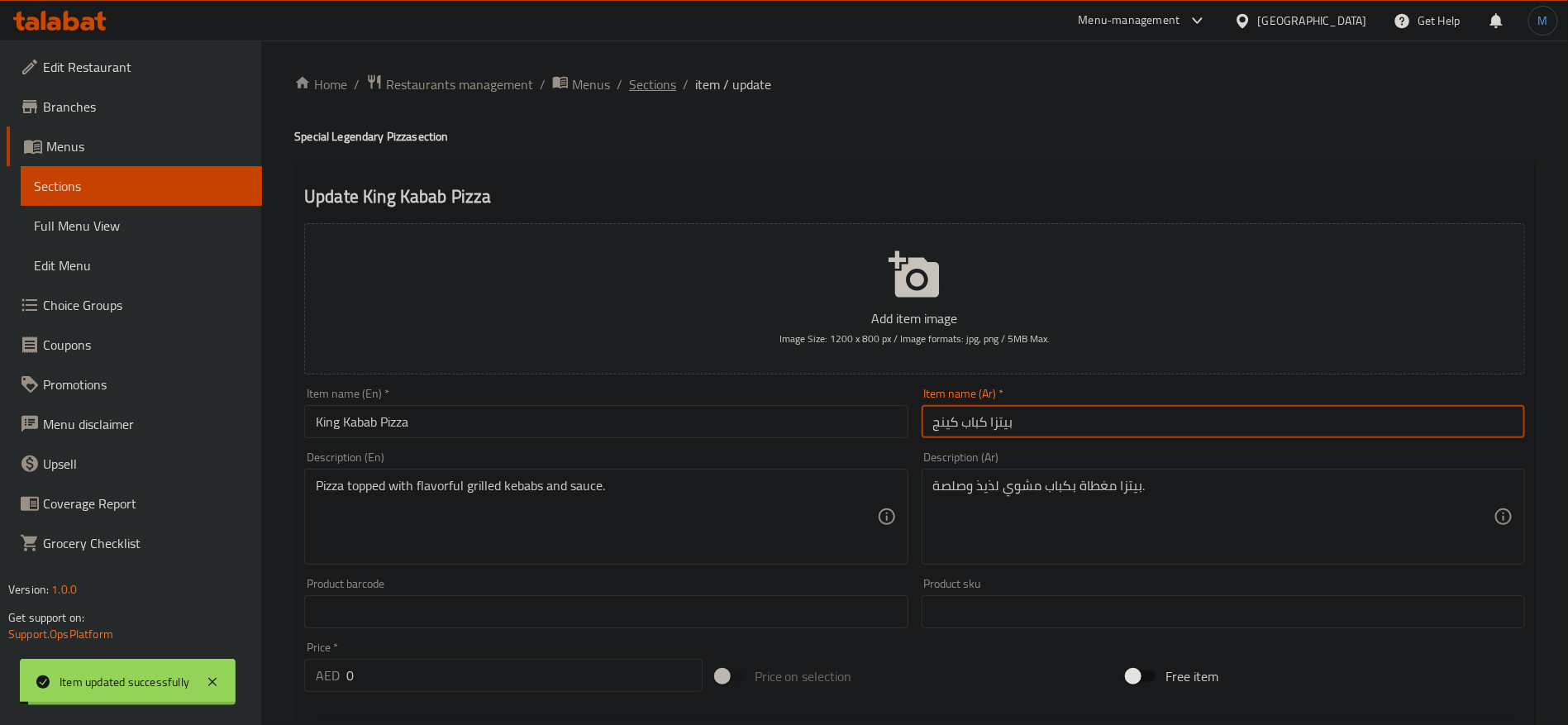
click at [649, 91] on span "Sections" at bounding box center [652, 85] width 47 height 20
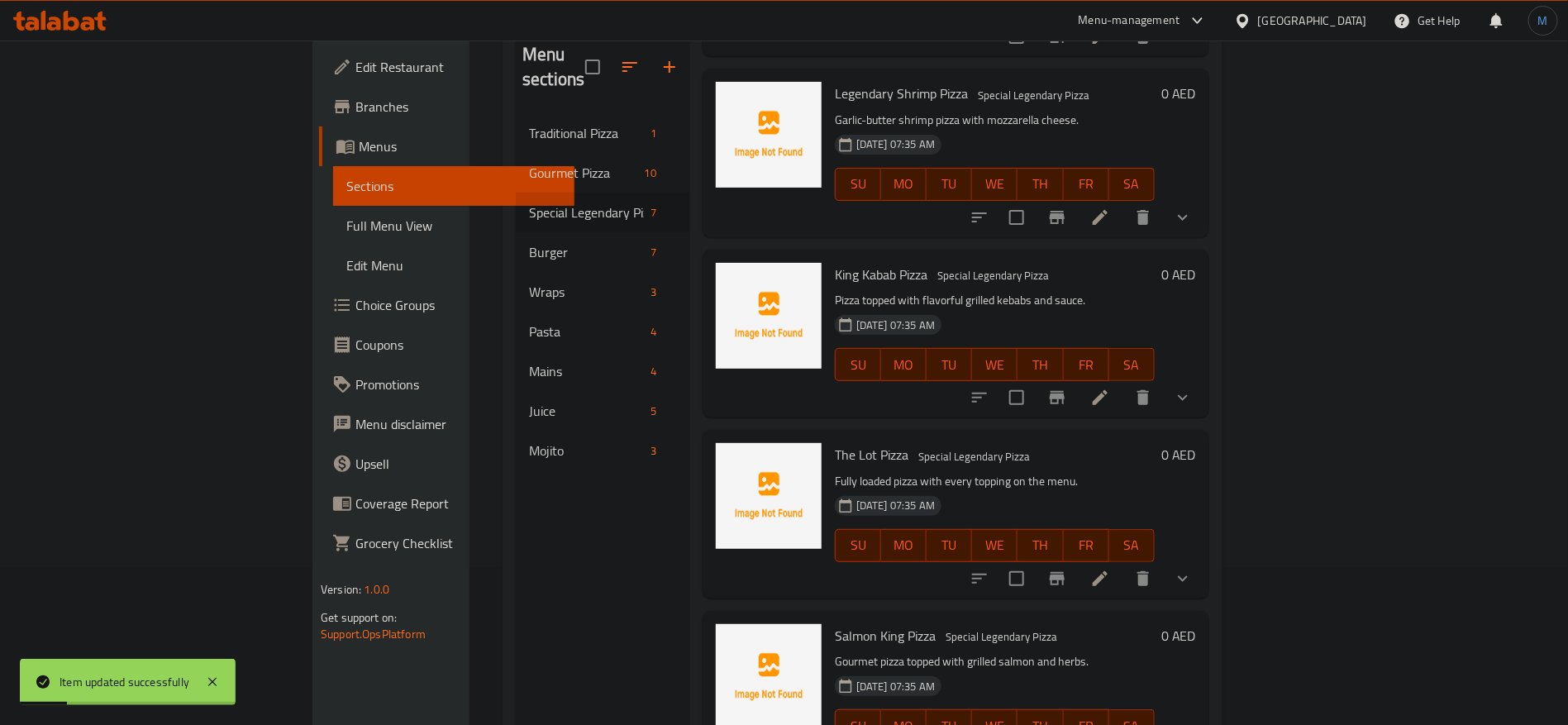
scroll to position [231, 0]
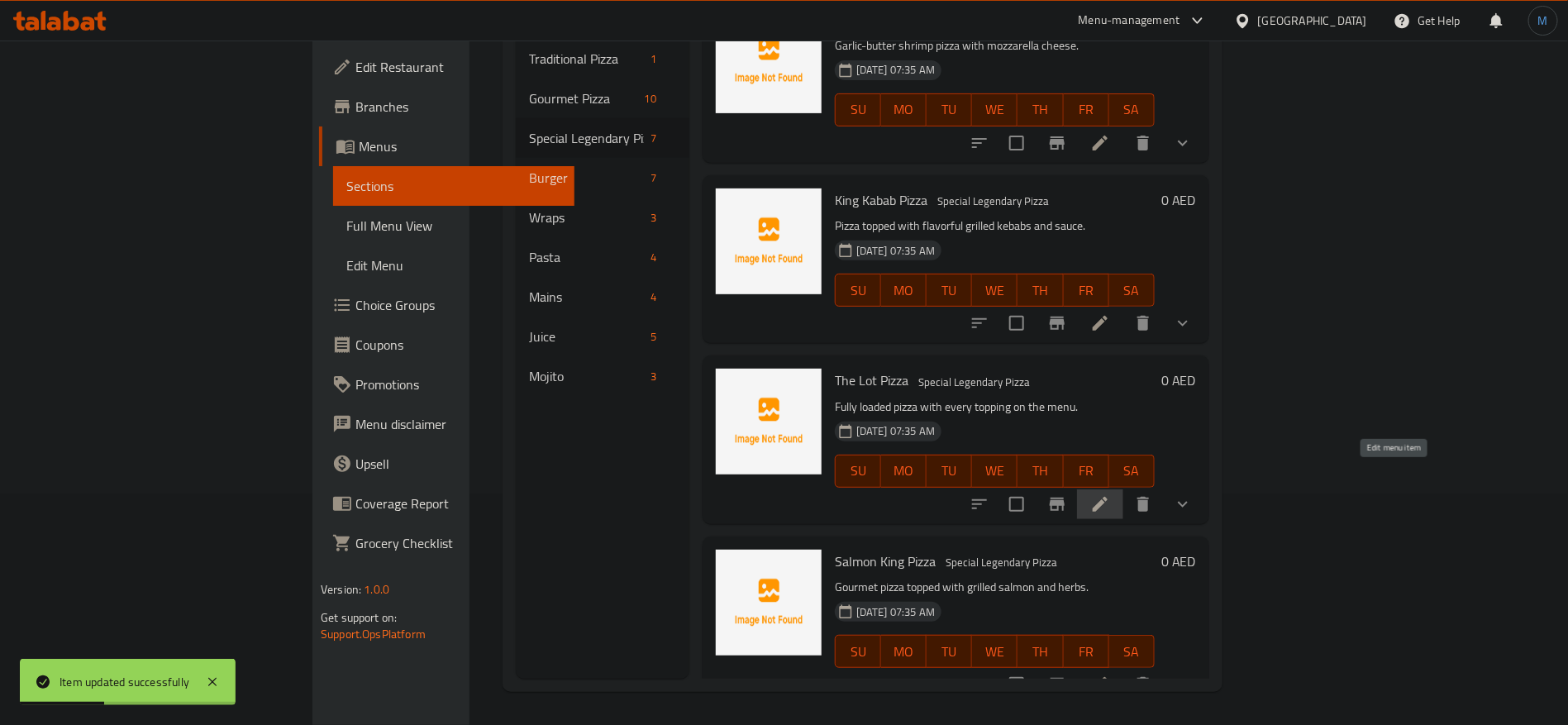
click at [1110, 495] on icon at bounding box center [1100, 504] width 20 height 20
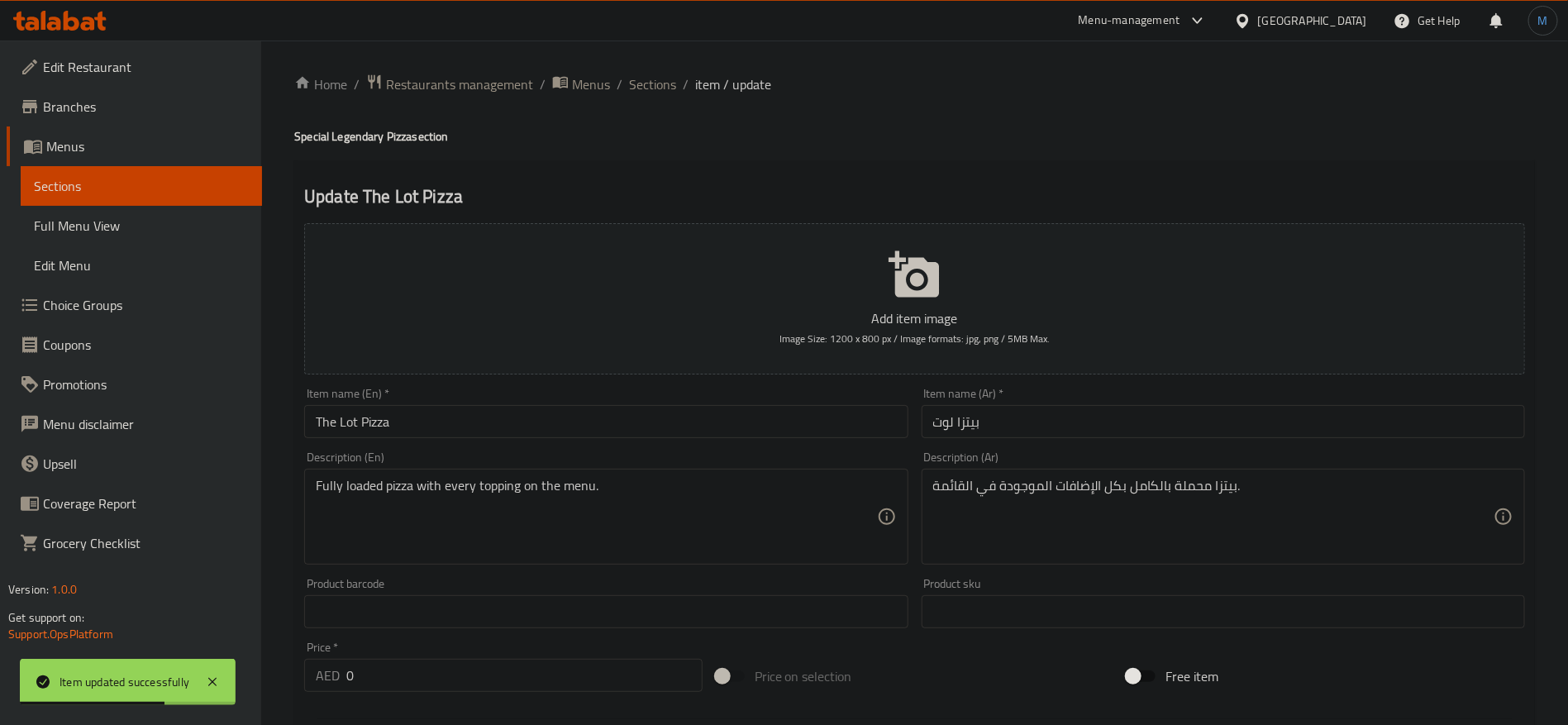
click at [1033, 424] on input "بيتزا لوت" at bounding box center [1223, 422] width 604 height 33
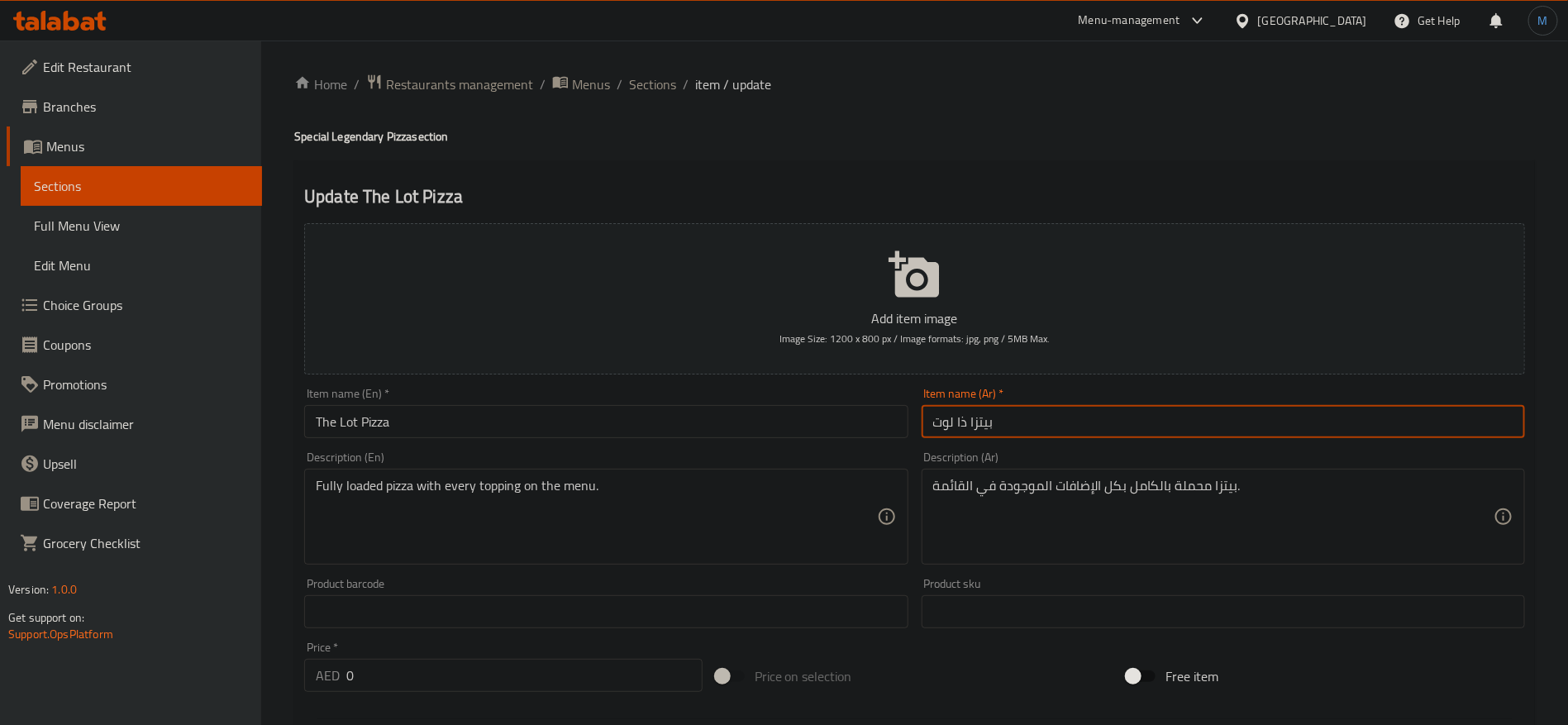
type input "بيتزا ذا لوت"
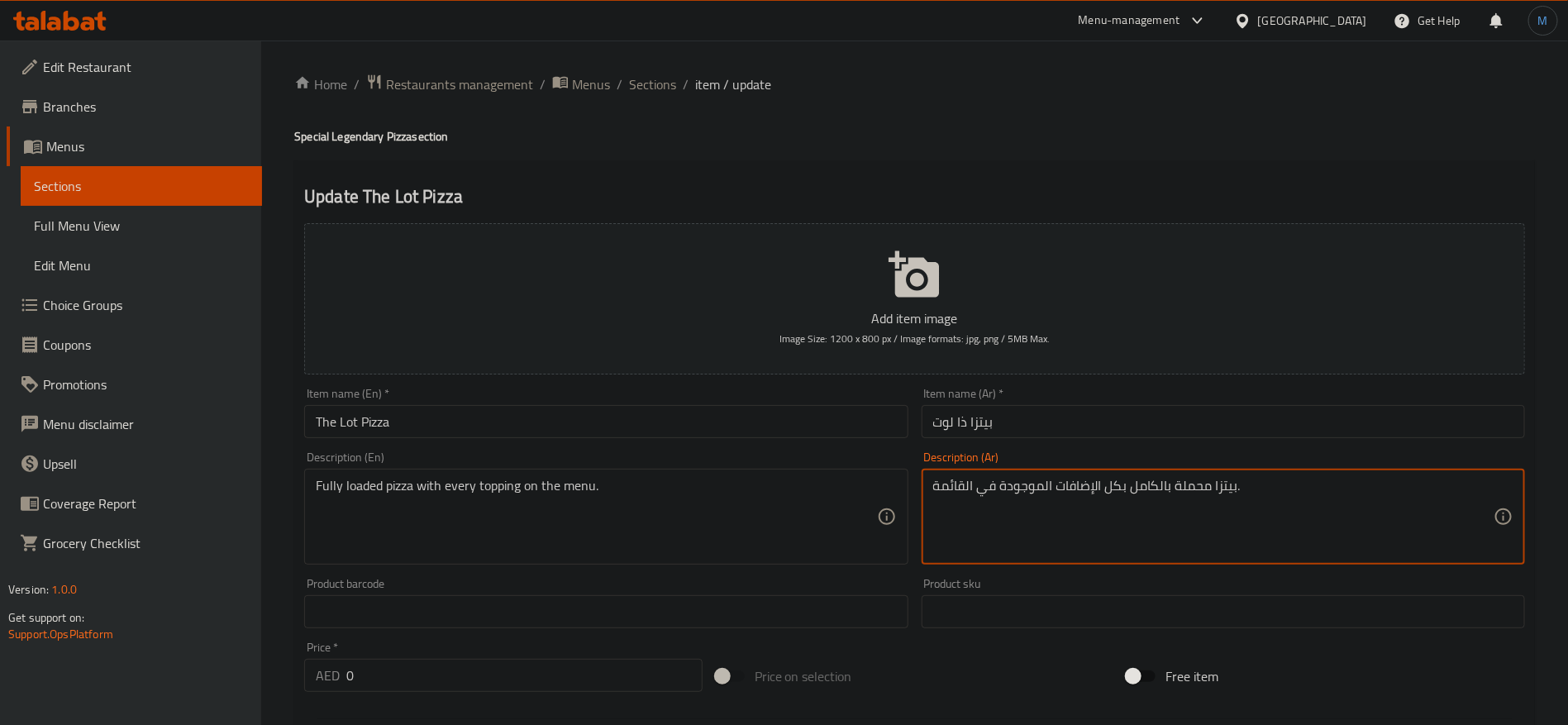
click at [1176, 491] on textarea "بيتزا محملة بالكامل بكل الإضافات الموجودة في القائمة." at bounding box center [1213, 518] width 560 height 79
type textarea "بيتزا لوديد بالكامل بكل الإضافات الموجودة في القائمة."
click at [633, 407] on input "The Lot Pizza" at bounding box center [606, 422] width 604 height 33
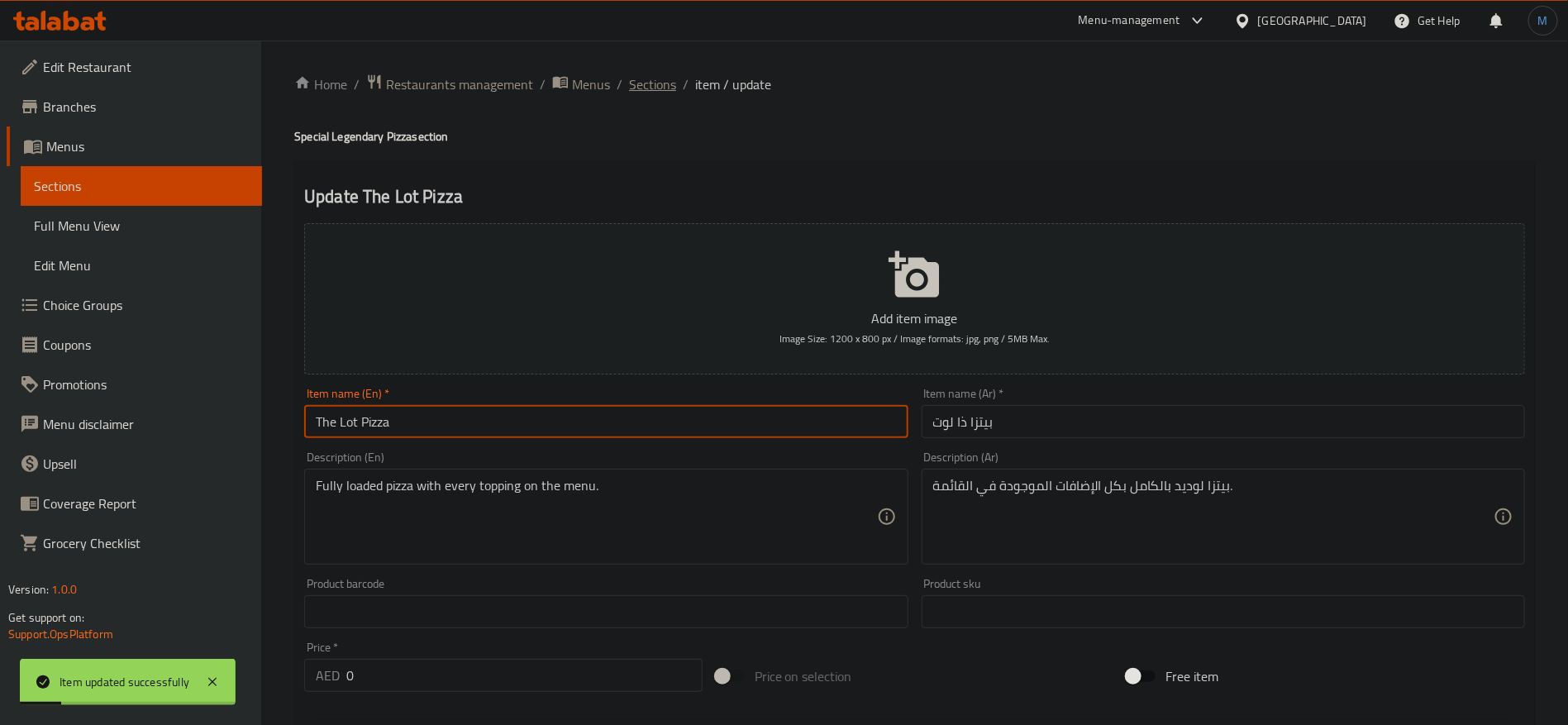
click at [633, 87] on span "Sections" at bounding box center [652, 85] width 47 height 20
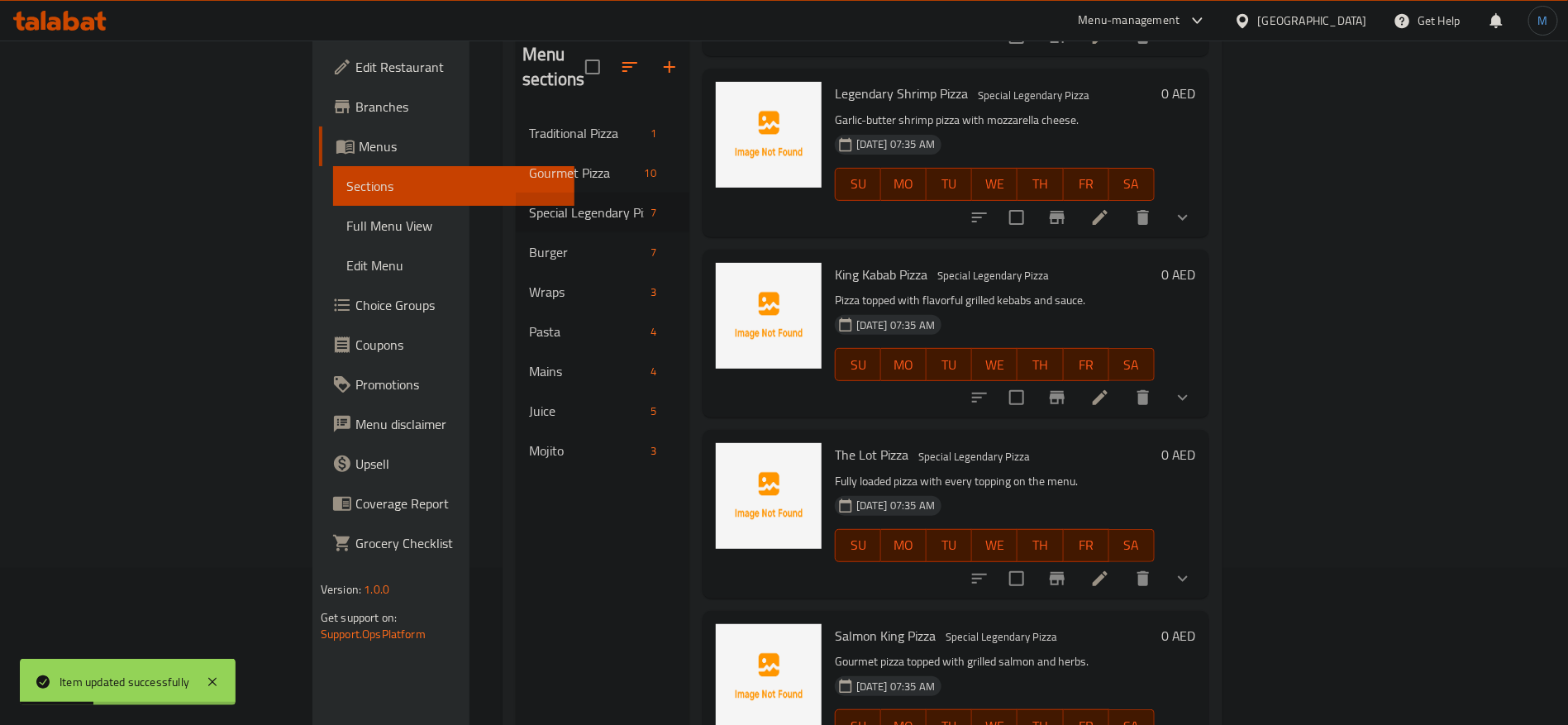
scroll to position [231, 0]
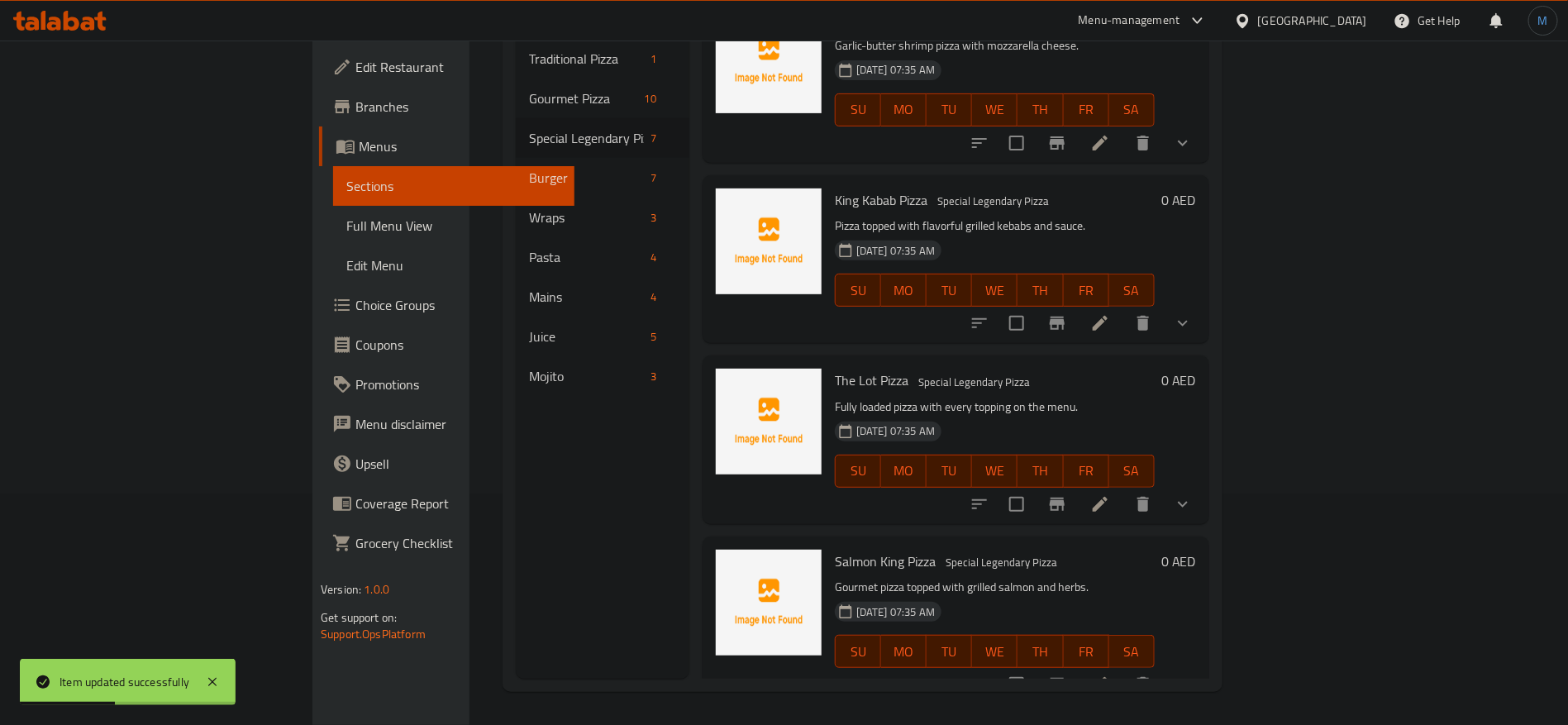
click at [1123, 670] on li at bounding box center [1100, 685] width 46 height 30
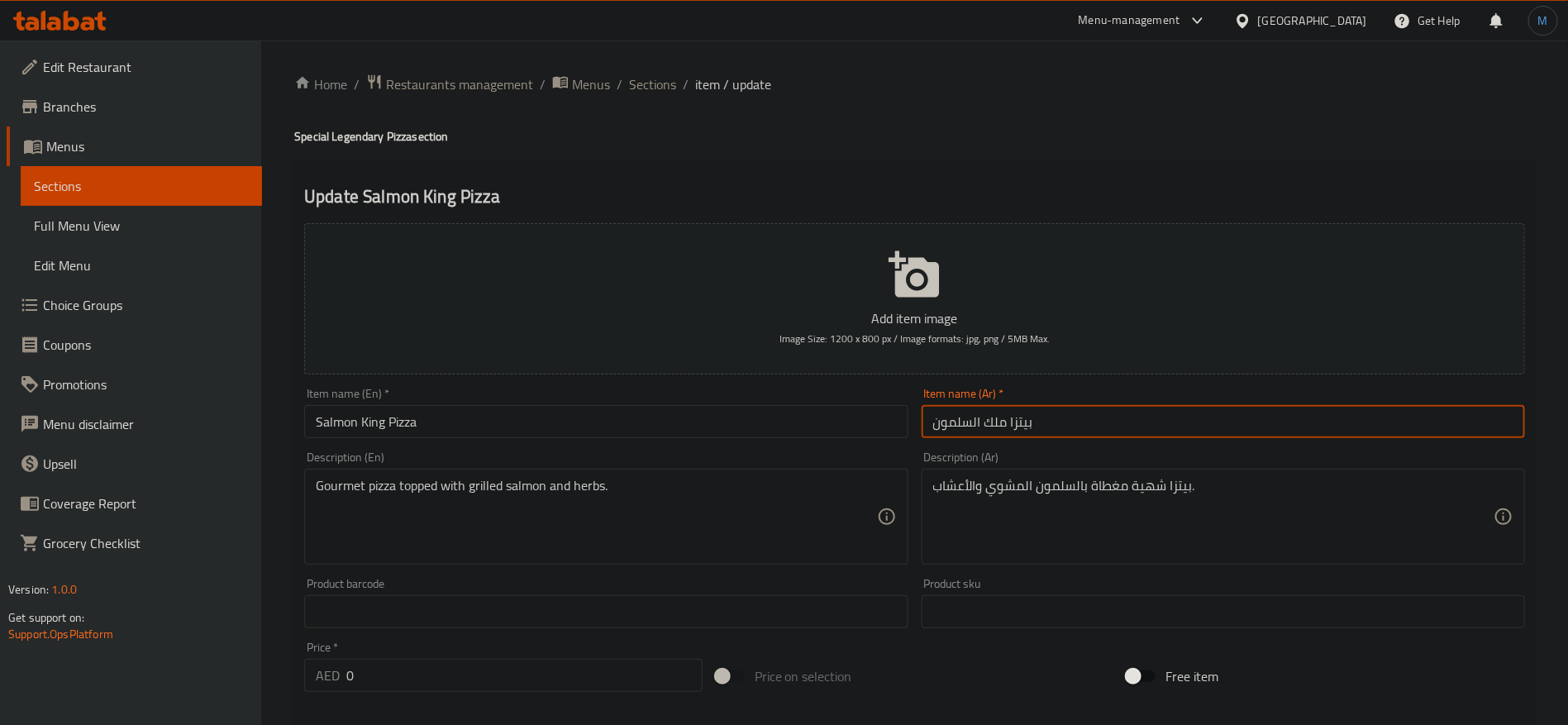
click at [983, 415] on input "بيتزا ملك السلمون" at bounding box center [1223, 422] width 604 height 33
click at [991, 422] on input "بيتزا ملك السلمون" at bounding box center [1223, 422] width 604 height 33
type input "بيتزا كينج السلمون"
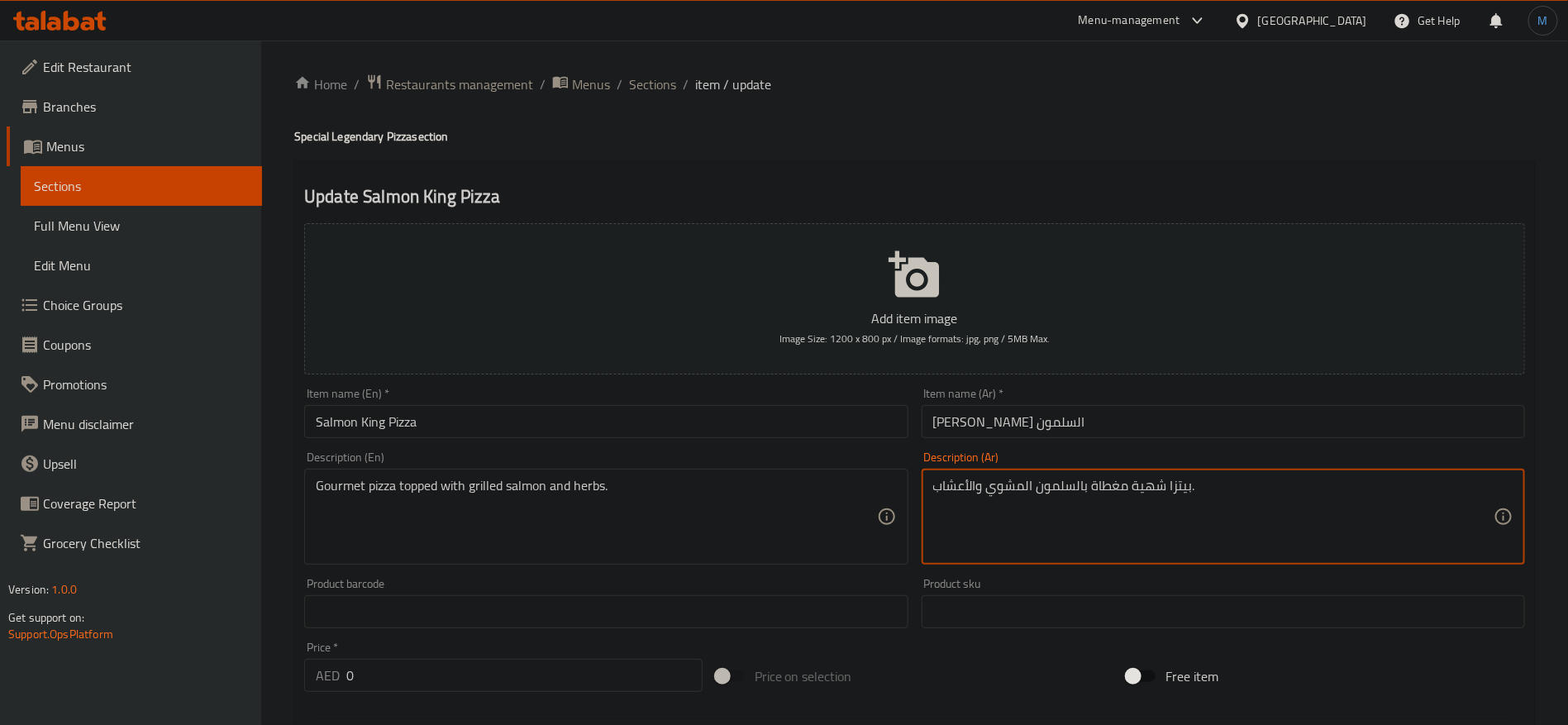
click at [1157, 482] on textarea "بيتزا شهية مغطاة بالسلمون المشوي والأعشاب." at bounding box center [1213, 518] width 560 height 79
type textarea "بيتزا جورميه مغطاة بالسلمون المشوي والأعشاب."
click at [818, 449] on div "Description (En) Gourmet pizza topped with grilled salmon and herbs. Descriptio…" at bounding box center [606, 508] width 616 height 127
click at [818, 442] on div "Item name (En)   * Salmon King Pizza Item name (En) *" at bounding box center [606, 413] width 616 height 63
click at [810, 420] on input "Salmon King Pizza" at bounding box center [606, 422] width 604 height 33
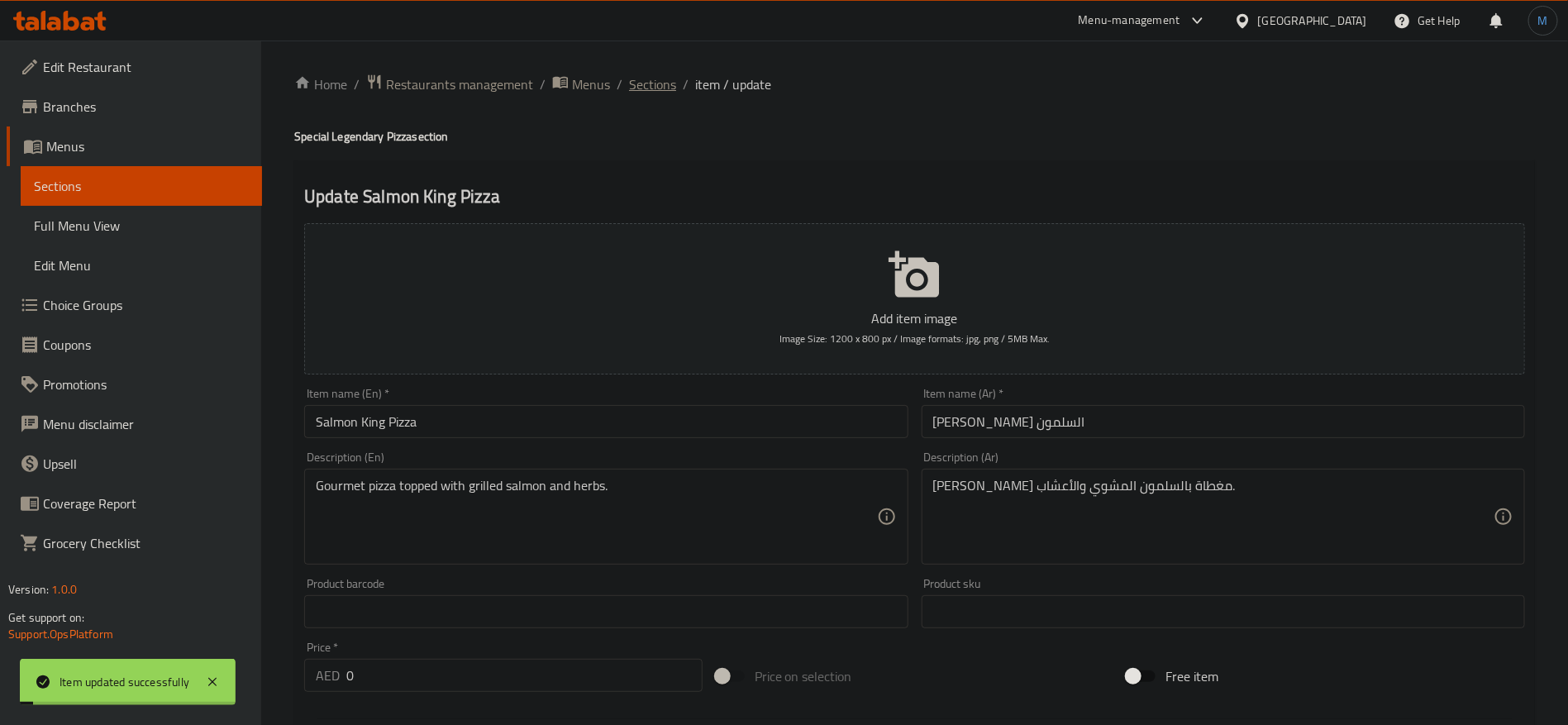
click at [669, 79] on span "Sections" at bounding box center [652, 85] width 47 height 20
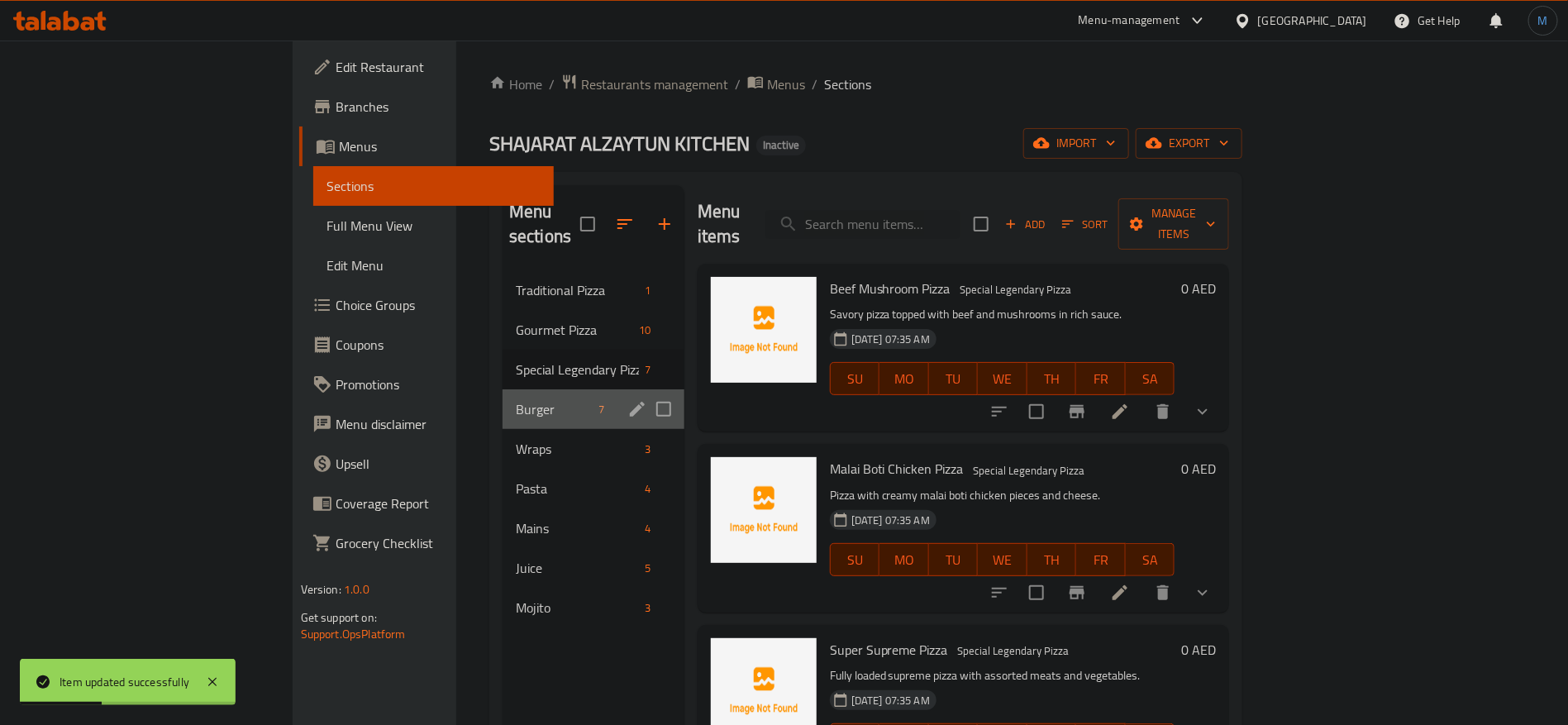
click at [503, 395] on div "Burger 7" at bounding box center [593, 409] width 181 height 39
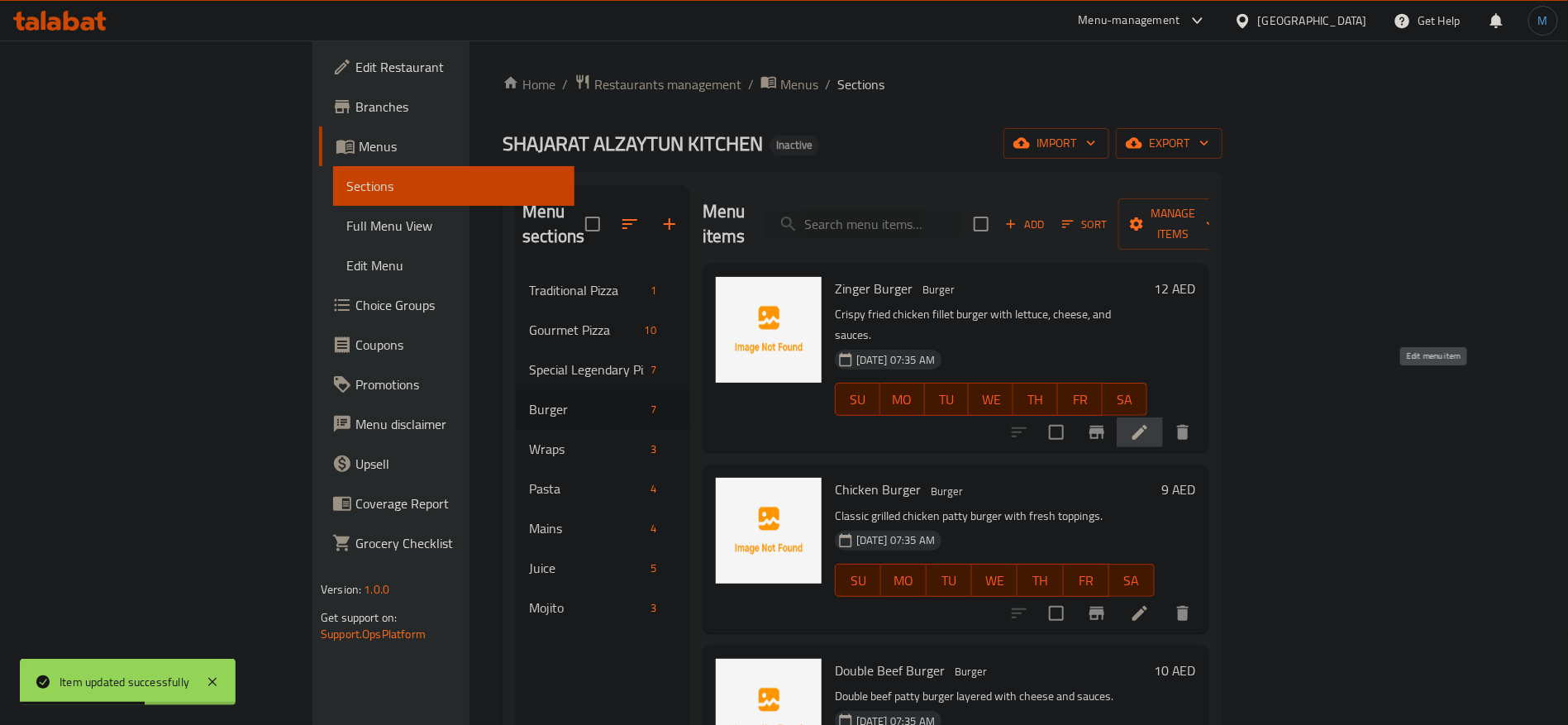
click at [1150, 423] on icon at bounding box center [1139, 432] width 20 height 20
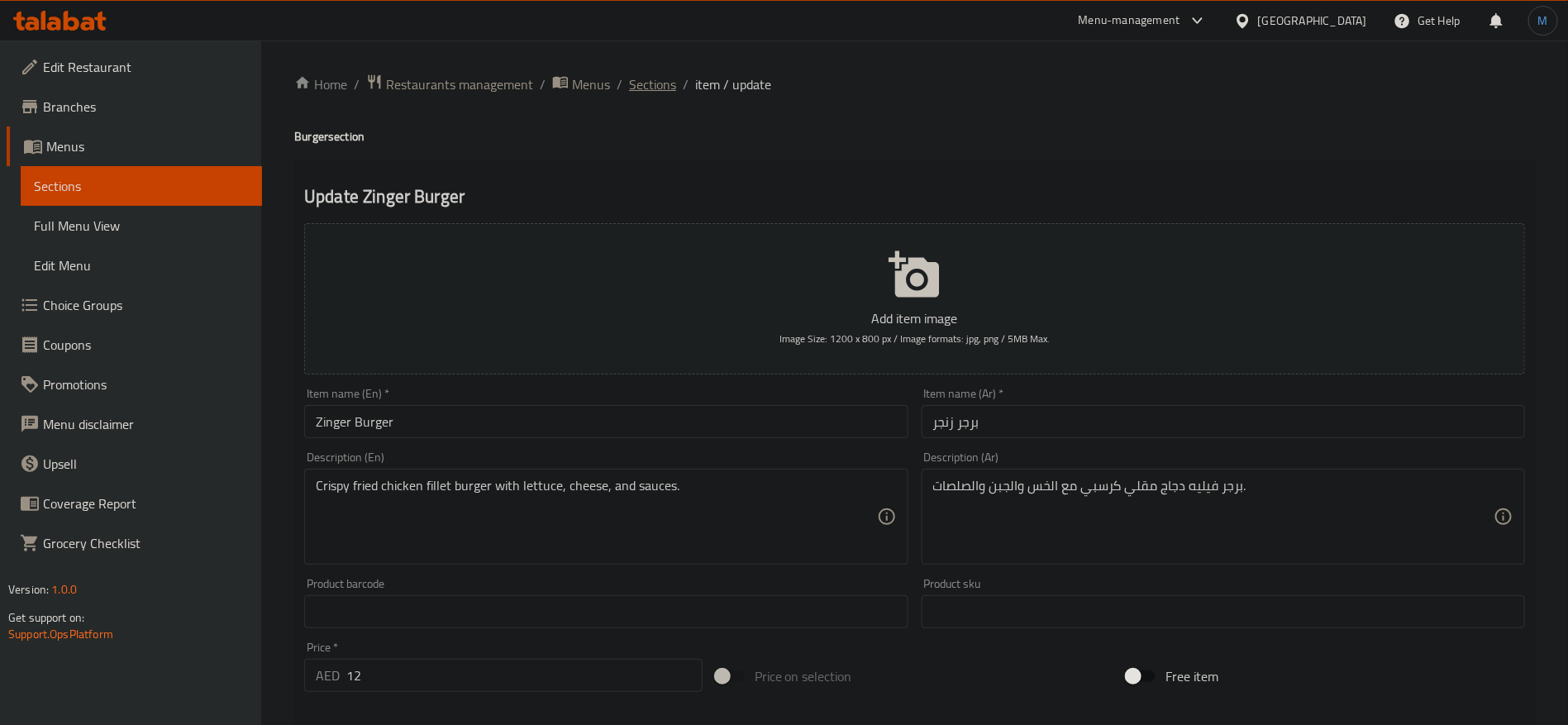
click at [660, 90] on span "Sections" at bounding box center [652, 85] width 47 height 20
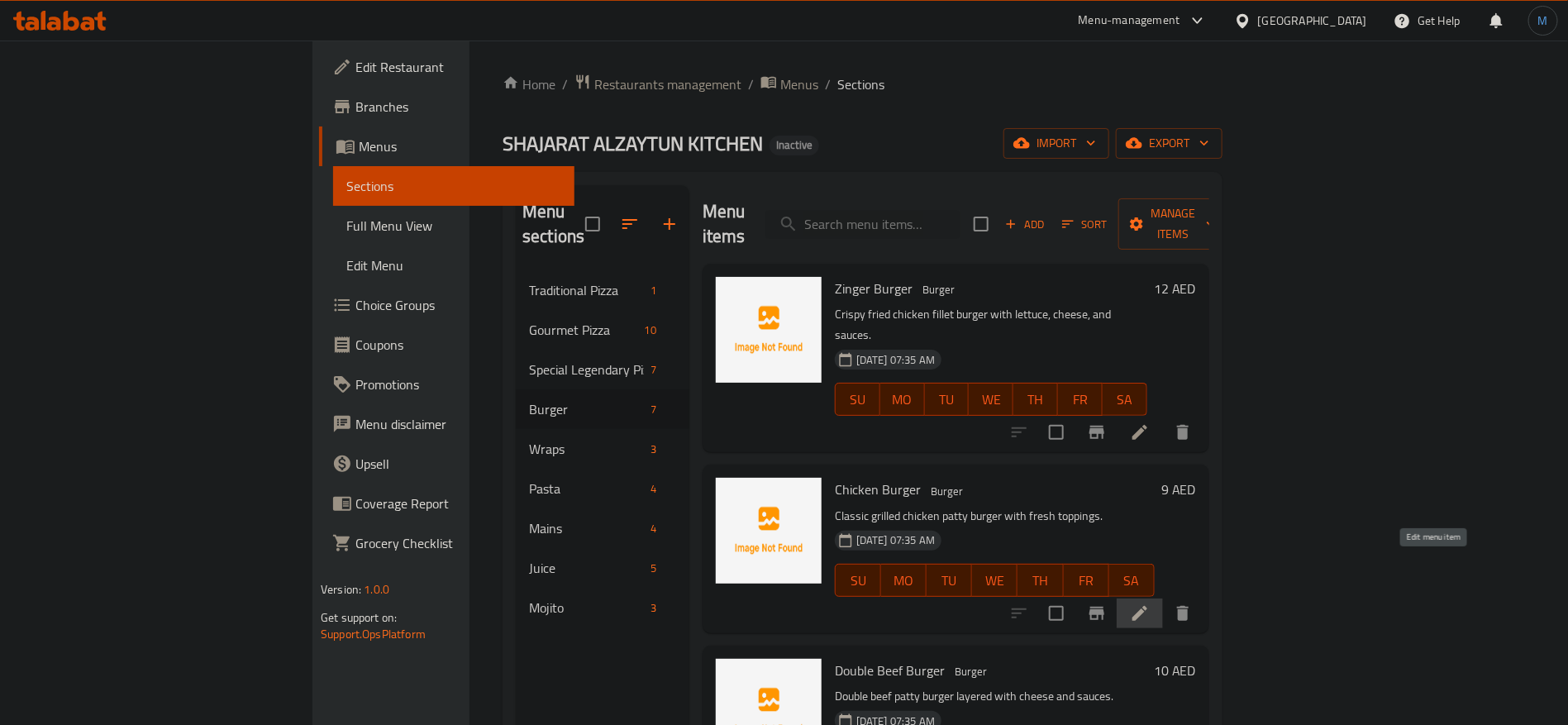
click at [1150, 604] on icon at bounding box center [1139, 614] width 20 height 20
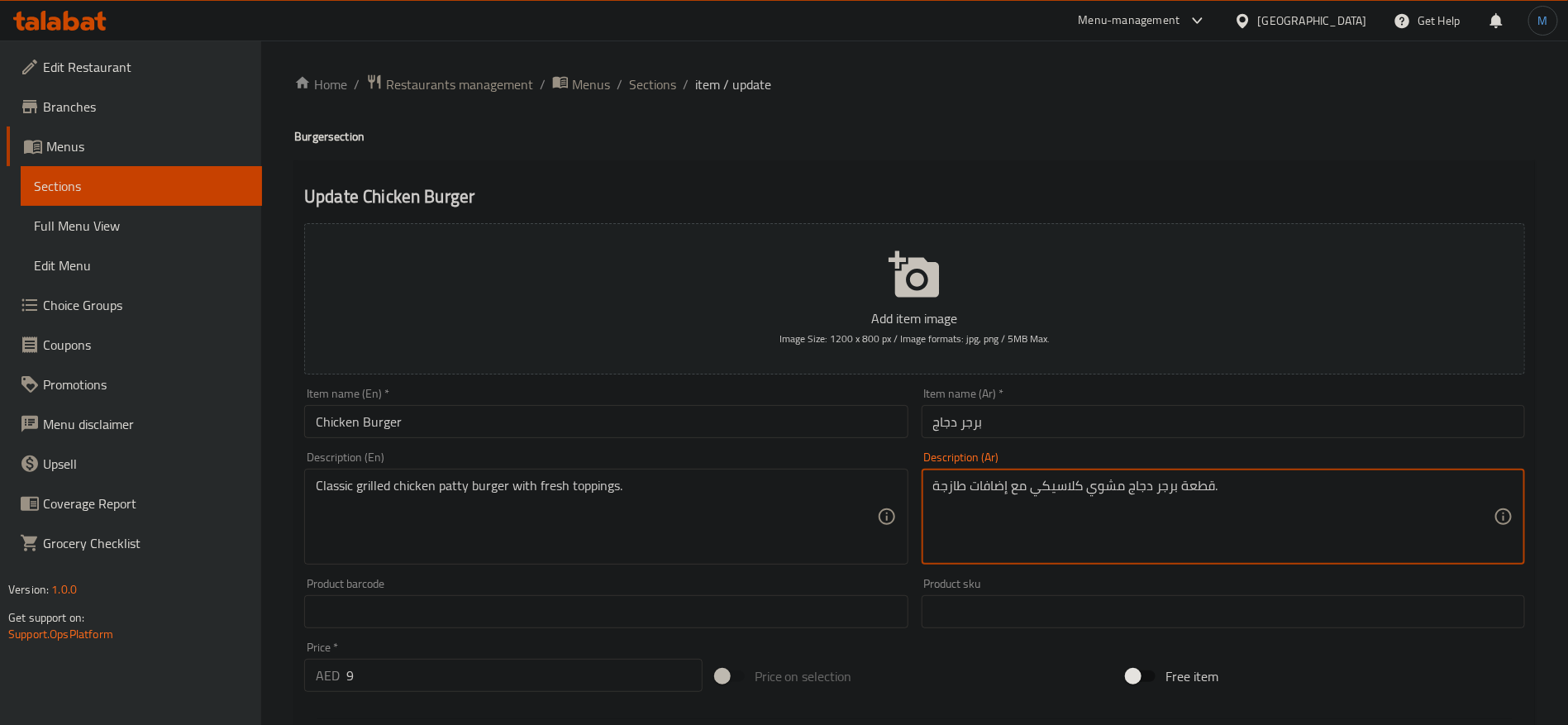
click at [1033, 492] on textarea "قطعة برجر دجاج مشوي كلاسيكي مع إضافات طازجة." at bounding box center [1213, 518] width 560 height 79
type textarea "قطعة برجر دجاج مشوي كلاسيك مع إضافات طازجة."
click at [775, 410] on input "Chicken Burger" at bounding box center [606, 422] width 604 height 33
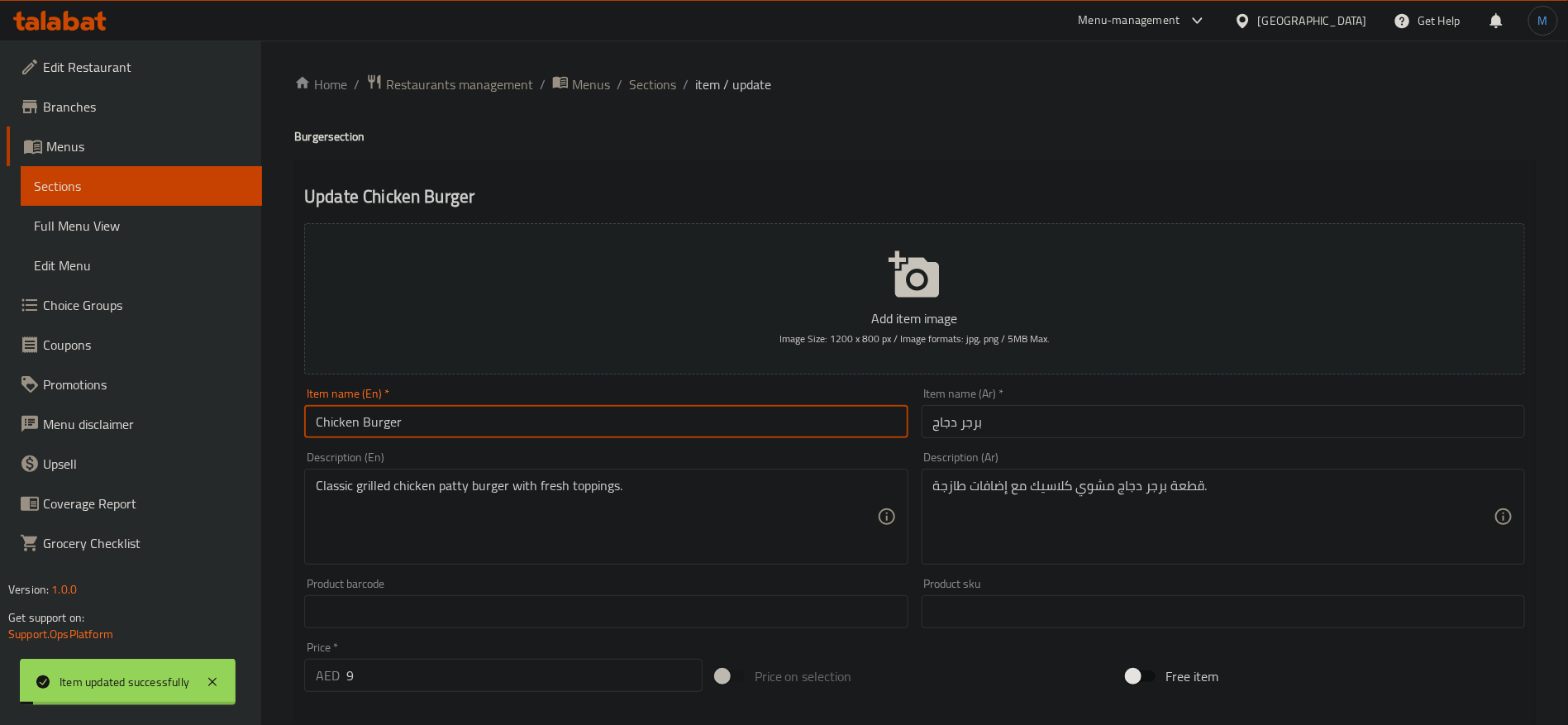
click at [772, 149] on div "Home / Restaurants management / Menus / Sections / item / update Burger section…" at bounding box center [915, 605] width 1241 height 1062
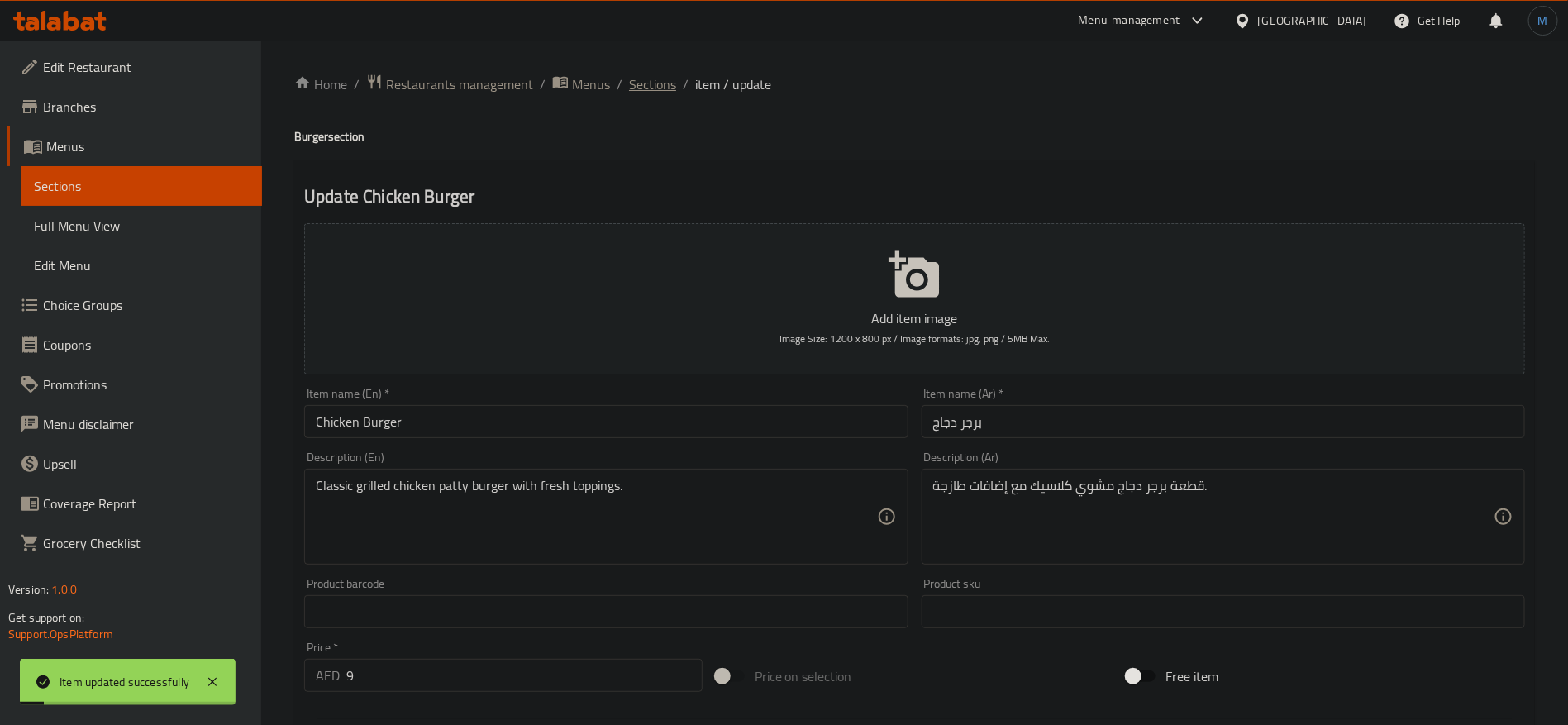
click at [663, 75] on span "Sections" at bounding box center [652, 85] width 47 height 20
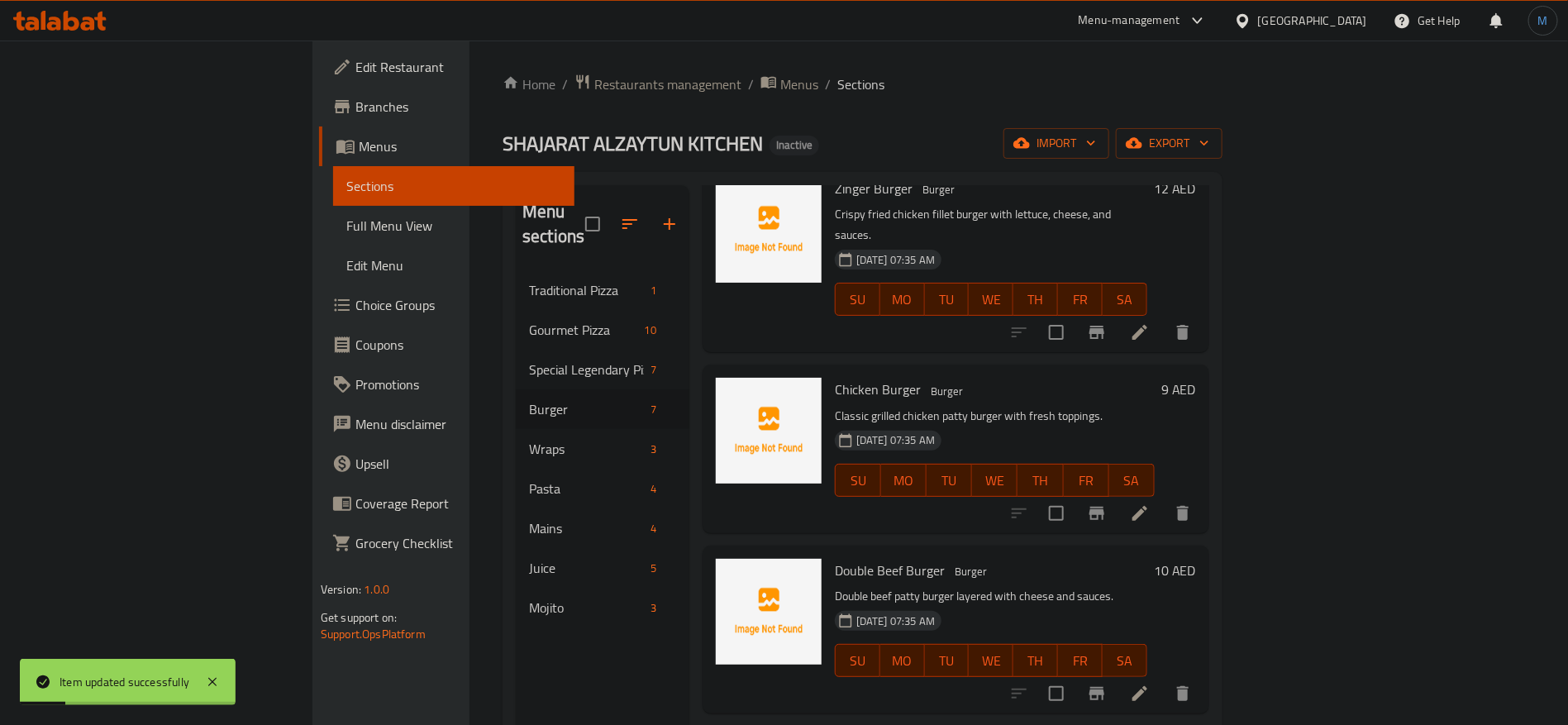
scroll to position [124, 0]
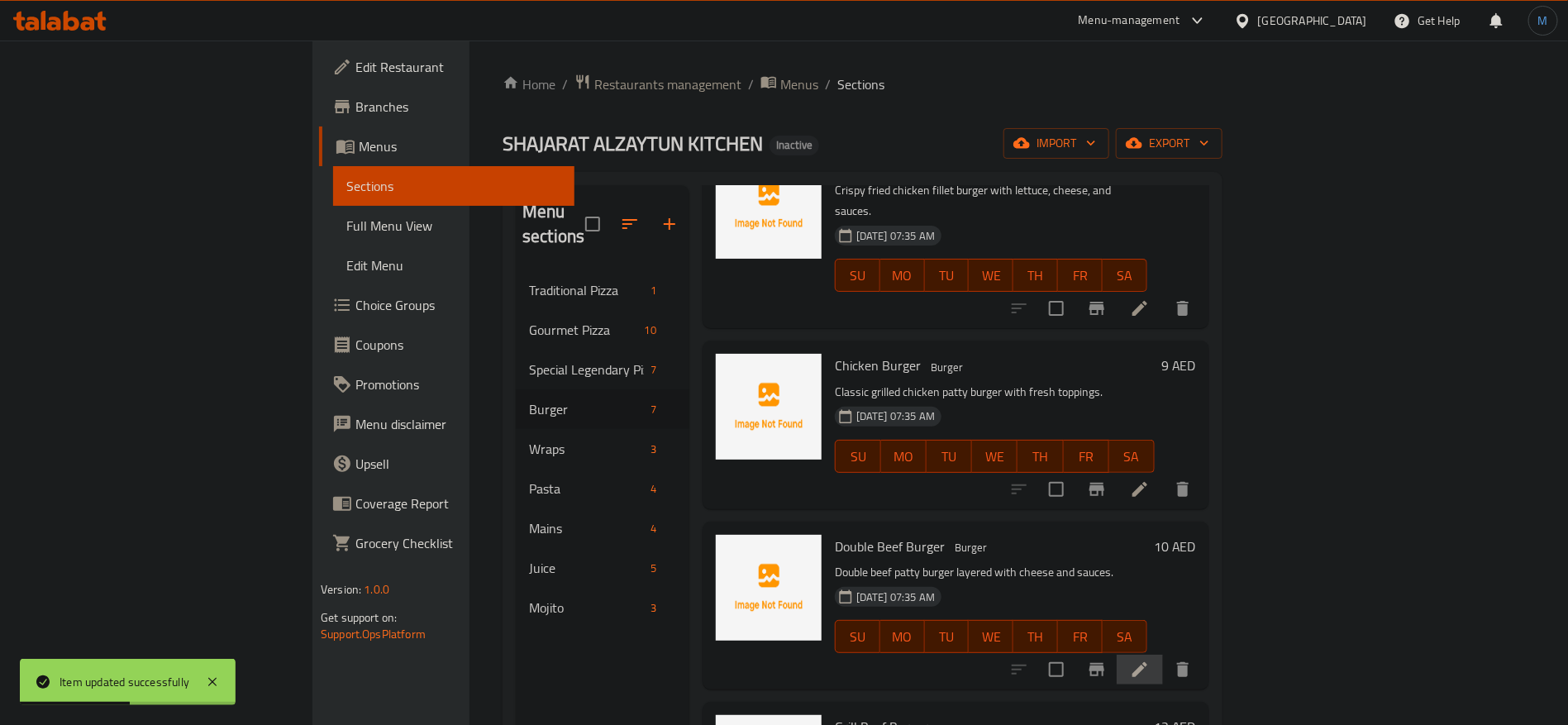
click at [1163, 655] on li at bounding box center [1139, 669] width 46 height 30
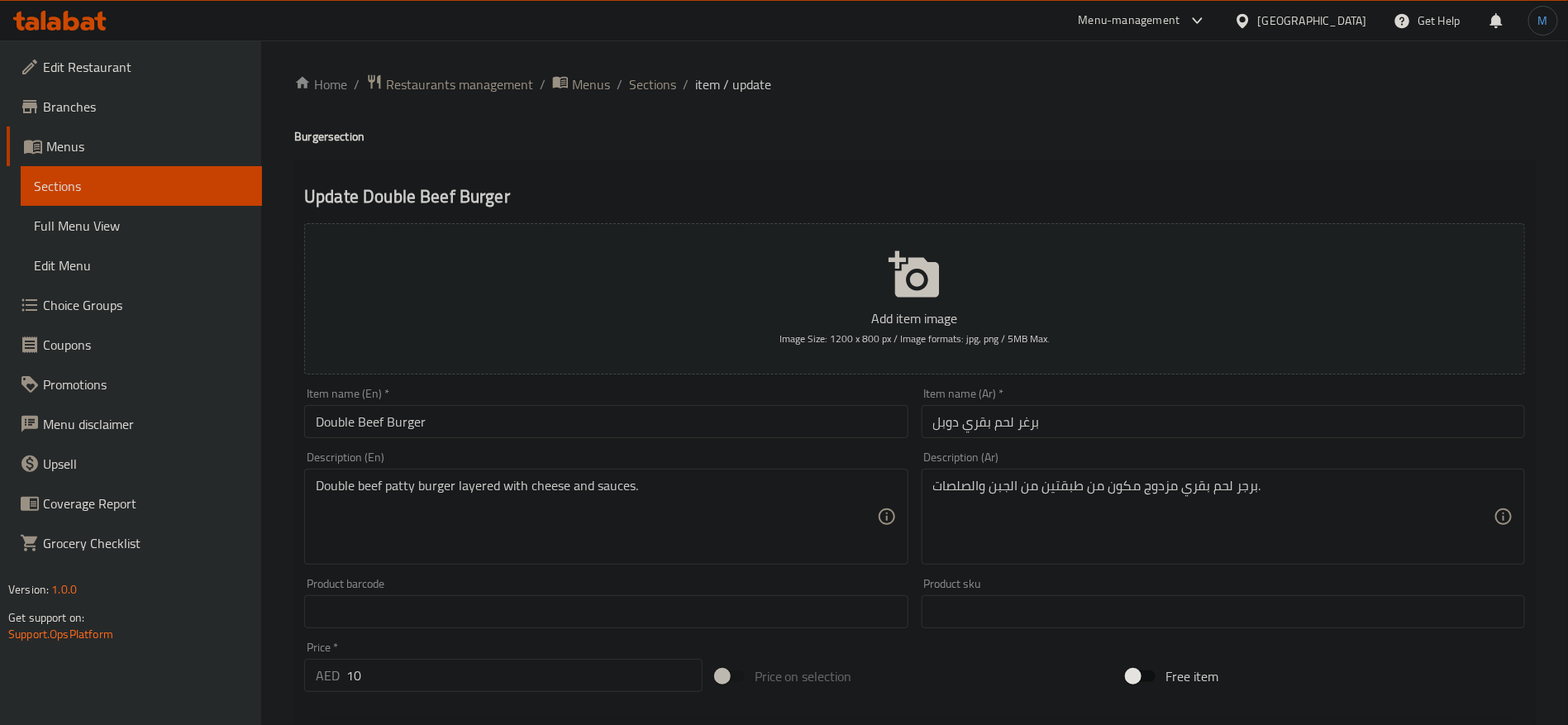
click at [1023, 425] on input "برغر لحم بقري دوبل" at bounding box center [1223, 422] width 604 height 33
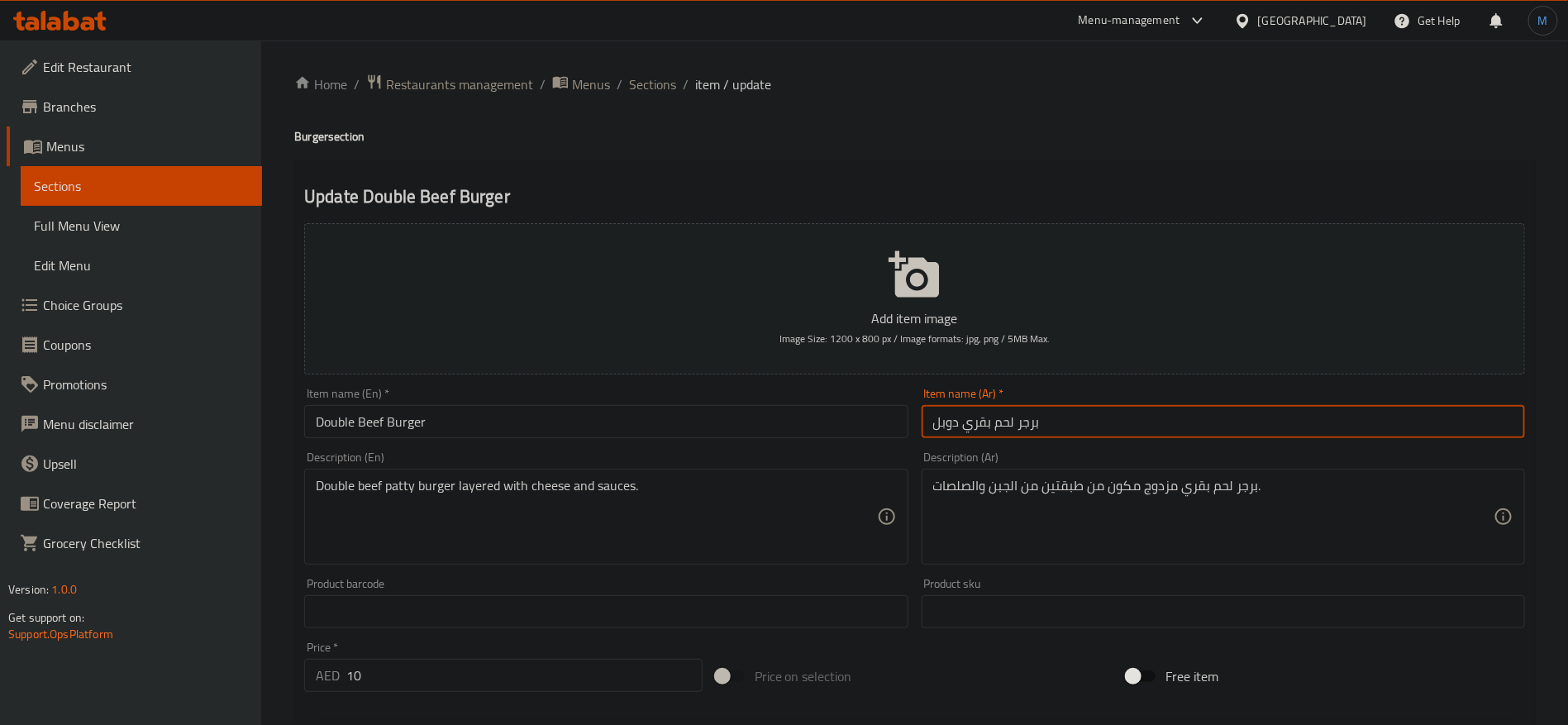
click at [945, 425] on input "برجر لحم بقري دوبل" at bounding box center [1223, 422] width 604 height 33
type input "برجر لحم بقري دوبل"
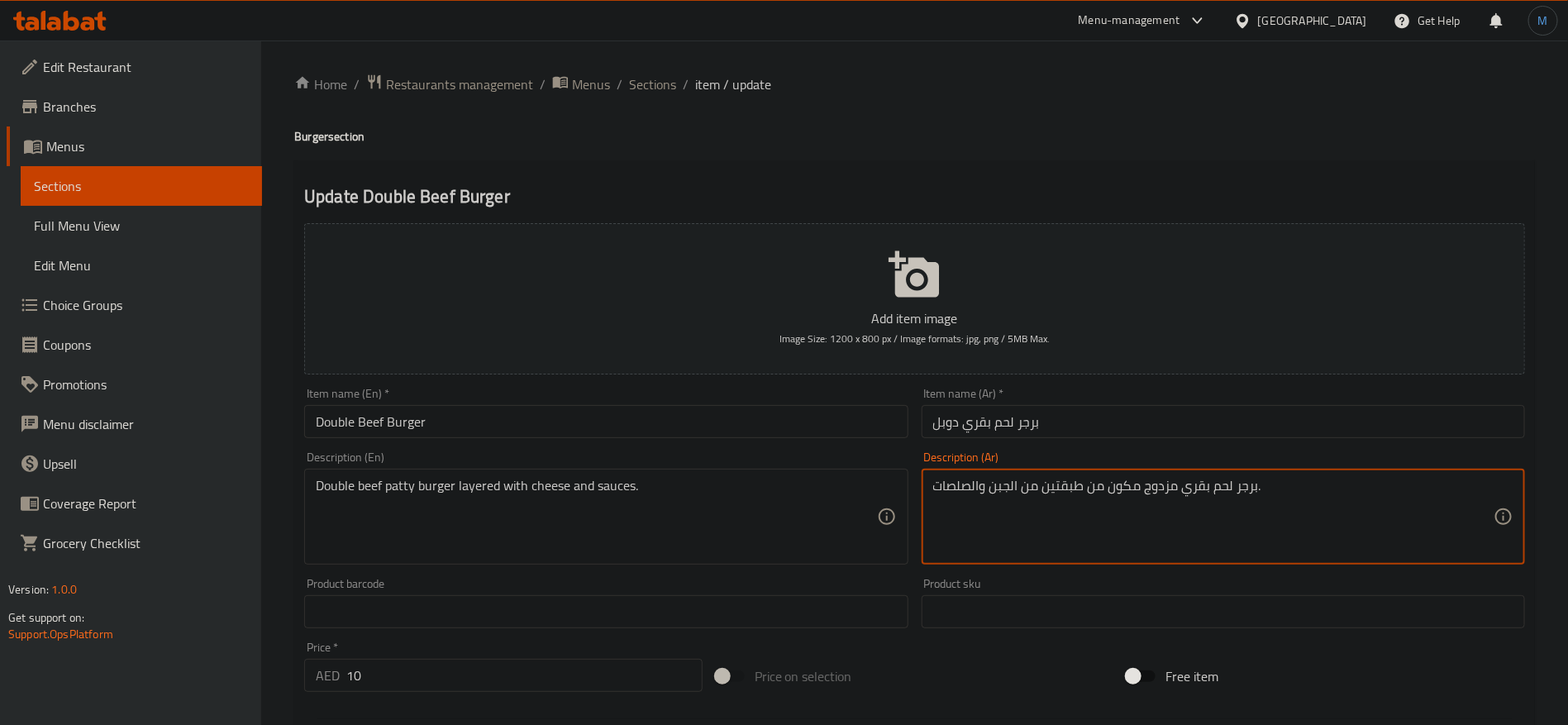
click at [1143, 491] on textarea "برجر لحم بقري مزدوج مكون من طبقتين من الجبن والصلصات." at bounding box center [1213, 518] width 560 height 79
click at [1154, 485] on textarea "برجر لحم بقري مزدوج مكون من طبقتين من الجبن والصلصات." at bounding box center [1213, 518] width 560 height 79
paste textarea "دوبل"
type textarea "برجر لحم بقري دوبل مكون من طبقتين من الجبن والصلصات."
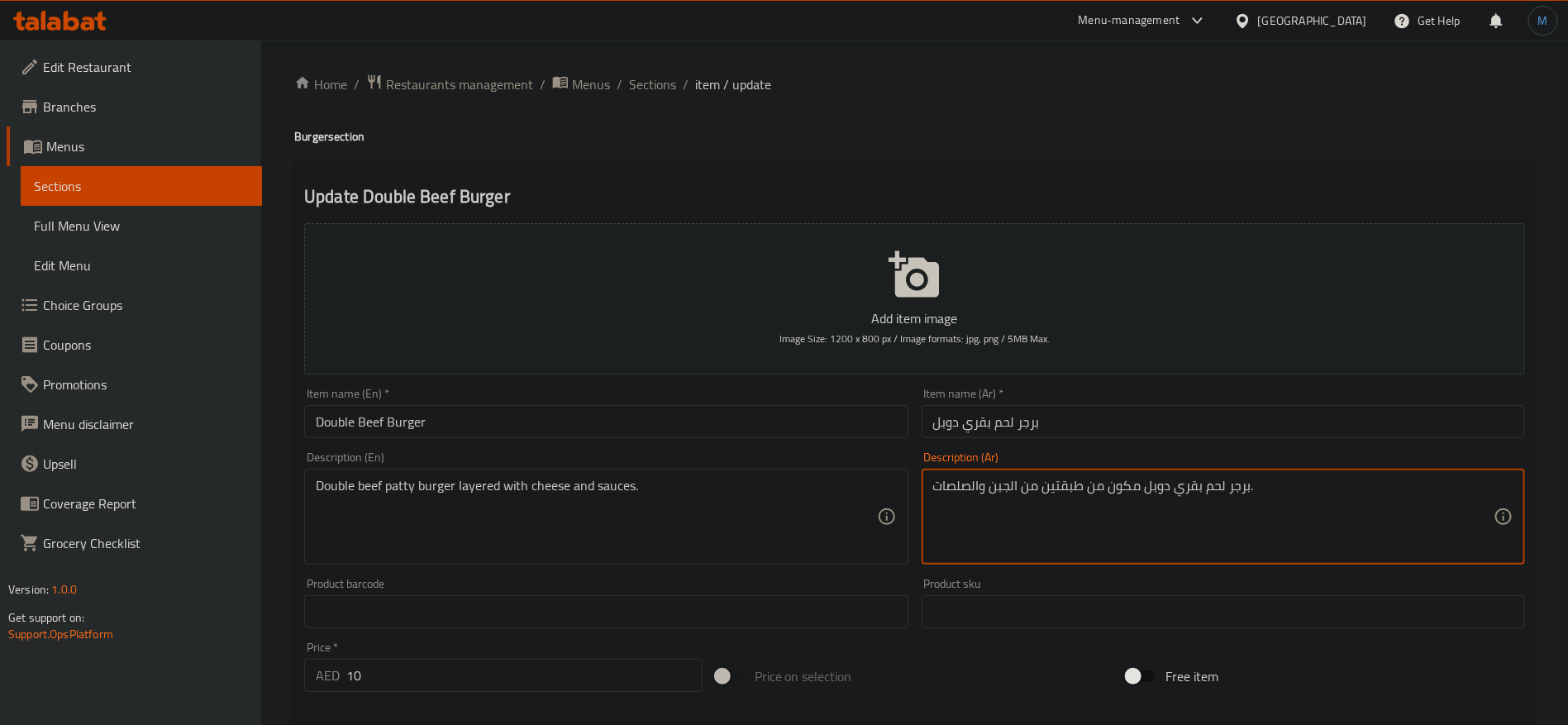
click at [713, 418] on input "Double Beef Burger" at bounding box center [606, 422] width 604 height 33
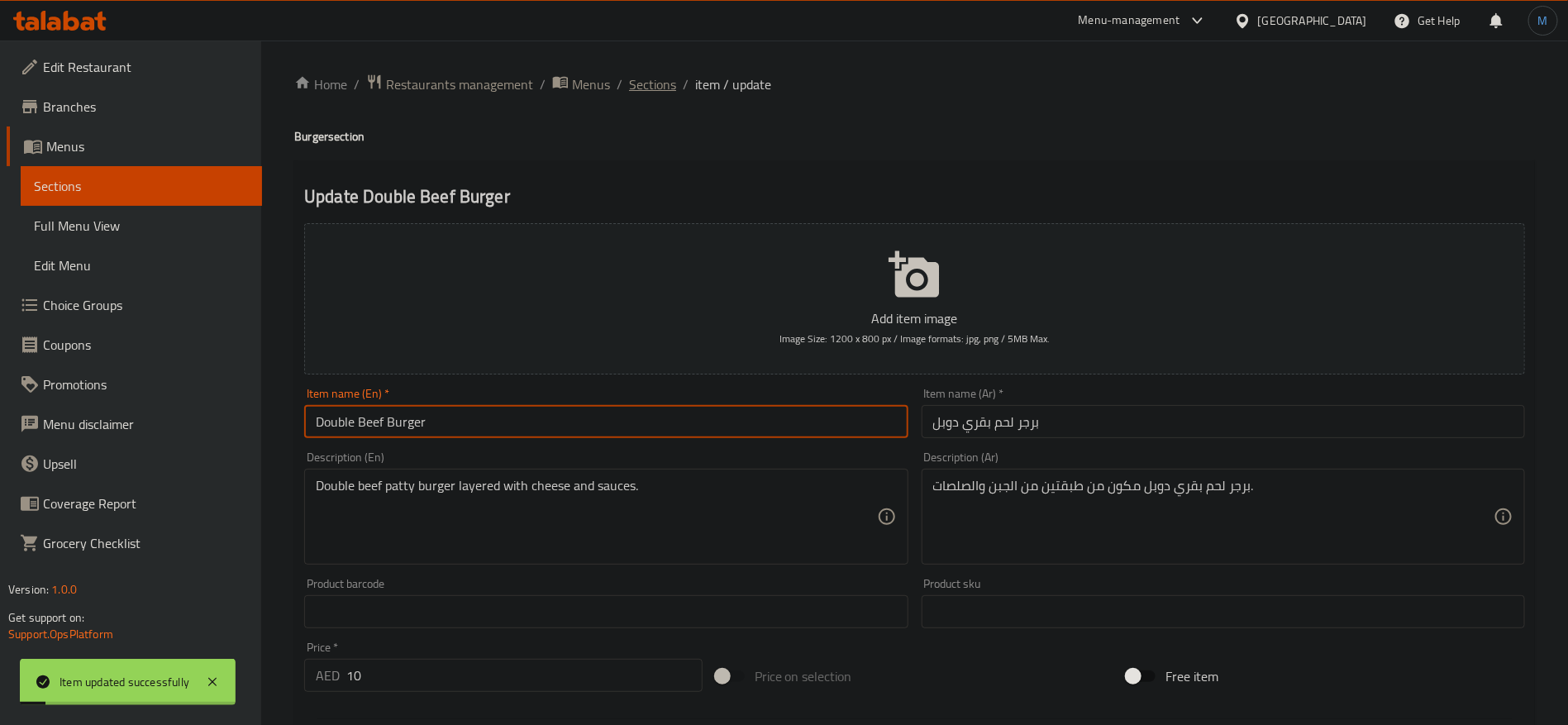
click at [663, 88] on span "Sections" at bounding box center [652, 85] width 47 height 20
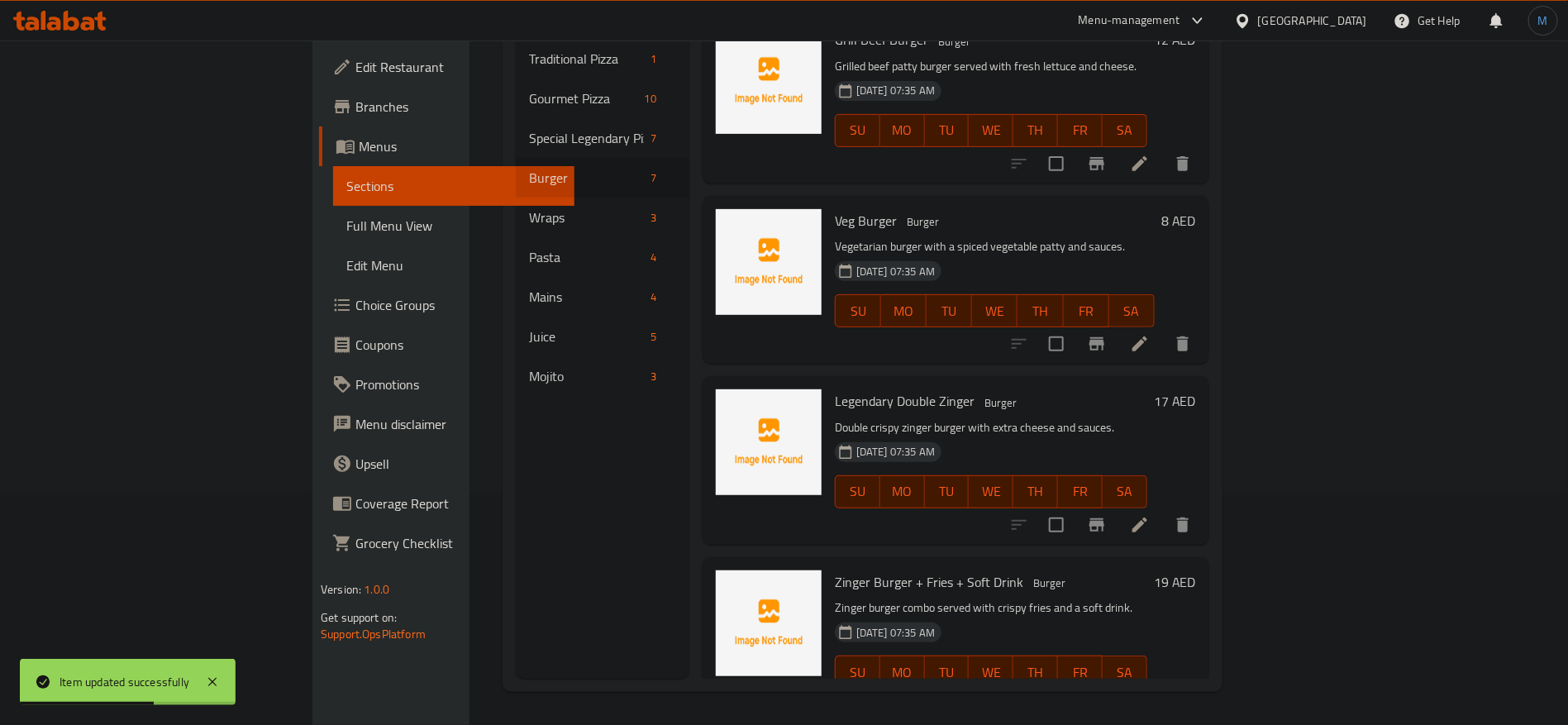
scroll to position [331, 0]
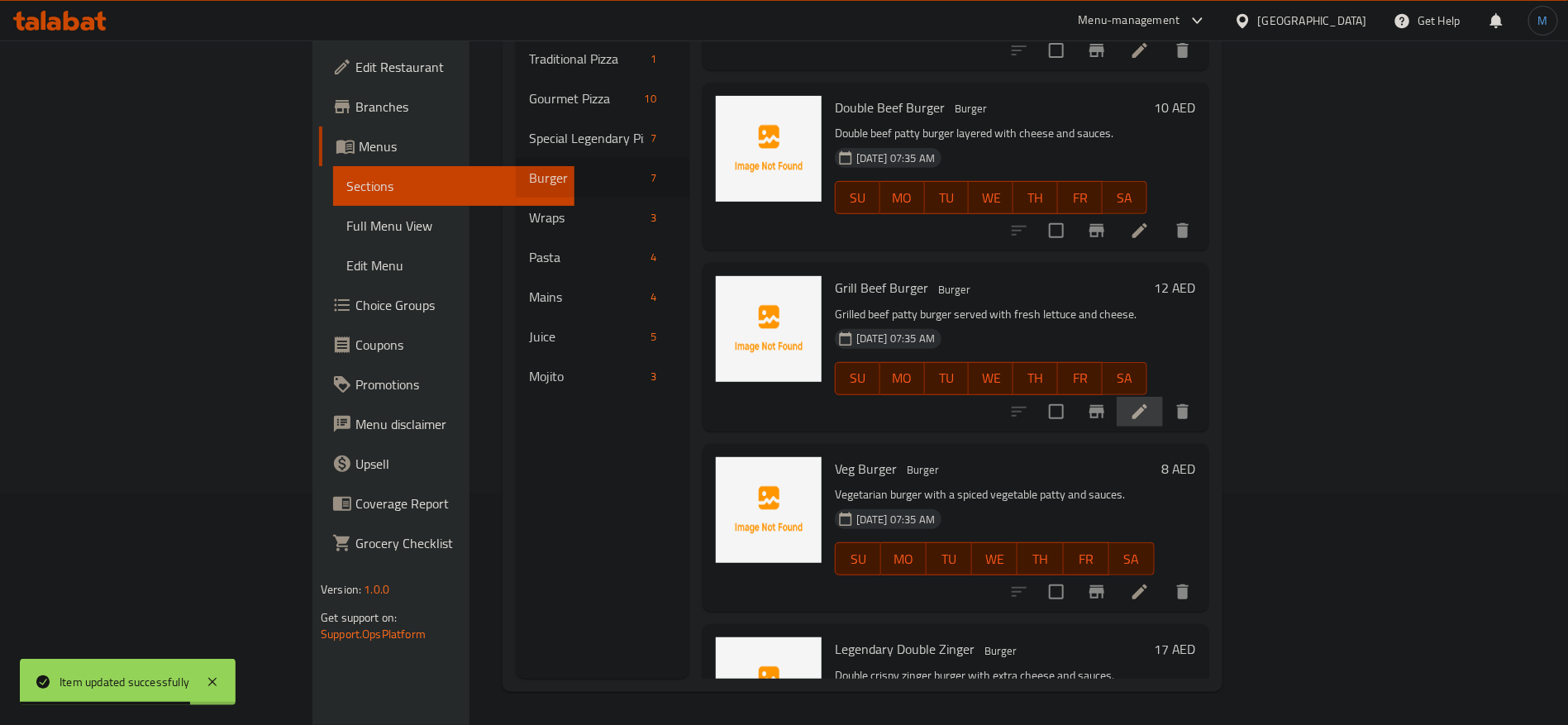
click at [1163, 397] on li at bounding box center [1139, 411] width 46 height 30
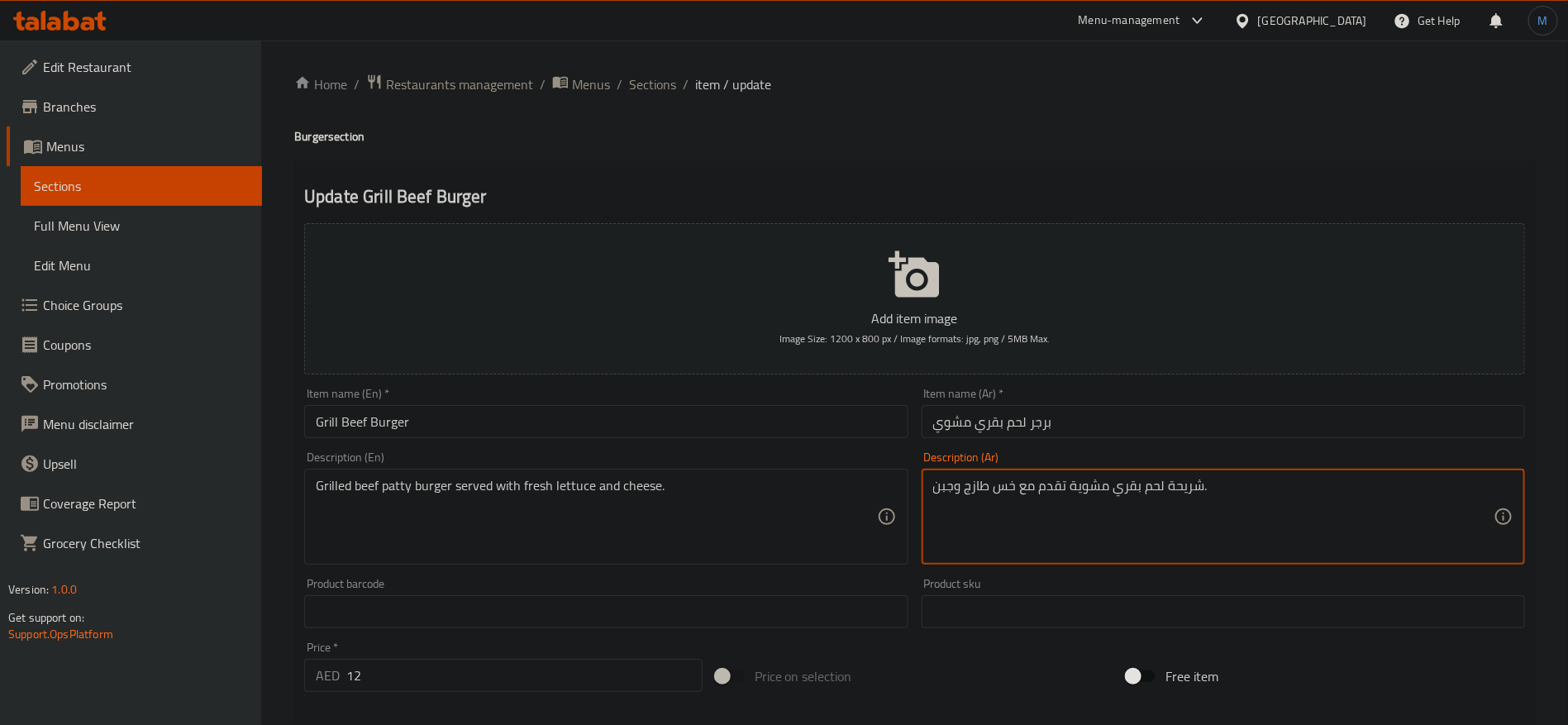
click at [1191, 490] on textarea "شريحة لحم بقري مشوية تقدم مع خس طازج وجبن." at bounding box center [1213, 518] width 560 height 79
type textarea "قطعة برجر لحم بقري مشوية تقدم مع خس طازج وجبن."
drag, startPoint x: 639, startPoint y: 421, endPoint x: 622, endPoint y: 438, distance: 24.0
click at [639, 421] on input "Grill Beef Burger" at bounding box center [606, 422] width 604 height 33
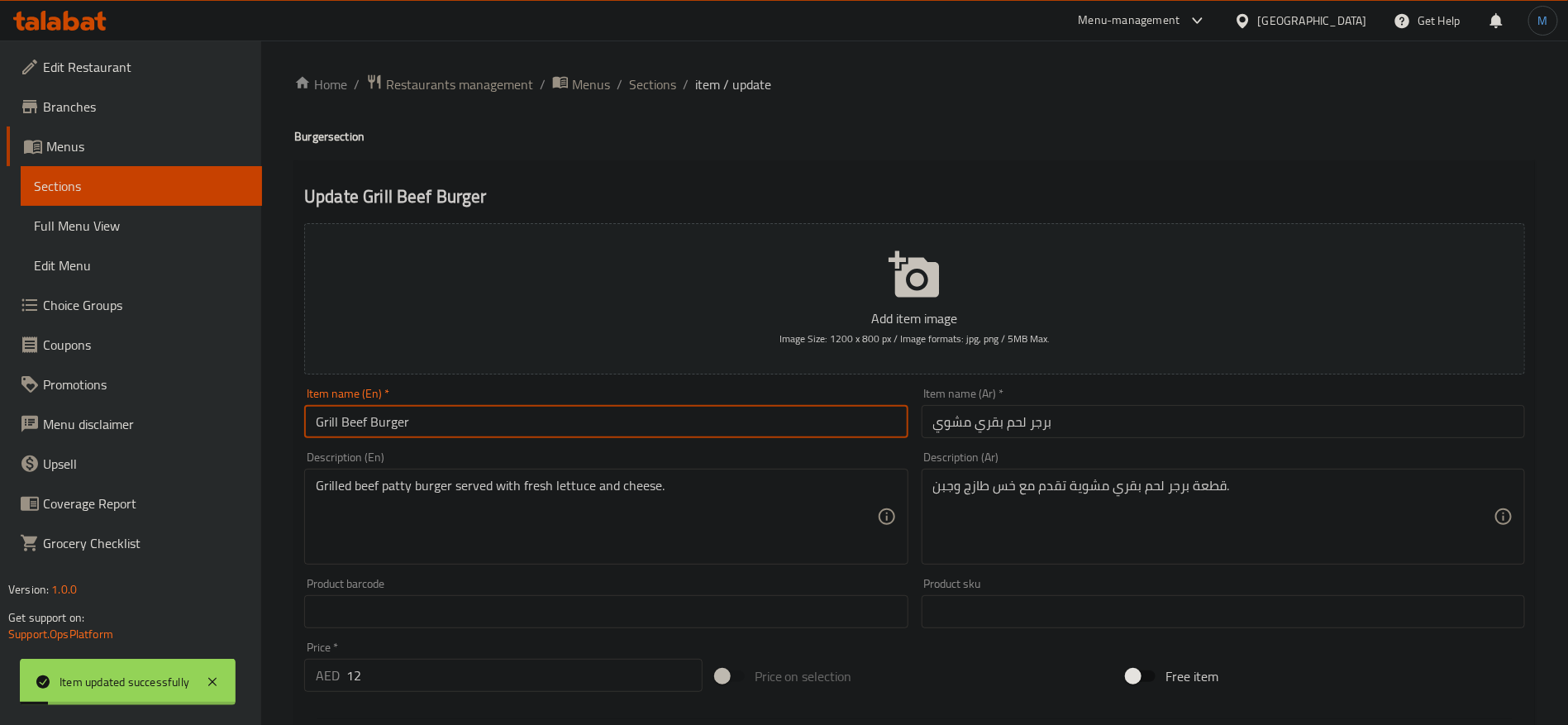
click at [735, 181] on div "Update Grill Beef Burger Add item image Image Size: 1200 x 800 px / Image forma…" at bounding box center [915, 641] width 1241 height 962
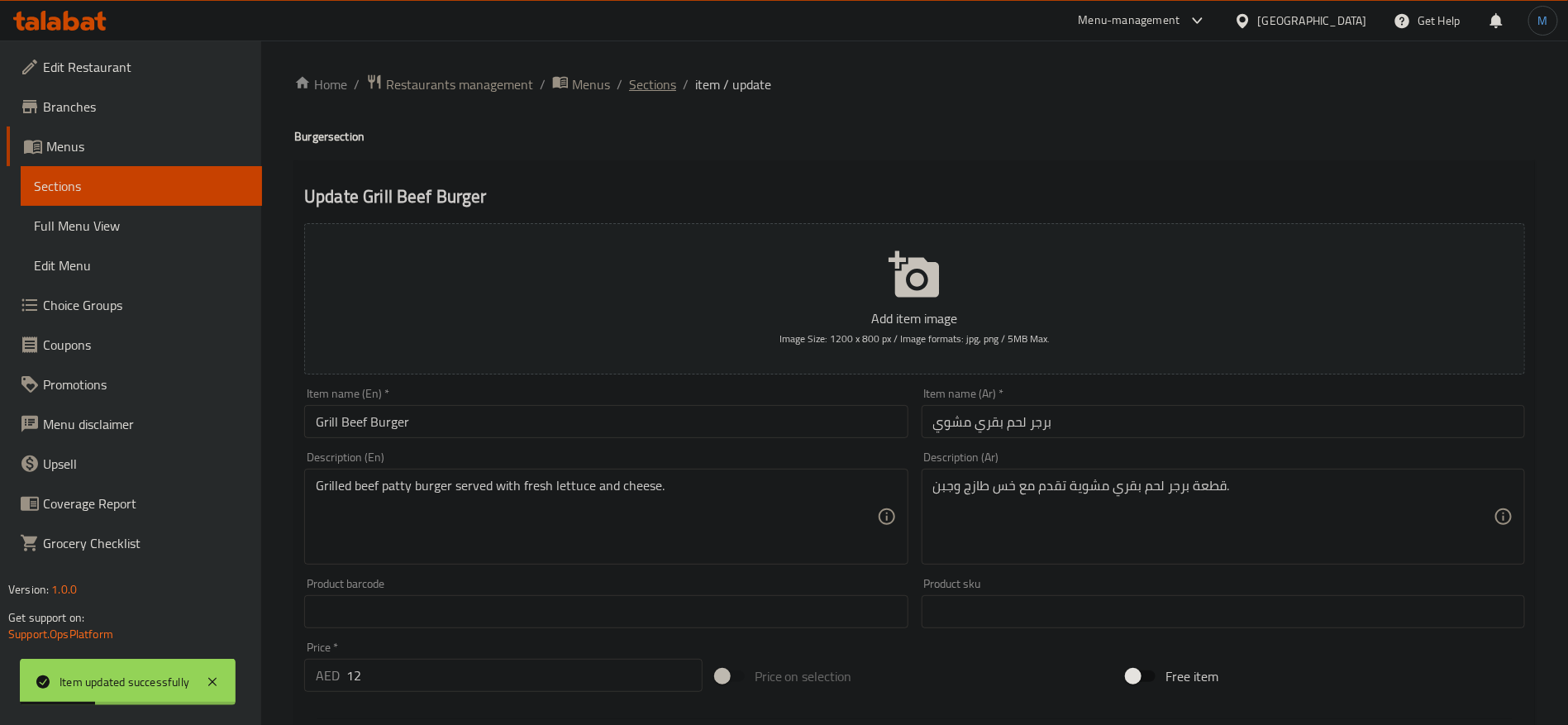
click at [644, 76] on span "Sections" at bounding box center [652, 85] width 47 height 20
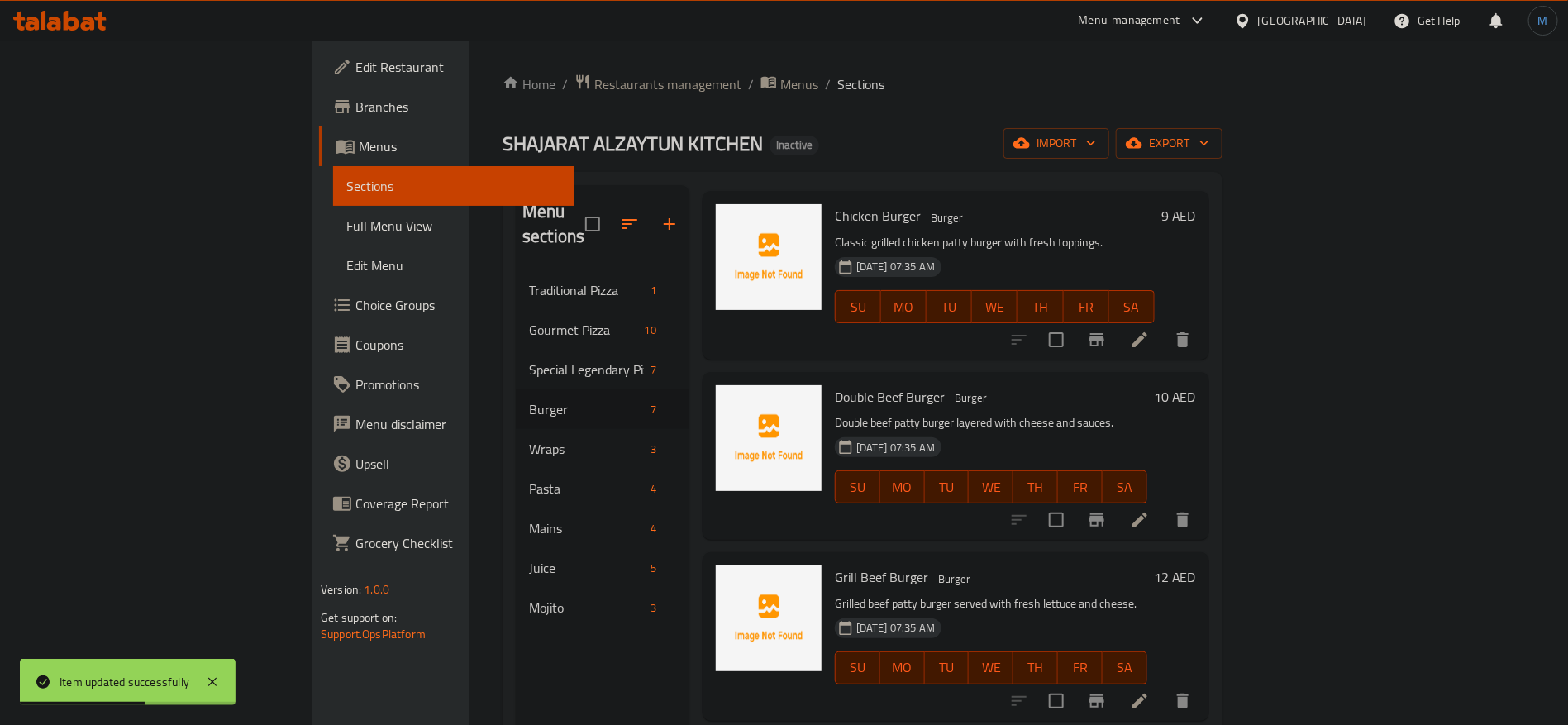
scroll to position [373, 0]
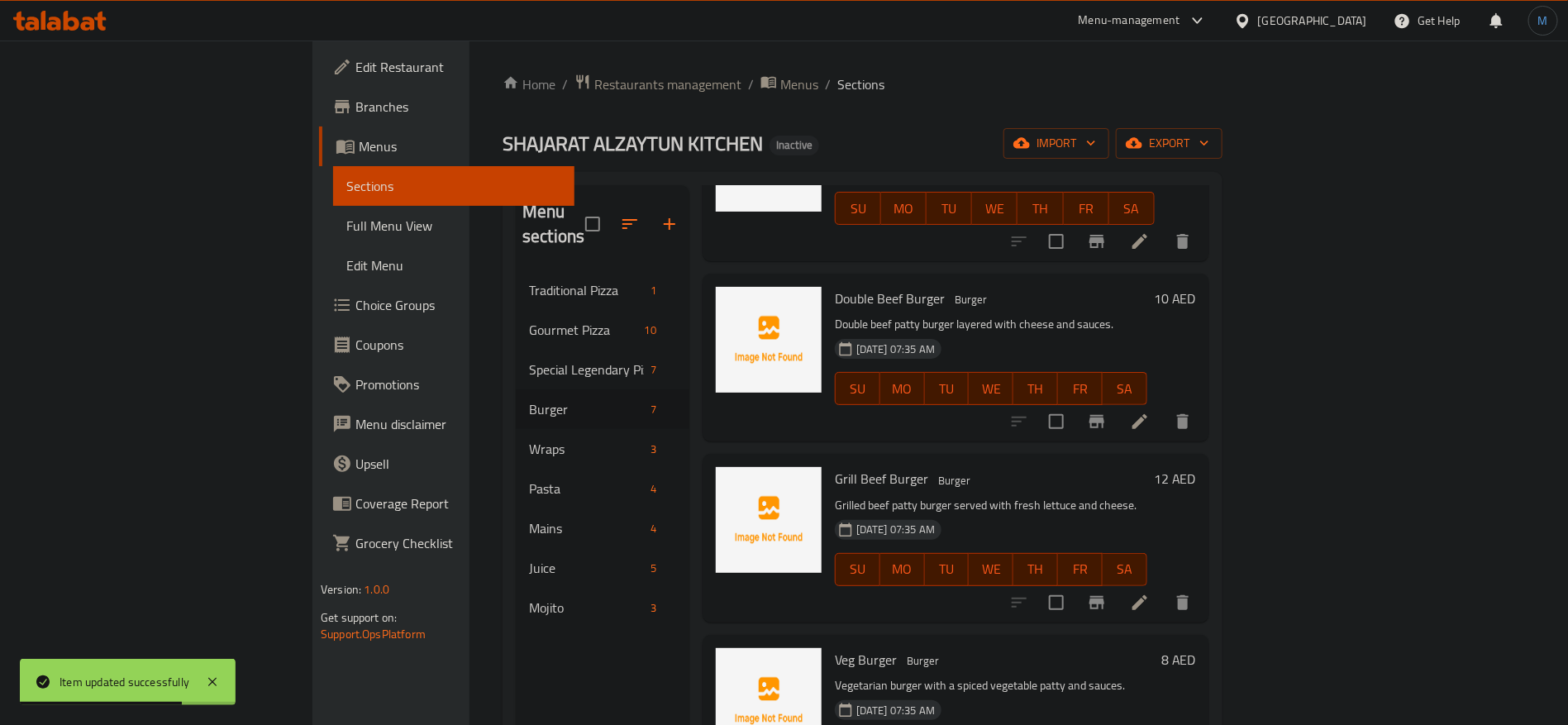
click at [1163, 407] on li at bounding box center [1139, 422] width 46 height 30
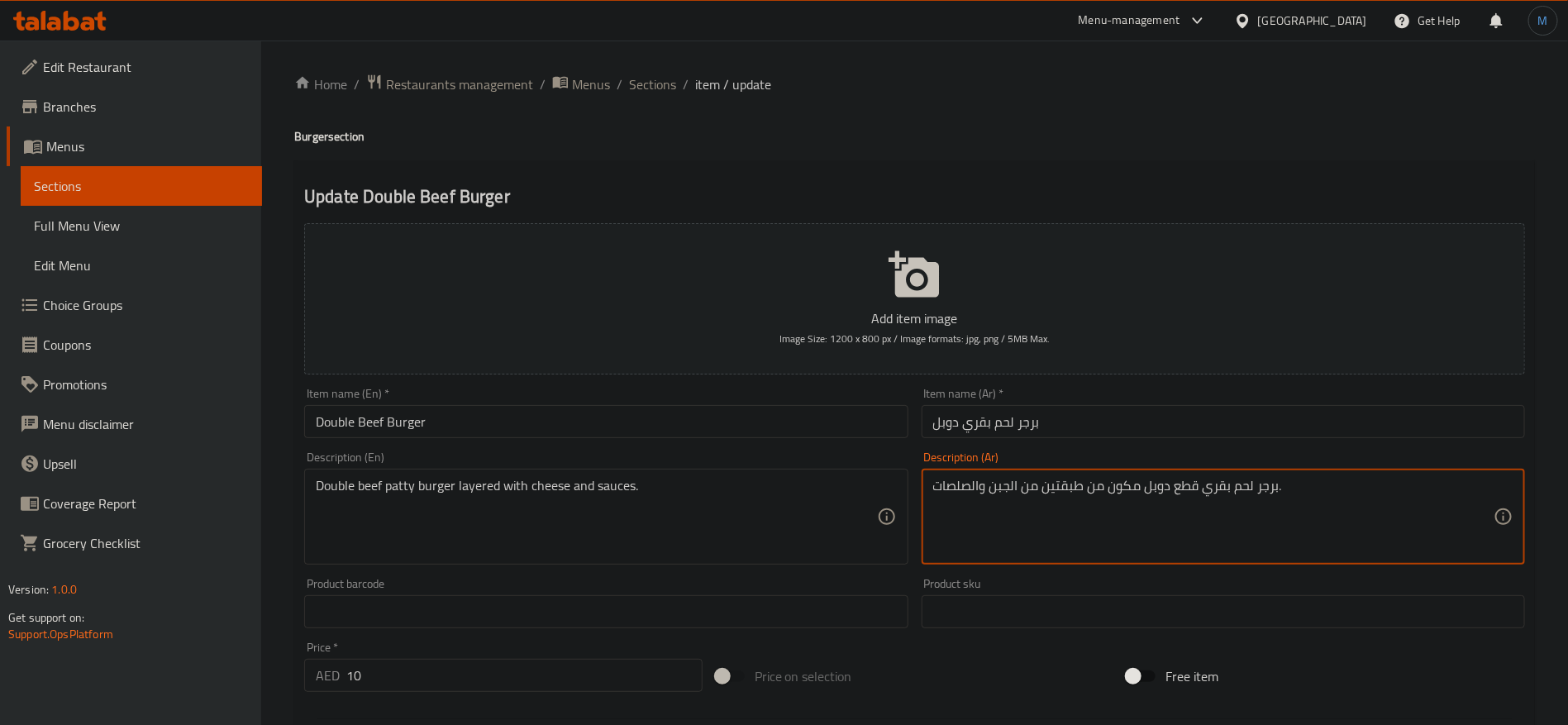
type textarea "برجر لحم بقري قطع دوبل مكون من طبقتين من الجبن والصلصات."
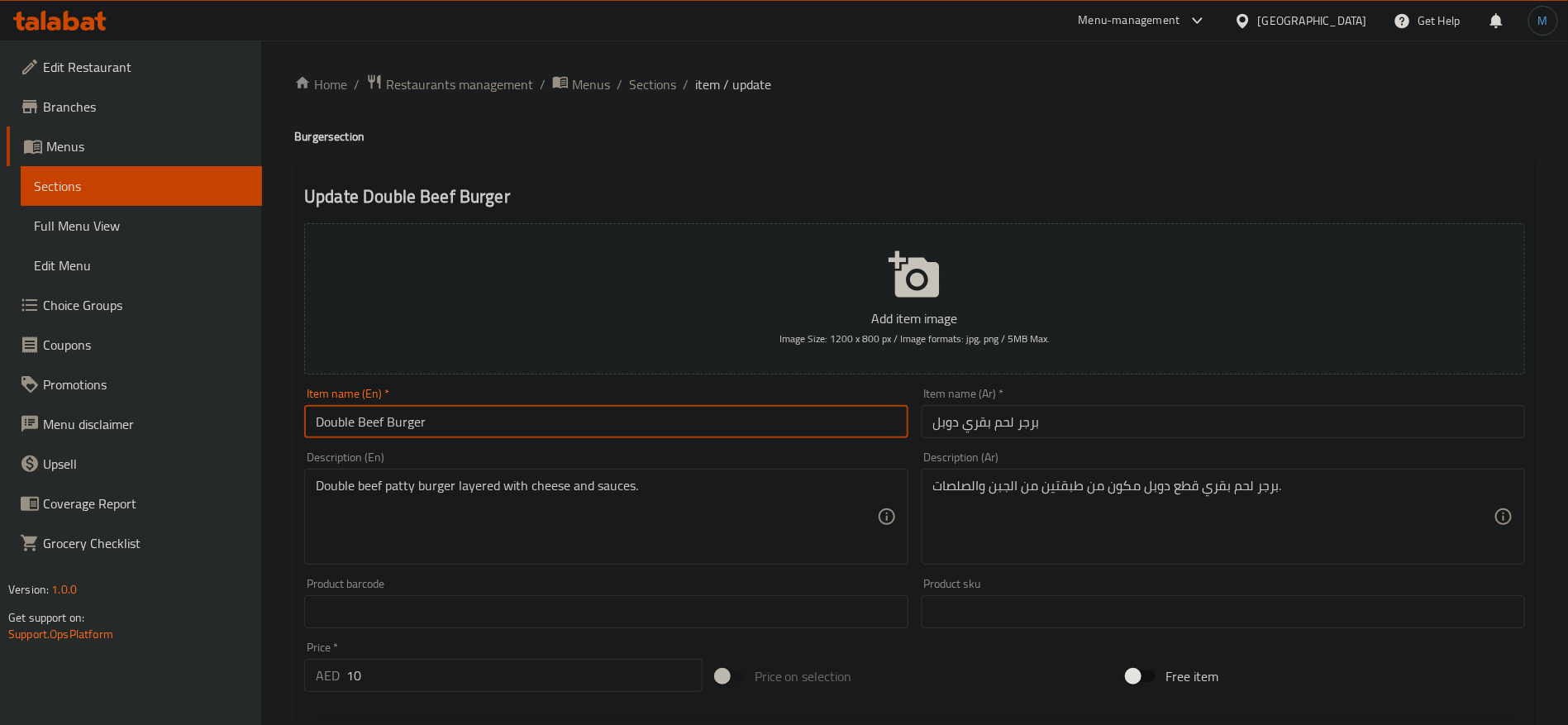
click at [669, 428] on input "Double Beef Burger" at bounding box center [606, 422] width 604 height 33
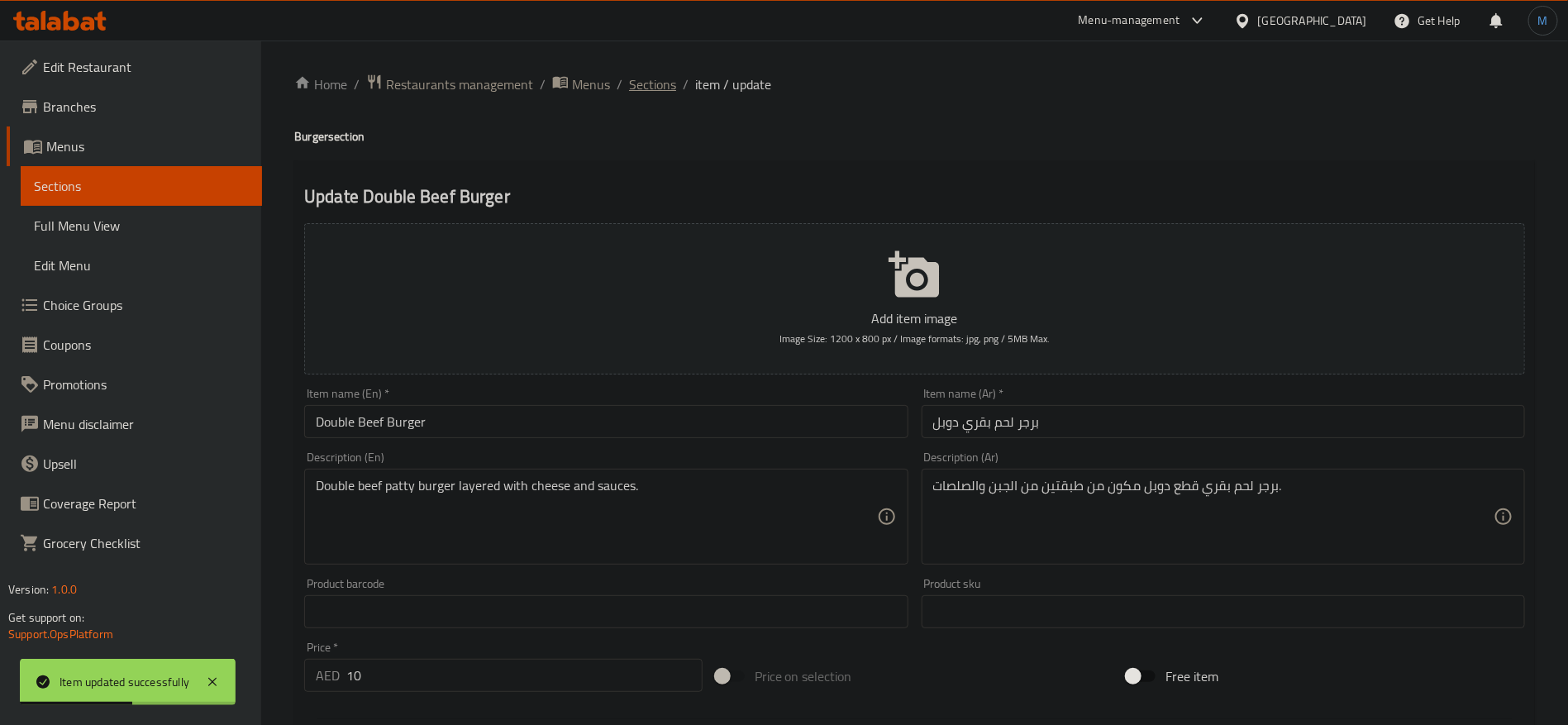
click at [650, 80] on span "Sections" at bounding box center [652, 85] width 47 height 20
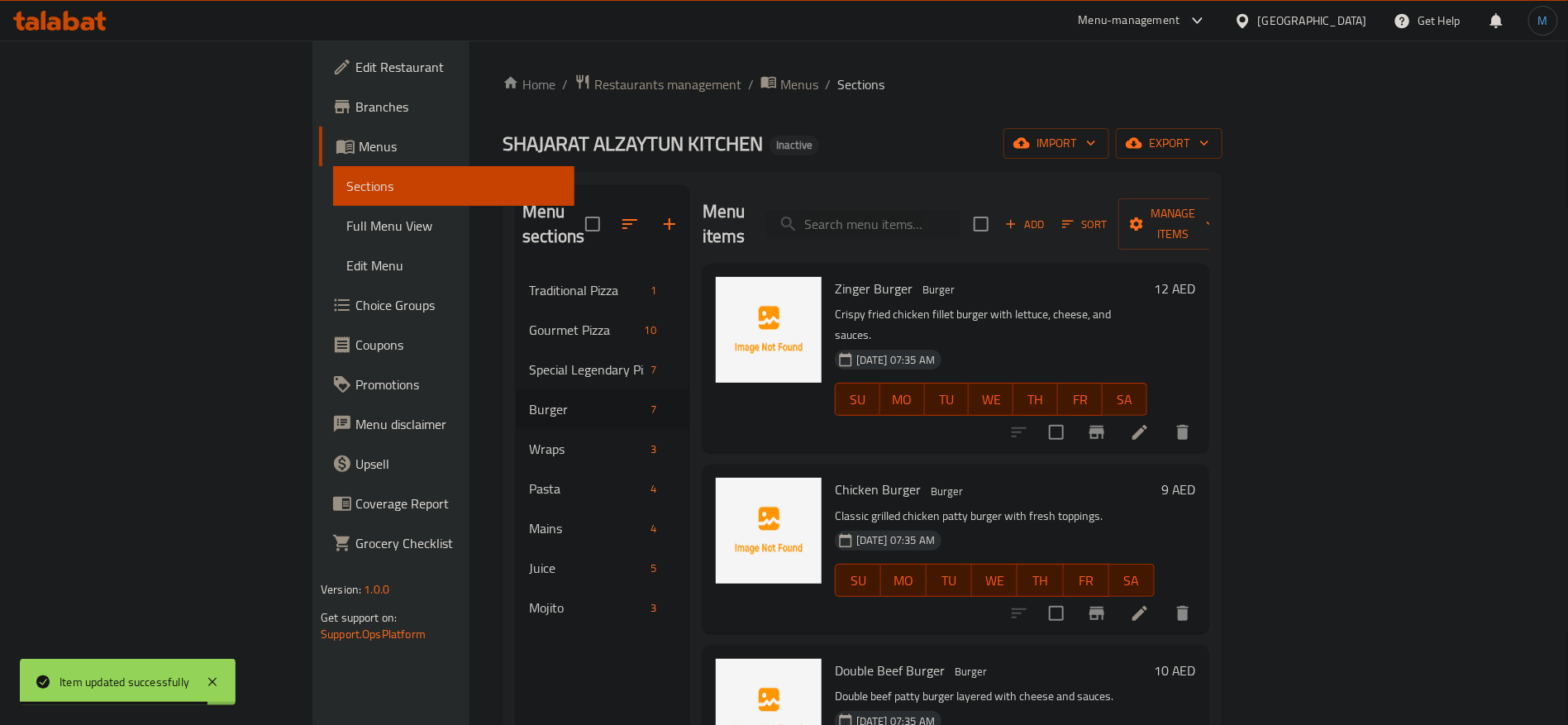
click at [1150, 604] on icon at bounding box center [1139, 614] width 20 height 20
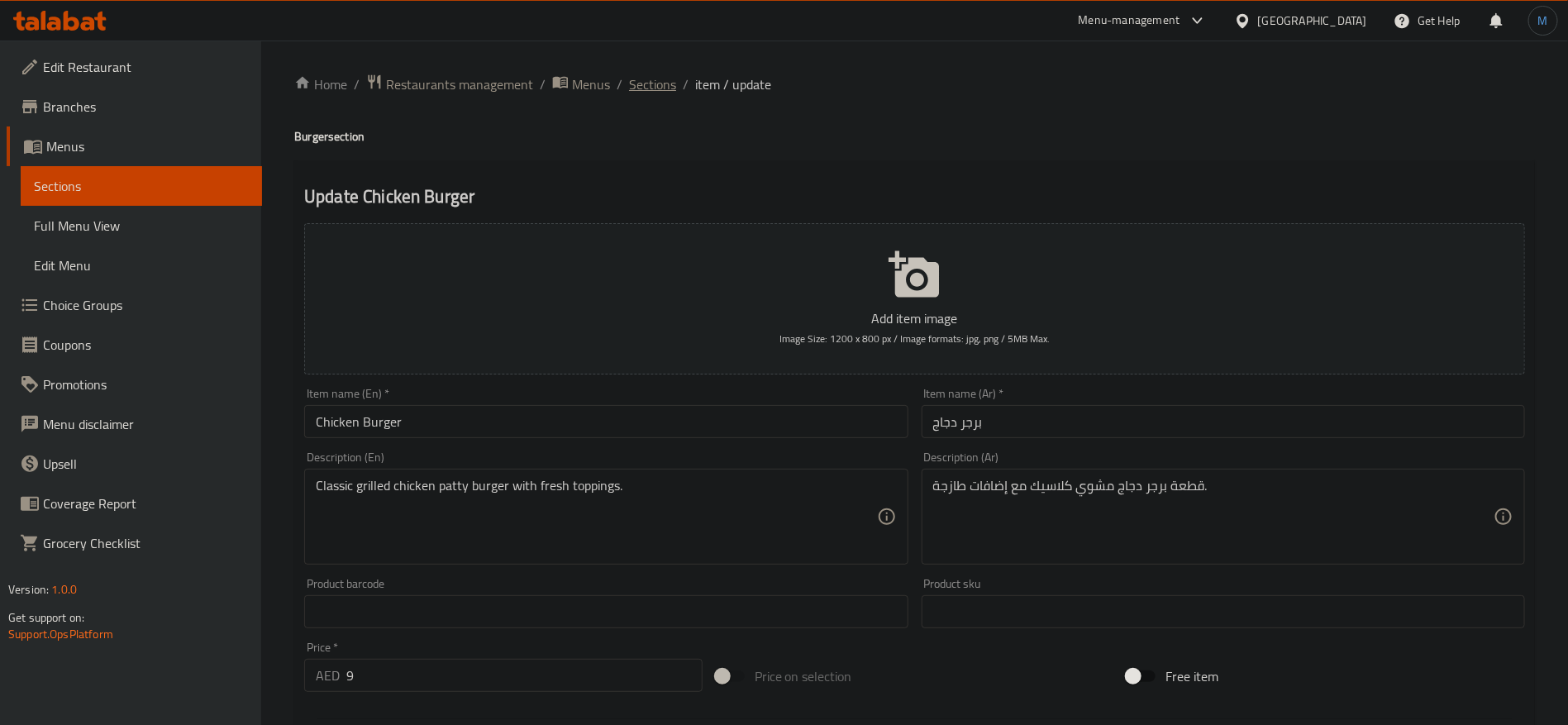
click at [649, 86] on span "Sections" at bounding box center [652, 85] width 47 height 20
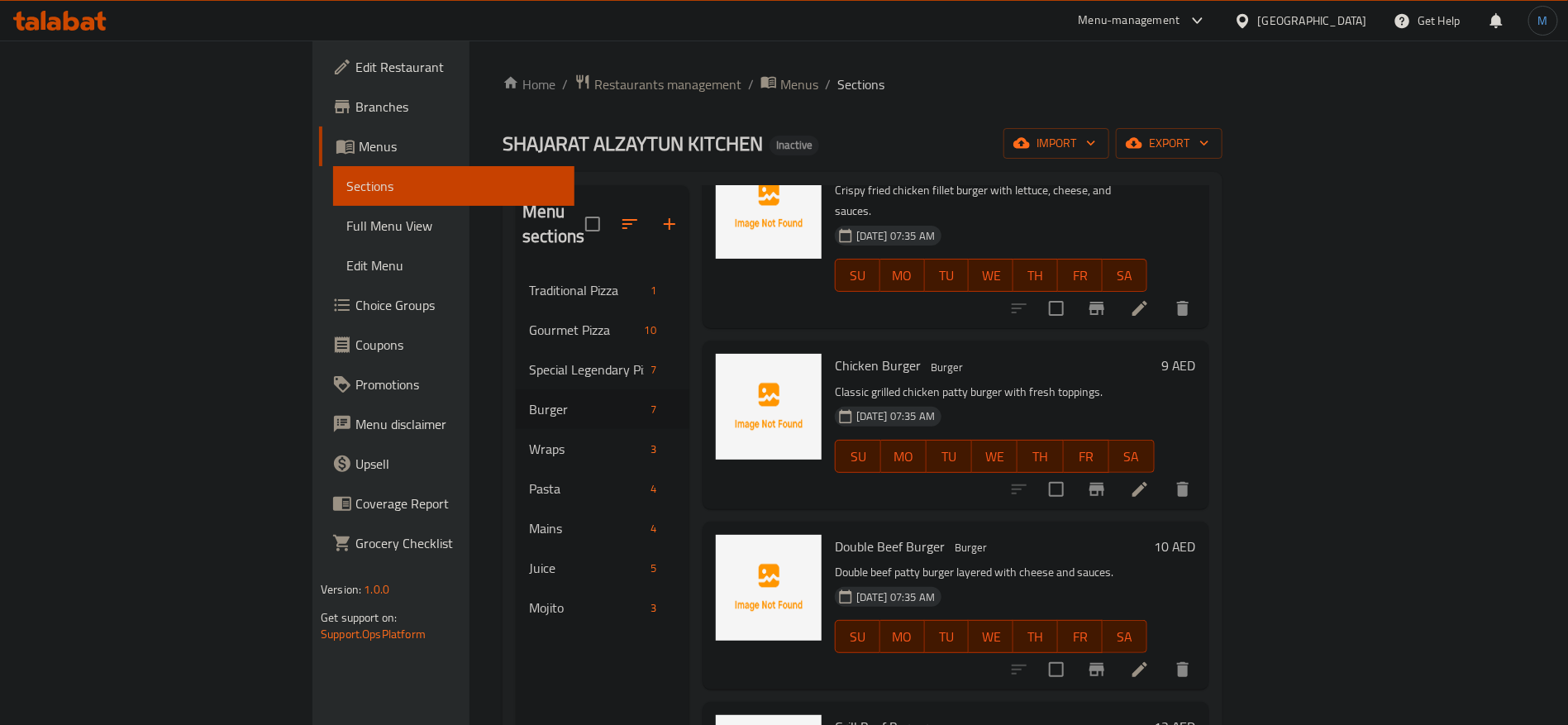
scroll to position [248, 0]
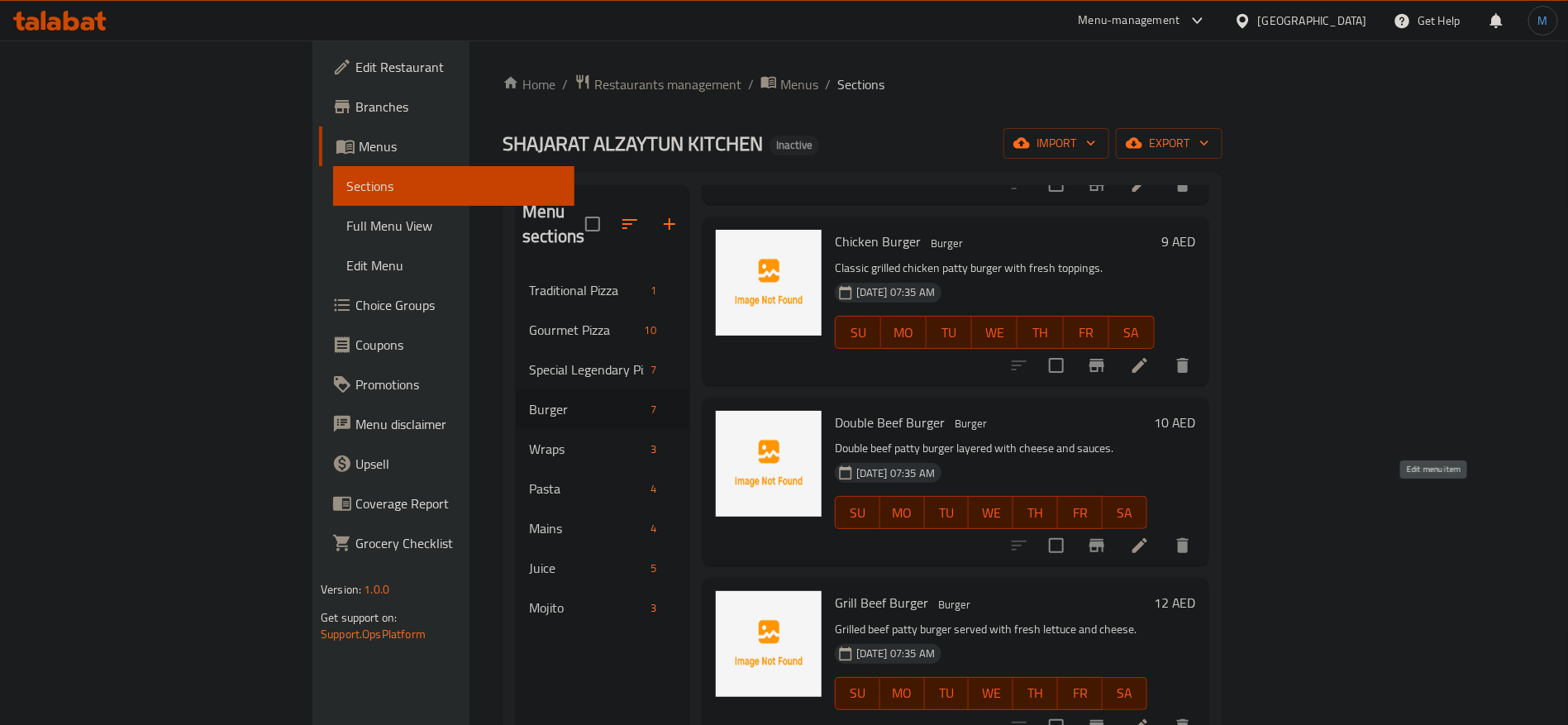
click at [1150, 536] on icon at bounding box center [1139, 545] width 20 height 20
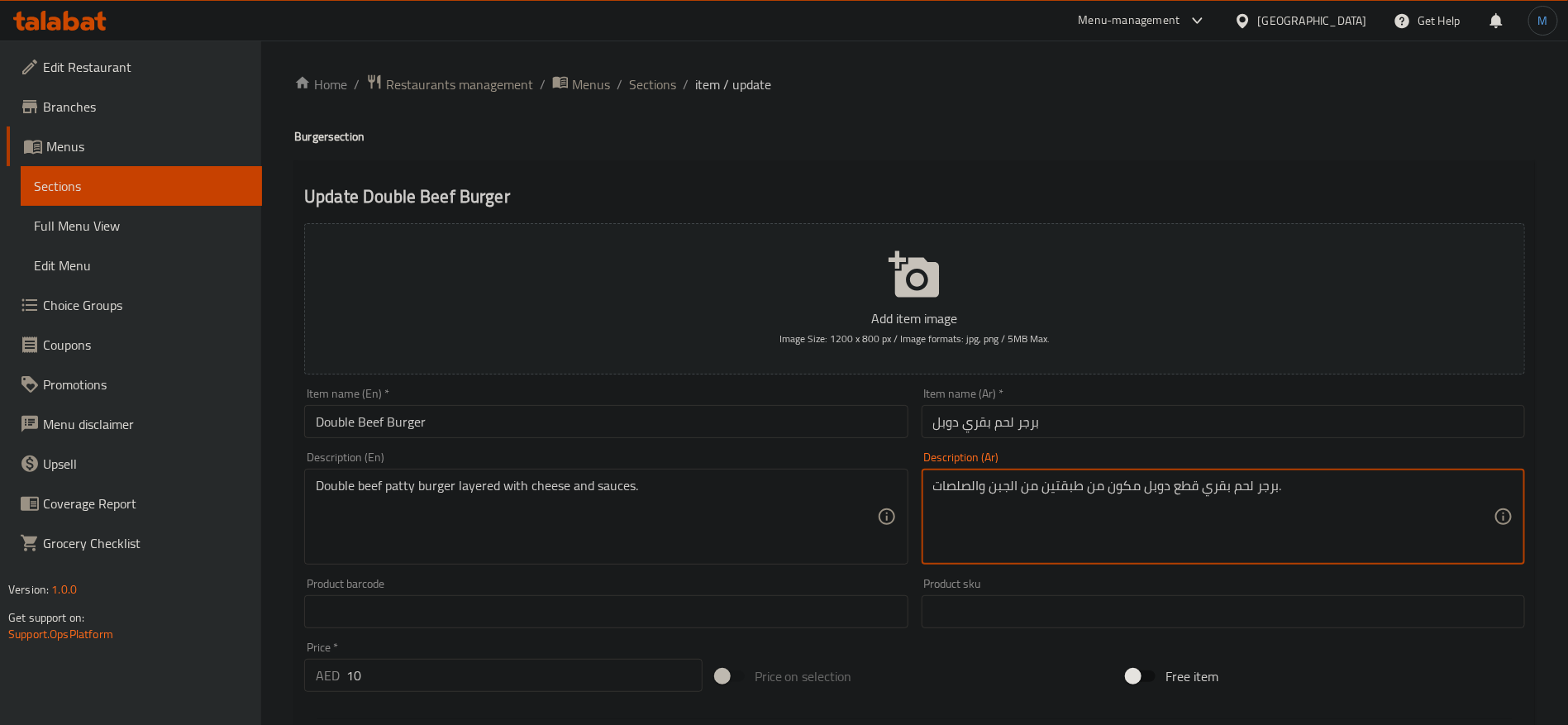
click at [1182, 489] on textarea "برجر لحم بقري قطع دوبل مكون من طبقتين من الجبن والصلصات." at bounding box center [1213, 518] width 560 height 79
click at [1164, 487] on textarea "برجر لحم بقري قطع دوبل مكون من طبقتين من الجبن والصلصات." at bounding box center [1213, 518] width 560 height 79
click at [569, 419] on input "Double Beef Burger" at bounding box center [606, 422] width 604 height 33
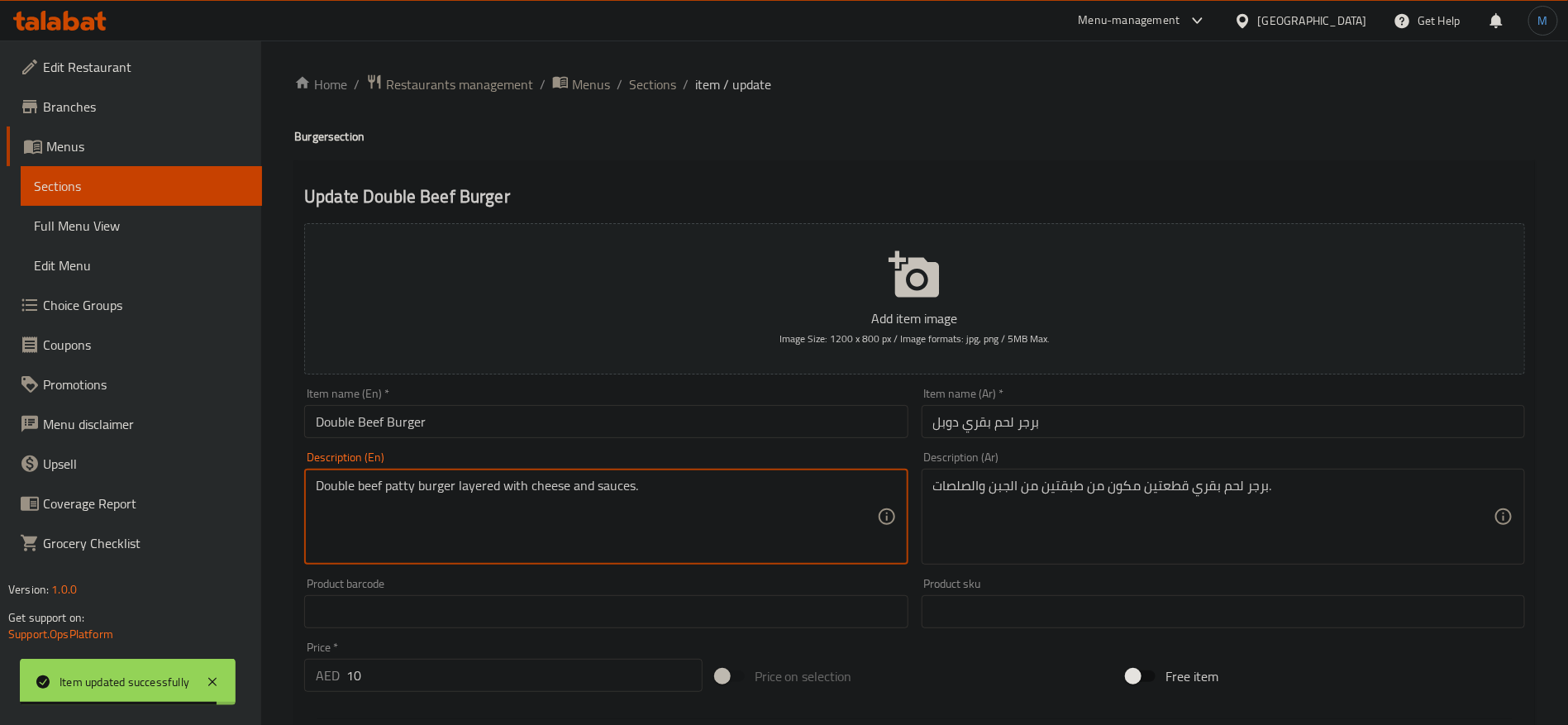
drag, startPoint x: 349, startPoint y: 483, endPoint x: 393, endPoint y: 488, distance: 44.3
click at [393, 488] on textarea "Double beef patty burger layered with cheese and sauces." at bounding box center [596, 518] width 560 height 79
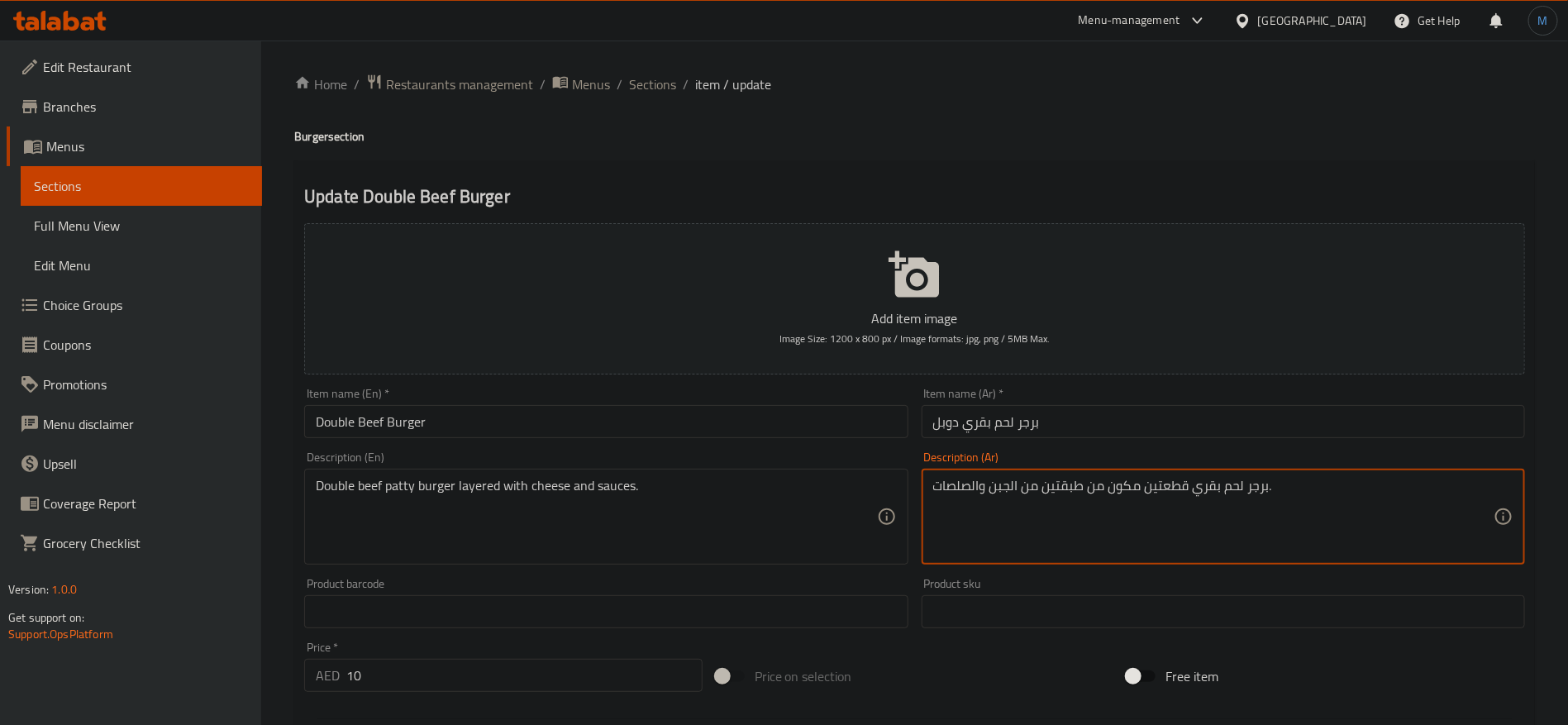
click at [1257, 489] on textarea "برجر لحم بقري قطعتين مكون من طبقتين من الجبن والصلصات." at bounding box center [1213, 518] width 560 height 79
paste textarea "قطعة برجر"
click at [1174, 502] on textarea "قطعة برجر دوبل لحم بقري قطعتين مكون من طبقتين من الجبن والصلصات." at bounding box center [1213, 518] width 560 height 79
click at [1140, 410] on input "برجر لحم بقري دوبل" at bounding box center [1223, 422] width 604 height 33
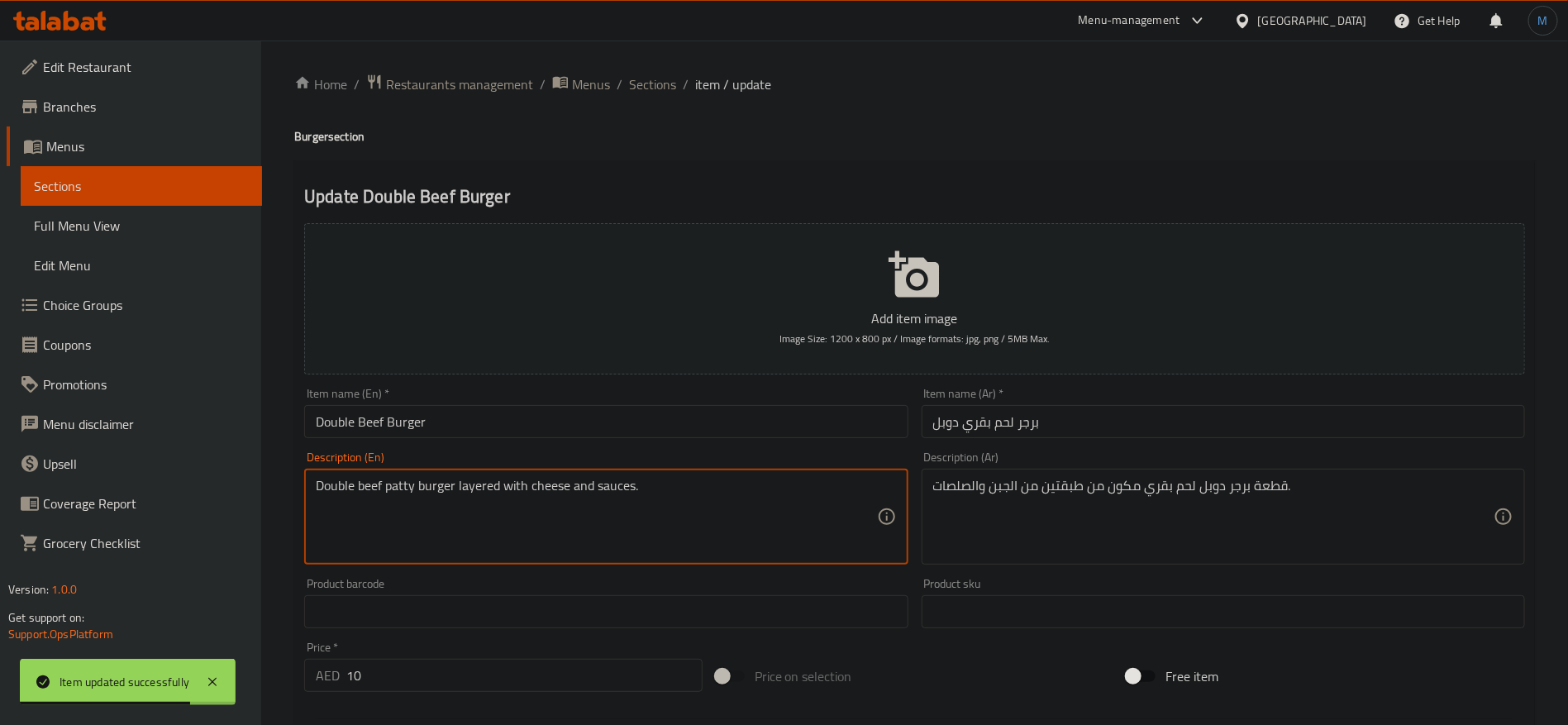
drag, startPoint x: 488, startPoint y: 485, endPoint x: 599, endPoint y: 491, distance: 111.2
click at [599, 491] on textarea "Double beef patty burger layered with cheese and sauces." at bounding box center [596, 518] width 560 height 79
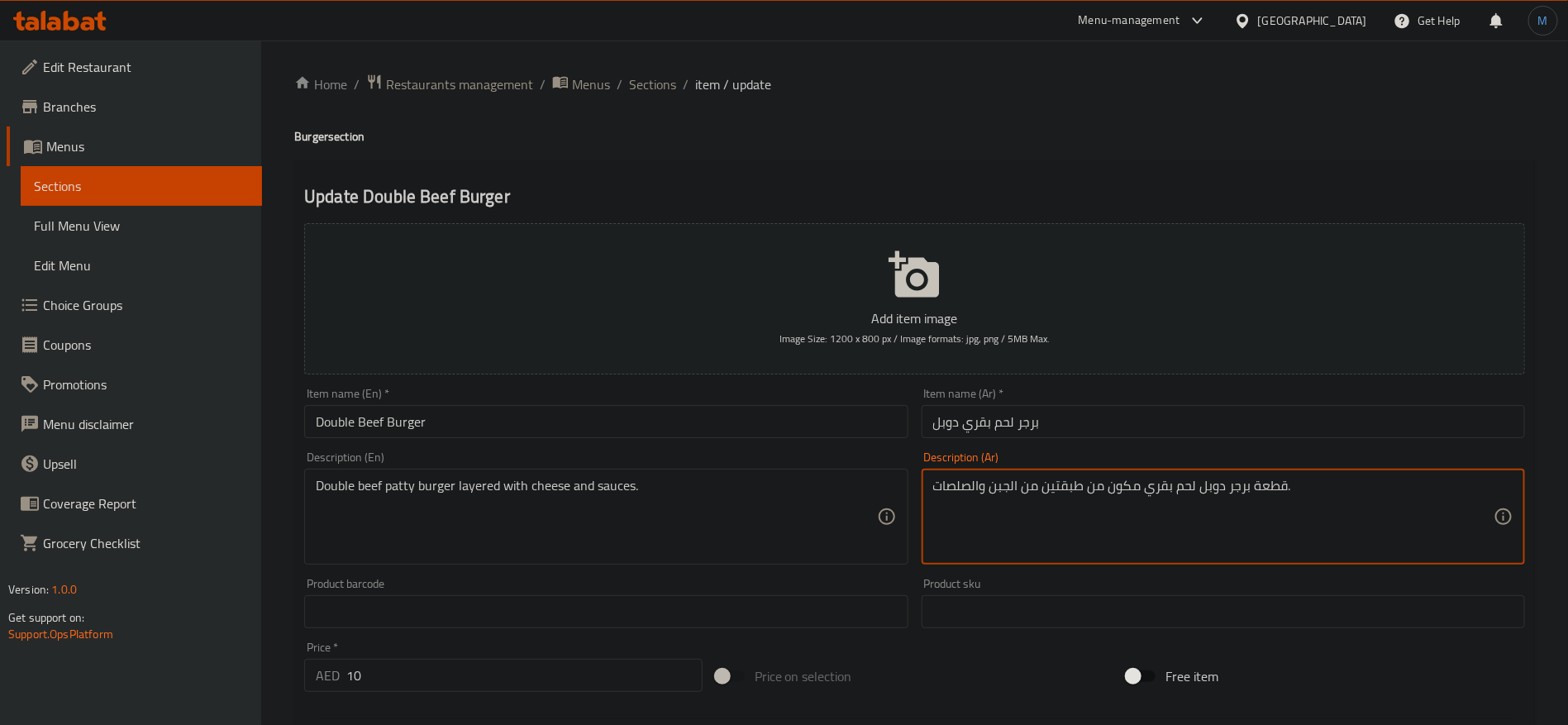
click at [1057, 491] on textarea "قطعة برجر دوبل لحم بقري مكون من طبقتين من الجبن والصلصات." at bounding box center [1213, 518] width 560 height 79
click at [1089, 492] on textarea "قطعة برجر دوبل لحم بقري مكون من طبقتين من الجبن والصلصات." at bounding box center [1213, 518] width 560 height 79
click at [1096, 479] on textarea "قطعة برجر دوبل لحم بقري مكون من طبقتين من الجبن والصلصات." at bounding box center [1213, 518] width 560 height 79
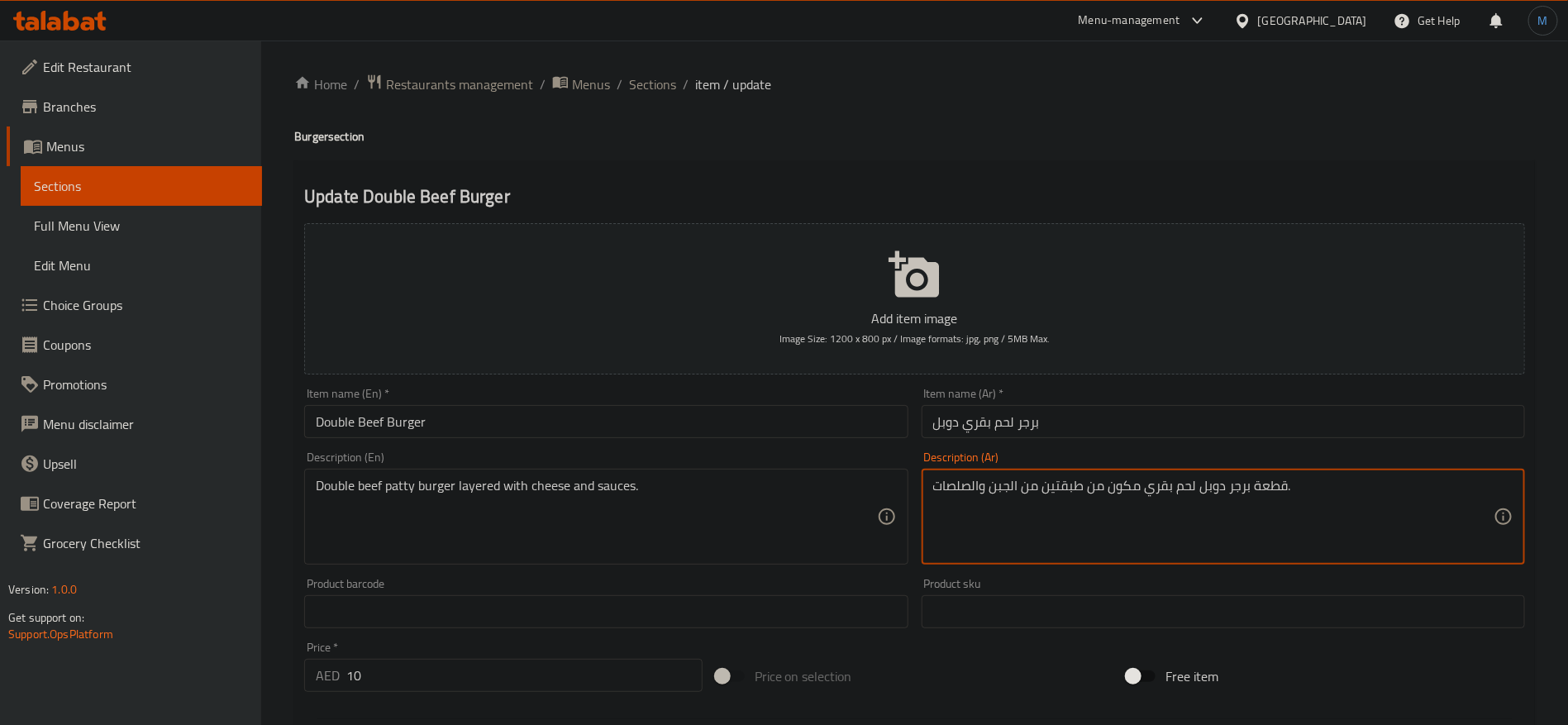
click at [1097, 479] on textarea "قطعة برجر دوبل لحم بقري مكون من طبقتين من الجبن والصلصات." at bounding box center [1213, 518] width 560 height 79
click at [1097, 485] on textarea "قطعة برجر دوبل لحم بقري مكون من طبقتين من الجبن والصلصات." at bounding box center [1213, 518] width 560 height 79
click at [962, 485] on textarea "قطعة برجر دوبل لحم بقري مكون من طبقتين من الجبن والصلصات." at bounding box center [1213, 518] width 560 height 79
paste textarea "طبقات من الجبن والصلصات"
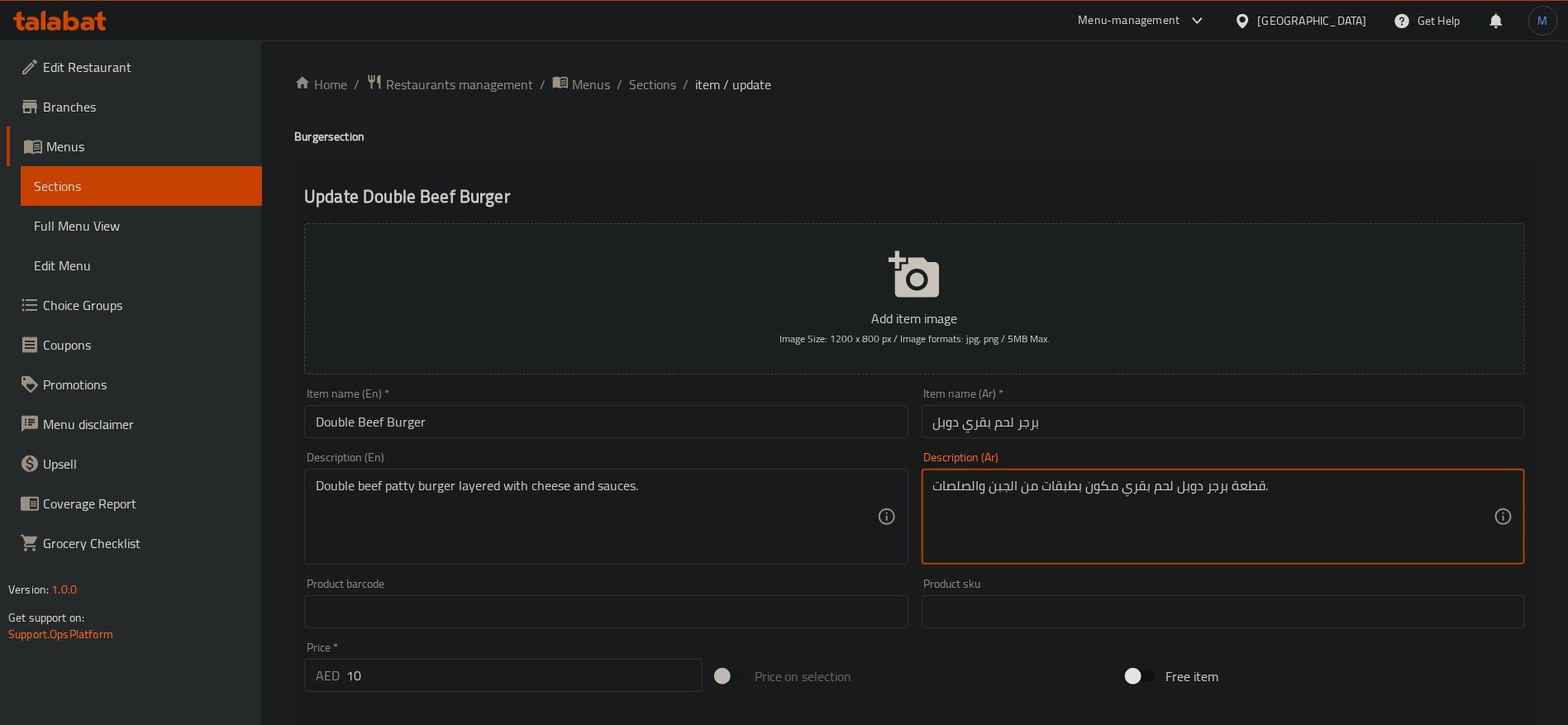
type textarea "قطعة برجر دوبل لحم بقري مكون بطبقات من الجبن والصلصات."
click at [1079, 443] on div "Item name (Ar)   * برجر لحم بقري دوبل Item name (Ar) *" at bounding box center [1223, 413] width 616 height 63
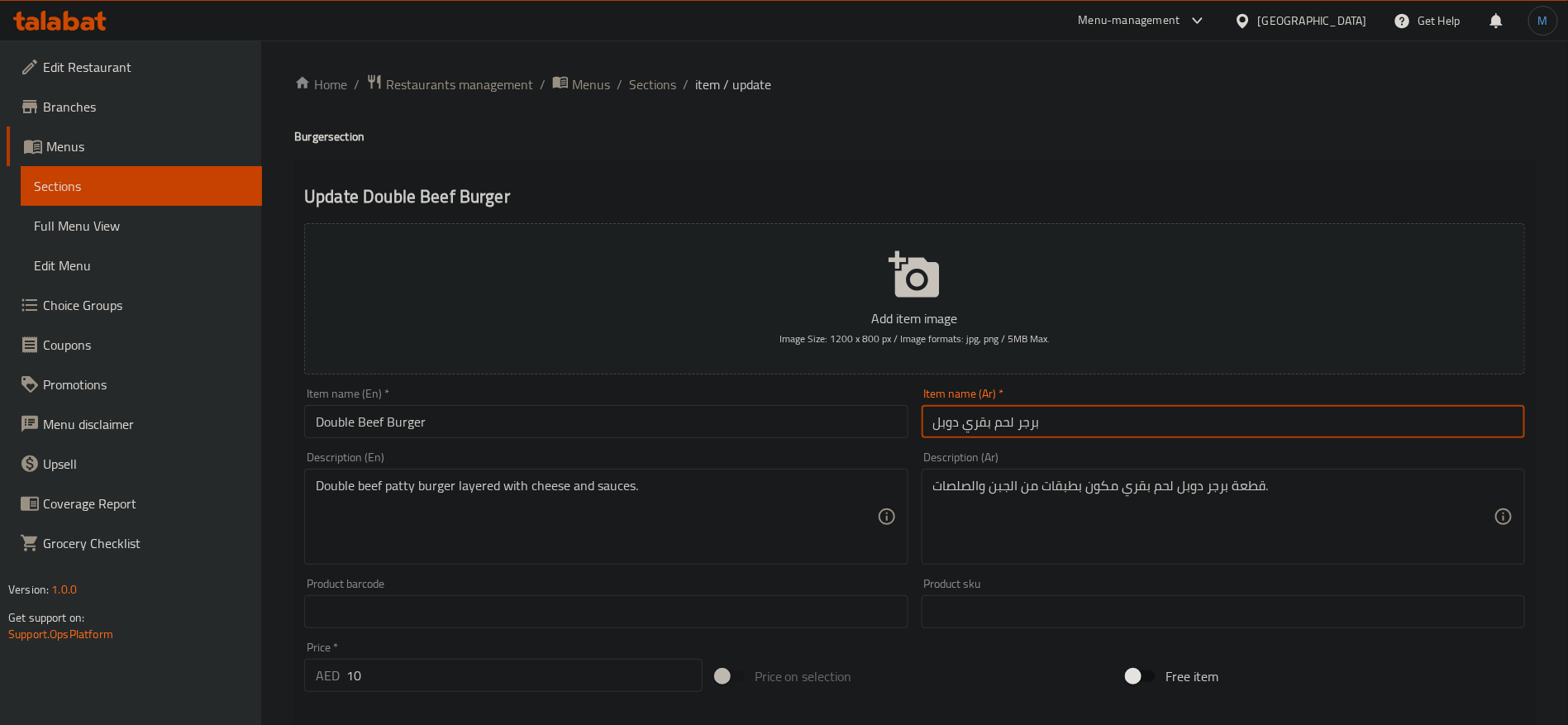
click at [1079, 429] on input "برجر لحم بقري دوبل" at bounding box center [1223, 422] width 604 height 33
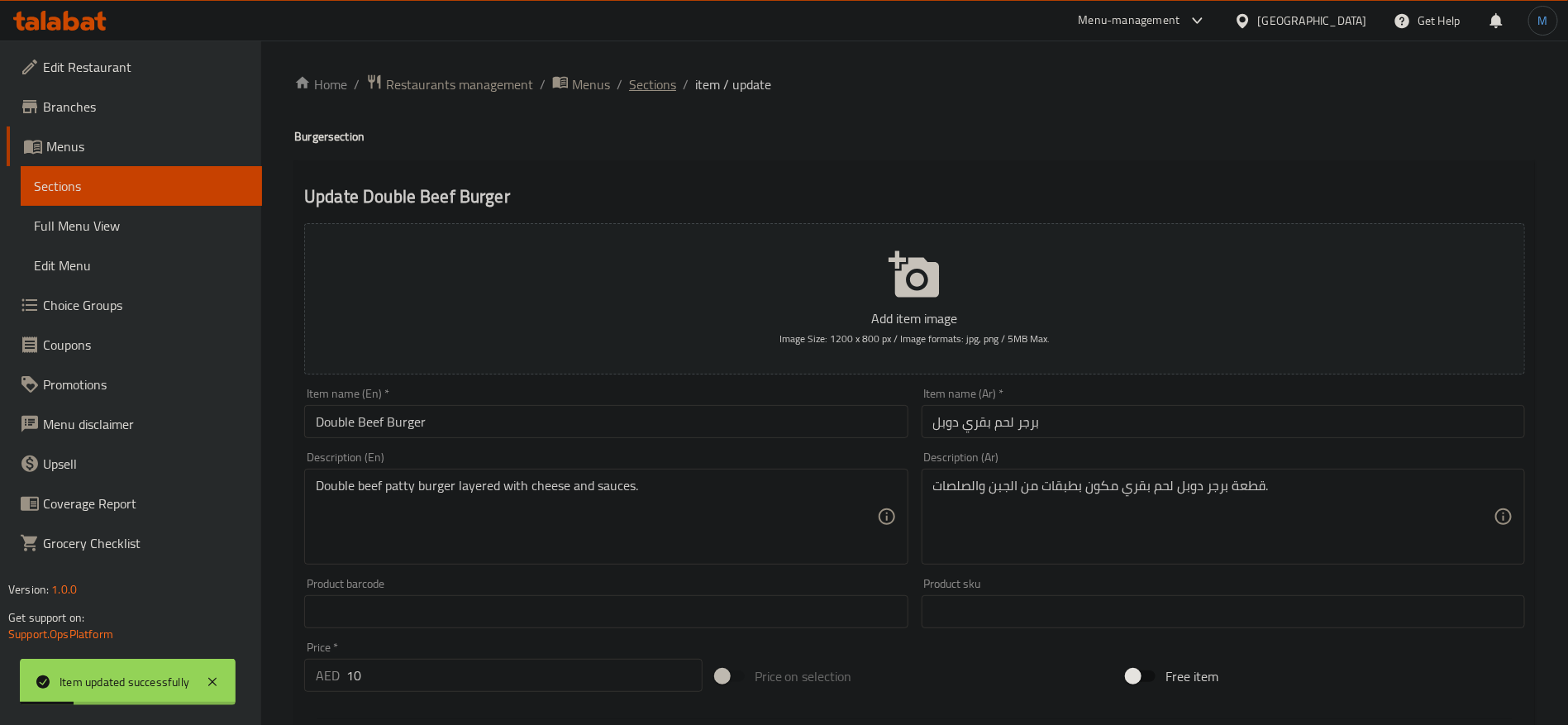
click at [674, 85] on span "Sections" at bounding box center [652, 85] width 47 height 20
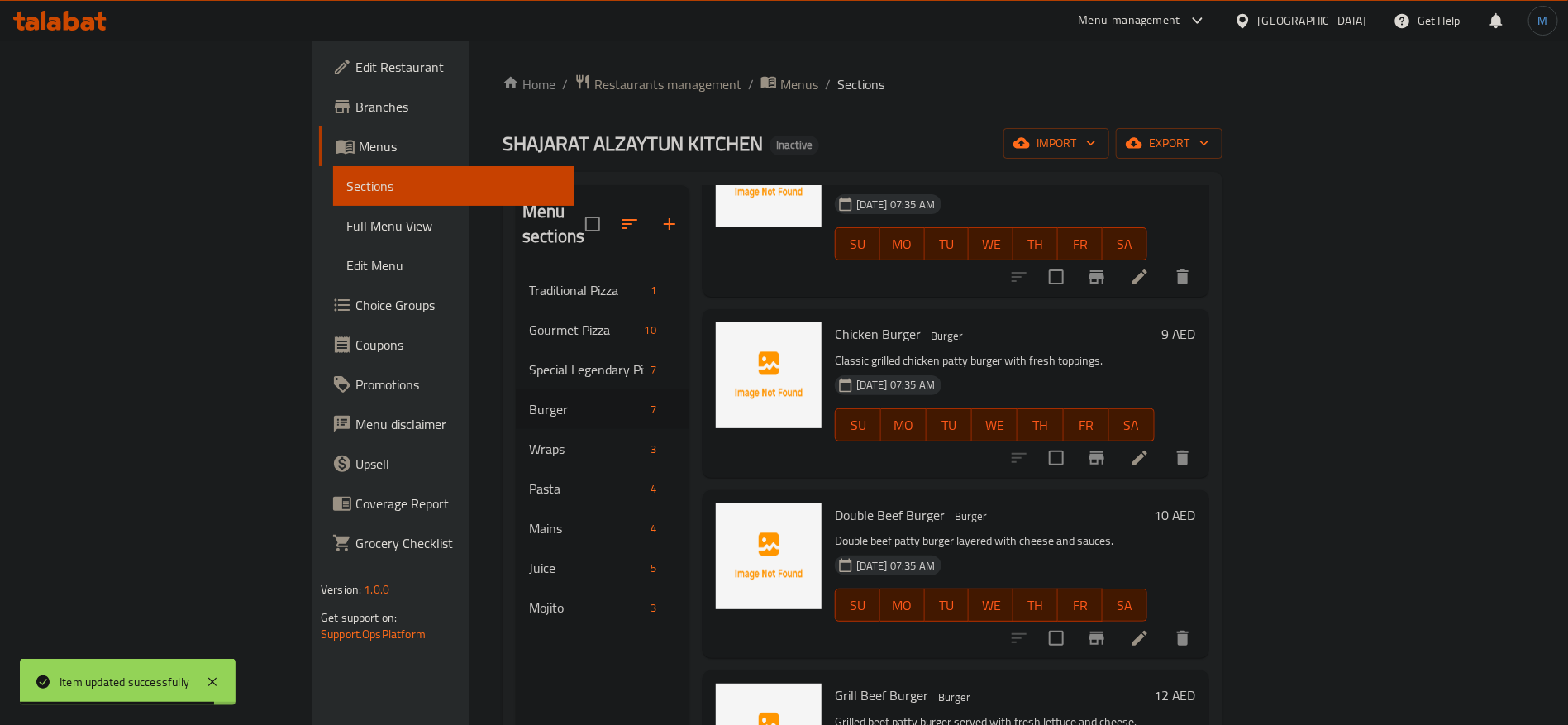
scroll to position [248, 0]
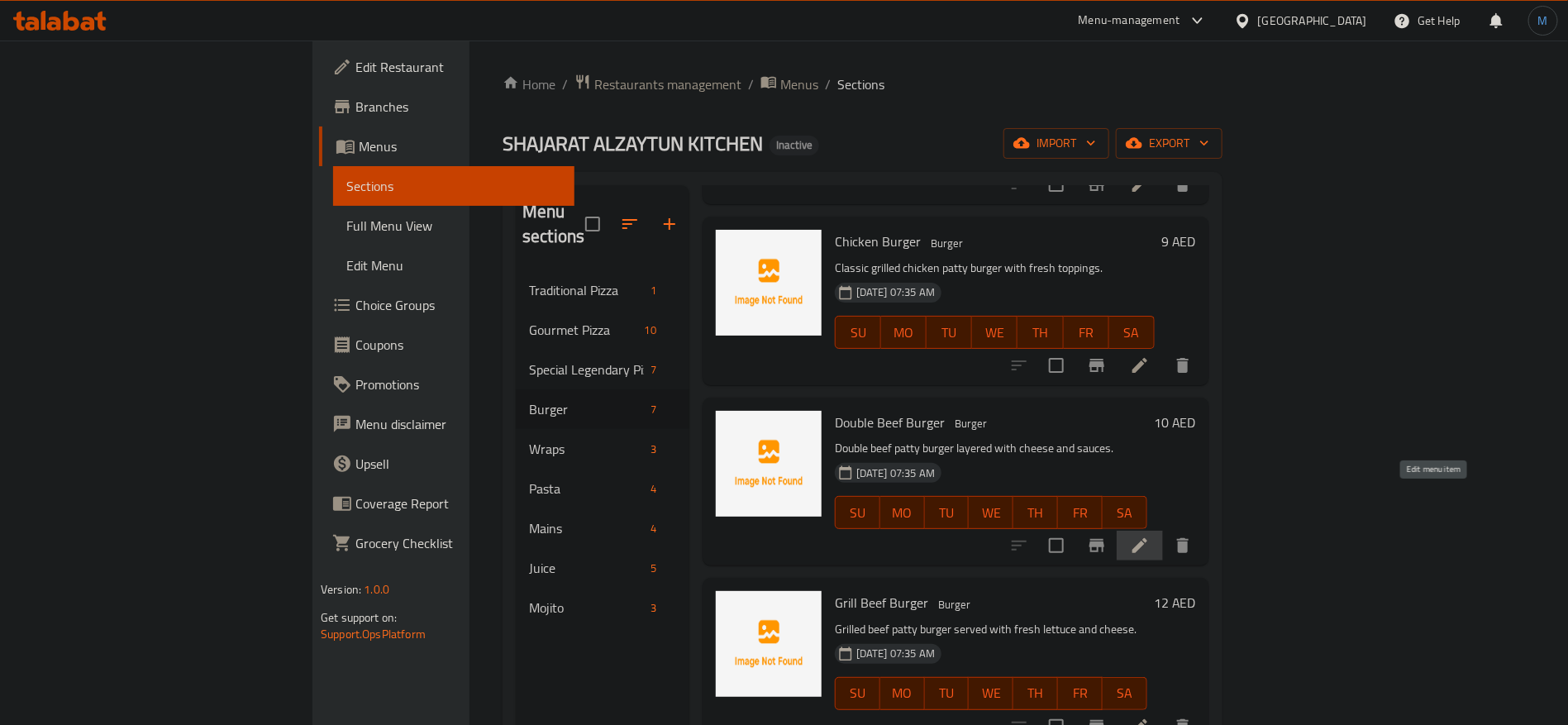
click at [1150, 536] on icon at bounding box center [1139, 545] width 20 height 20
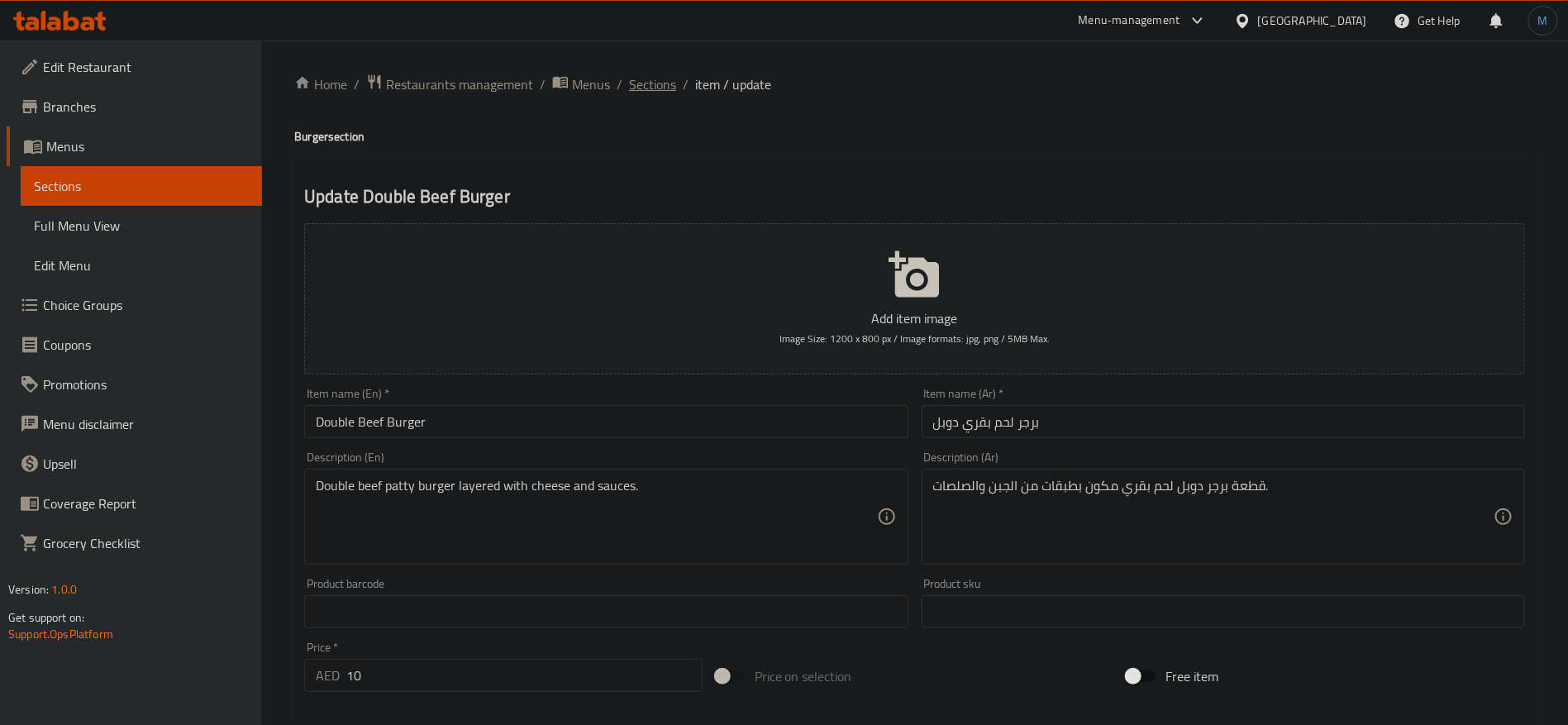
click at [644, 76] on span "Sections" at bounding box center [652, 85] width 47 height 20
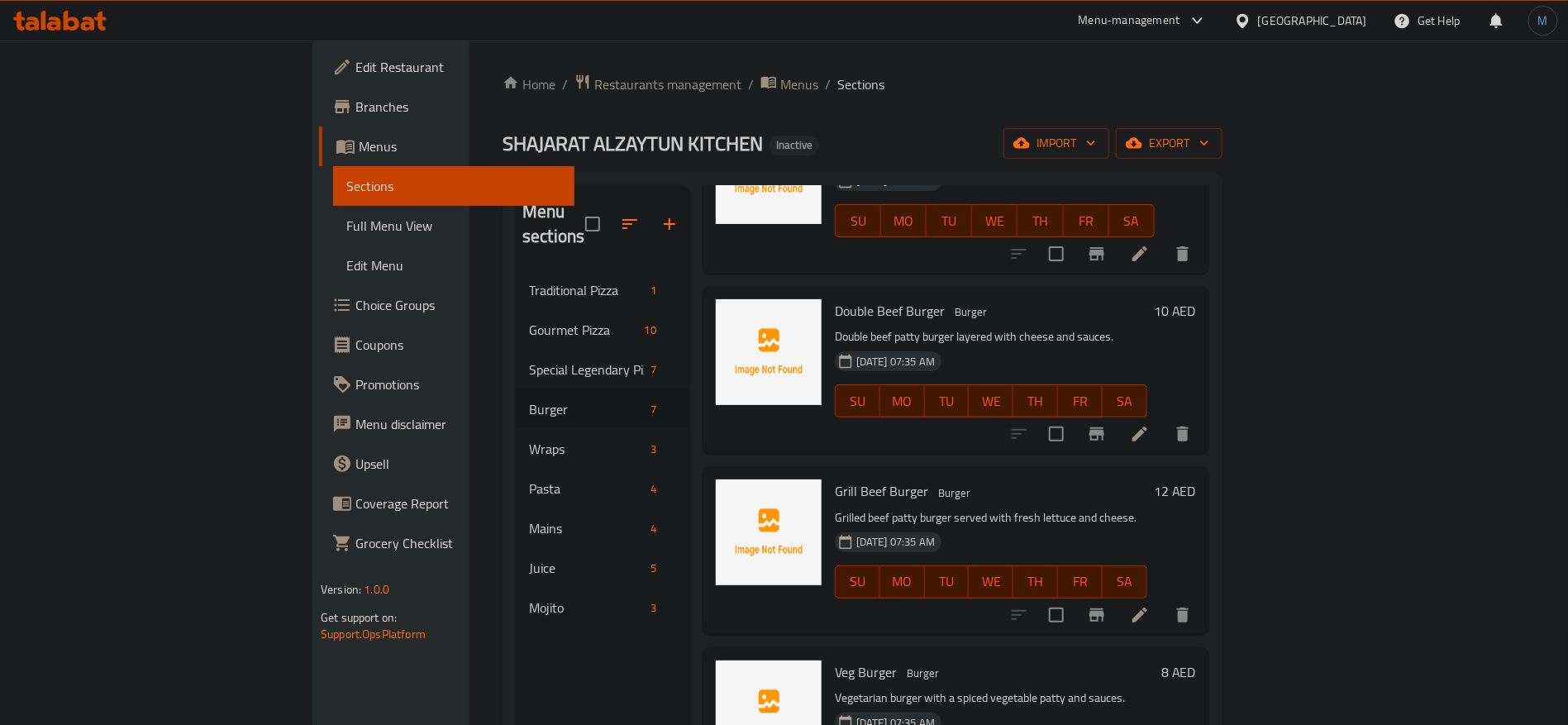
scroll to position [373, 0]
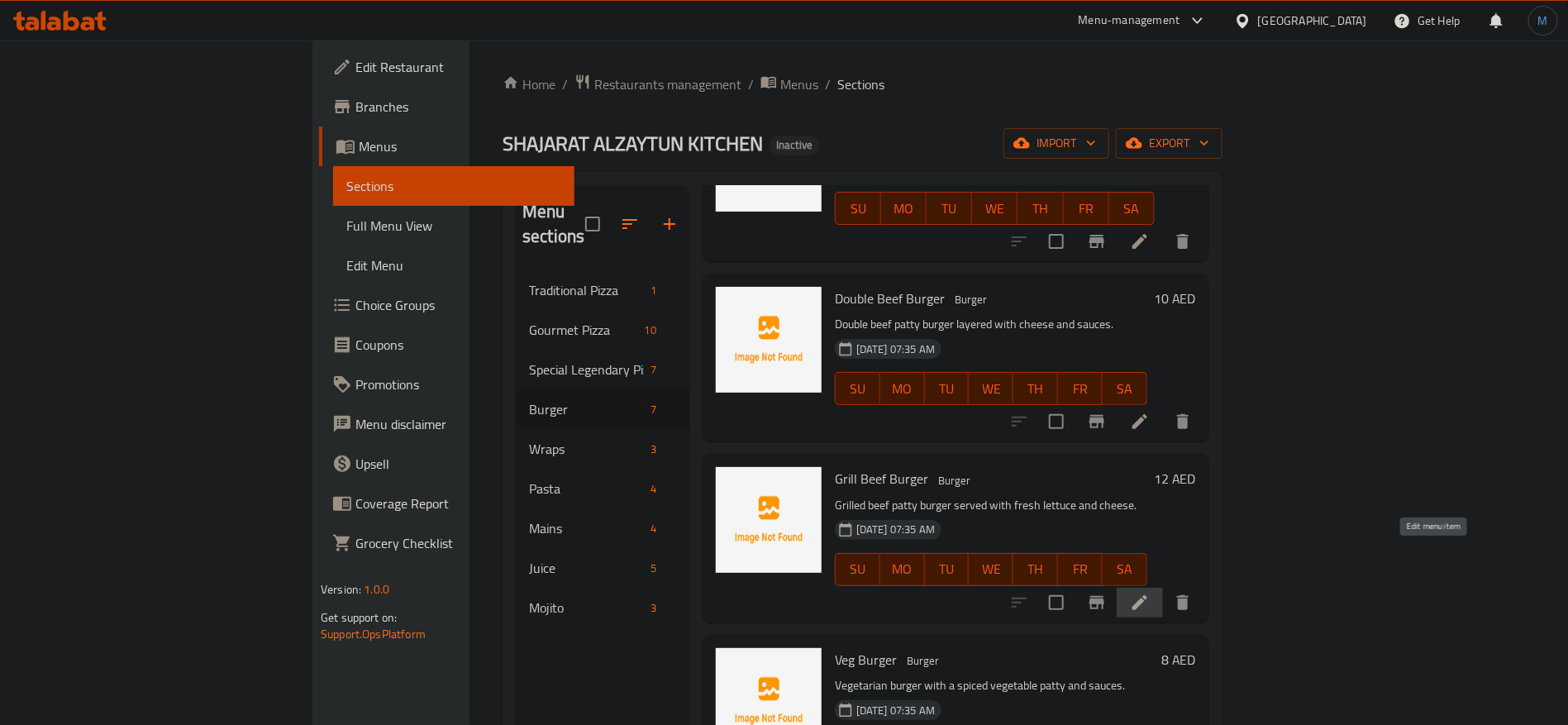
click at [1147, 595] on icon at bounding box center [1140, 603] width 15 height 15
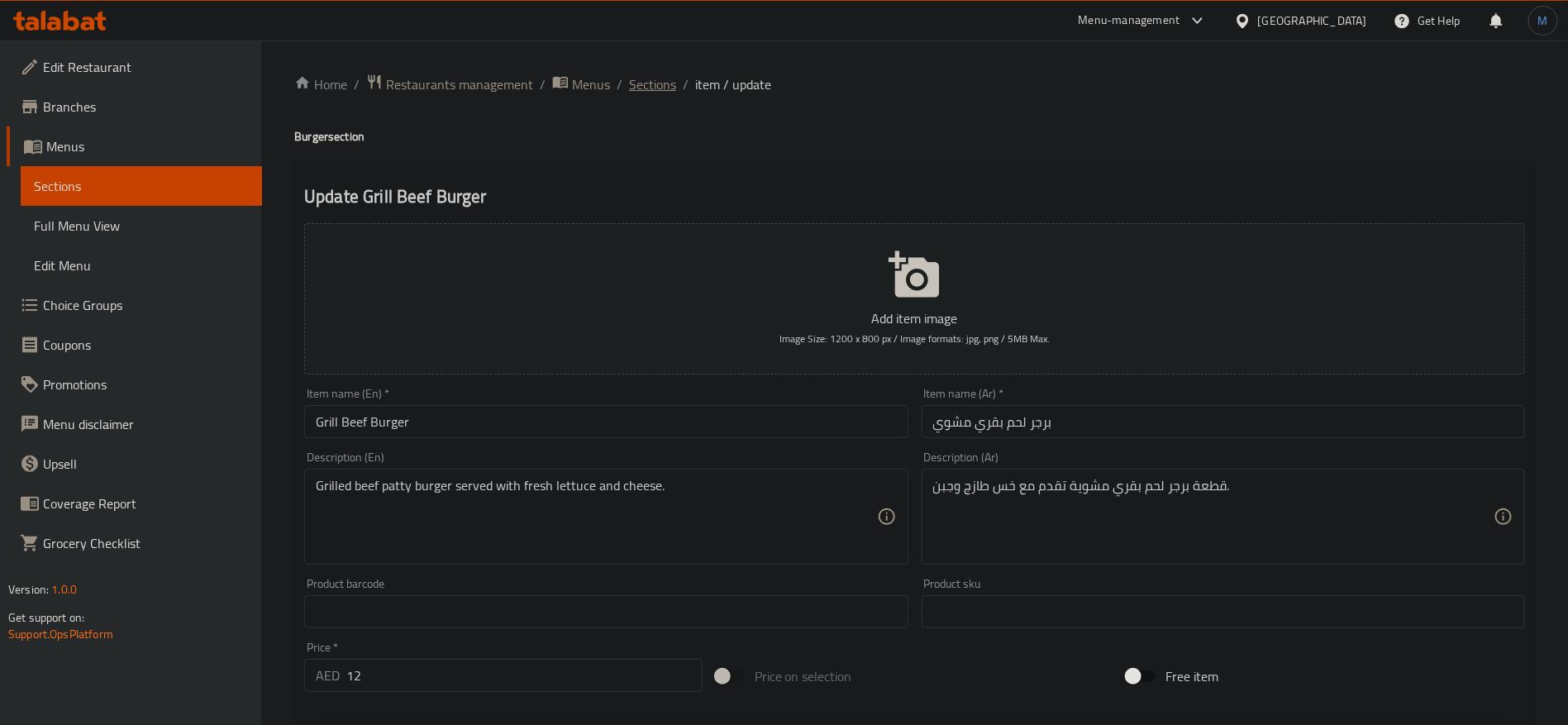
click at [653, 89] on span "Sections" at bounding box center [652, 85] width 47 height 20
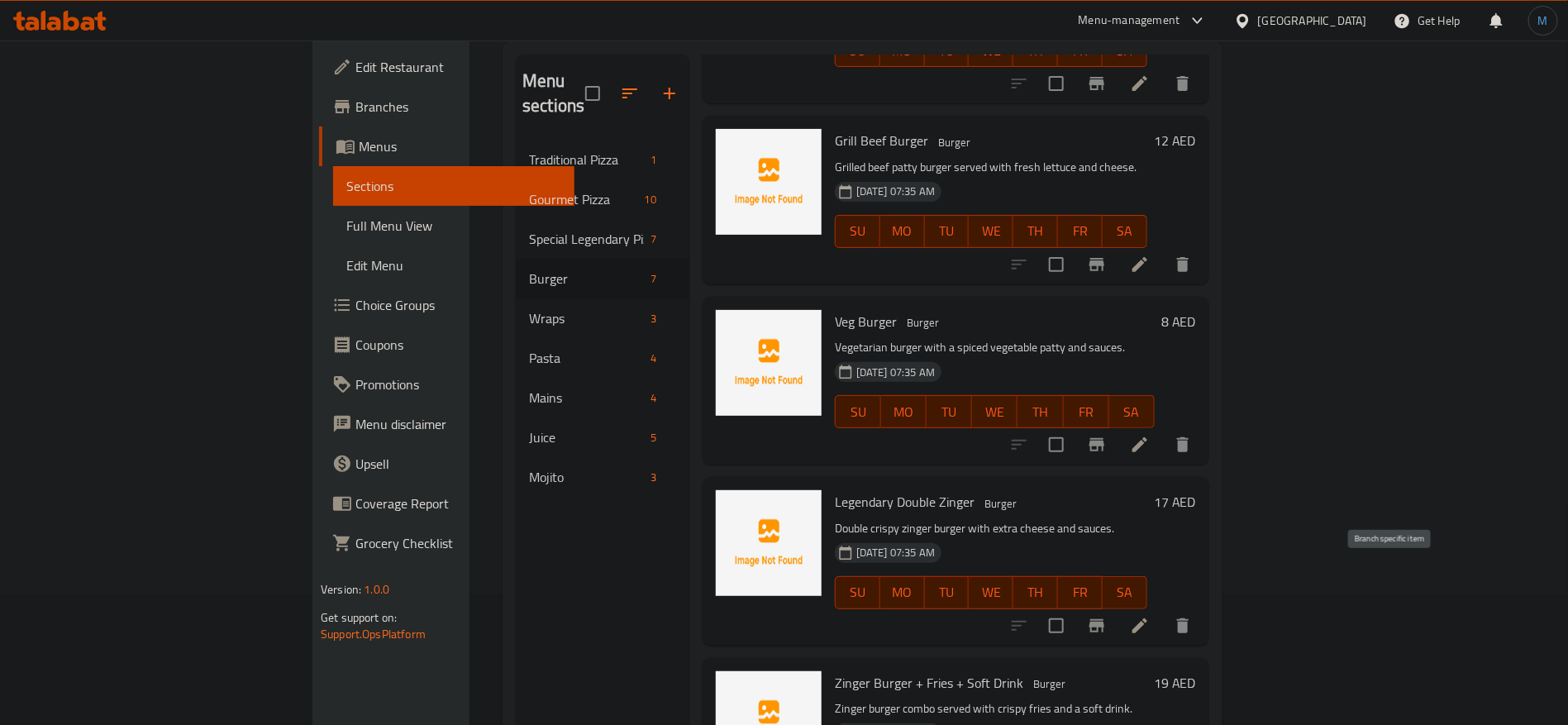
scroll to position [231, 0]
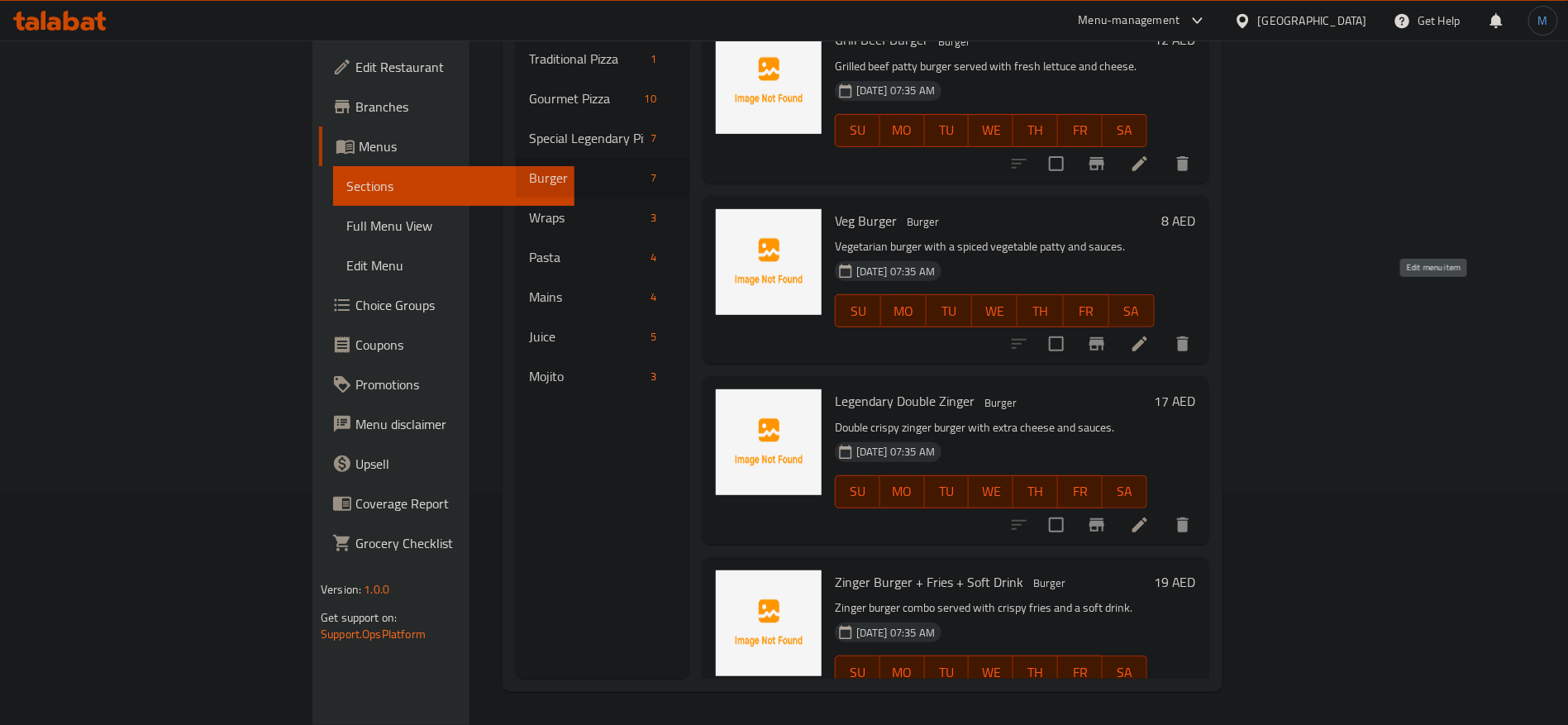
click at [1150, 334] on icon at bounding box center [1139, 344] width 20 height 20
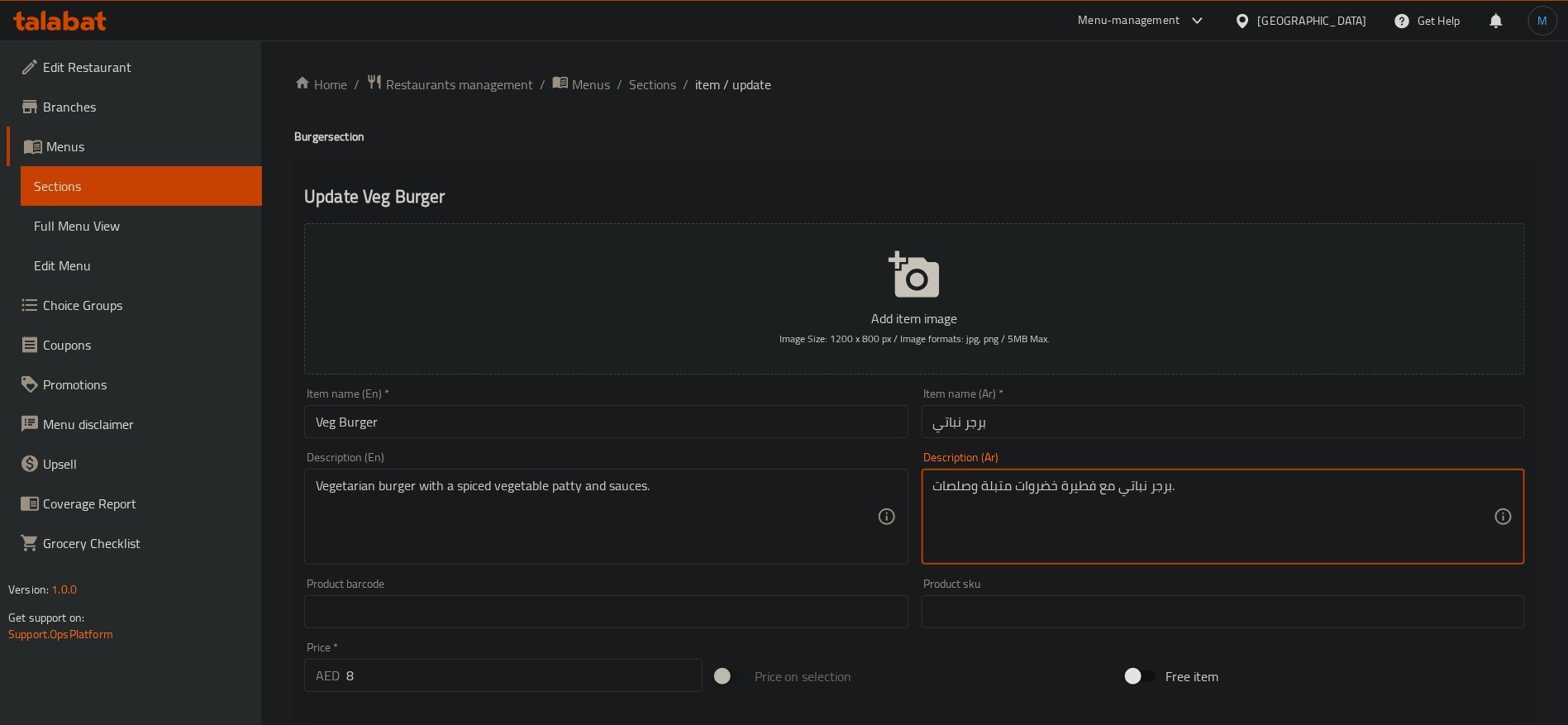
click at [1092, 488] on textarea "برجر نباتي مع فطيرة خضروات متبلة وصلصات." at bounding box center [1213, 518] width 560 height 79
type textarea "برجر نباتي مع قطعة خضروات متبلة وصلصات."
click at [770, 437] on input "Veg Burger" at bounding box center [606, 422] width 604 height 33
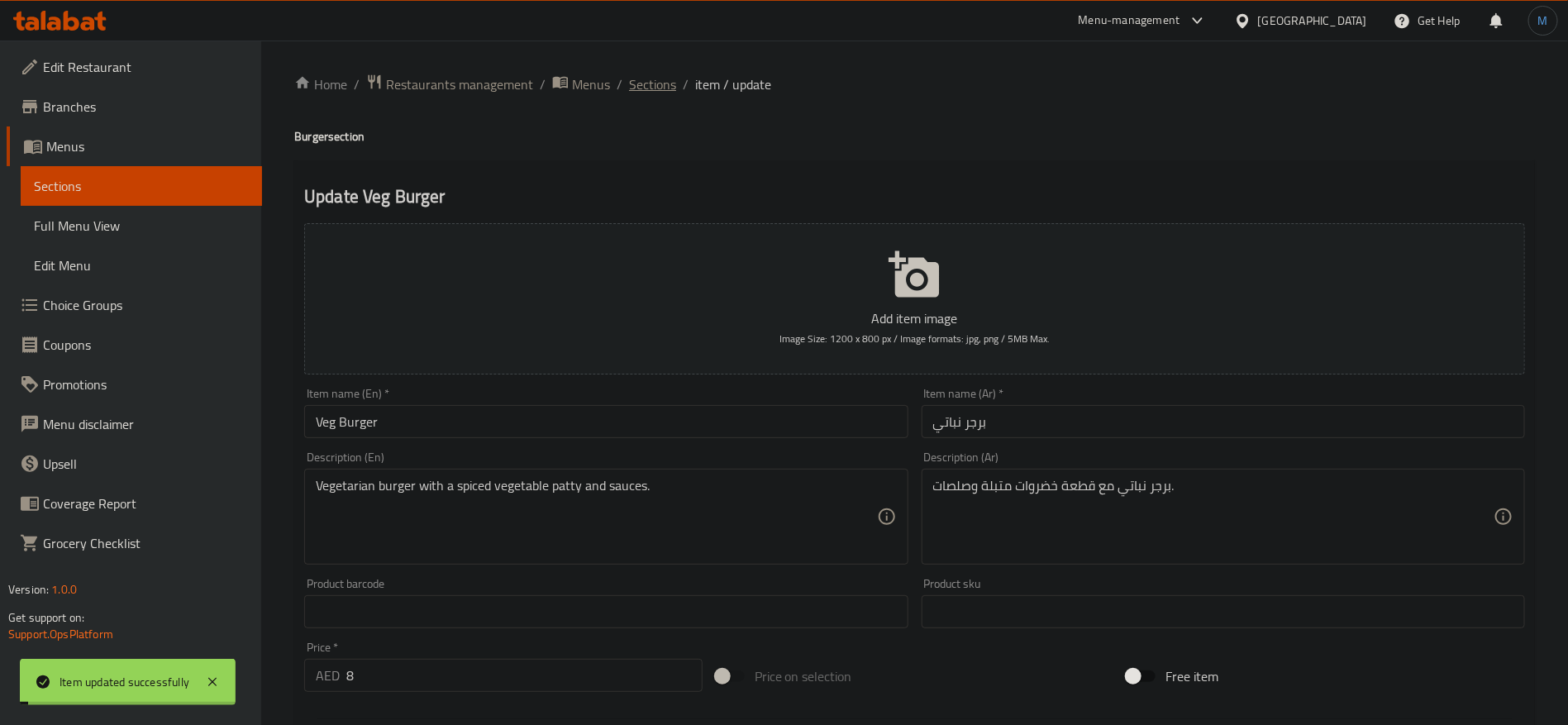
click at [672, 82] on span "Sections" at bounding box center [652, 85] width 47 height 20
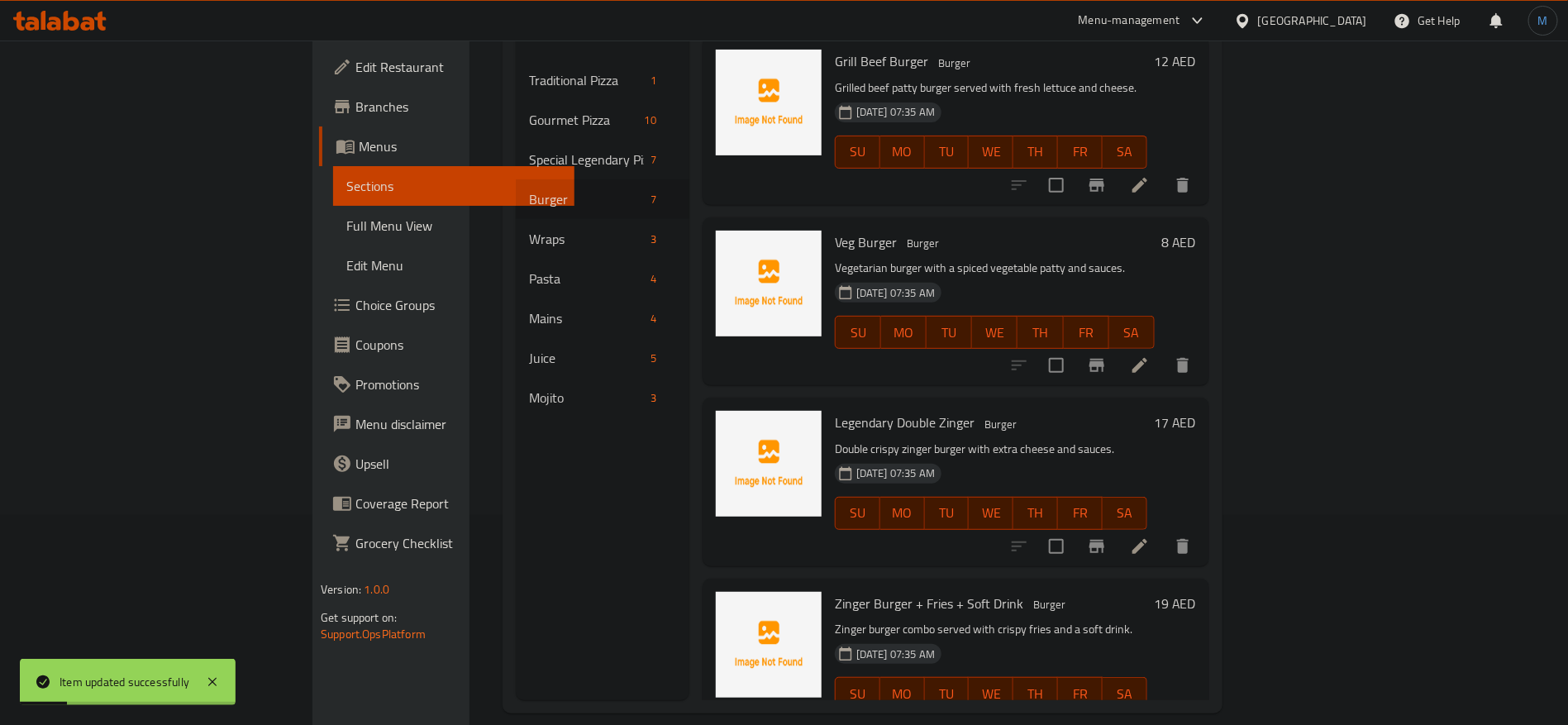
scroll to position [231, 0]
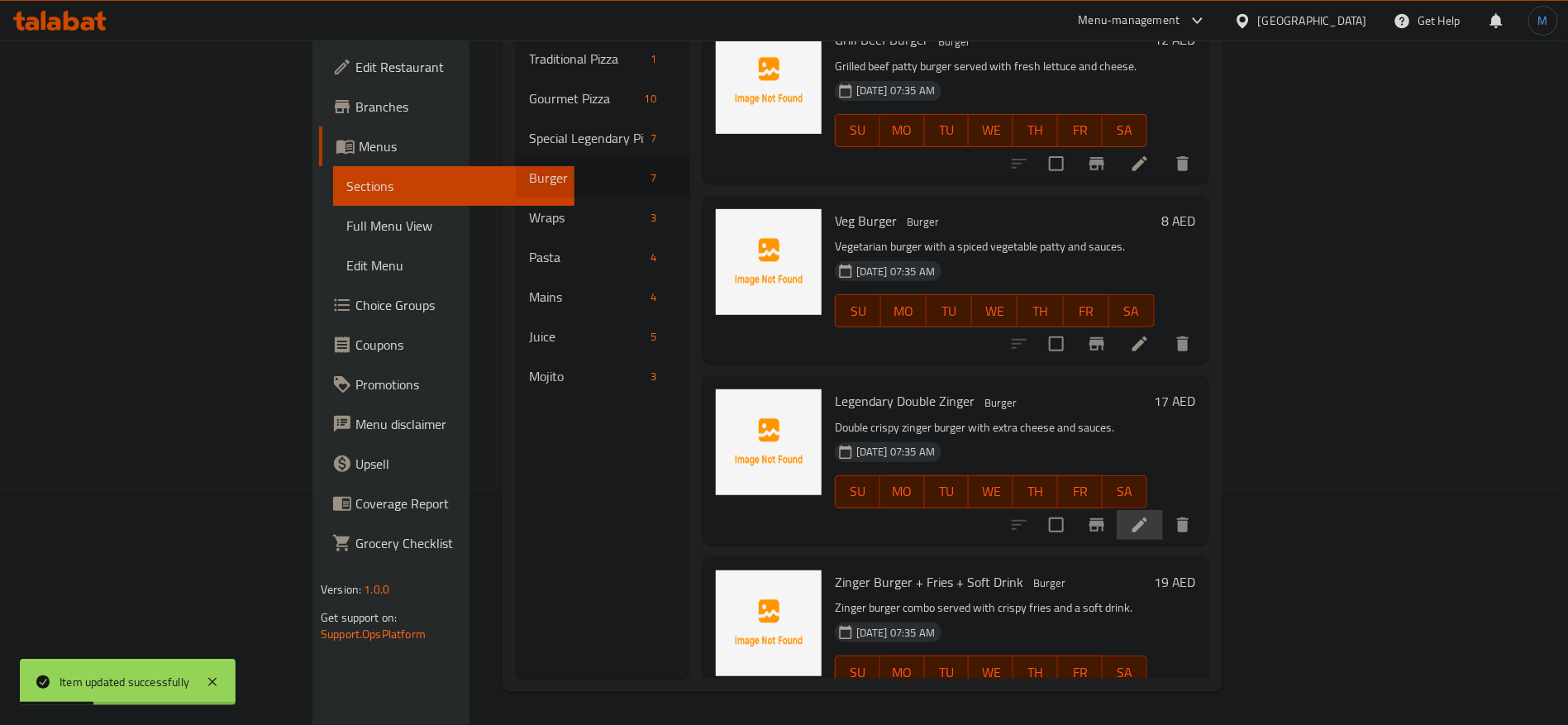
click at [1150, 515] on icon at bounding box center [1139, 524] width 20 height 20
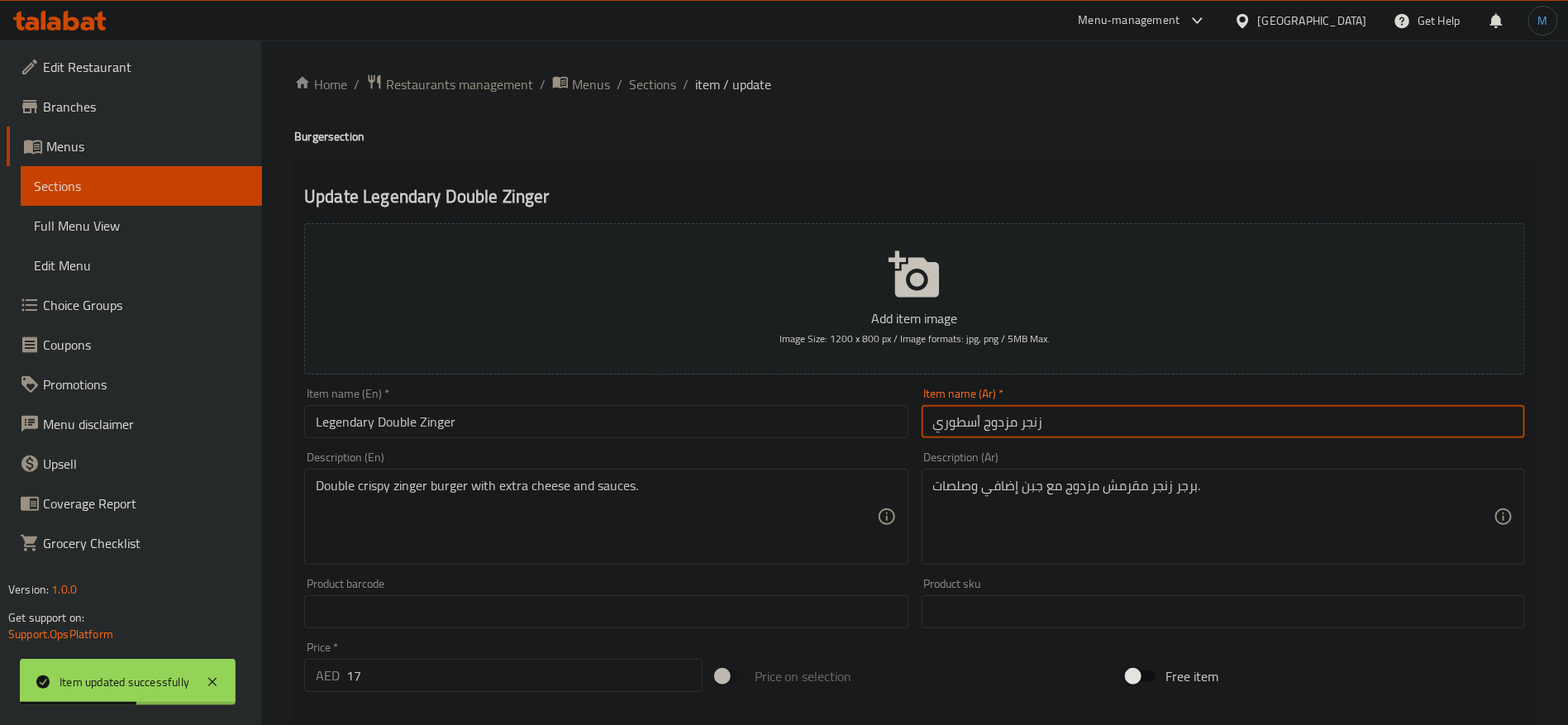
click at [954, 432] on input "زنجر مزدوج أسطوري" at bounding box center [1223, 422] width 604 height 33
click at [986, 426] on input "زنجر مزدوج ليجندري" at bounding box center [1223, 422] width 604 height 33
type input "زنجر دوبل ليجندري"
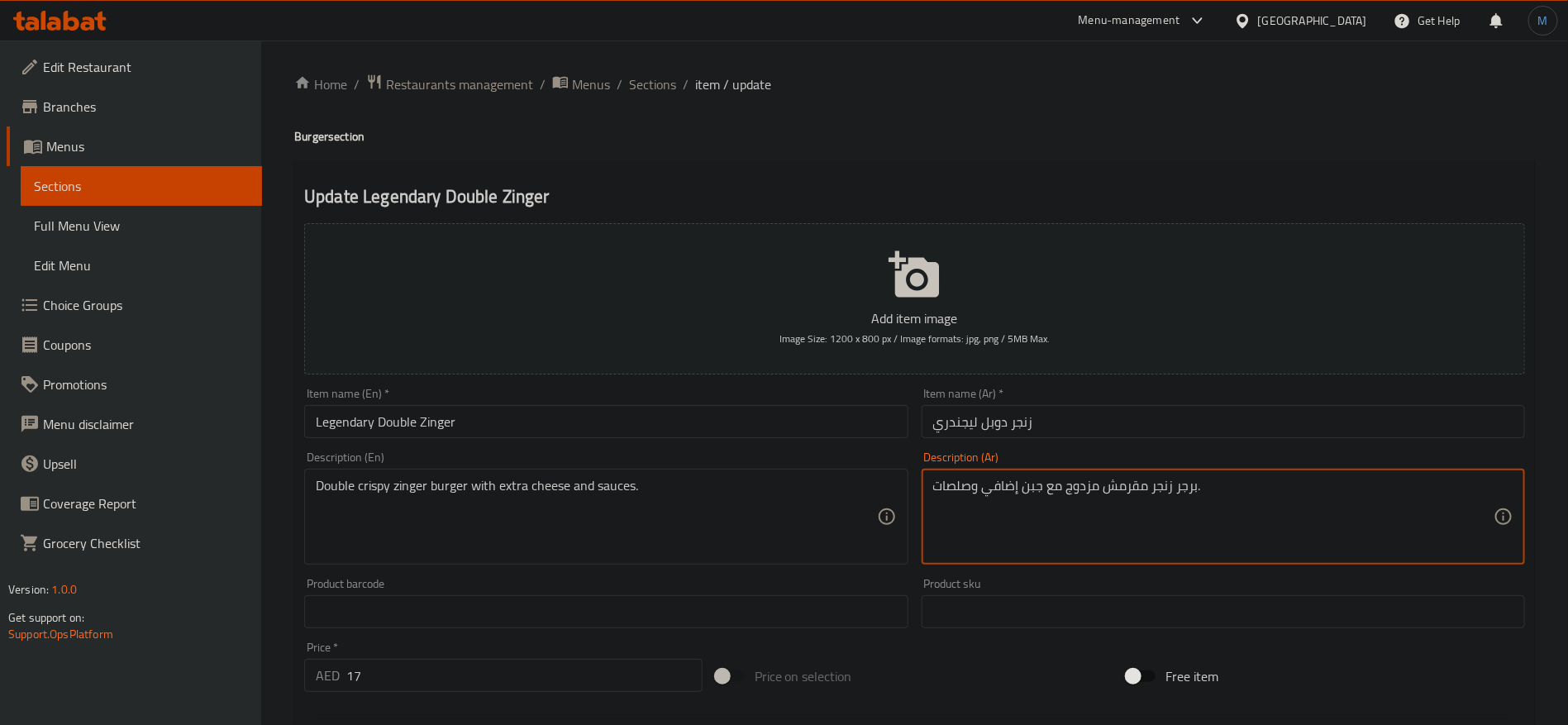
click at [1095, 491] on textarea "برجر زنجر مقرمش مزدوج مع جبن إضافي وصلصات." at bounding box center [1213, 518] width 560 height 79
type textarea "برجر زنجر مقرمش دوبل مع جبن إضافي وصلصات."
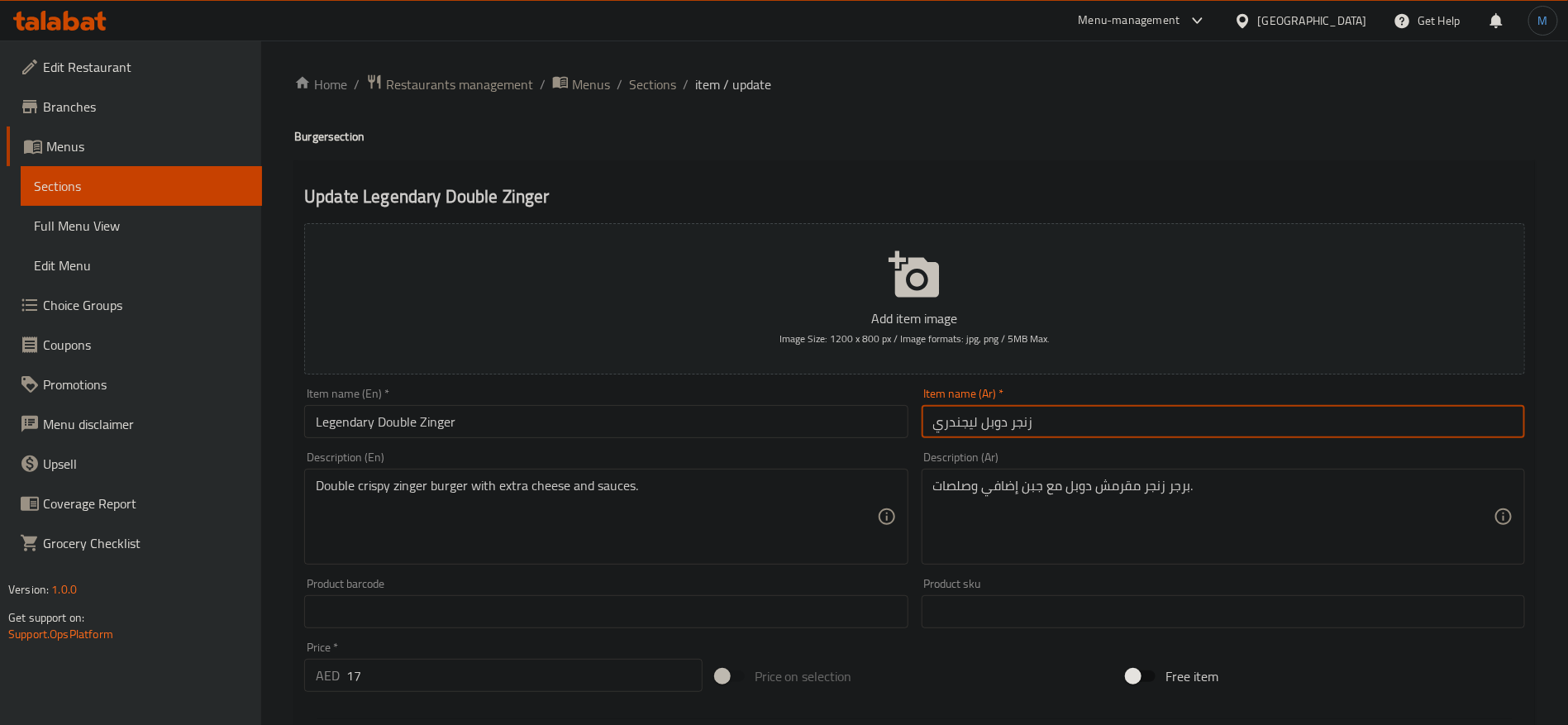
click at [1104, 430] on input "زنجر دوبل ليجندري" at bounding box center [1223, 422] width 604 height 33
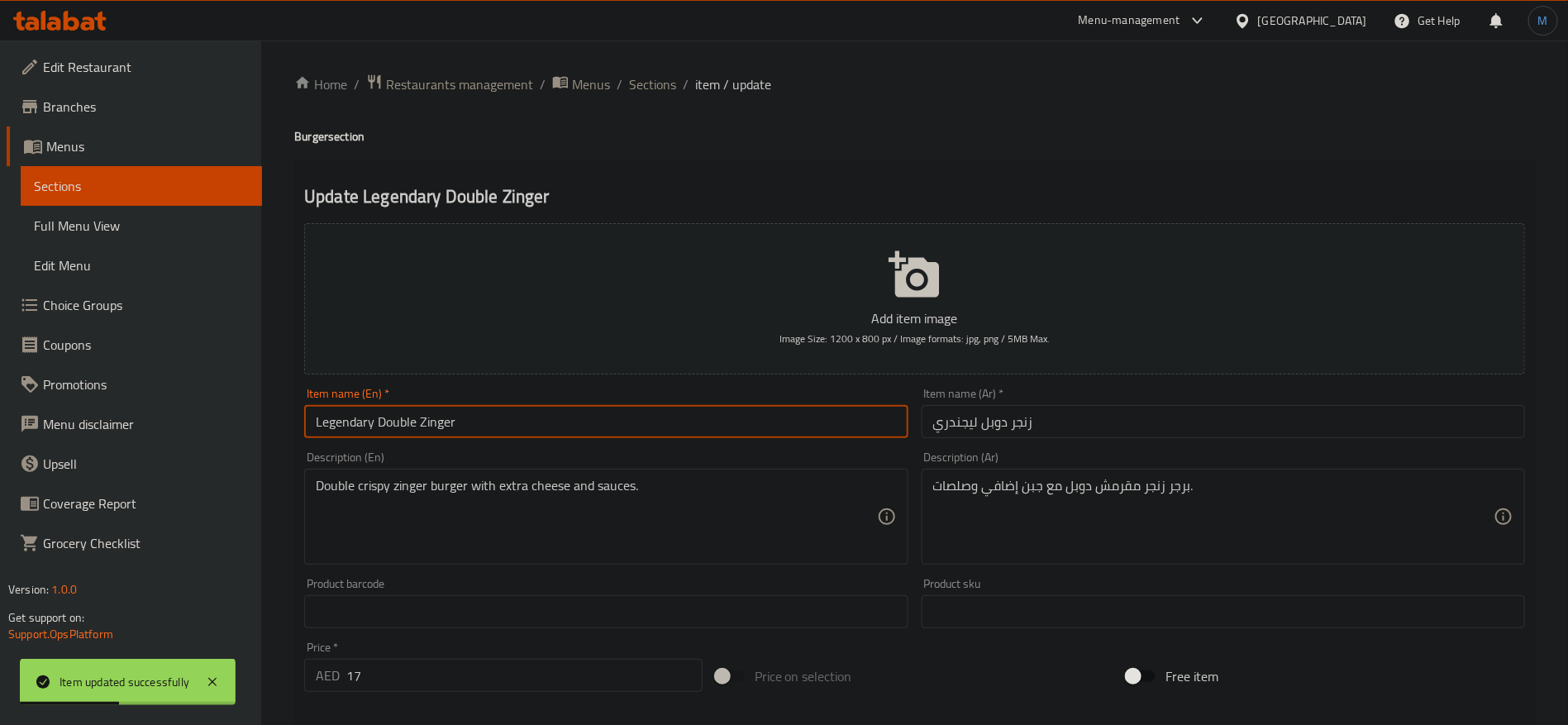
click at [650, 405] on input "Legendary Double Zinger" at bounding box center [606, 422] width 604 height 33
click at [653, 87] on span "Sections" at bounding box center [652, 85] width 47 height 20
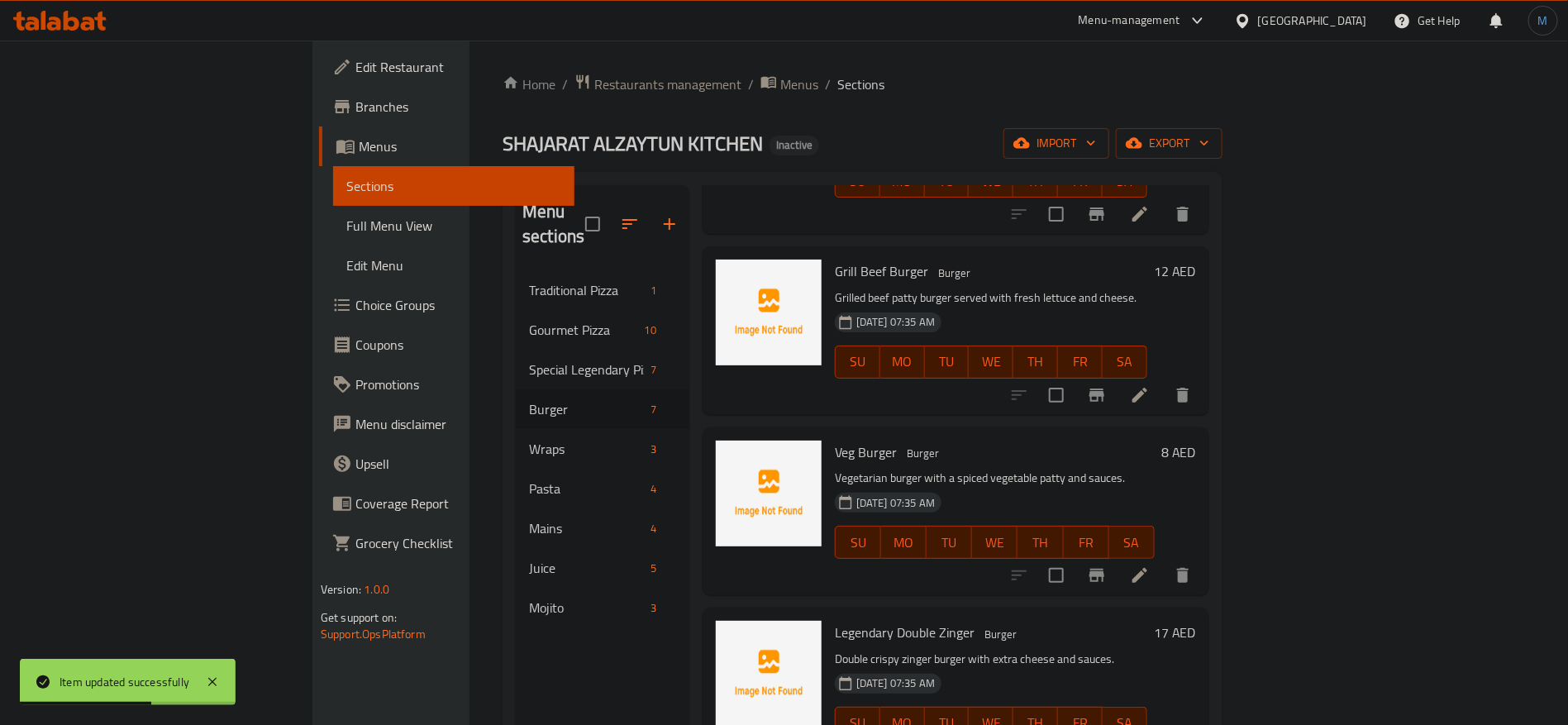
scroll to position [231, 0]
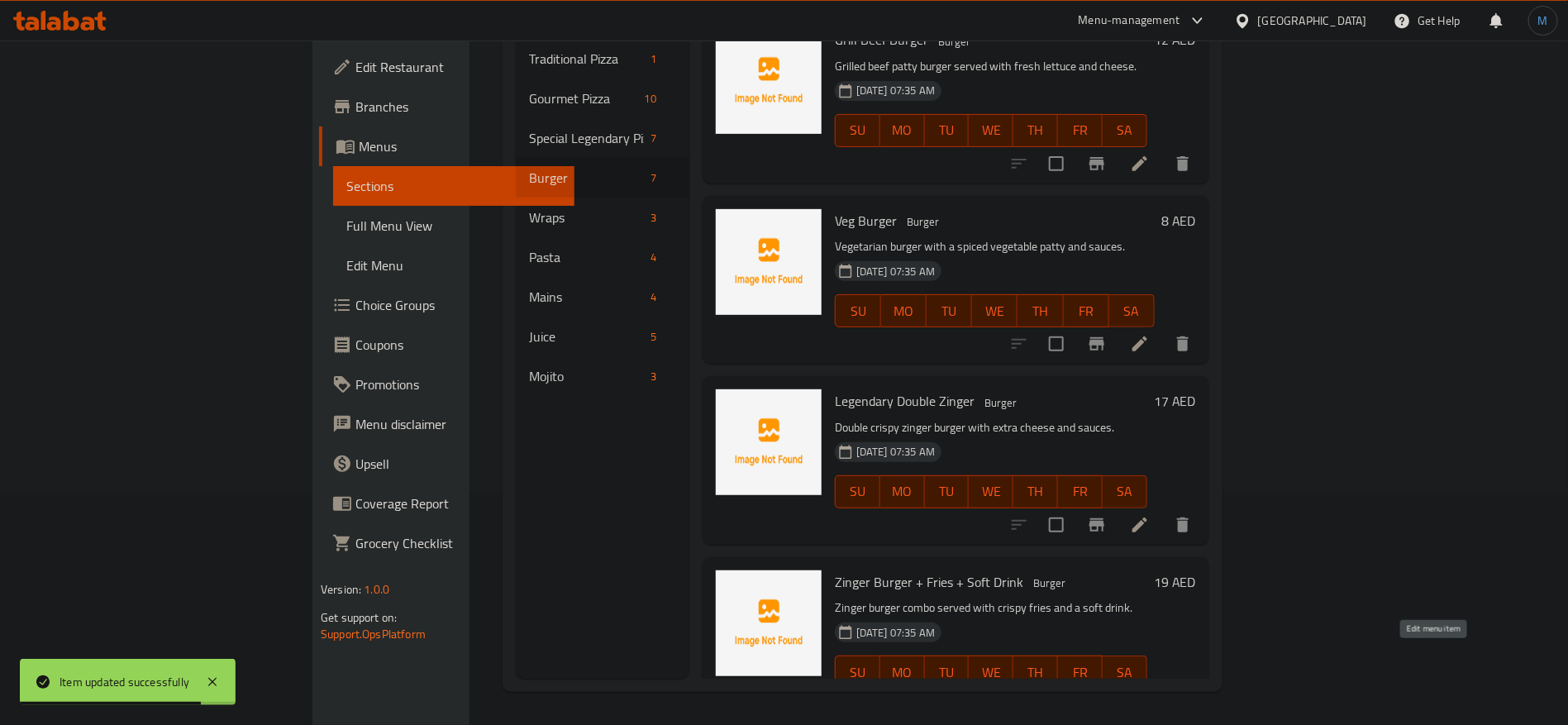
click at [1150, 695] on icon at bounding box center [1139, 705] width 20 height 20
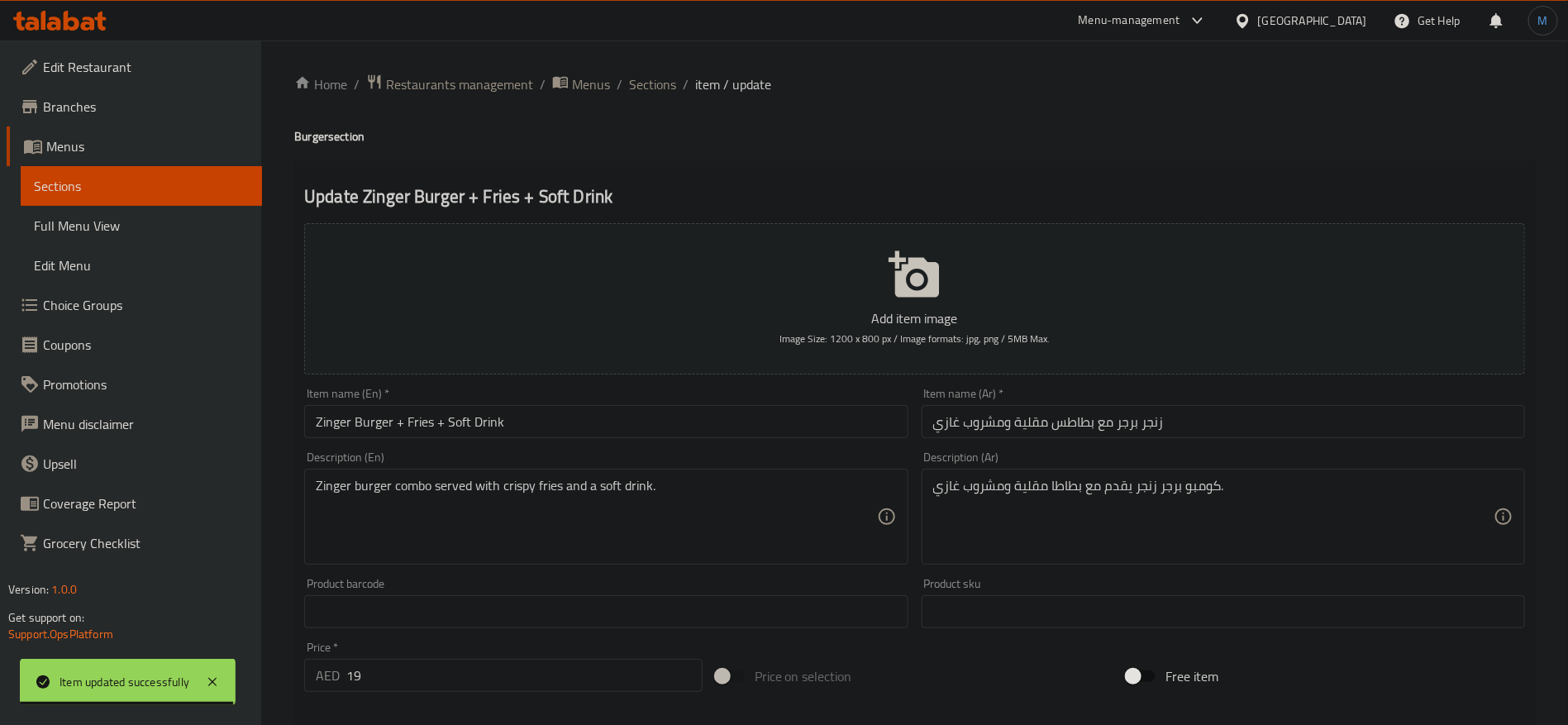
click at [772, 426] on input "Zinger Burger + Fries + Soft Drink" at bounding box center [606, 422] width 604 height 33
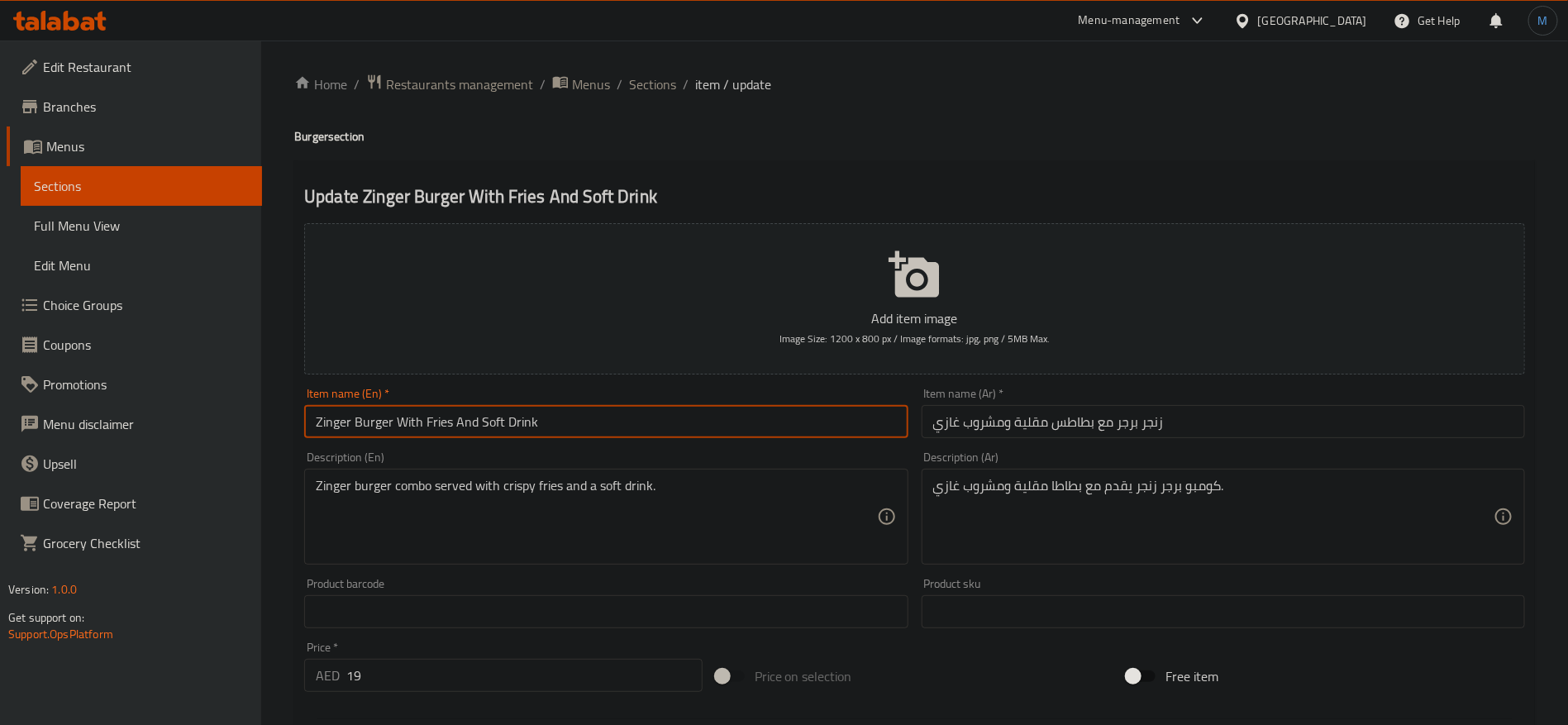
type input "Zinger Burger With Fries And Soft Drink"
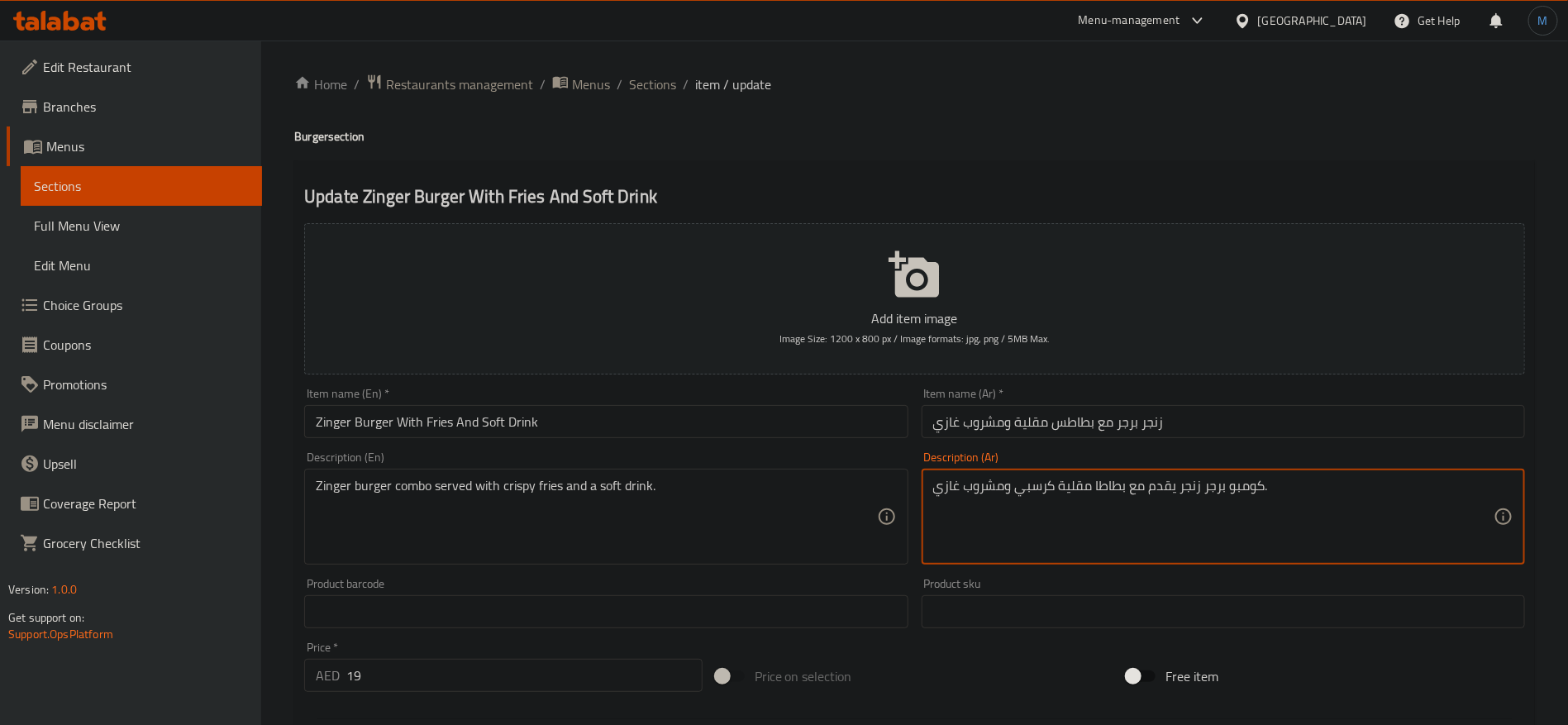
type textarea "كومبو برجر زنجر يقدم مع بطاطا مقلية كرسبي ومشروب غازي."
click at [607, 423] on input "Zinger Burger With Fries And Soft Drink" at bounding box center [606, 422] width 604 height 33
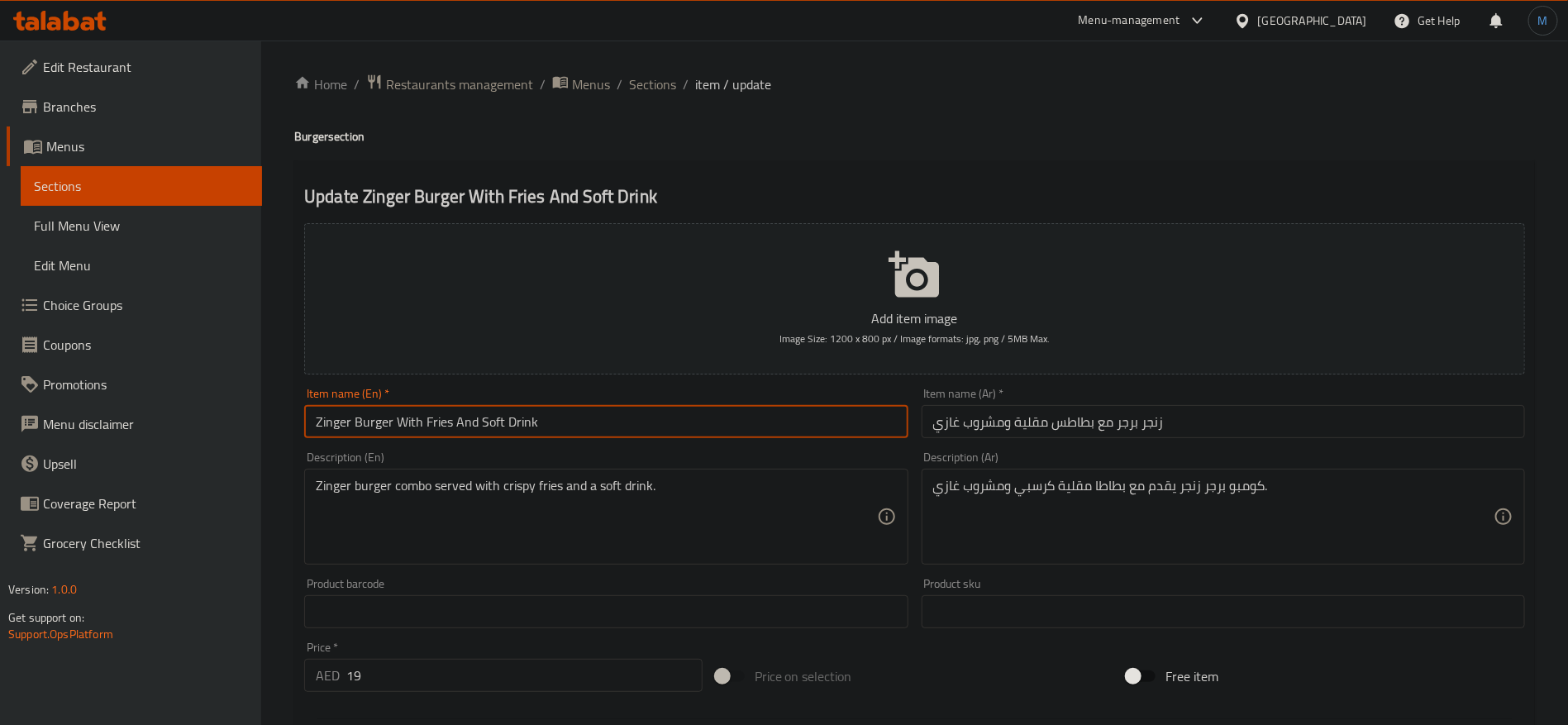
click at [629, 94] on span "Sections" at bounding box center [652, 85] width 47 height 20
